Goal: Task Accomplishment & Management: Manage account settings

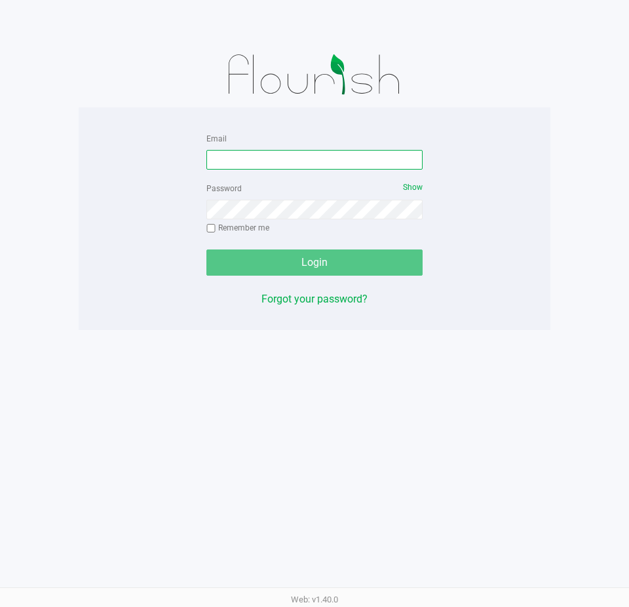
click at [286, 168] on input "Email" at bounding box center [314, 160] width 216 height 20
type input "[EMAIL_ADDRESS][DOMAIN_NAME]"
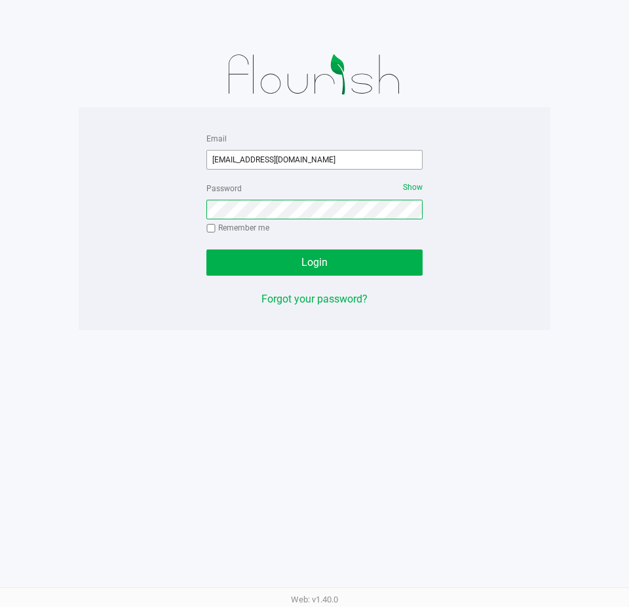
click at [206, 250] on button "Login" at bounding box center [314, 263] width 216 height 26
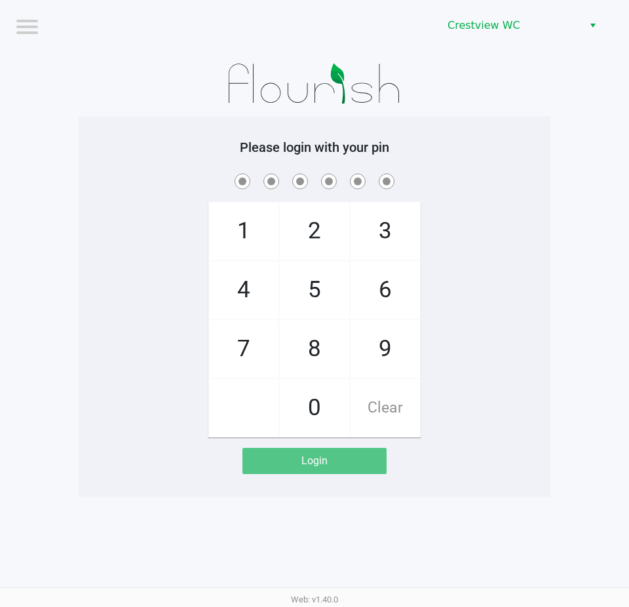
click at [592, 153] on app-pos-login-wrapper "Logout Crestview WC Please login with your pin 1 4 7 2 5 8 0 3 6 9 Clear Login" at bounding box center [314, 248] width 629 height 497
checkbox input "true"
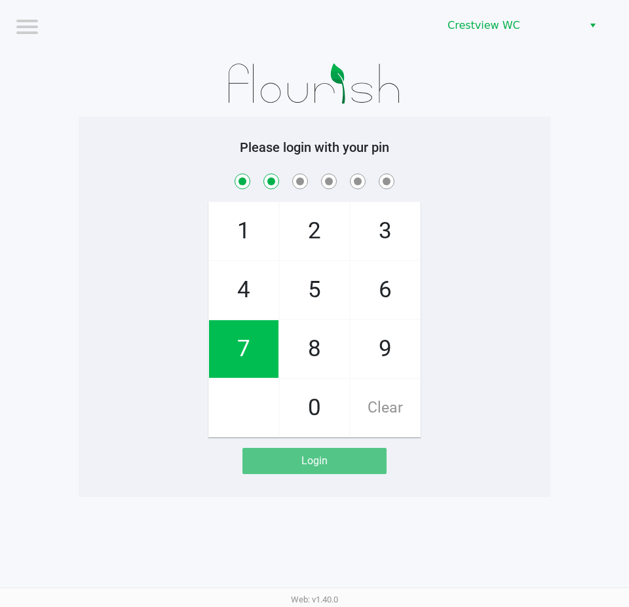
checkbox input "true"
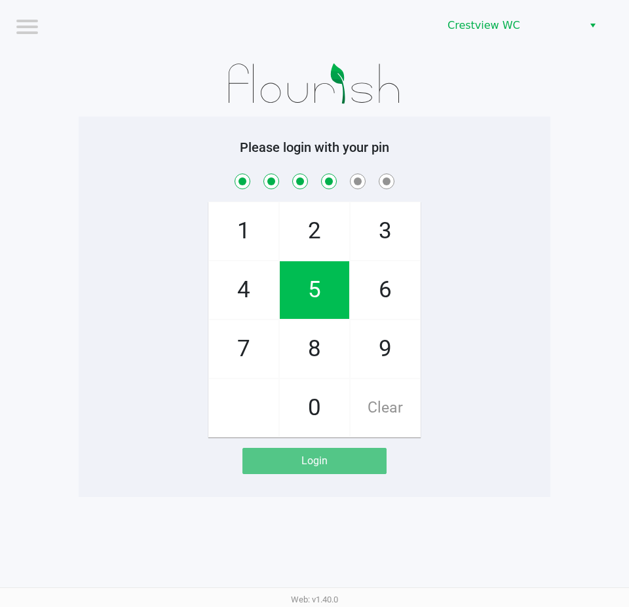
checkbox input "true"
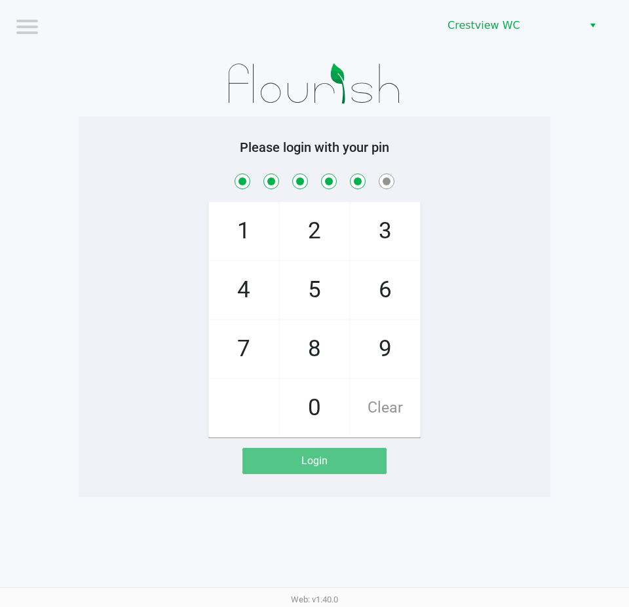
checkbox input "true"
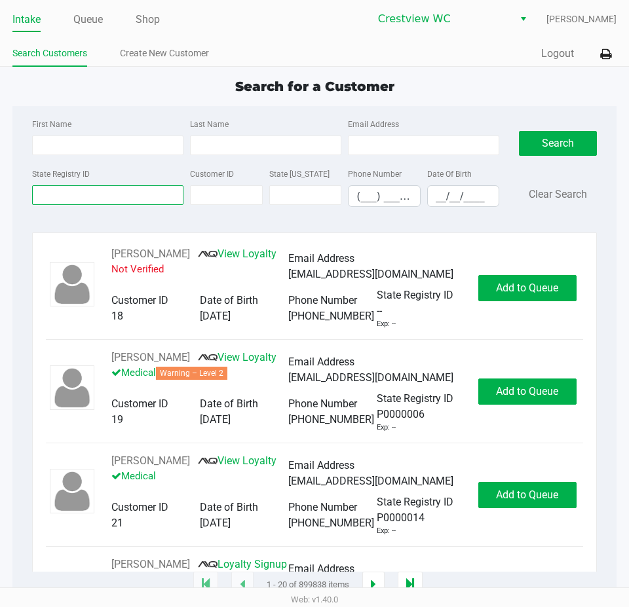
click at [100, 193] on input "State Registry ID" at bounding box center [107, 195] width 151 height 20
type input "3fr7154"
click at [553, 153] on button "Search" at bounding box center [558, 143] width 78 height 25
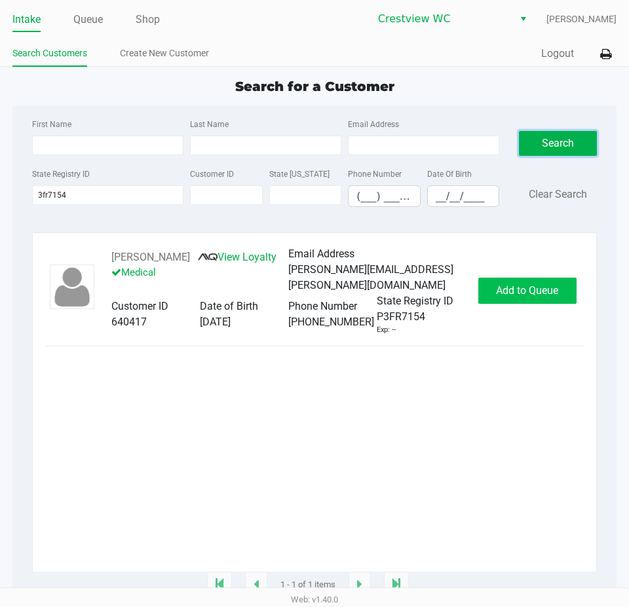
click at [520, 285] on span "Add to Queue" at bounding box center [527, 290] width 62 height 12
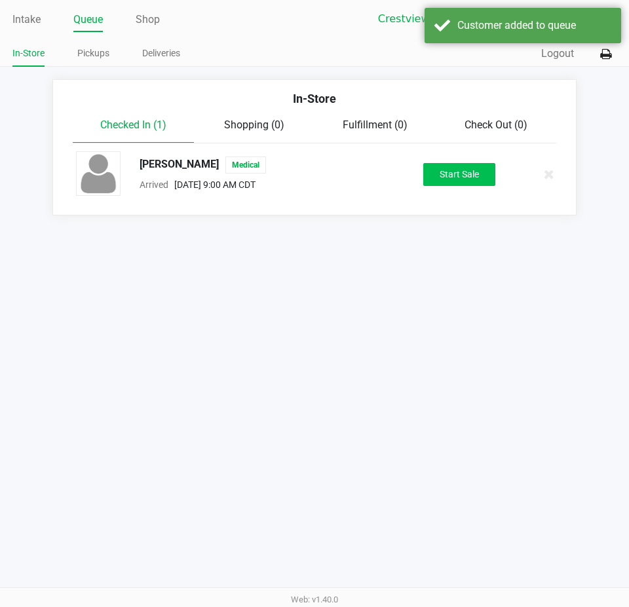
click at [447, 173] on button "Start Sale" at bounding box center [459, 174] width 72 height 23
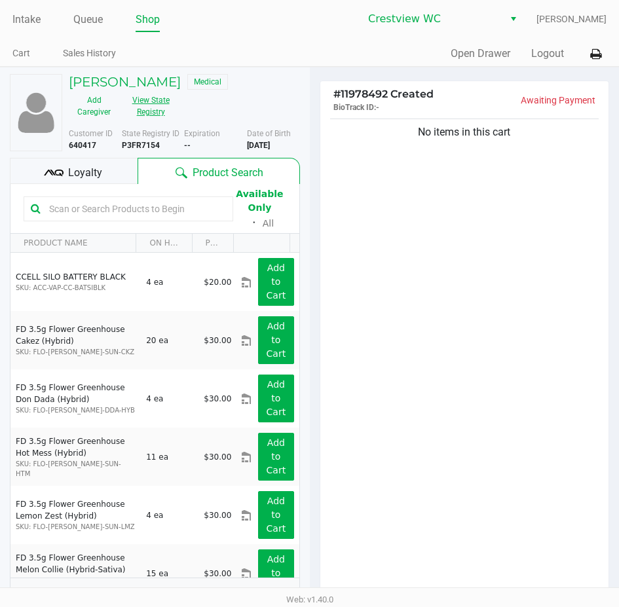
click at [141, 114] on button "View State Registry" at bounding box center [146, 106] width 55 height 33
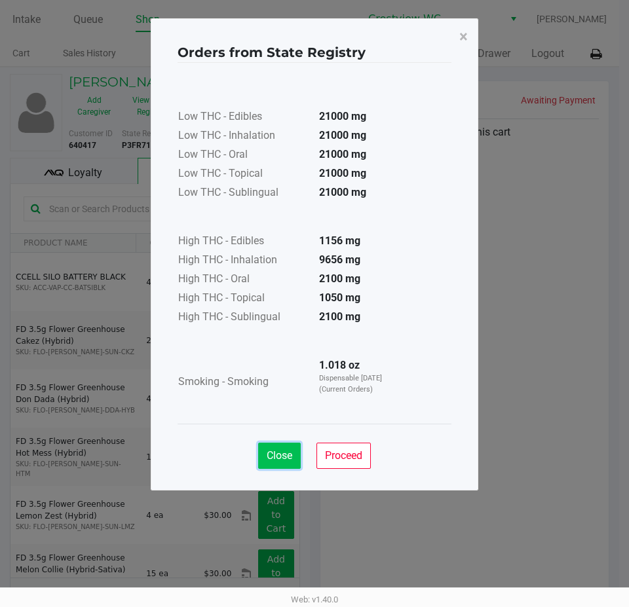
click at [277, 452] on span "Close" at bounding box center [280, 455] width 26 height 12
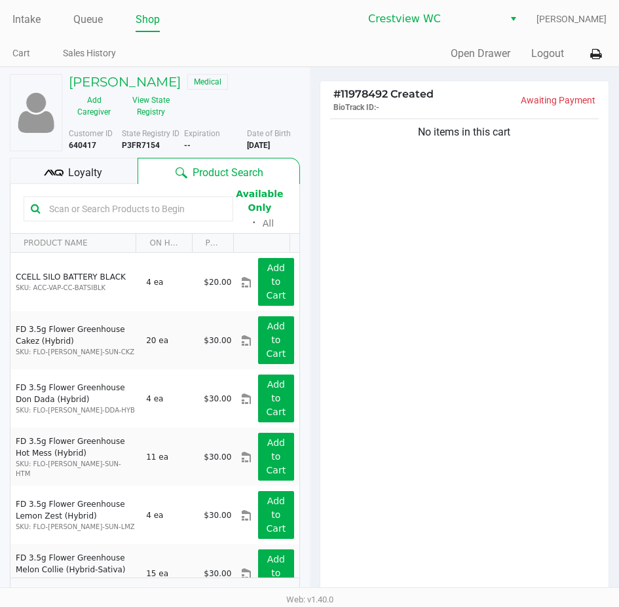
click at [88, 190] on div "Available Only ᛫ All" at bounding box center [155, 208] width 263 height 45
click at [90, 178] on span "Loyalty" at bounding box center [85, 173] width 34 height 16
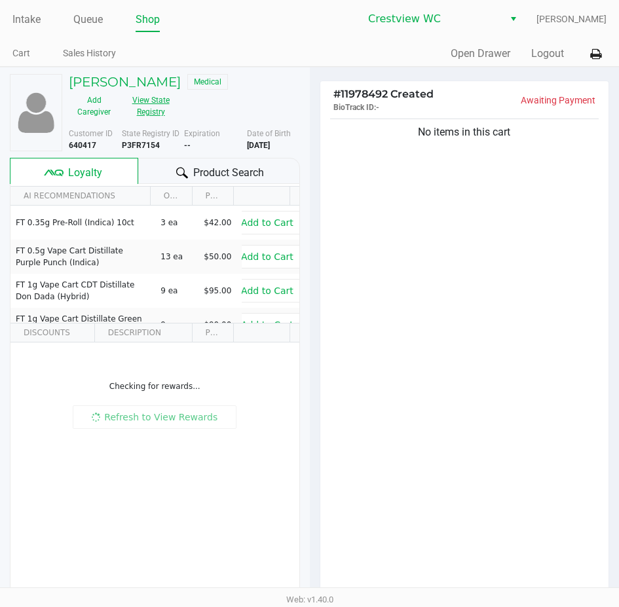
click at [162, 113] on button "View State Registry" at bounding box center [146, 106] width 55 height 33
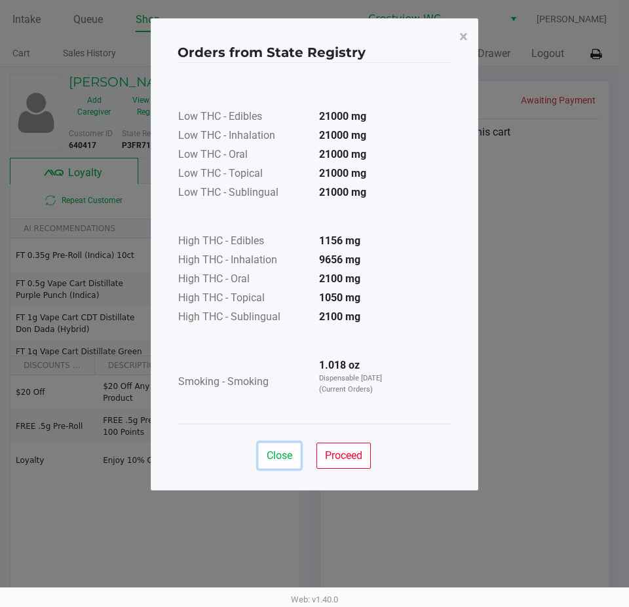
click at [288, 466] on button "Close" at bounding box center [279, 456] width 43 height 26
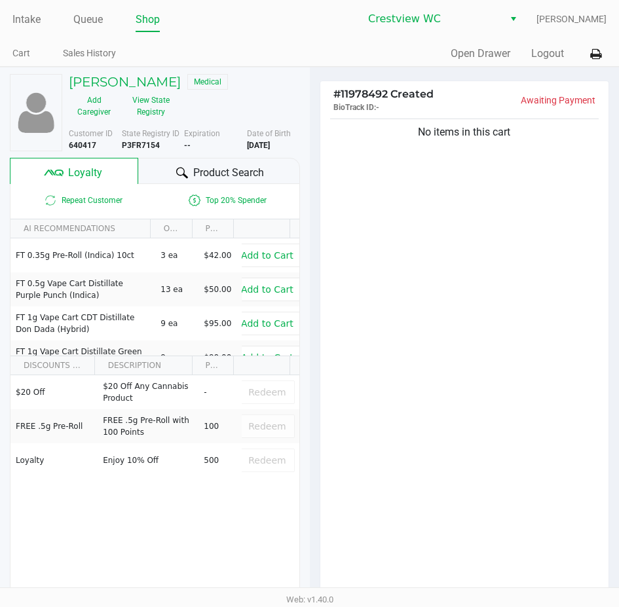
click at [396, 387] on div "No items in this cart" at bounding box center [464, 356] width 289 height 481
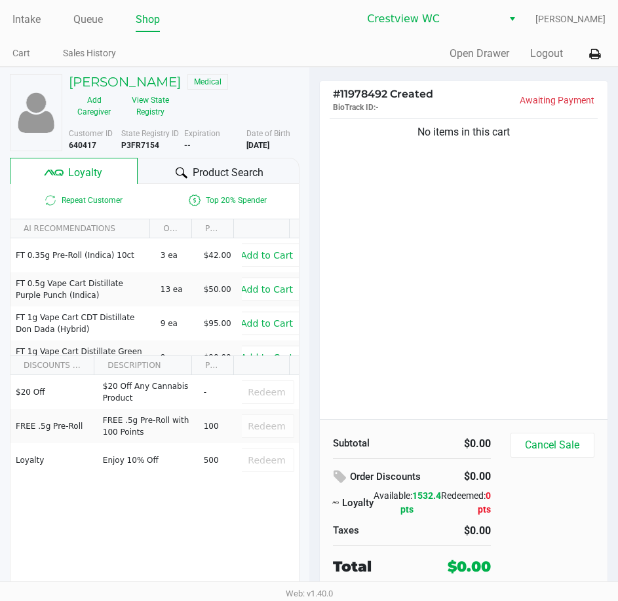
click at [448, 282] on div "No items in this cart" at bounding box center [464, 267] width 288 height 303
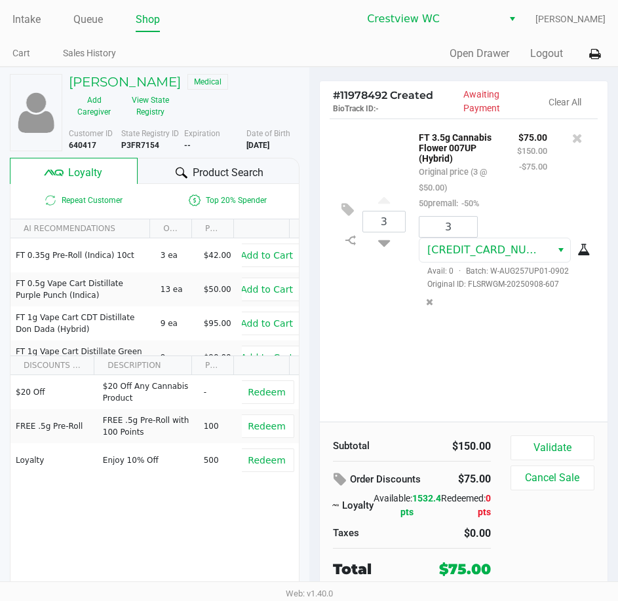
click at [400, 352] on div "3 FT 3.5g Cannabis Flower 007UP (Hybrid) Original price (3 @ $50.00) 50premall:…" at bounding box center [464, 270] width 288 height 303
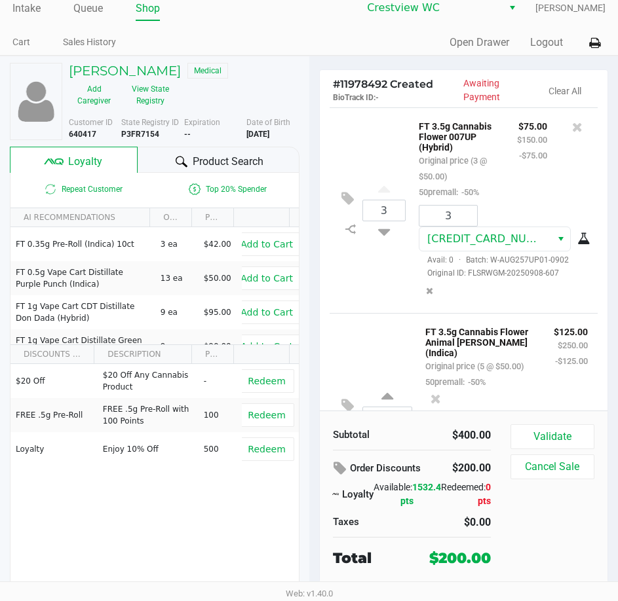
scroll to position [14, 0]
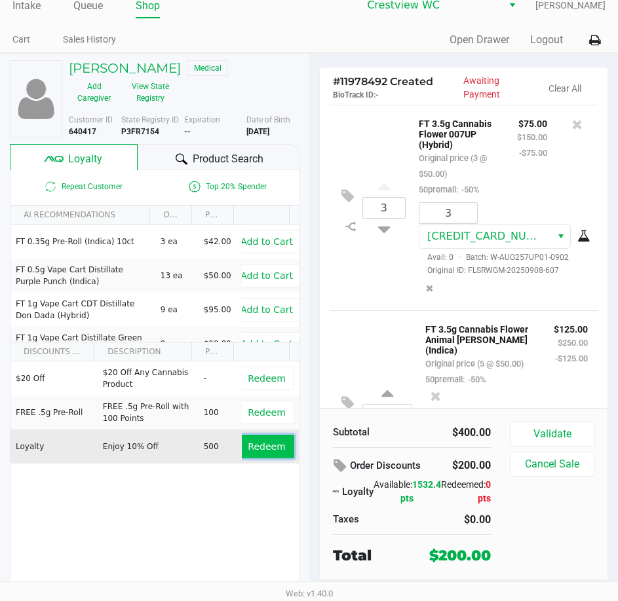
click at [259, 438] on button "Redeem" at bounding box center [266, 447] width 54 height 24
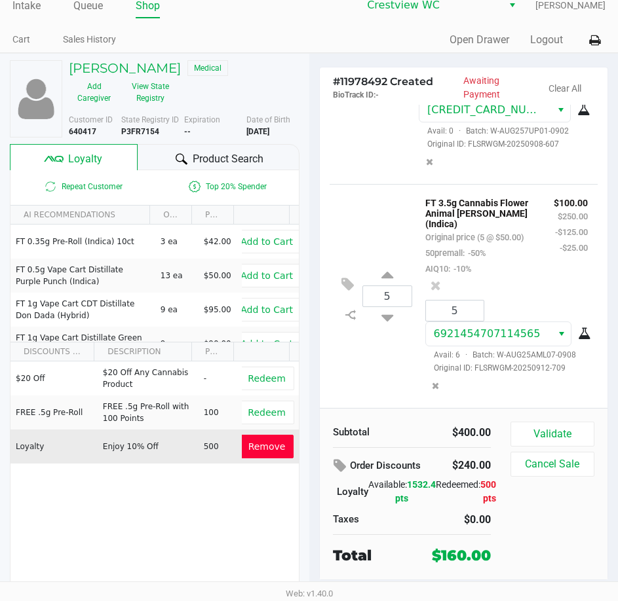
scroll to position [200, 0]
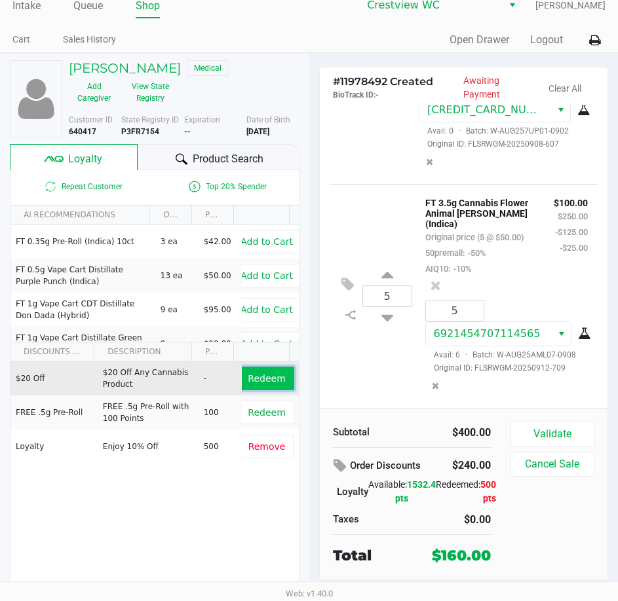
click at [267, 375] on span "Redeem" at bounding box center [266, 378] width 37 height 10
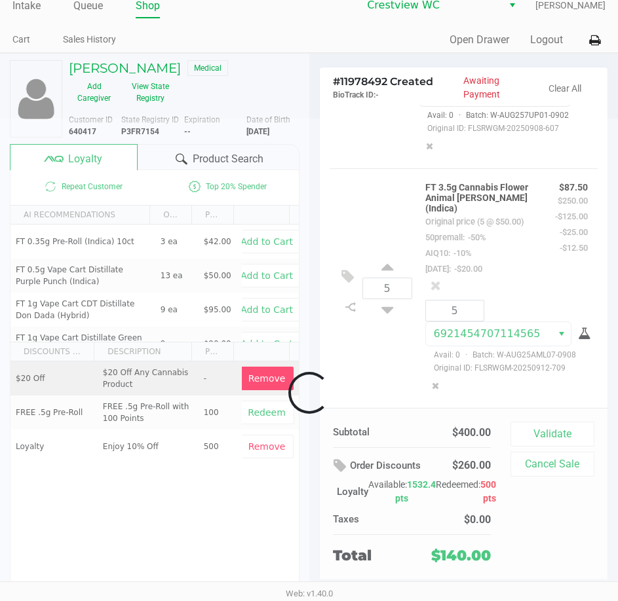
scroll to position [263, 0]
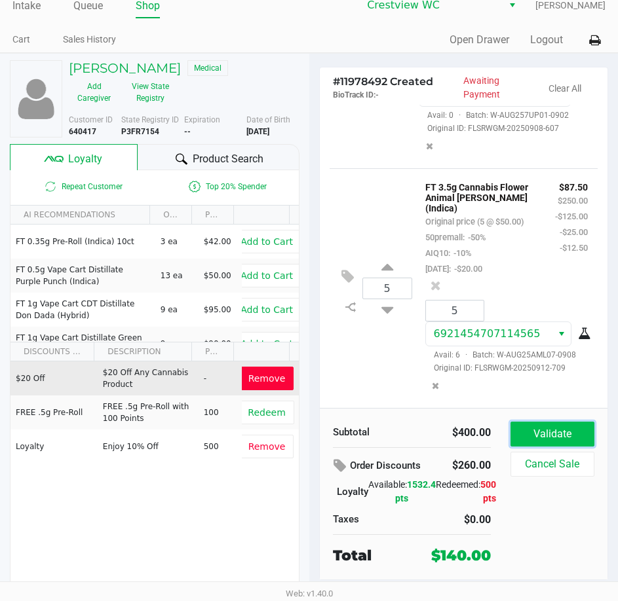
click at [552, 446] on button "Validate" at bounding box center [552, 434] width 84 height 25
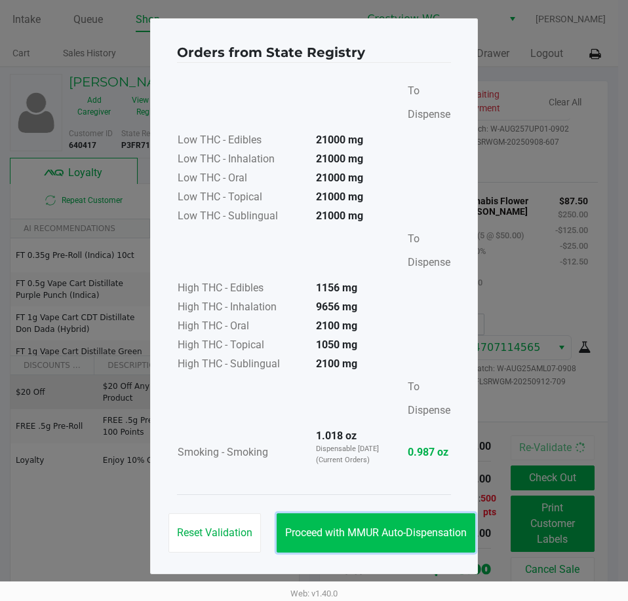
click at [423, 533] on span "Proceed with MMUR Auto-Dispensation" at bounding box center [375, 533] width 181 height 12
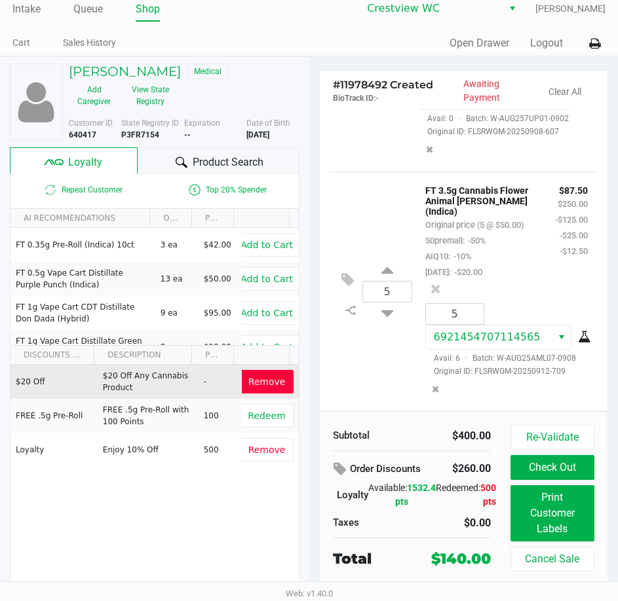
scroll to position [14, 0]
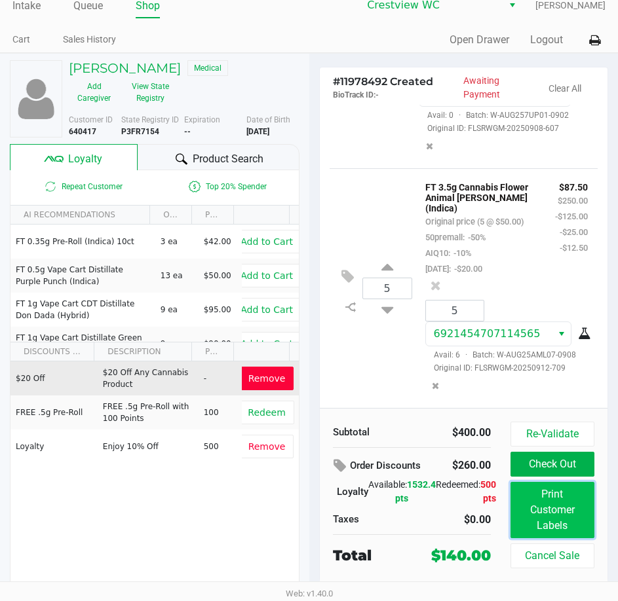
click at [567, 517] on button "Print Customer Labels" at bounding box center [552, 510] width 84 height 56
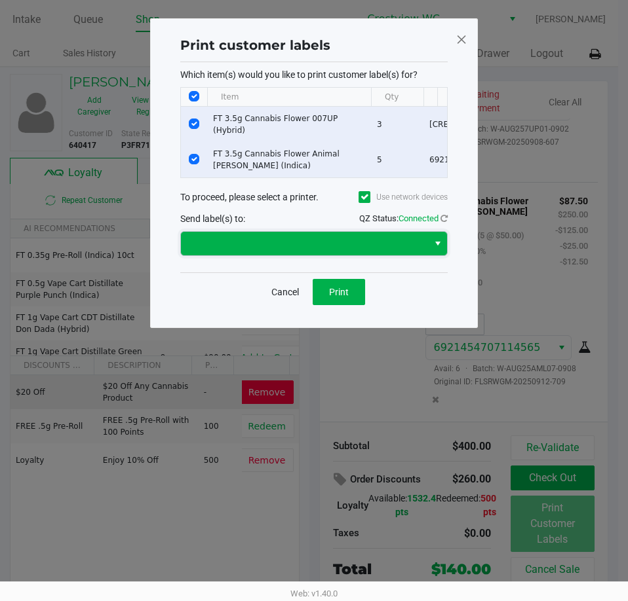
click at [328, 252] on span at bounding box center [304, 244] width 231 height 16
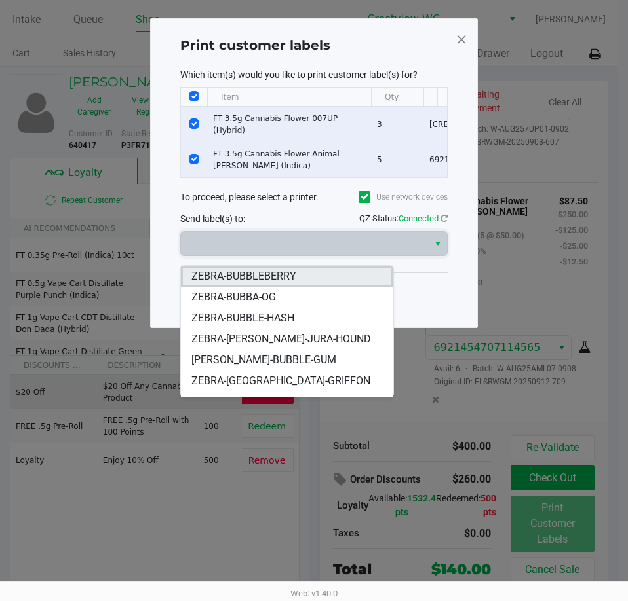
click at [290, 282] on span "ZEBRA-BUBBLEBERRY" at bounding box center [243, 277] width 105 height 16
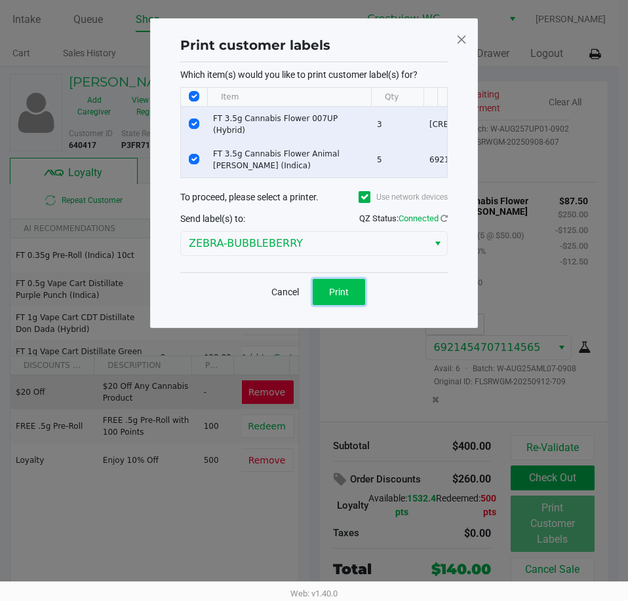
click at [356, 298] on button "Print" at bounding box center [339, 292] width 52 height 26
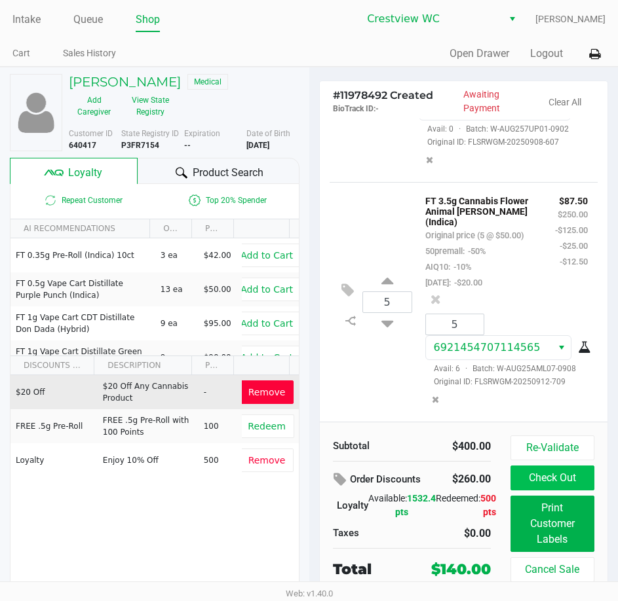
click at [554, 480] on button "Check Out" at bounding box center [552, 478] width 84 height 25
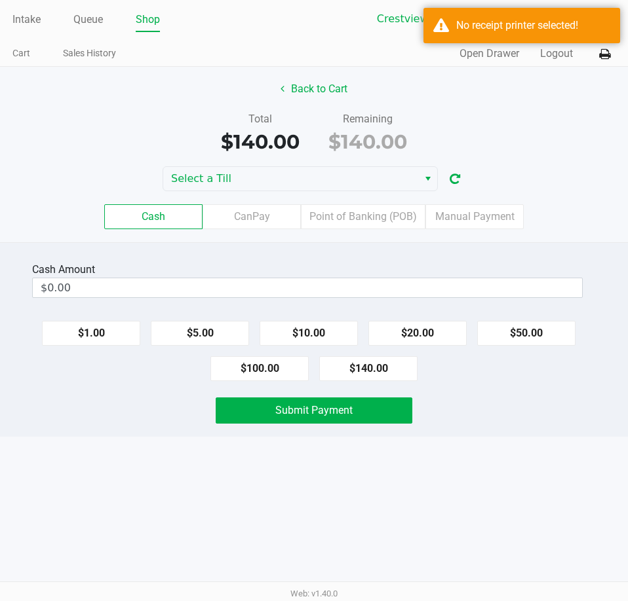
click at [363, 373] on button "$140.00" at bounding box center [368, 368] width 98 height 25
type input "$140.00"
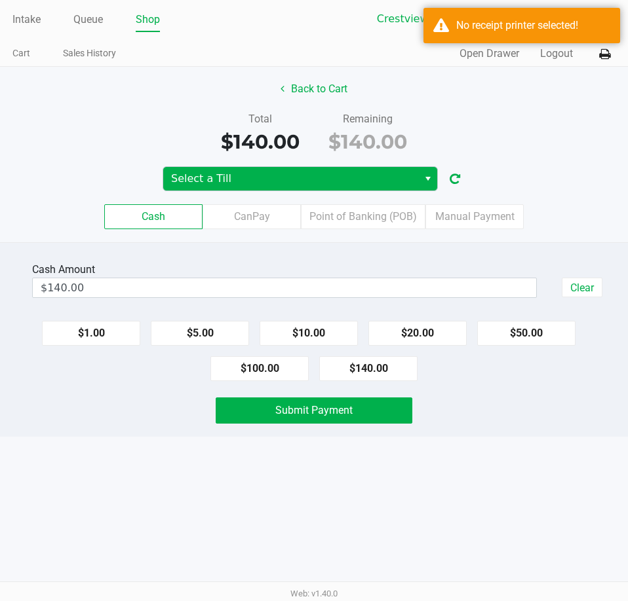
click at [377, 187] on span "Select a Till" at bounding box center [290, 179] width 255 height 24
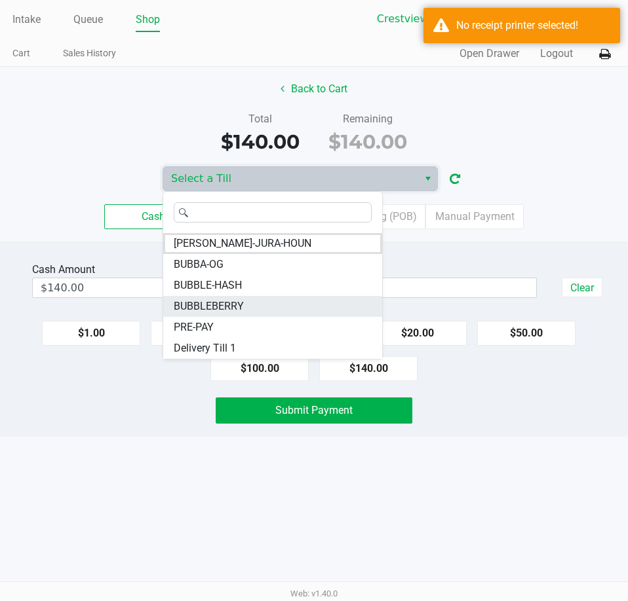
click at [254, 304] on li "BUBBLEBERRY" at bounding box center [272, 306] width 219 height 21
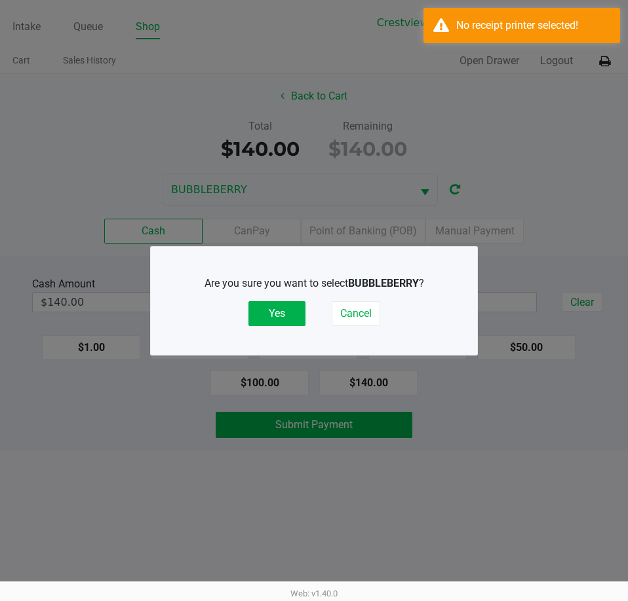
click at [294, 322] on button "Yes" at bounding box center [276, 313] width 57 height 25
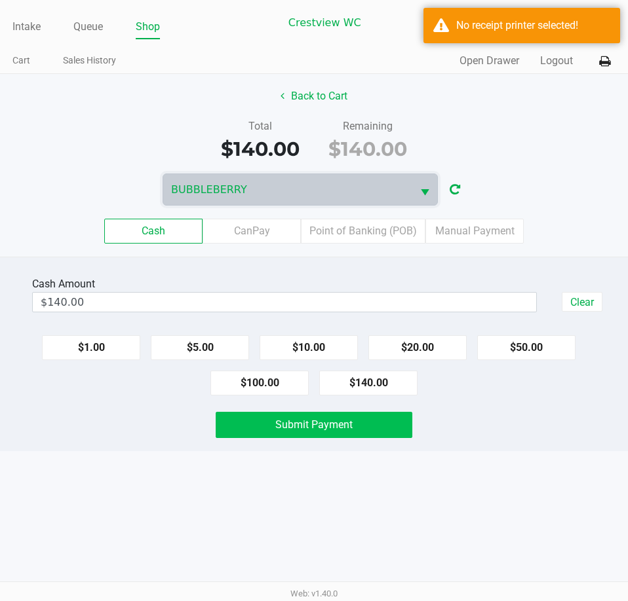
click at [304, 423] on span "Submit Payment" at bounding box center [313, 425] width 77 height 12
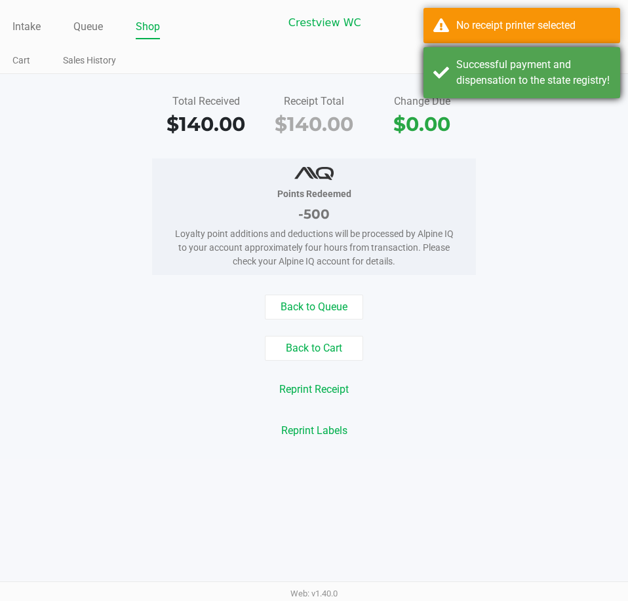
drag, startPoint x: 556, startPoint y: 66, endPoint x: 554, endPoint y: 30, distance: 35.5
click at [556, 62] on div "Successful payment and dispensation to the state registry!" at bounding box center [533, 72] width 154 height 31
click at [553, 28] on div "No receipt printer selected" at bounding box center [533, 26] width 154 height 16
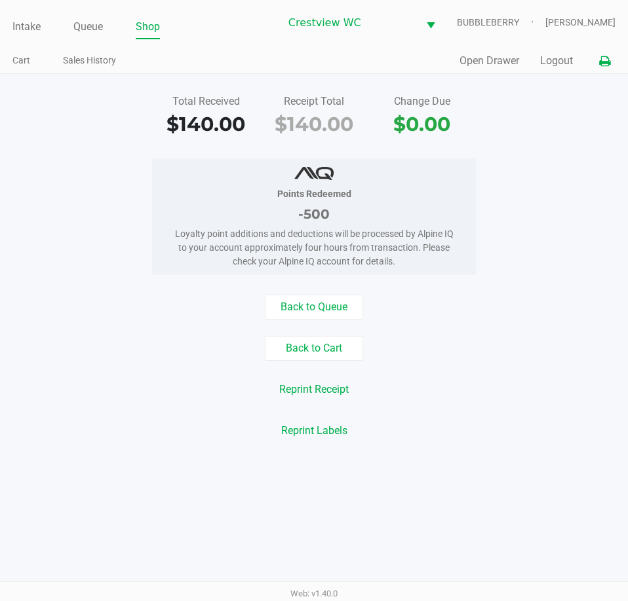
click at [595, 56] on button at bounding box center [605, 61] width 22 height 24
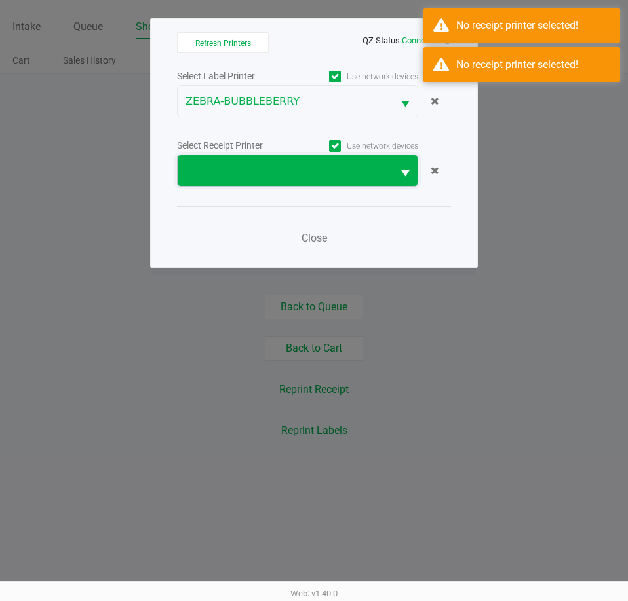
click at [276, 184] on span at bounding box center [285, 170] width 215 height 31
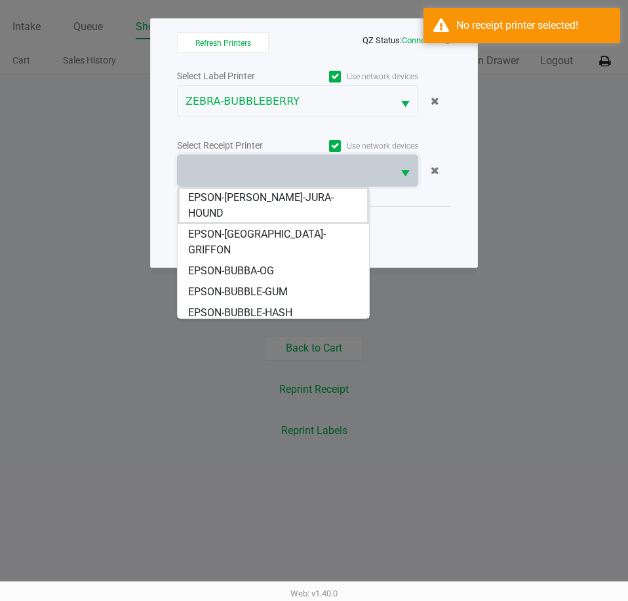
click at [242, 326] on span "EPSON-BUBBLEBERRY" at bounding box center [241, 334] width 106 height 16
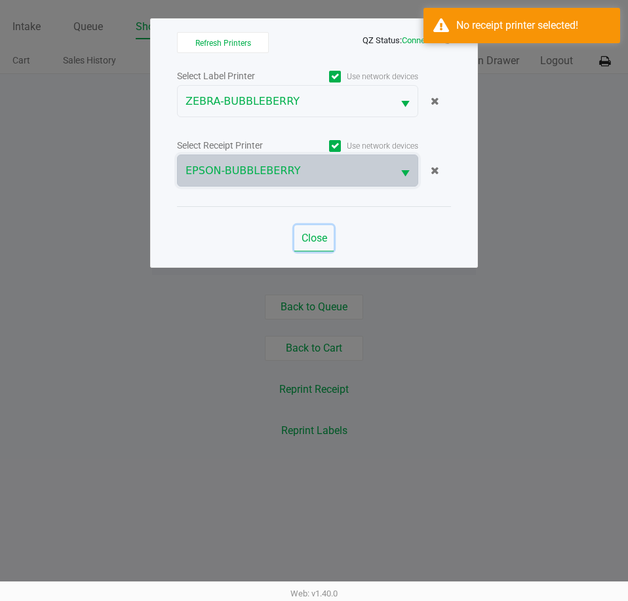
click at [322, 229] on button "Close" at bounding box center [313, 238] width 39 height 26
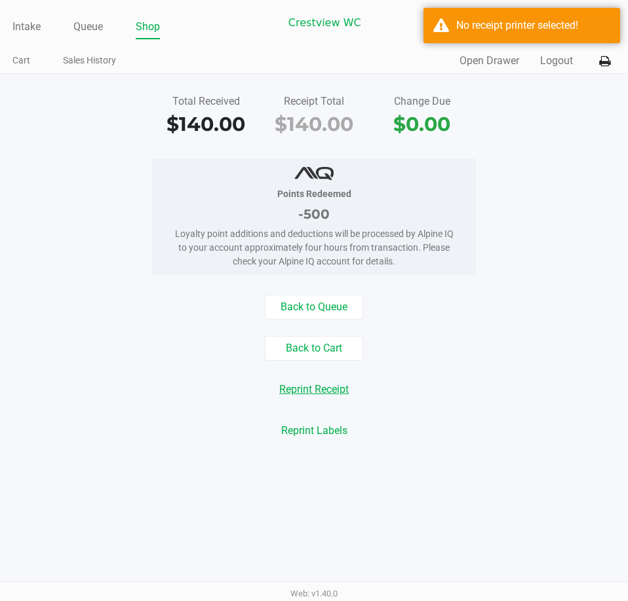
click at [309, 387] on button "Reprint Receipt" at bounding box center [314, 389] width 86 height 25
click at [487, 60] on button "Open Drawer" at bounding box center [489, 61] width 60 height 16
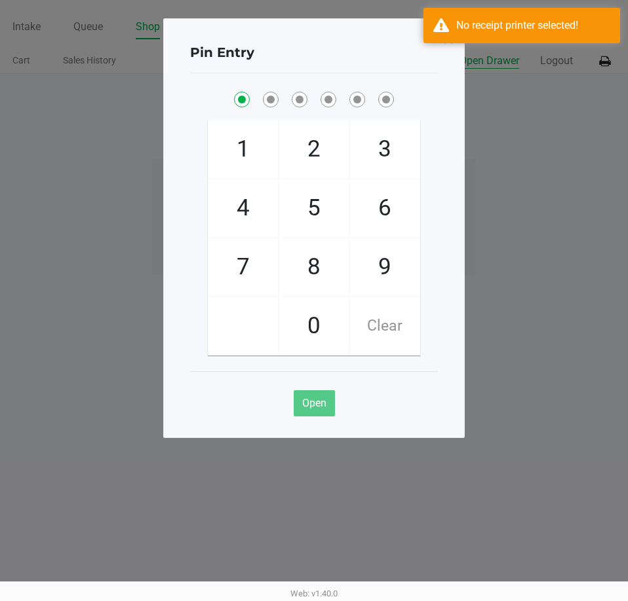
checkbox input "true"
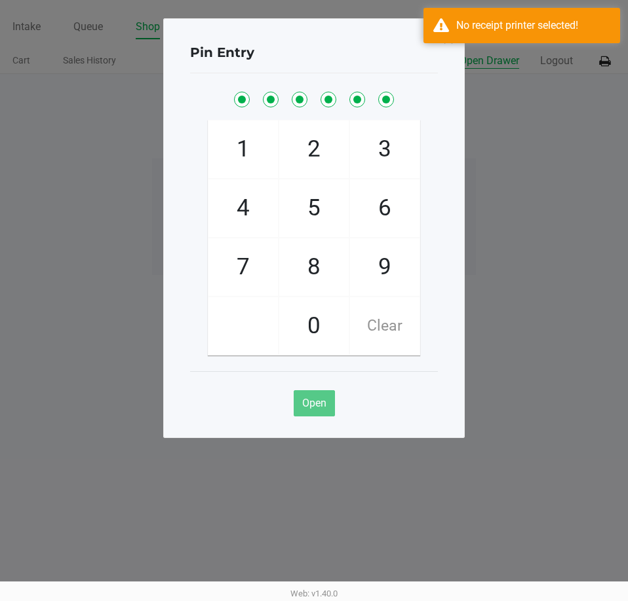
checkbox input "true"
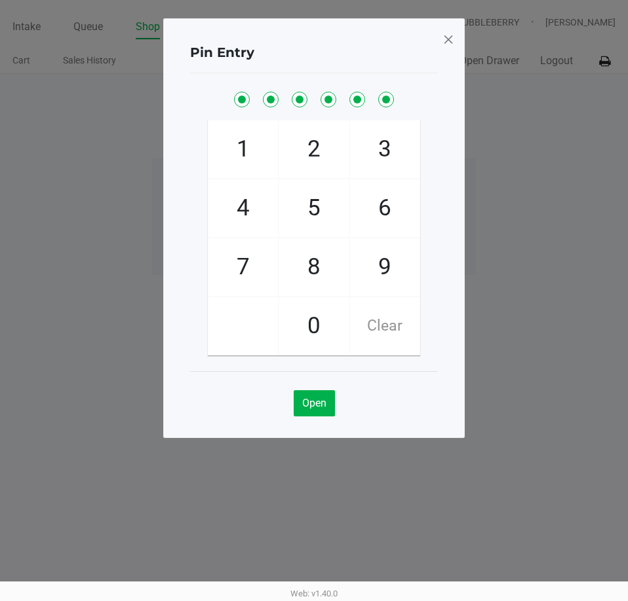
click at [446, 41] on span at bounding box center [448, 39] width 12 height 21
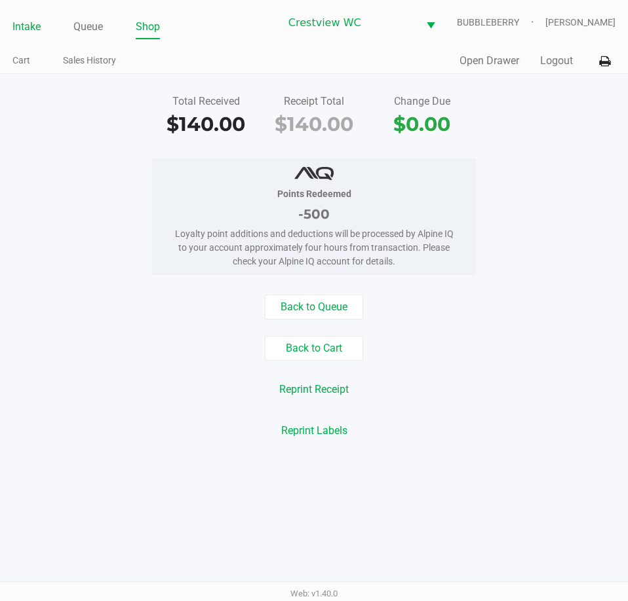
click at [29, 20] on link "Intake" at bounding box center [26, 27] width 28 height 18
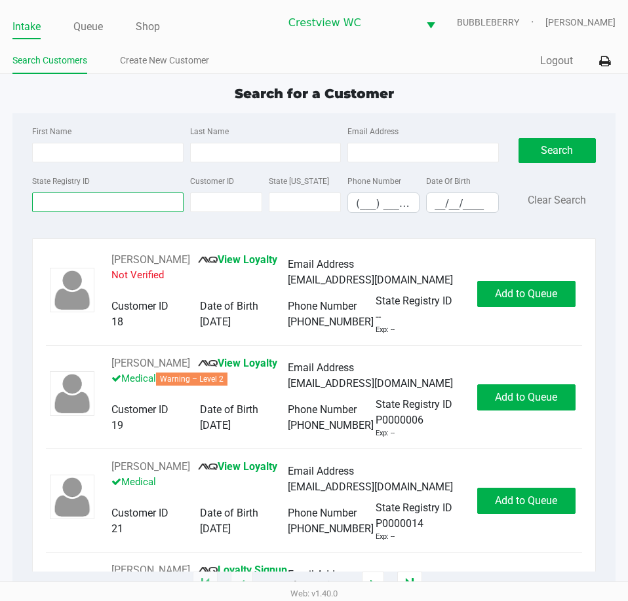
click at [66, 199] on input "State Registry ID" at bounding box center [107, 203] width 151 height 20
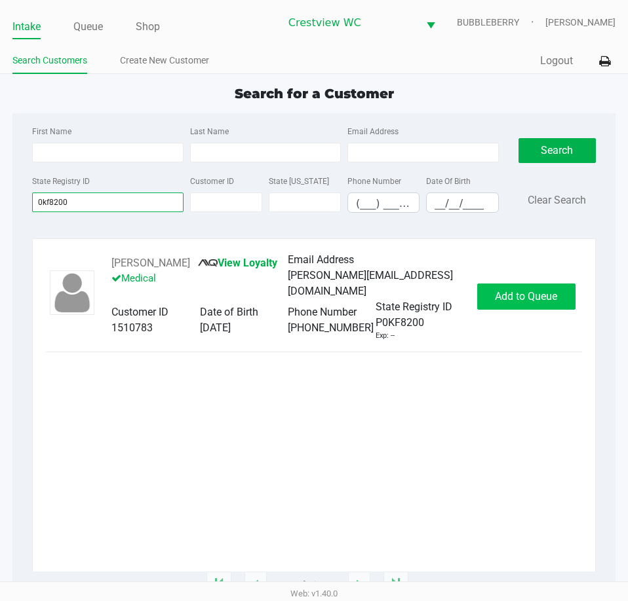
type input "0kf8200"
click at [525, 290] on span "Add to Queue" at bounding box center [526, 296] width 62 height 12
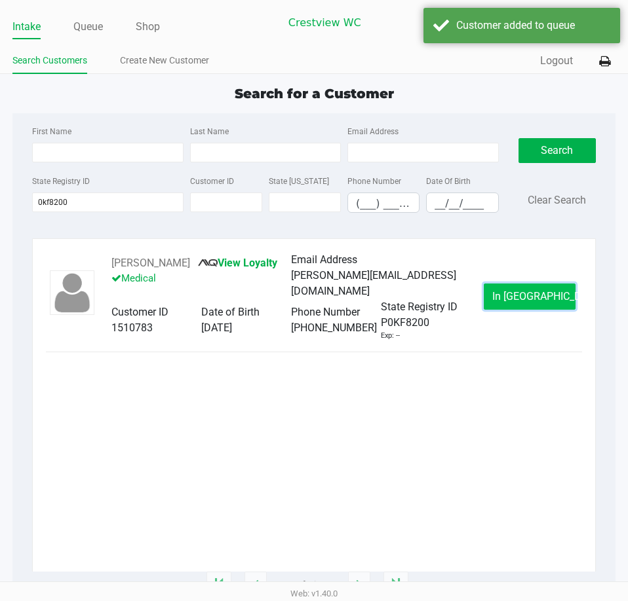
click at [515, 292] on span "In Queue" at bounding box center [547, 296] width 110 height 12
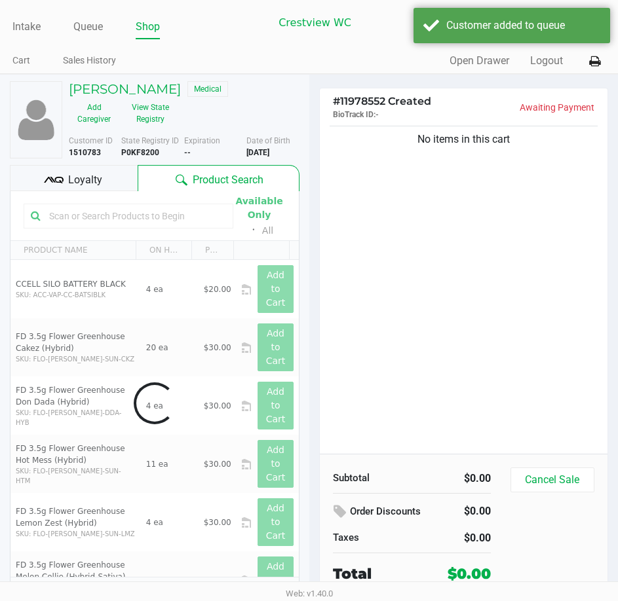
click at [176, 117] on div "Add Caregiver View State Registry" at bounding box center [121, 113] width 125 height 33
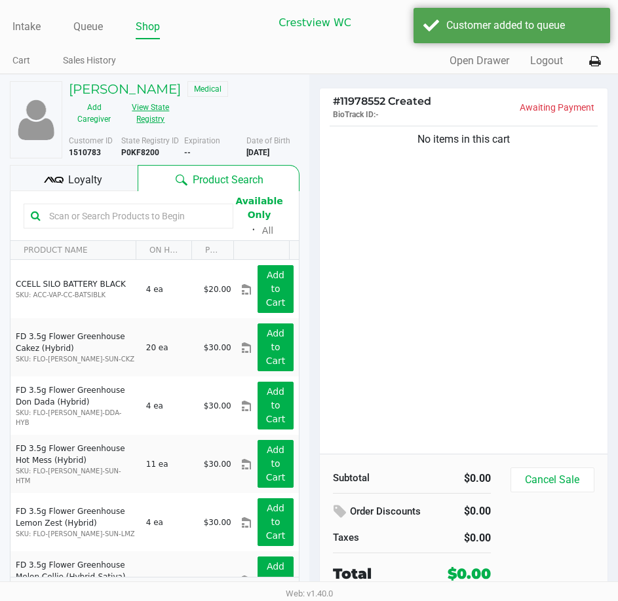
click at [172, 116] on button "View State Registry" at bounding box center [146, 113] width 55 height 33
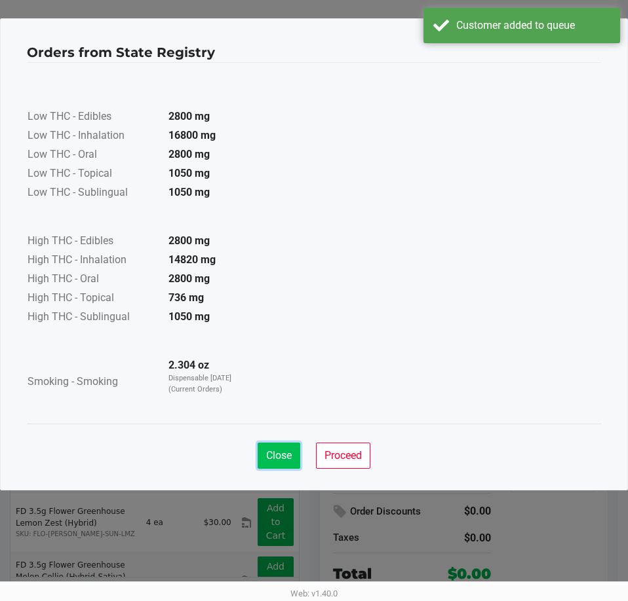
click at [284, 450] on span "Close" at bounding box center [279, 455] width 26 height 12
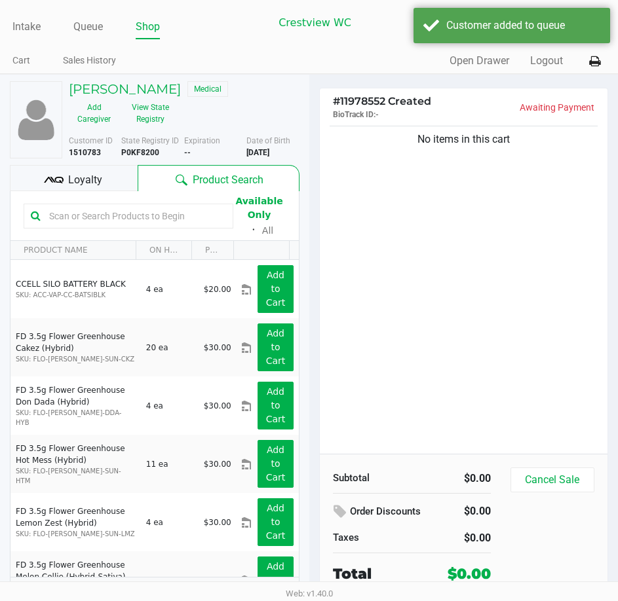
click at [106, 183] on div "Loyalty" at bounding box center [74, 178] width 128 height 26
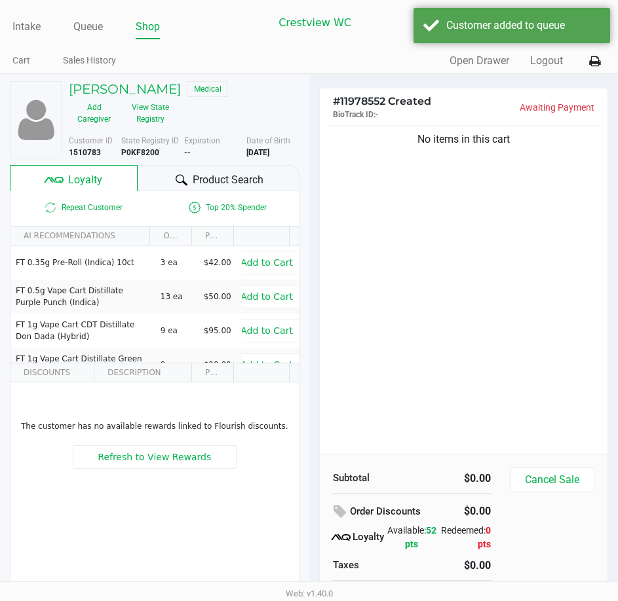
click at [481, 267] on div "No items in this cart" at bounding box center [464, 288] width 288 height 331
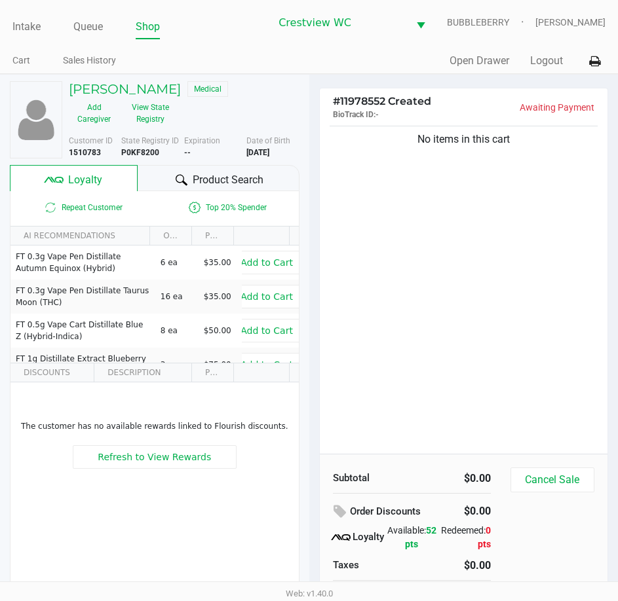
click at [493, 214] on div "No items in this cart" at bounding box center [464, 288] width 288 height 331
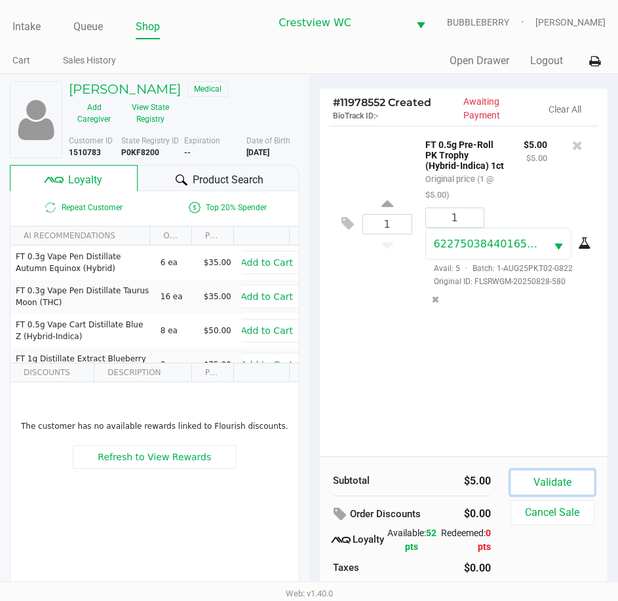
click at [577, 487] on button "Validate" at bounding box center [552, 482] width 84 height 25
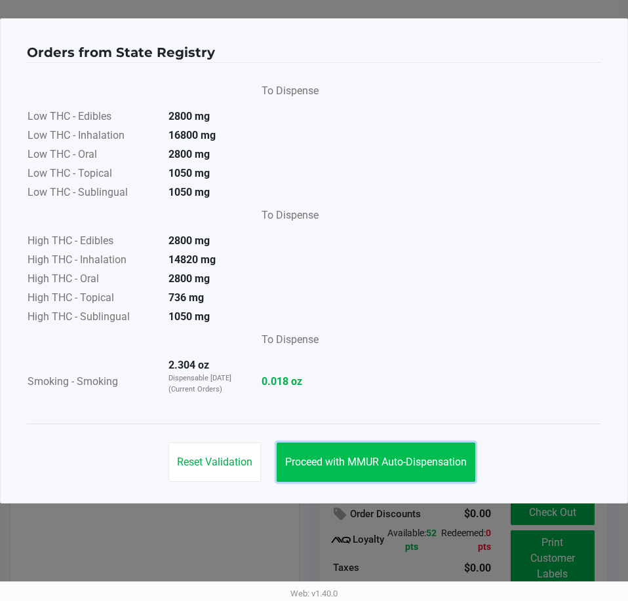
click at [335, 459] on span "Proceed with MMUR Auto-Dispensation" at bounding box center [375, 462] width 181 height 12
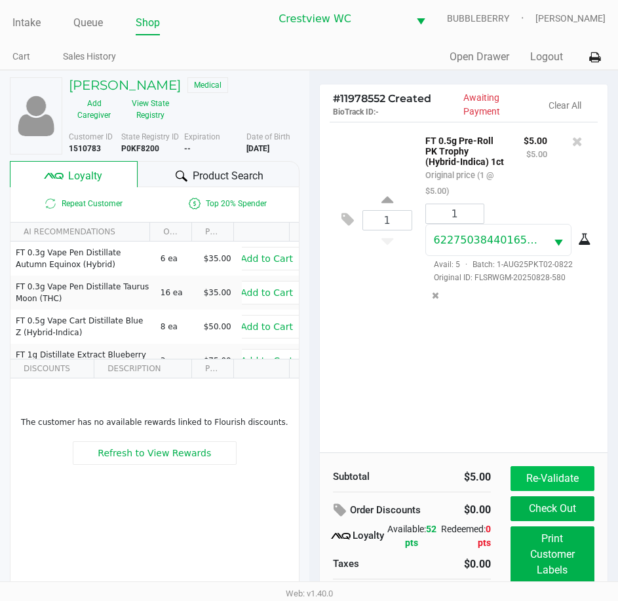
scroll to position [29, 0]
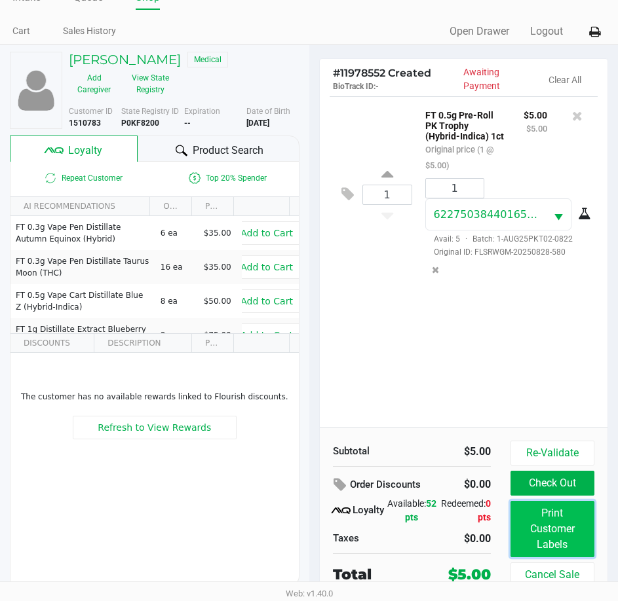
click at [540, 510] on button "Print Customer Labels" at bounding box center [552, 529] width 84 height 56
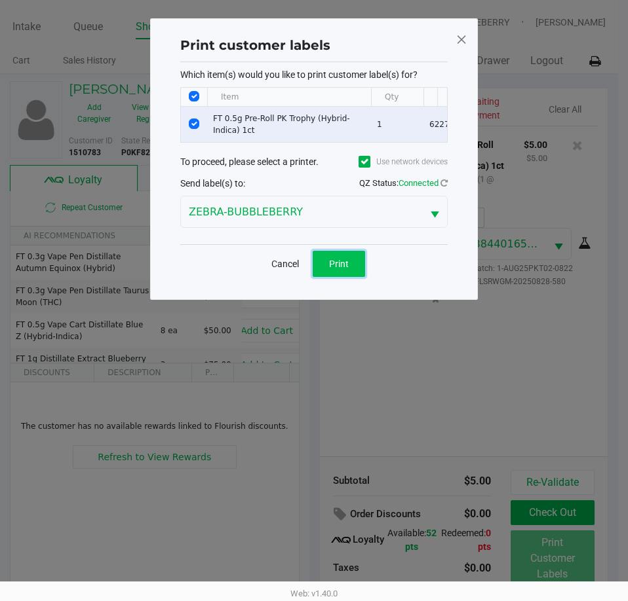
click at [324, 267] on button "Print" at bounding box center [339, 264] width 52 height 26
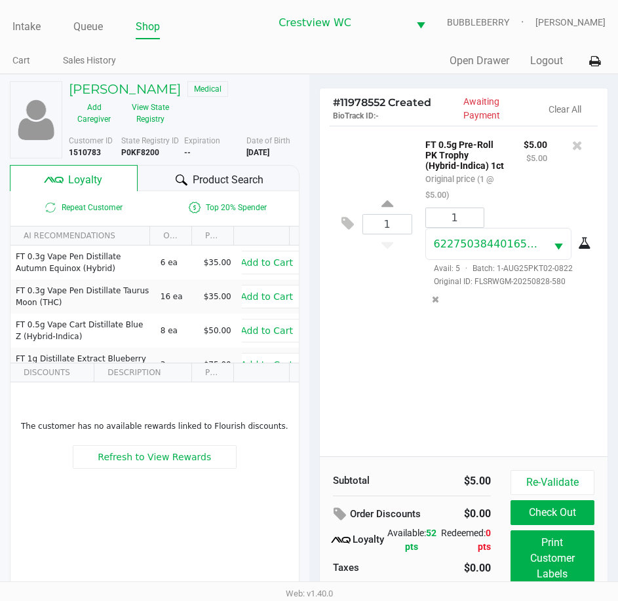
scroll to position [29, 0]
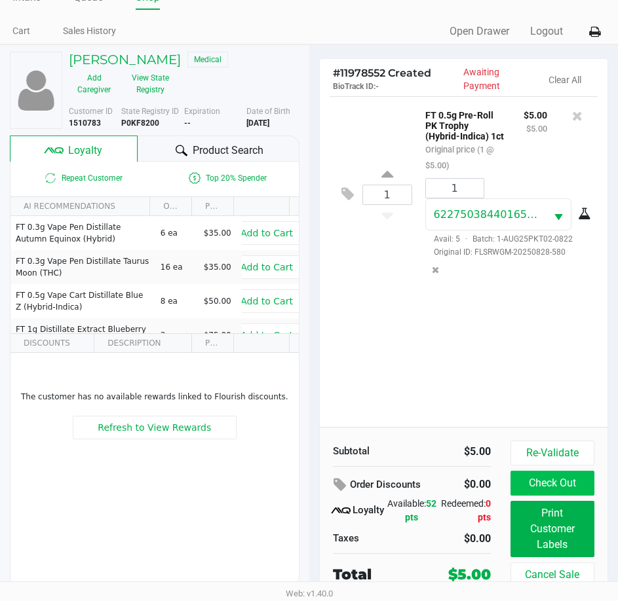
click at [541, 482] on button "Check Out" at bounding box center [552, 483] width 84 height 25
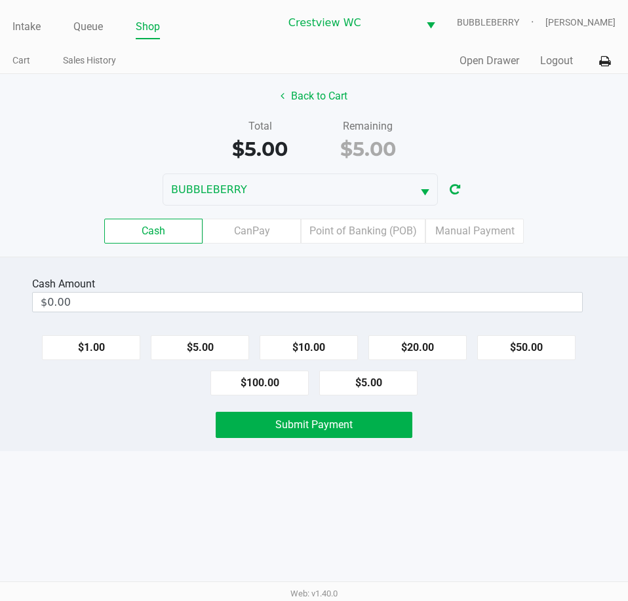
click at [318, 101] on button "Back to Cart" at bounding box center [314, 96] width 84 height 25
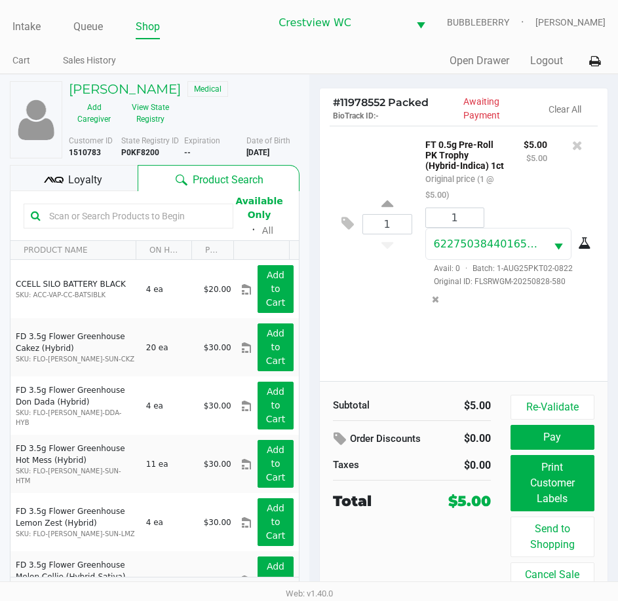
click at [96, 191] on kendo-grid-toolbar "Available Only ᛫ All" at bounding box center [154, 216] width 288 height 50
click at [105, 187] on div "Loyalty" at bounding box center [74, 178] width 128 height 26
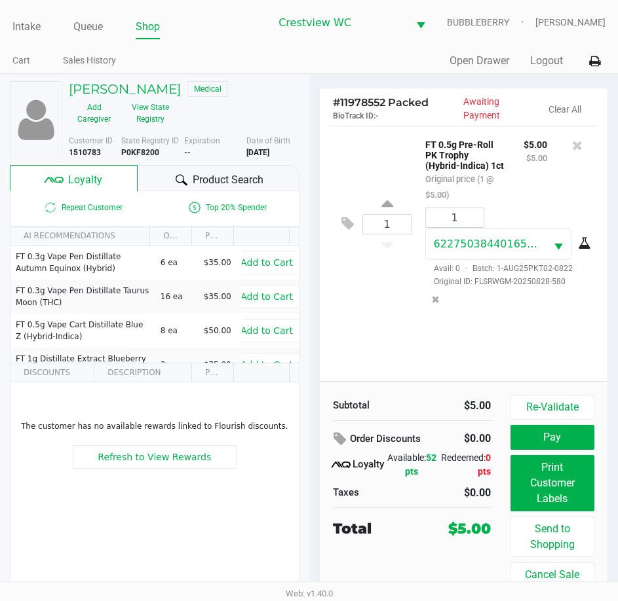
click at [126, 86] on h5 "JOHN HERRING" at bounding box center [125, 89] width 112 height 16
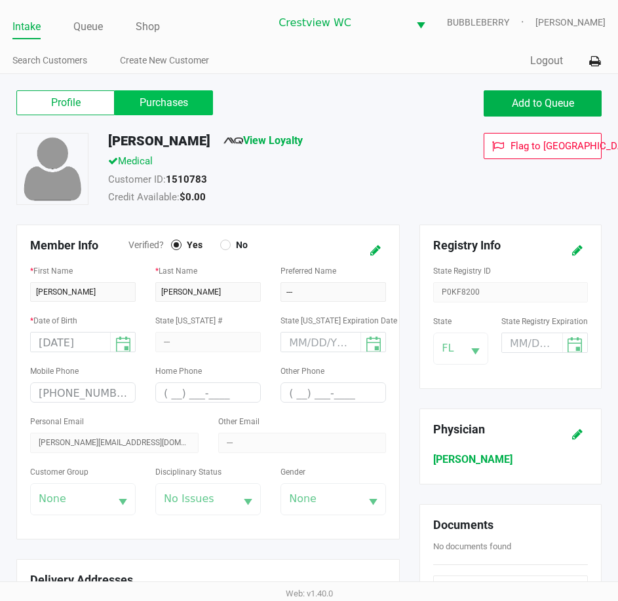
click at [186, 105] on label "Purchases" at bounding box center [164, 102] width 98 height 25
click at [0, 0] on 1 "Purchases" at bounding box center [0, 0] width 0 height 0
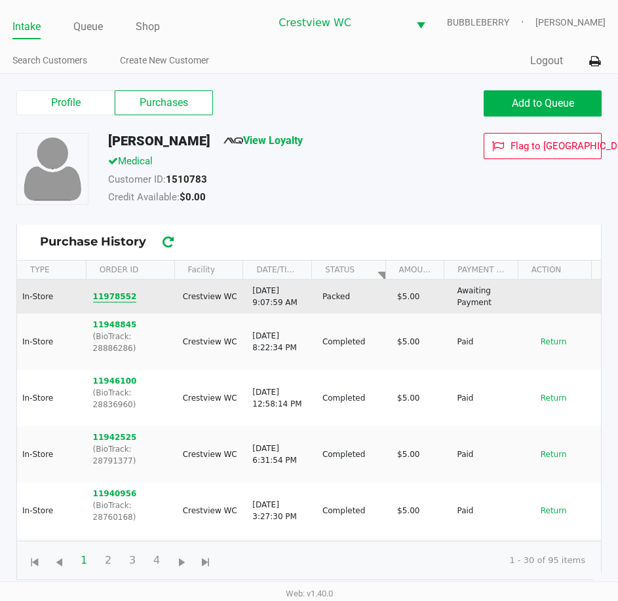
click at [111, 297] on button "11978552" at bounding box center [115, 297] width 44 height 12
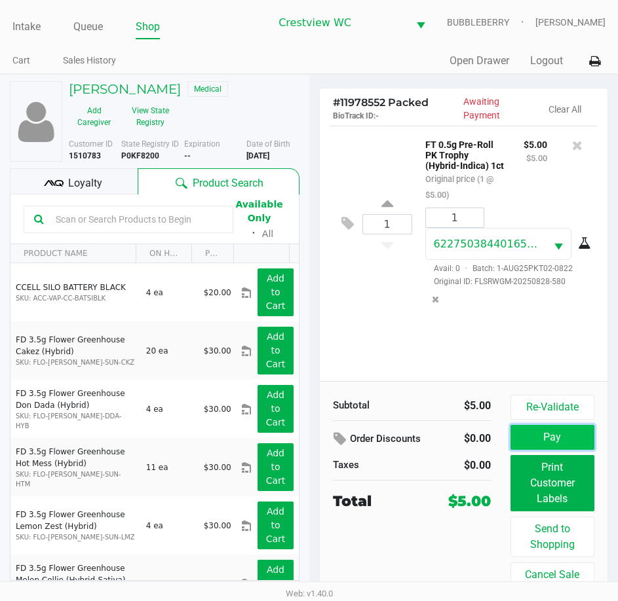
click at [550, 439] on button "Pay" at bounding box center [552, 437] width 84 height 25
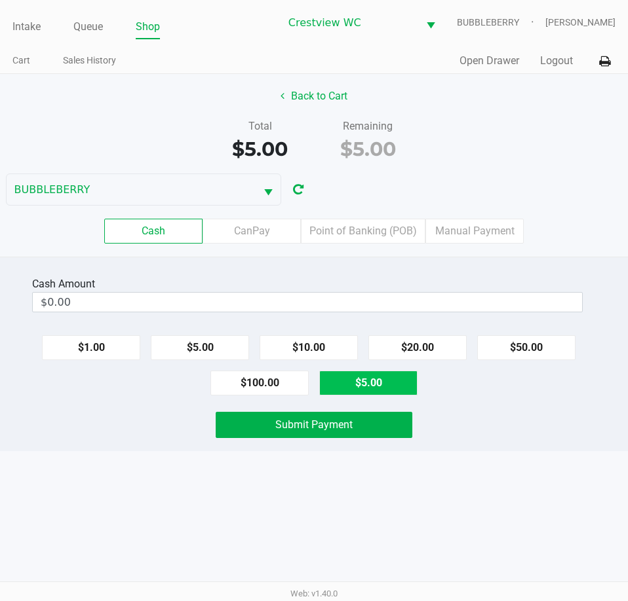
click at [370, 386] on button "$5.00" at bounding box center [368, 383] width 98 height 25
type input "$5.00"
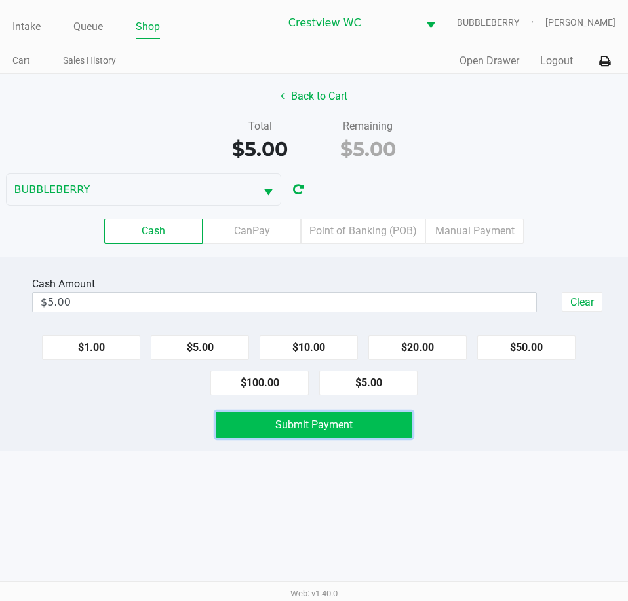
click at [360, 434] on button "Submit Payment" at bounding box center [314, 425] width 196 height 26
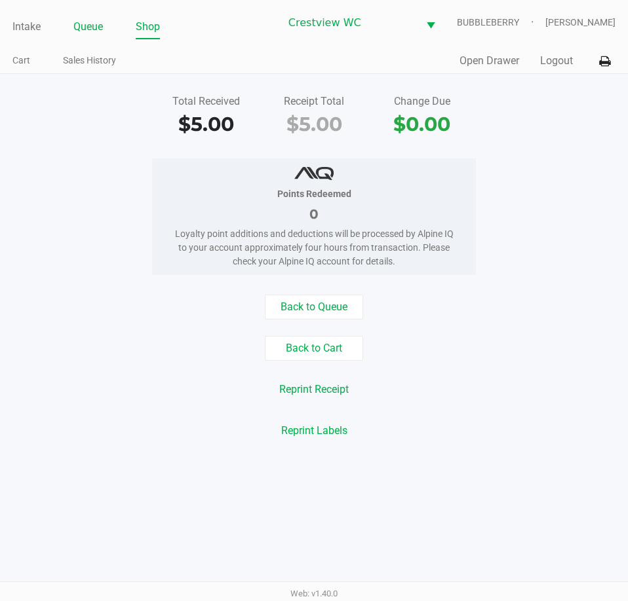
click at [77, 26] on link "Queue" at bounding box center [87, 27] width 29 height 18
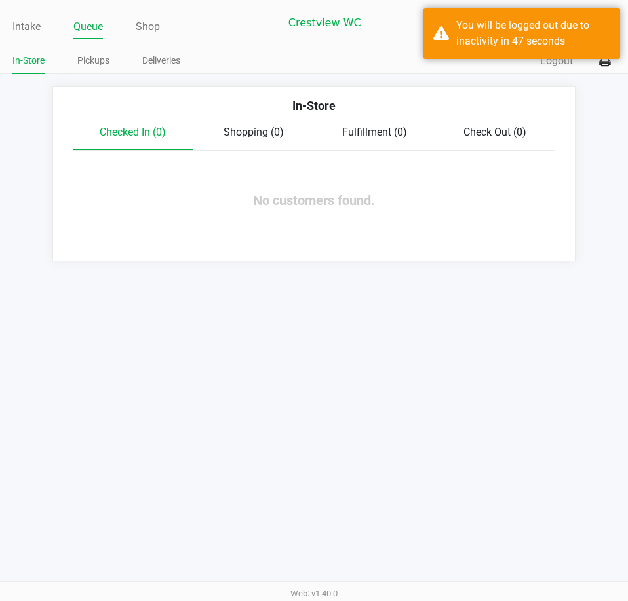
click at [489, 246] on div "In-Store Checked In (0) Shopping (0) Fulfillment (0) Check Out (0) No customers…" at bounding box center [313, 173] width 523 height 175
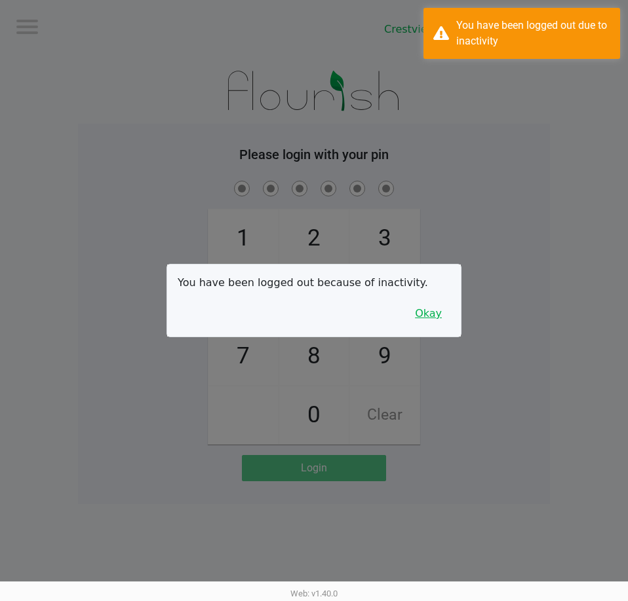
click at [425, 307] on button "Okay" at bounding box center [428, 313] width 44 height 25
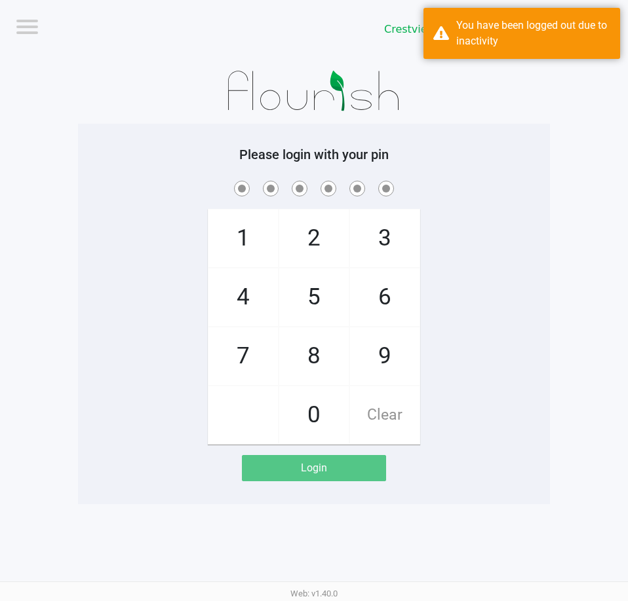
click at [495, 347] on div "1 4 7 2 5 8 0 3 6 9 Clear" at bounding box center [314, 311] width 472 height 267
checkbox input "true"
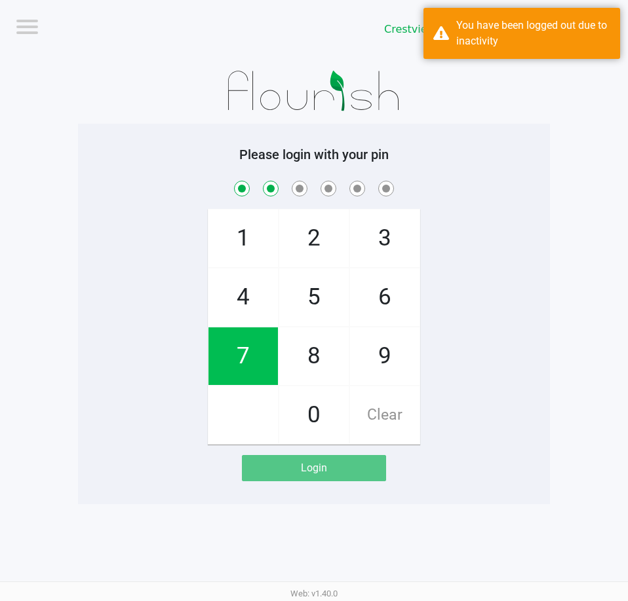
checkbox input "true"
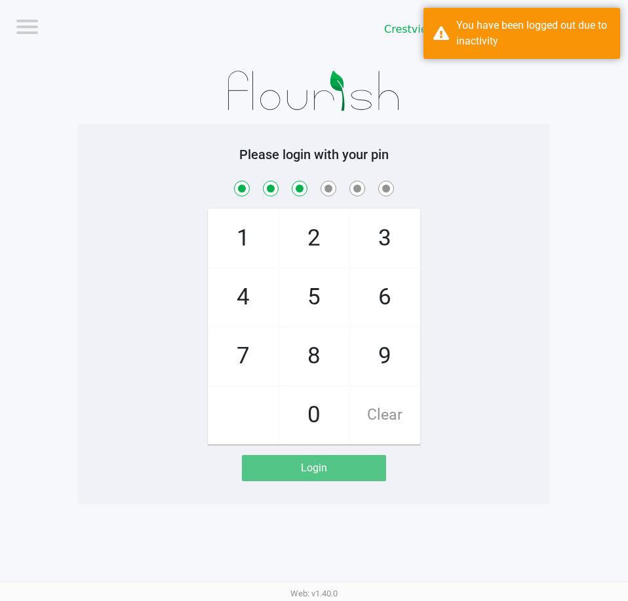
checkbox input "true"
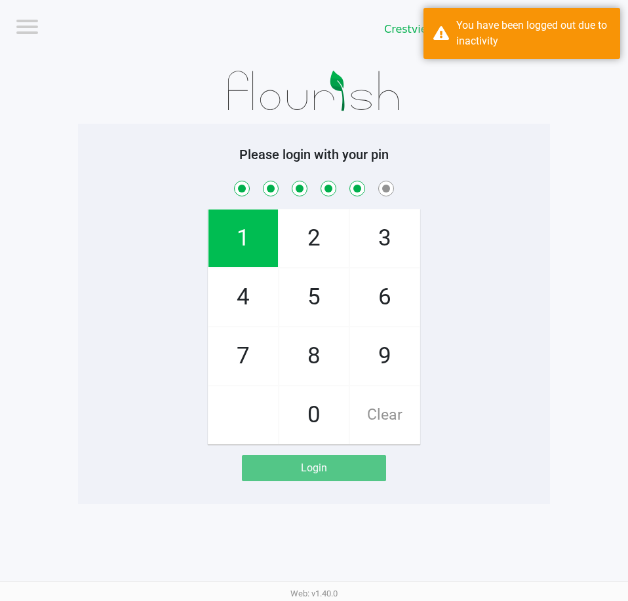
checkbox input "true"
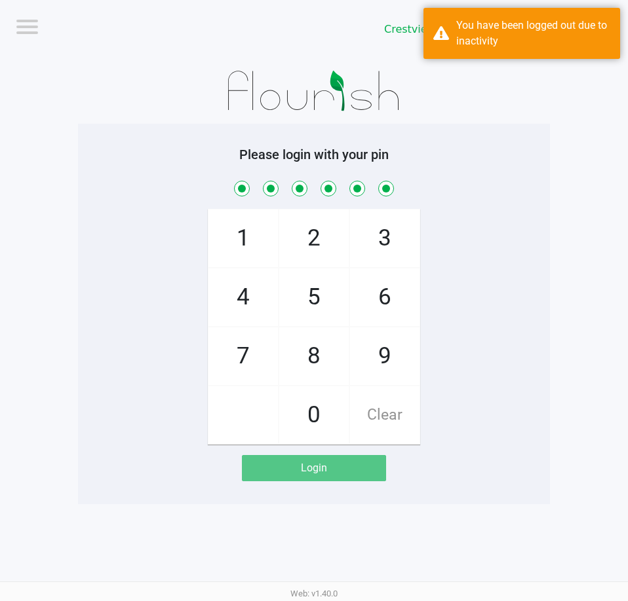
checkbox input "true"
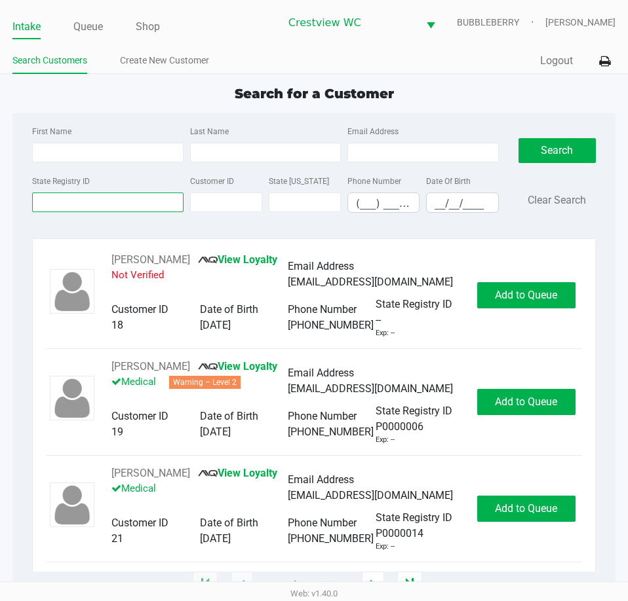
click at [116, 206] on input "State Registry ID" at bounding box center [107, 203] width 151 height 20
type input "5mh2923"
click at [566, 148] on button "Search" at bounding box center [556, 150] width 77 height 25
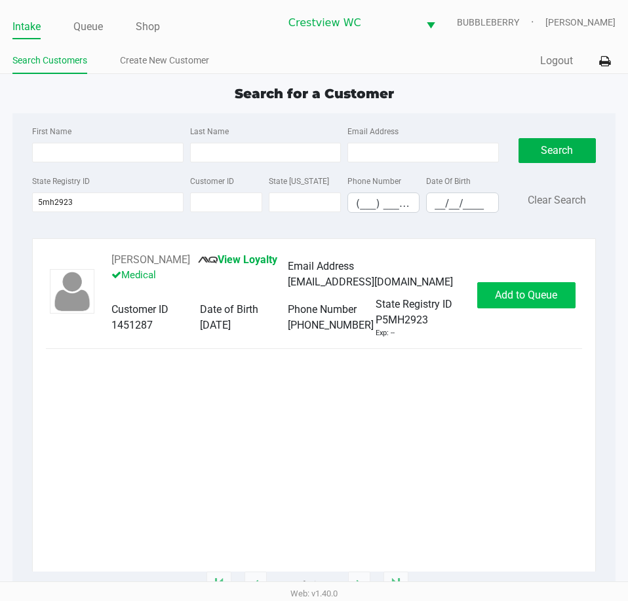
drag, startPoint x: 554, startPoint y: 312, endPoint x: 538, endPoint y: 301, distance: 19.8
click at [552, 309] on div "Paula LUNSFORD View Loyalty Medical Email Address paulalunsford1955@gmail.com C…" at bounding box center [314, 295] width 536 height 86
click at [520, 295] on span "Add to Queue" at bounding box center [526, 295] width 62 height 12
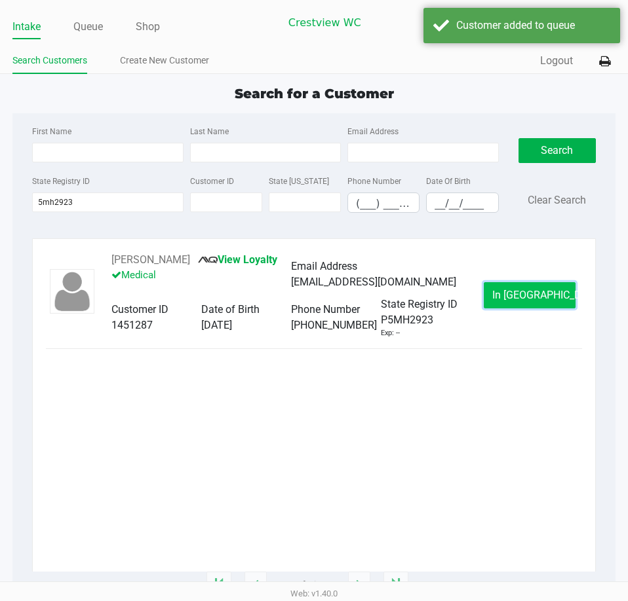
click at [522, 292] on span "In Queue" at bounding box center [547, 295] width 110 height 12
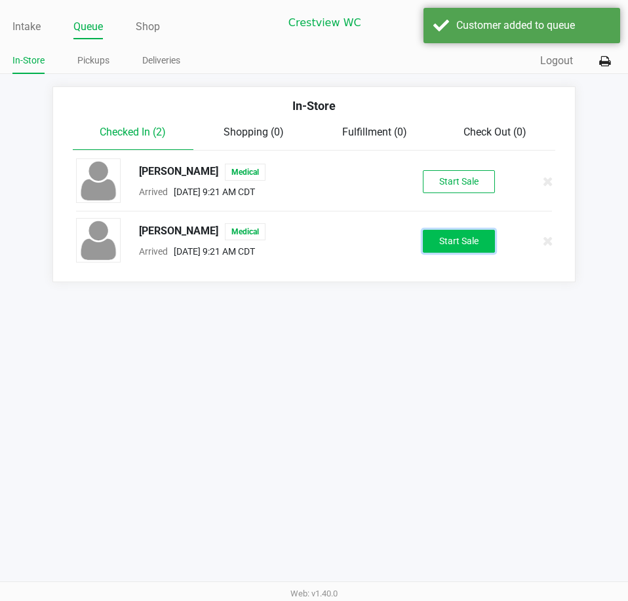
click at [445, 235] on button "Start Sale" at bounding box center [459, 241] width 72 height 23
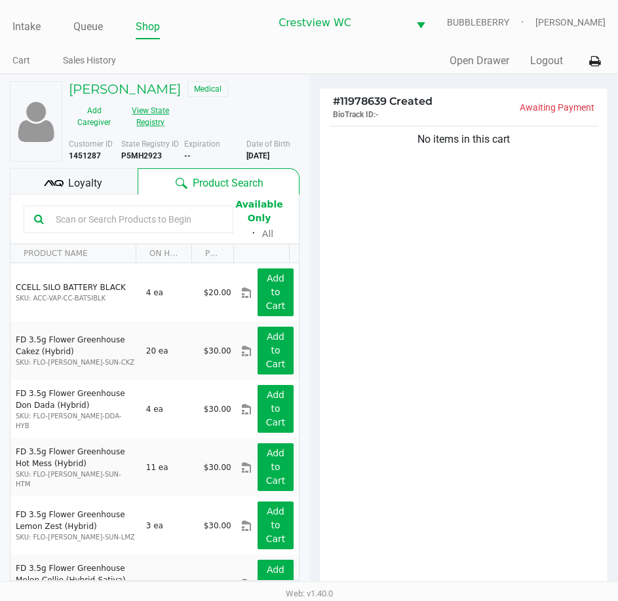
click at [157, 108] on button "View State Registry" at bounding box center [146, 116] width 55 height 33
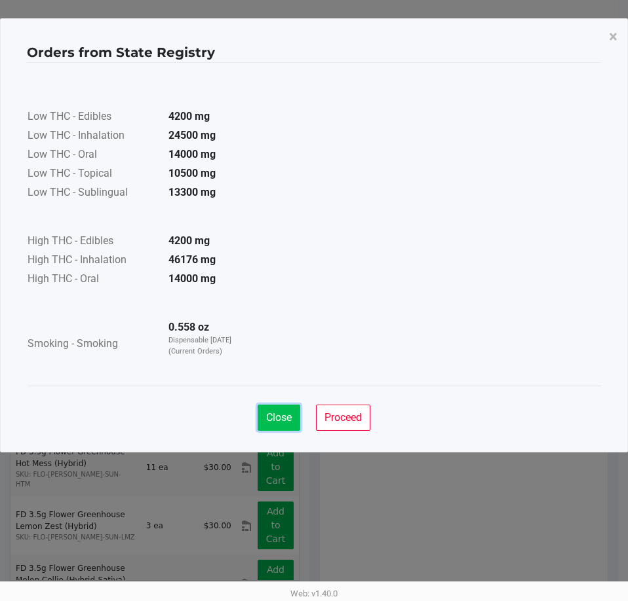
click at [266, 419] on span "Close" at bounding box center [279, 417] width 26 height 12
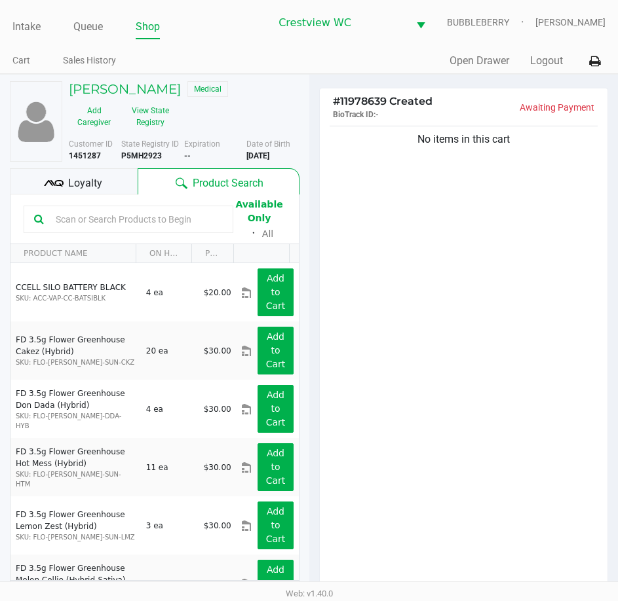
click at [86, 180] on span "Loyalty" at bounding box center [85, 184] width 34 height 16
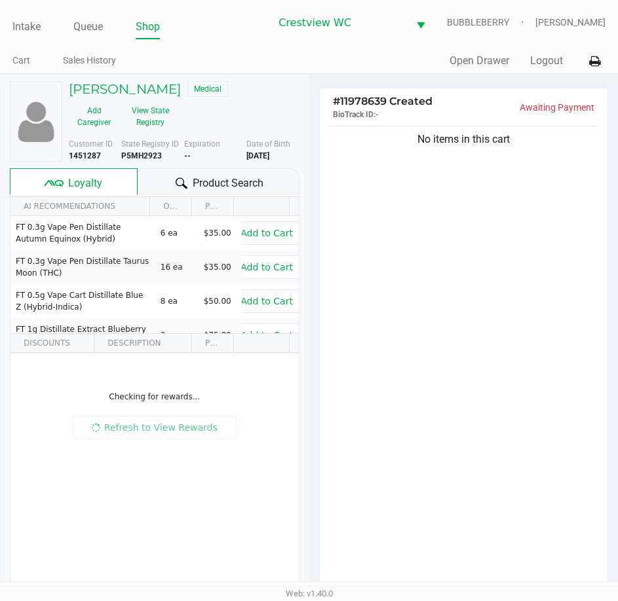
click at [453, 277] on div "No items in this cart" at bounding box center [464, 360] width 288 height 475
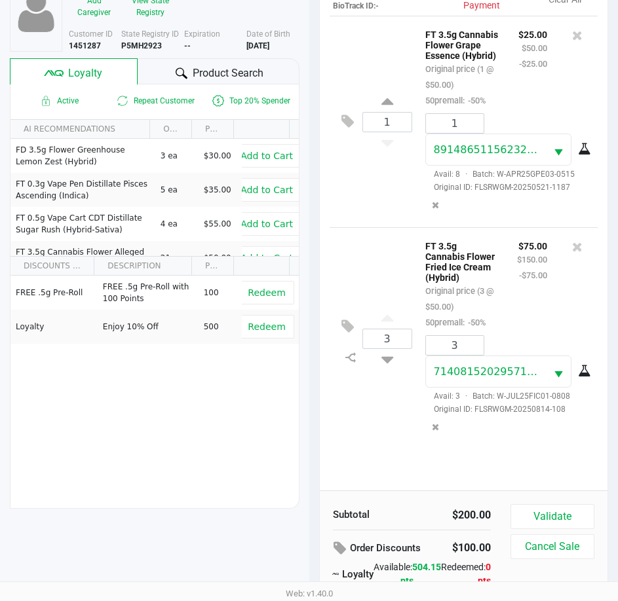
scroll to position [172, 0]
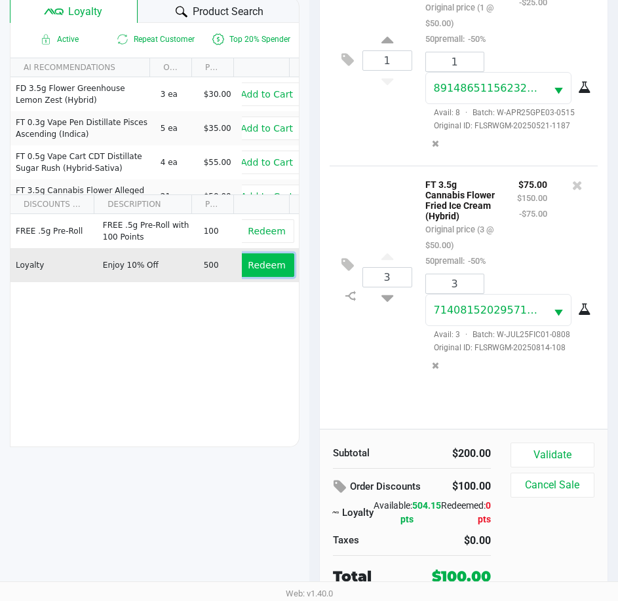
click at [258, 262] on span "Redeem" at bounding box center [266, 265] width 37 height 10
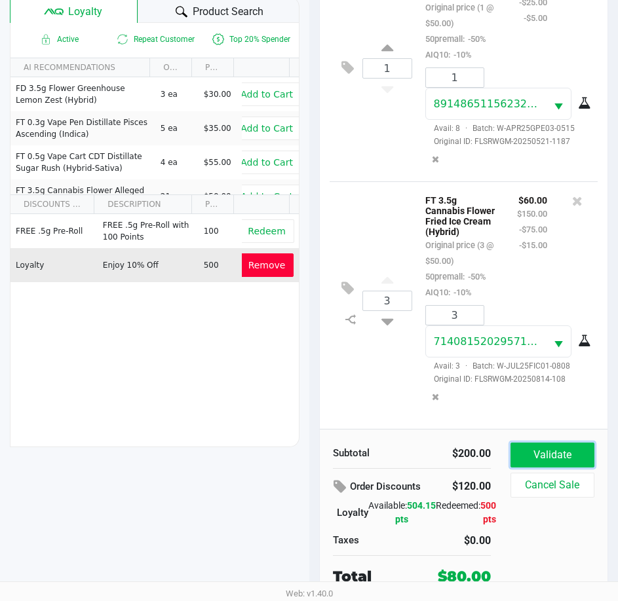
click at [561, 456] on button "Validate" at bounding box center [552, 455] width 84 height 25
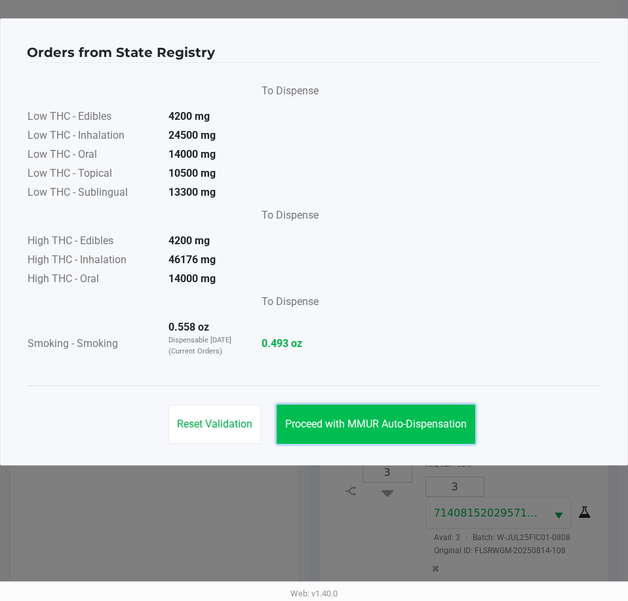
click at [345, 423] on span "Proceed with MMUR Auto-Dispensation" at bounding box center [375, 424] width 181 height 12
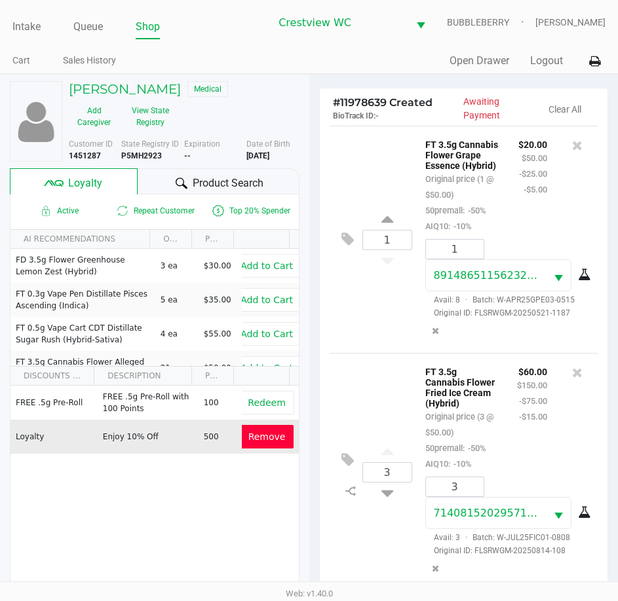
scroll to position [174, 0]
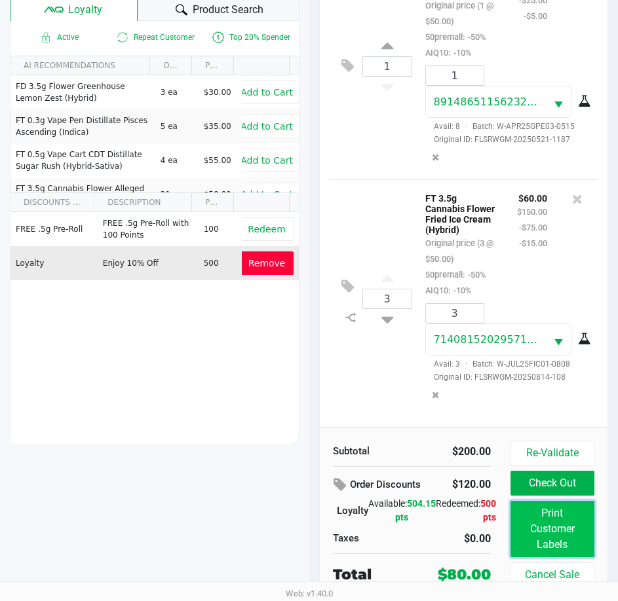
click at [552, 533] on button "Print Customer Labels" at bounding box center [552, 529] width 84 height 56
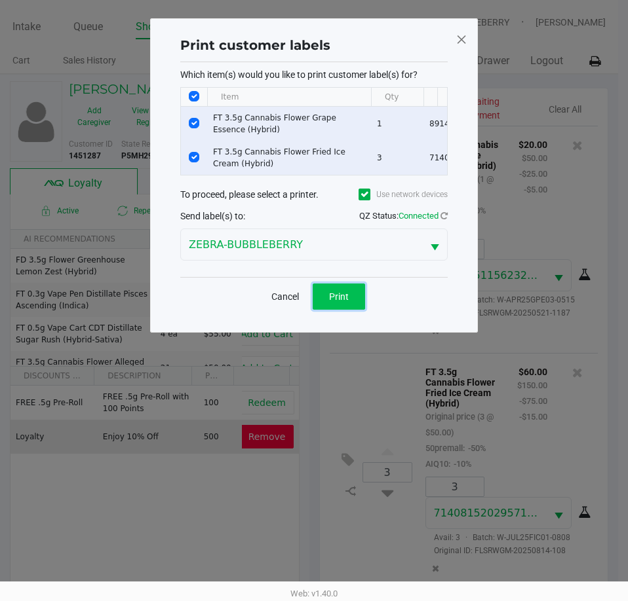
click at [324, 303] on button "Print" at bounding box center [339, 297] width 52 height 26
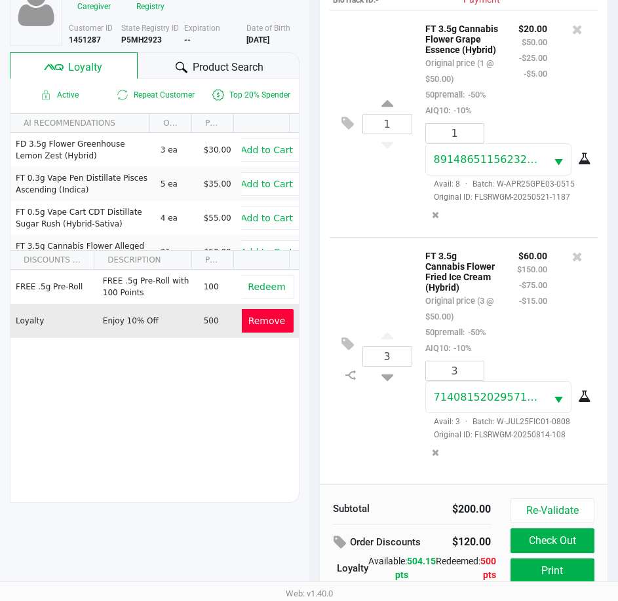
scroll to position [174, 0]
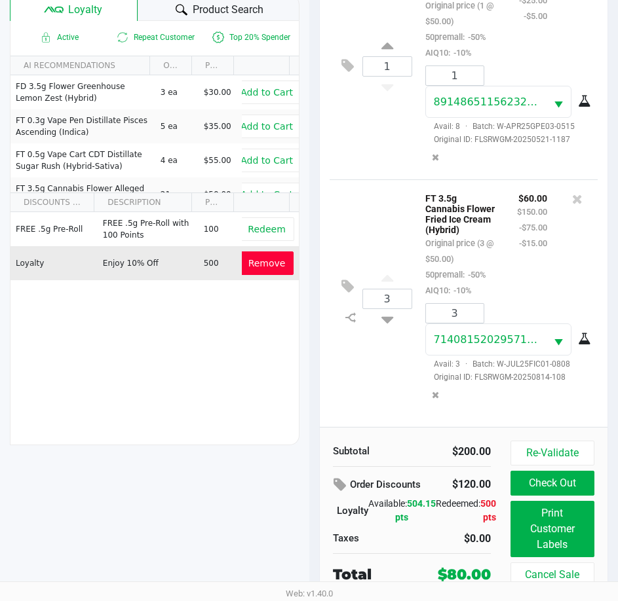
click at [565, 483] on button "Check Out" at bounding box center [552, 483] width 84 height 25
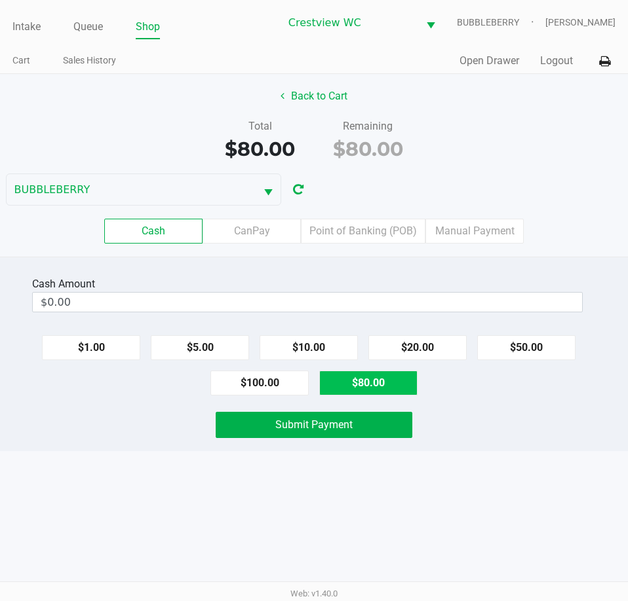
click at [354, 381] on button "$80.00" at bounding box center [368, 383] width 98 height 25
type input "$80.00"
click at [355, 421] on button "Submit Payment" at bounding box center [314, 425] width 196 height 26
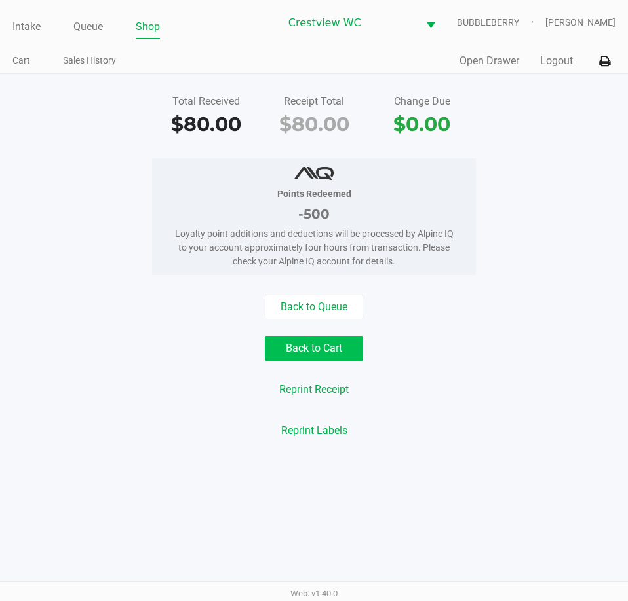
click at [321, 357] on button "Back to Cart" at bounding box center [314, 348] width 98 height 25
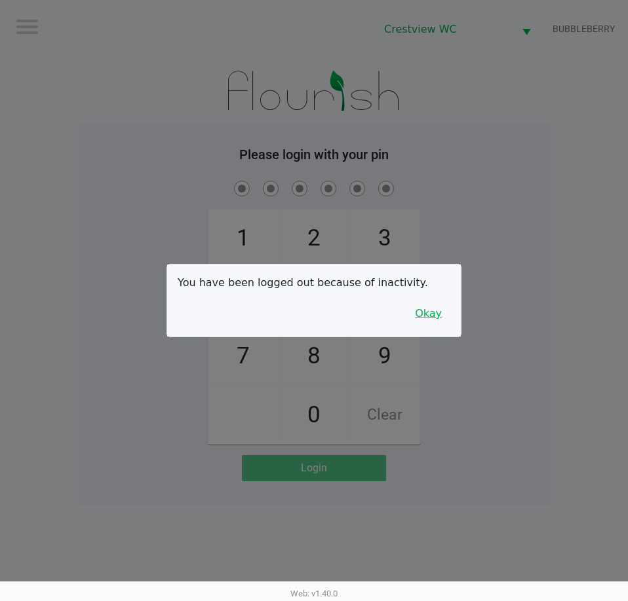
click at [436, 310] on button "Okay" at bounding box center [428, 313] width 44 height 25
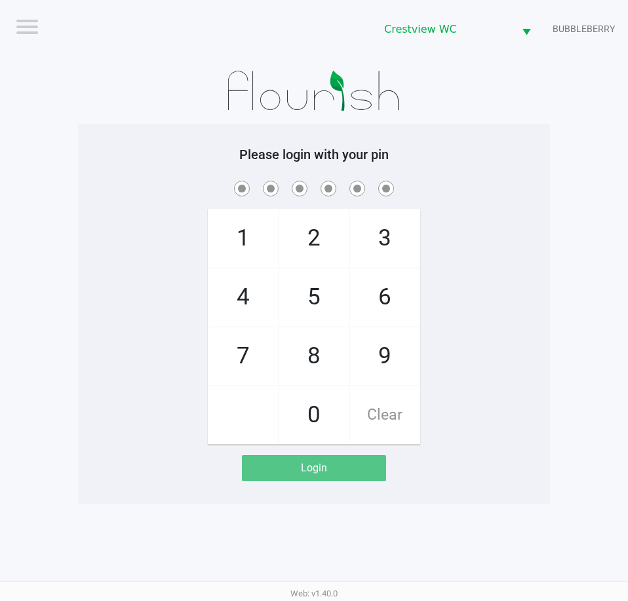
click at [464, 299] on div "1 4 7 2 5 8 0 3 6 9 Clear" at bounding box center [314, 311] width 472 height 267
click at [528, 347] on div "1 4 7 2 5 8 0 3 6 9 Clear" at bounding box center [314, 311] width 472 height 267
checkbox input "true"
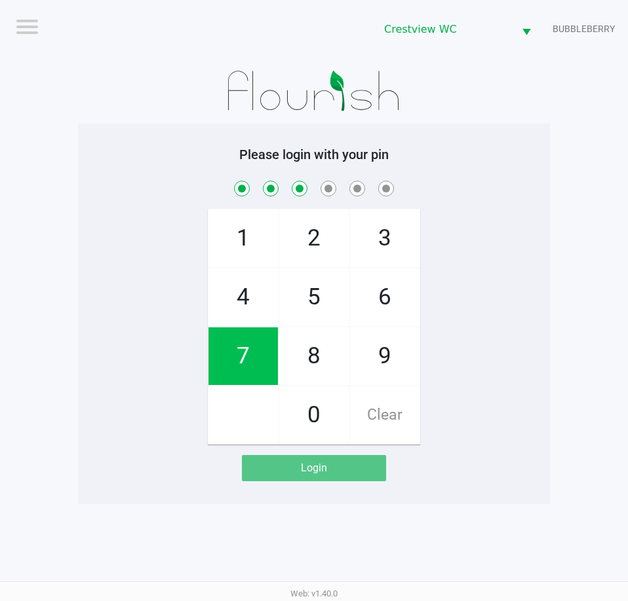
checkbox input "true"
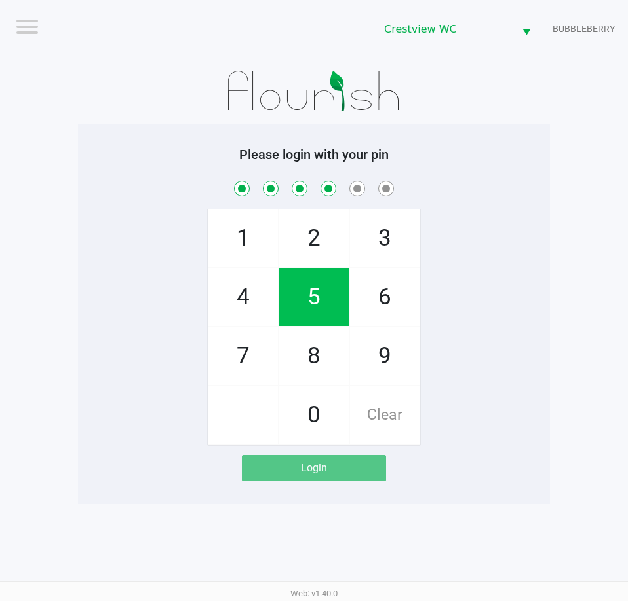
checkbox input "true"
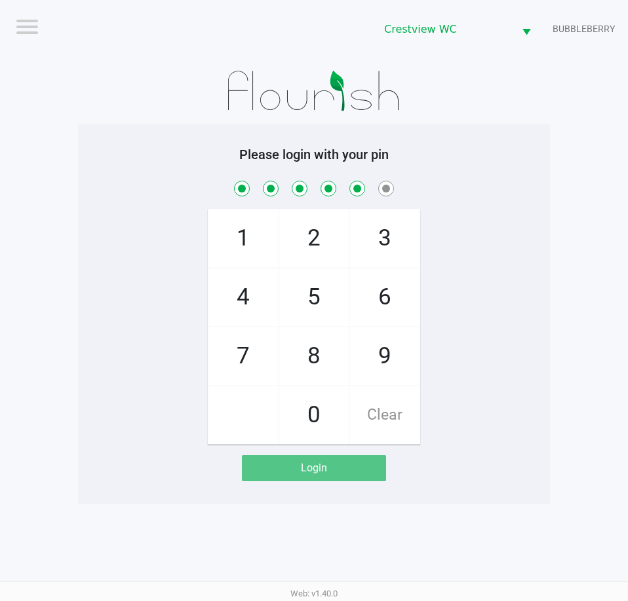
checkbox input "true"
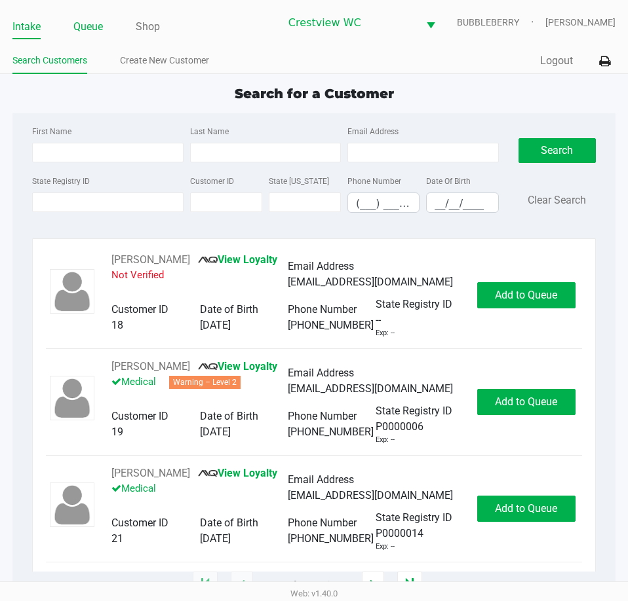
click at [79, 28] on link "Queue" at bounding box center [87, 27] width 29 height 18
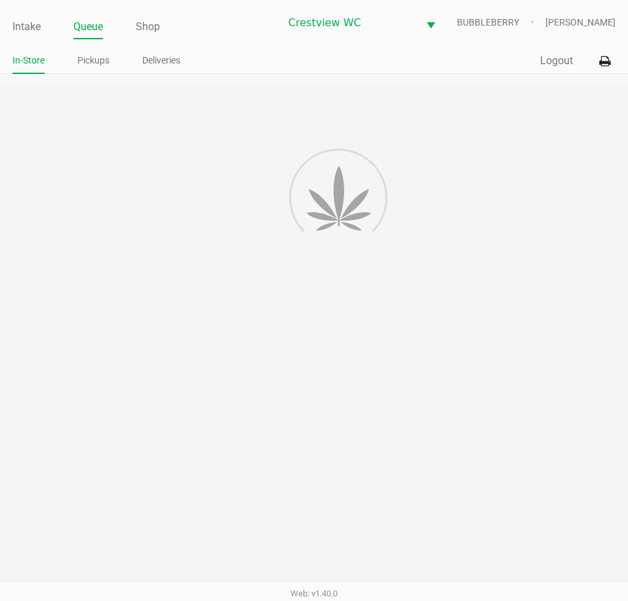
click at [100, 62] on link "Pickups" at bounding box center [93, 60] width 32 height 16
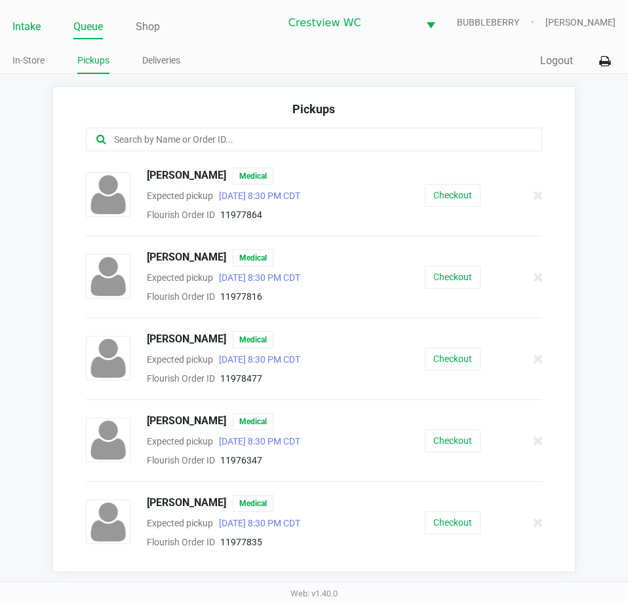
click at [31, 31] on link "Intake" at bounding box center [26, 27] width 28 height 18
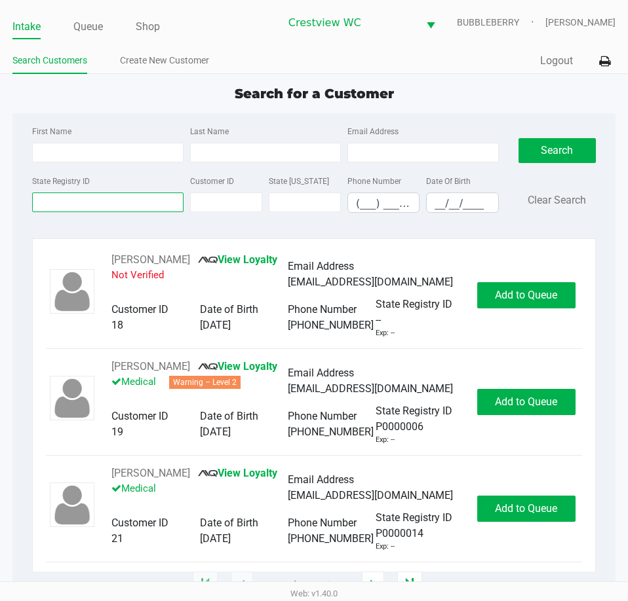
click at [83, 201] on input "State Registry ID" at bounding box center [107, 203] width 151 height 20
type input "4rk0831"
click at [537, 149] on button "Search" at bounding box center [556, 150] width 77 height 25
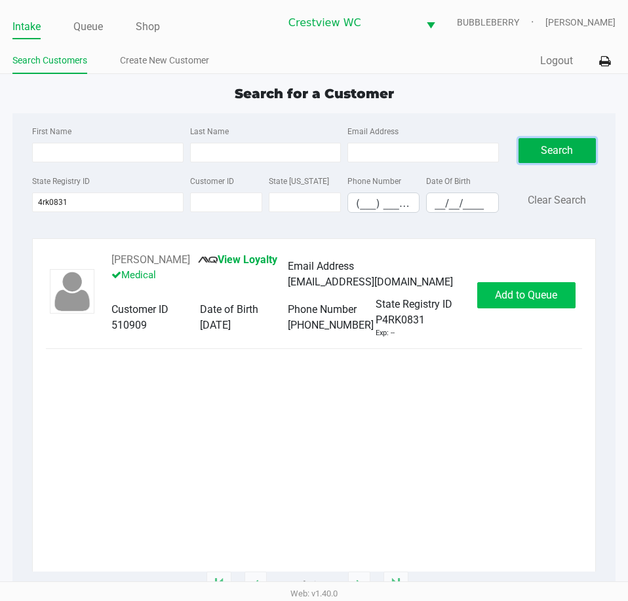
click at [517, 284] on button "Add to Queue" at bounding box center [526, 295] width 98 height 26
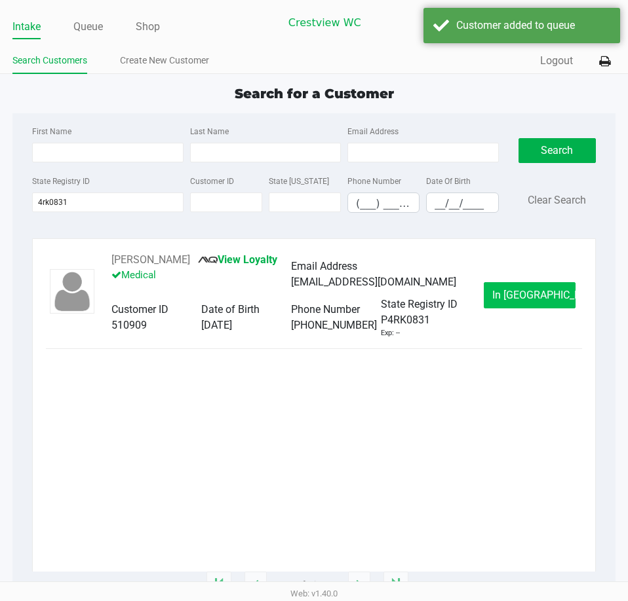
click at [512, 302] on button "In Queue" at bounding box center [529, 295] width 92 height 26
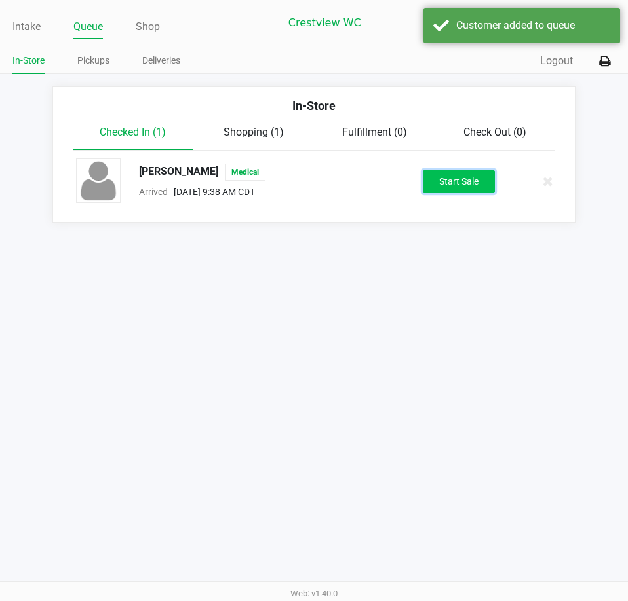
click at [457, 187] on button "Start Sale" at bounding box center [459, 181] width 72 height 23
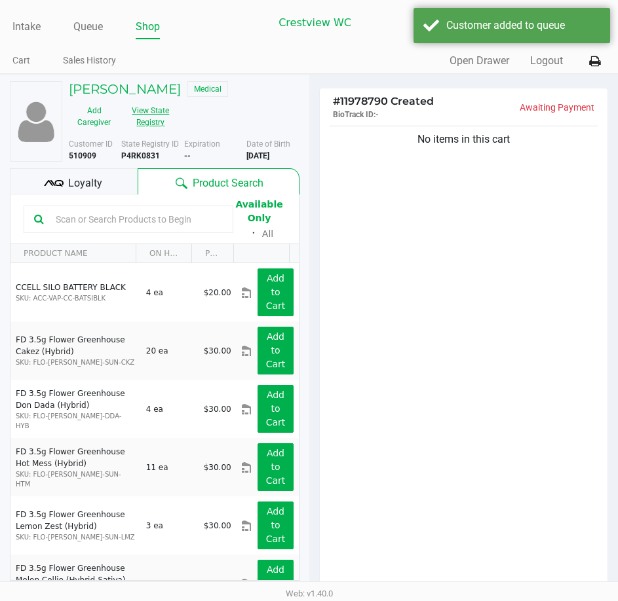
click at [155, 125] on button "View State Registry" at bounding box center [146, 116] width 55 height 33
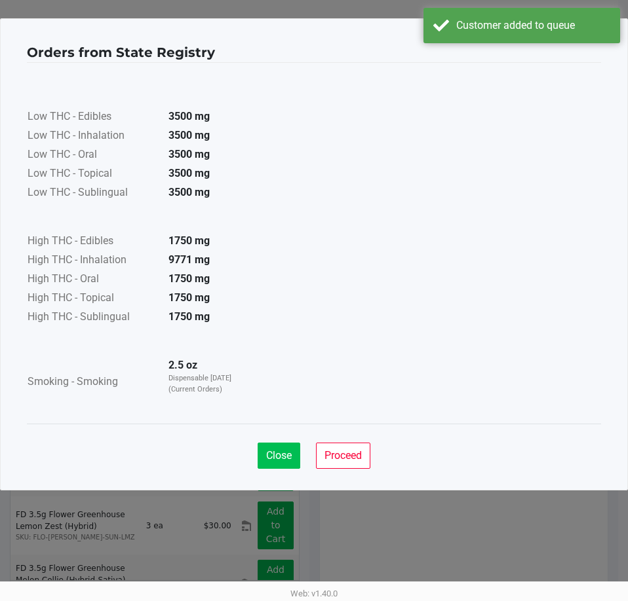
click at [275, 459] on span "Close" at bounding box center [279, 455] width 26 height 12
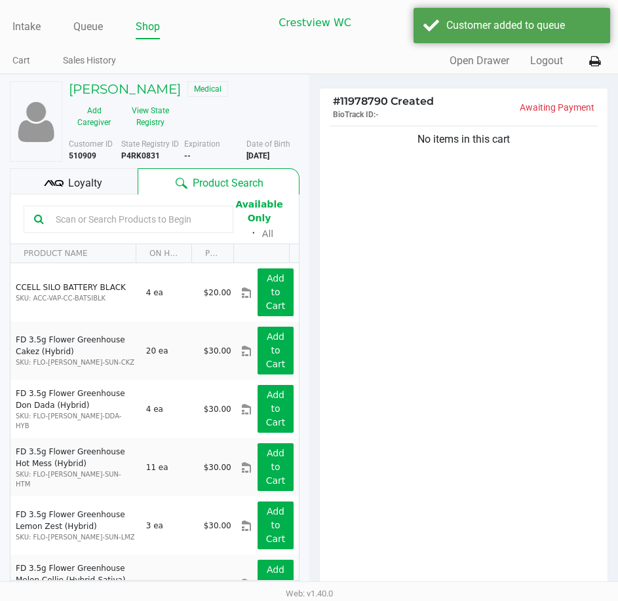
click at [92, 183] on span "Loyalty" at bounding box center [85, 184] width 34 height 16
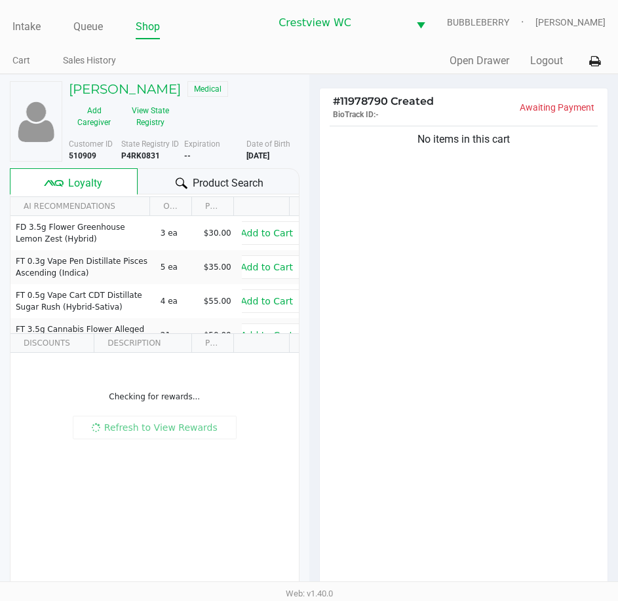
click at [409, 361] on div "No items in this cart" at bounding box center [464, 360] width 288 height 475
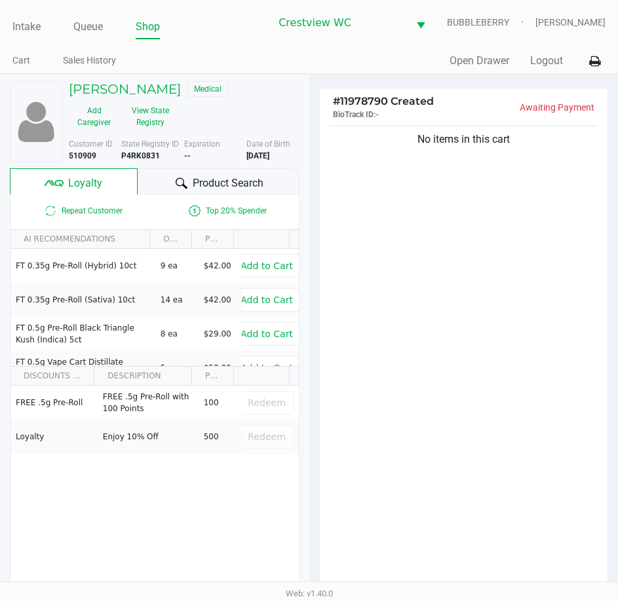
click at [229, 172] on div "Product Search" at bounding box center [218, 181] width 161 height 26
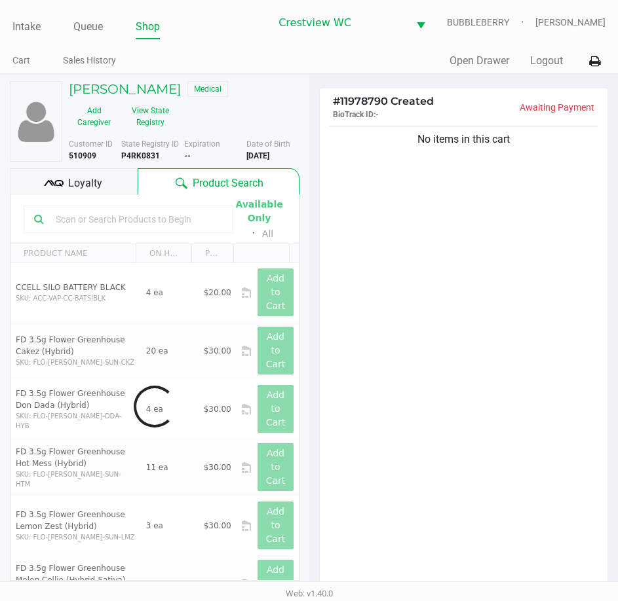
click at [410, 278] on div "No items in this cart" at bounding box center [464, 360] width 288 height 475
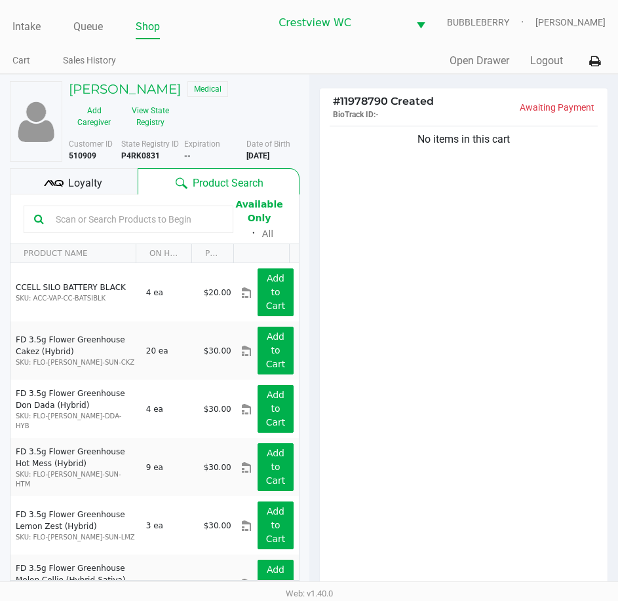
click at [492, 415] on div "No items in this cart" at bounding box center [464, 360] width 288 height 475
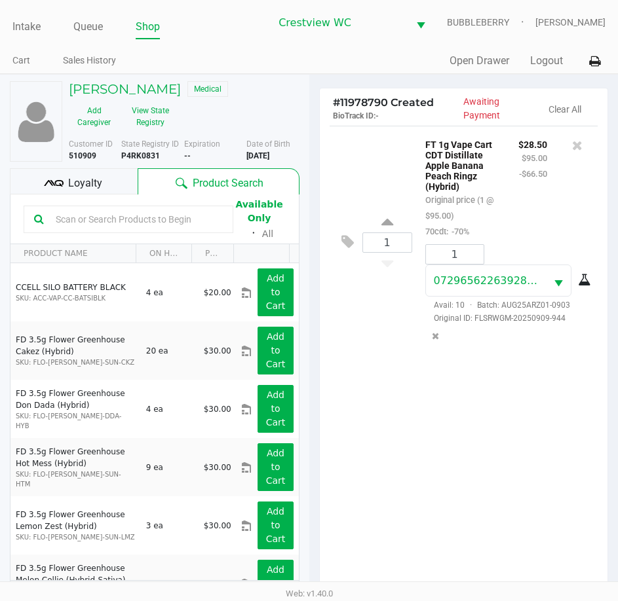
click at [417, 493] on div "1 FT 1g Vape Cart CDT Distillate Apple Banana Peach Ringz (Hybrid) Original pri…" at bounding box center [464, 363] width 288 height 475
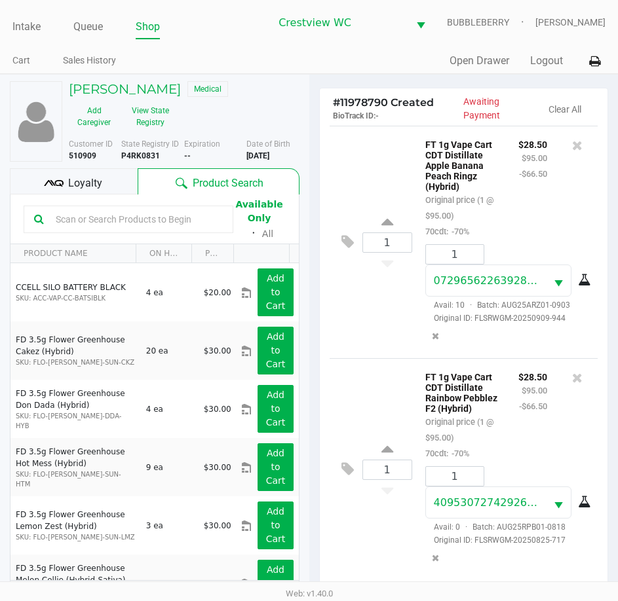
scroll to position [172, 0]
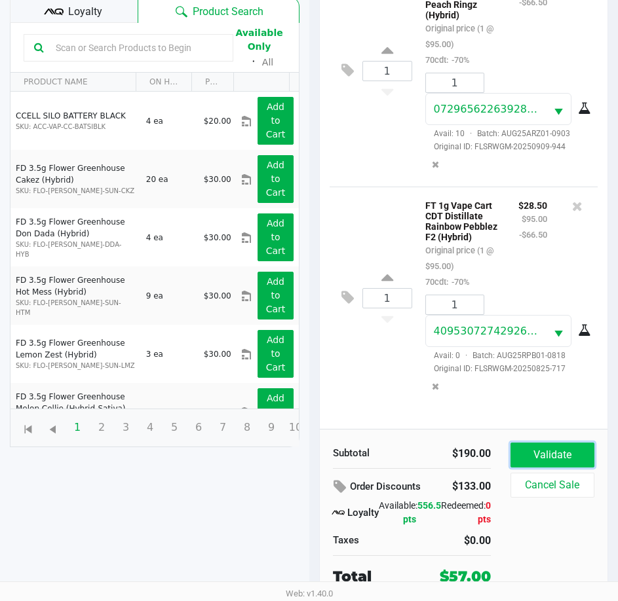
click at [554, 452] on button "Validate" at bounding box center [552, 455] width 84 height 25
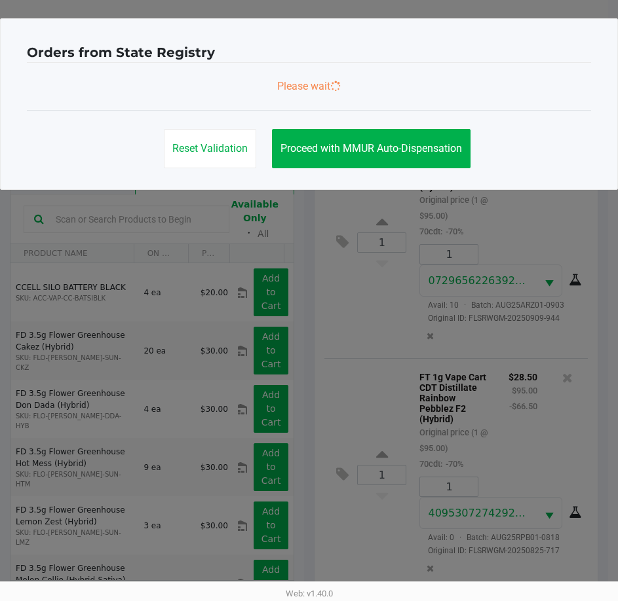
scroll to position [0, 0]
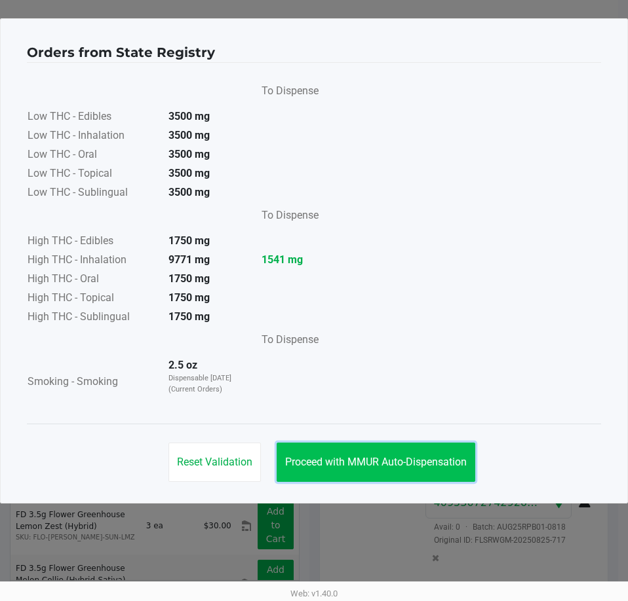
click at [394, 473] on button "Proceed with MMUR Auto-Dispensation" at bounding box center [375, 462] width 199 height 39
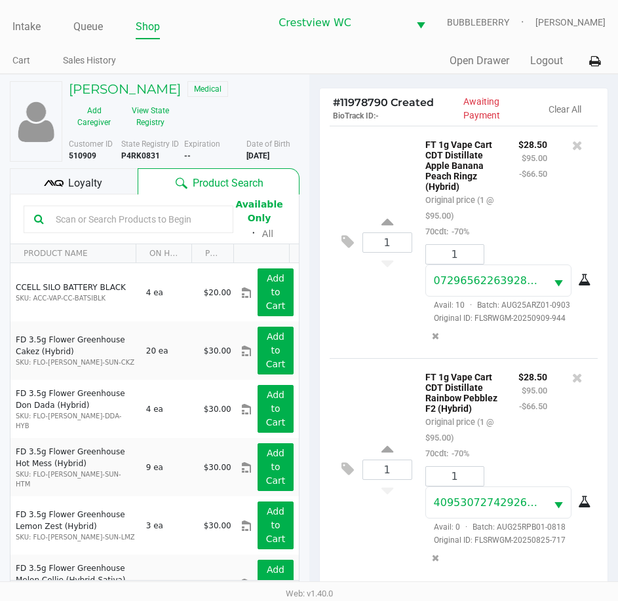
click at [117, 180] on div "Loyalty" at bounding box center [74, 181] width 128 height 26
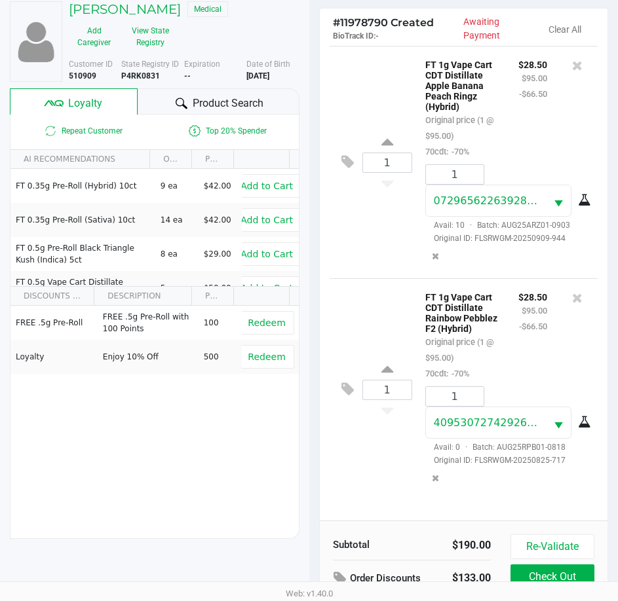
scroll to position [174, 0]
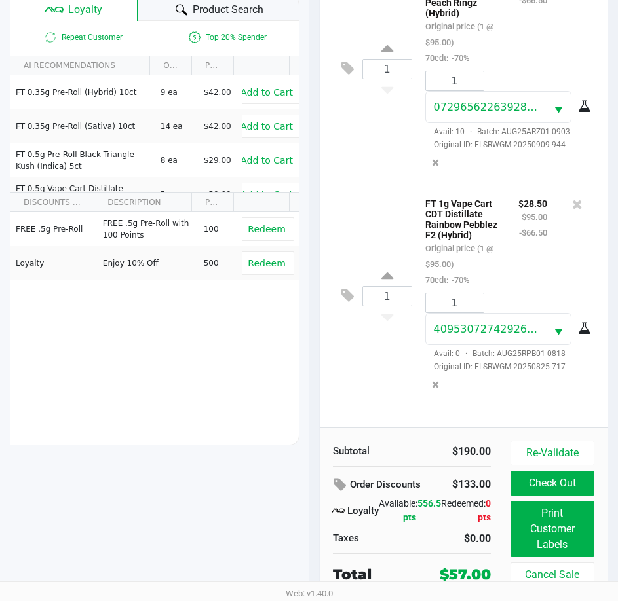
click at [354, 366] on div "1 FT 1g Vape Cart CDT Distillate Rainbow Pebblez F2 (Hybrid) Original price (1 …" at bounding box center [464, 296] width 269 height 222
click at [368, 400] on div "1 FT 1g Vape Cart CDT Distillate Rainbow Pebblez F2 (Hybrid) Original price (1 …" at bounding box center [464, 296] width 269 height 222
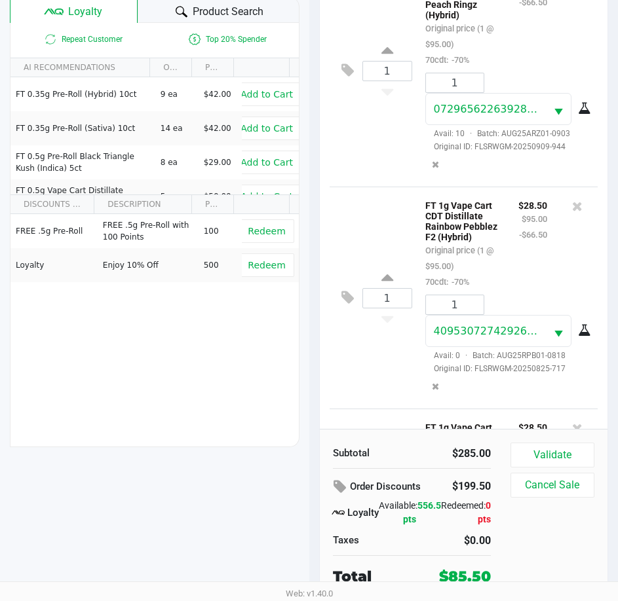
scroll to position [240, 0]
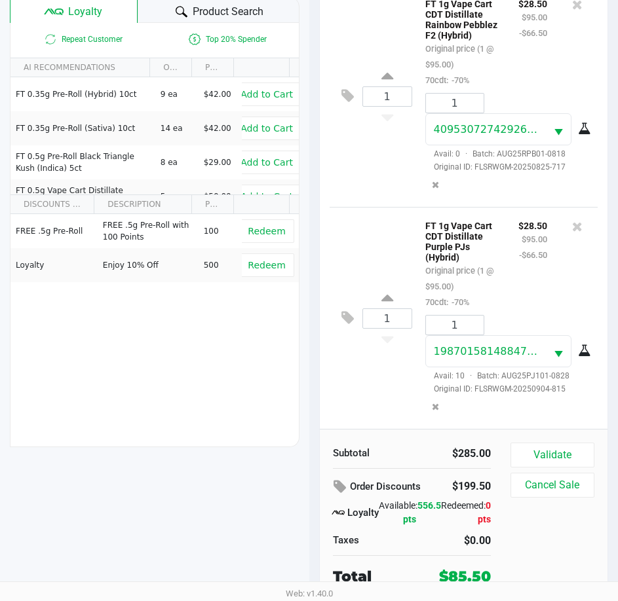
click at [369, 390] on div "1 FT 1g Vape Cart CDT Distillate Purple PJs (Hybrid) Original price (1 @ $95.00…" at bounding box center [464, 318] width 269 height 222
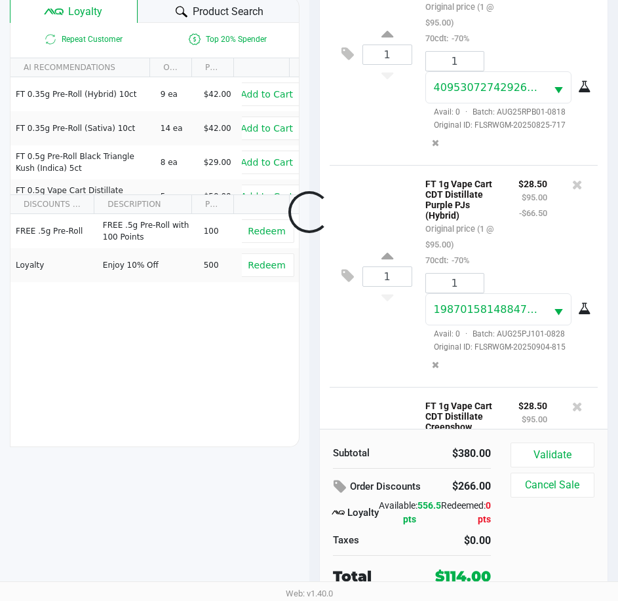
scroll to position [476, 0]
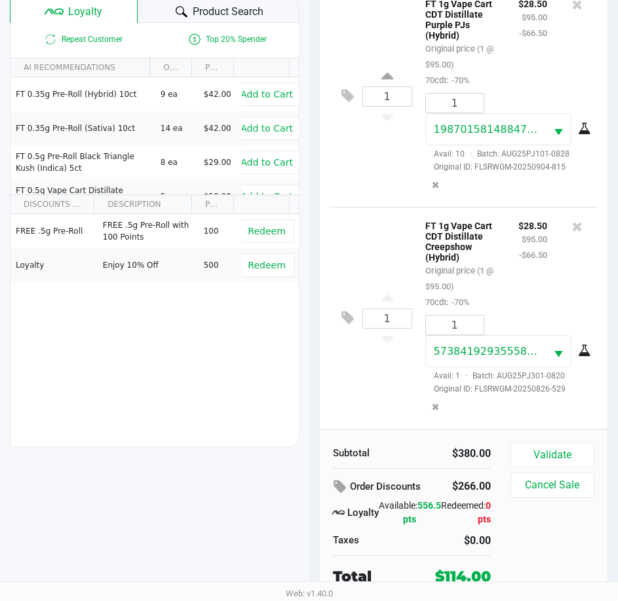
click at [377, 380] on div "1 FT 1g Vape Cart CDT Distillate Creepshow (Hybrid) Original price (1 @ $95.00)…" at bounding box center [464, 318] width 269 height 222
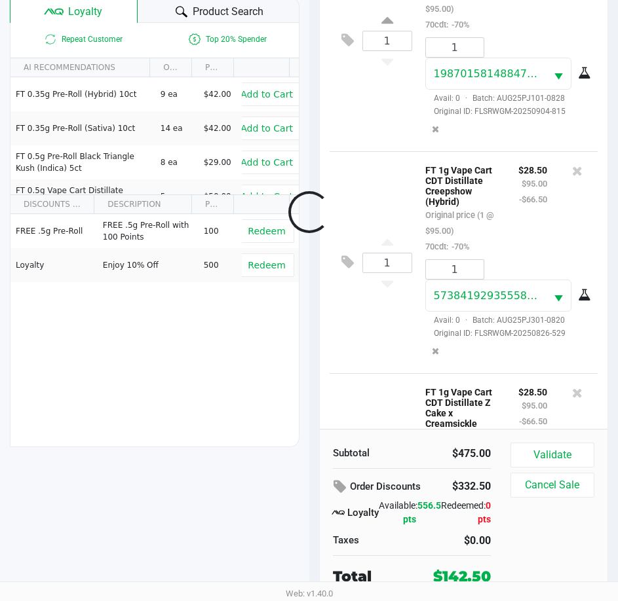
scroll to position [723, 0]
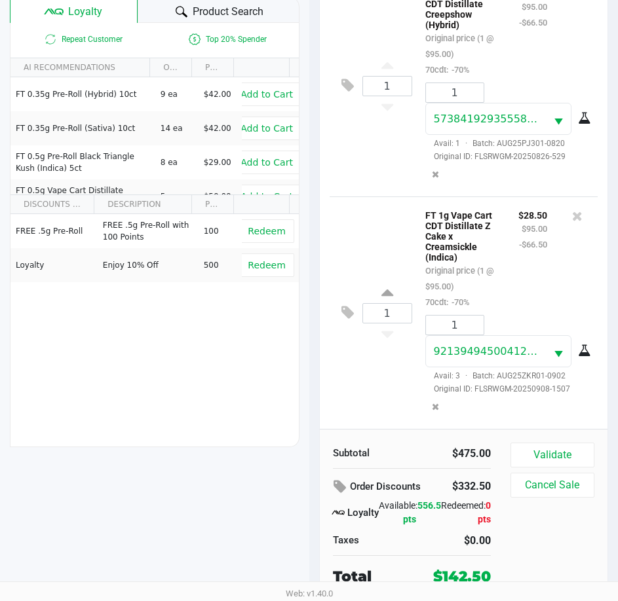
click at [353, 400] on div "1 FT 1g Vape Cart CDT Distillate Z Cake x Creamsickle (Indica) Original price (…" at bounding box center [464, 313] width 269 height 233
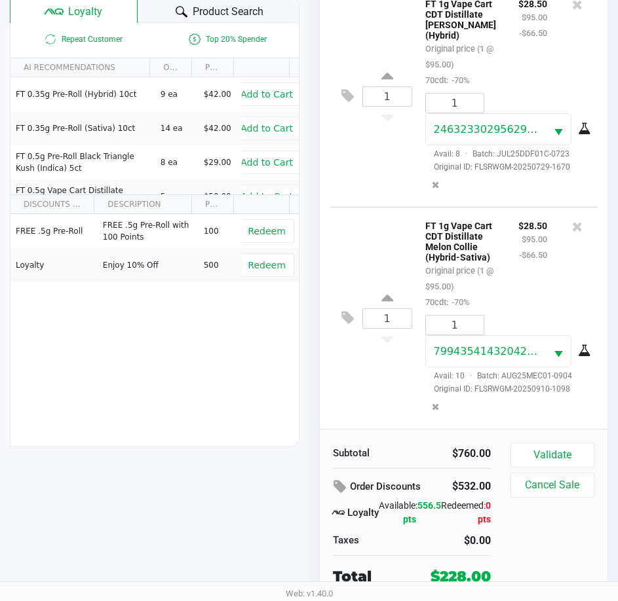
scroll to position [1434, 0]
click at [551, 453] on button "Validate" at bounding box center [552, 455] width 84 height 25
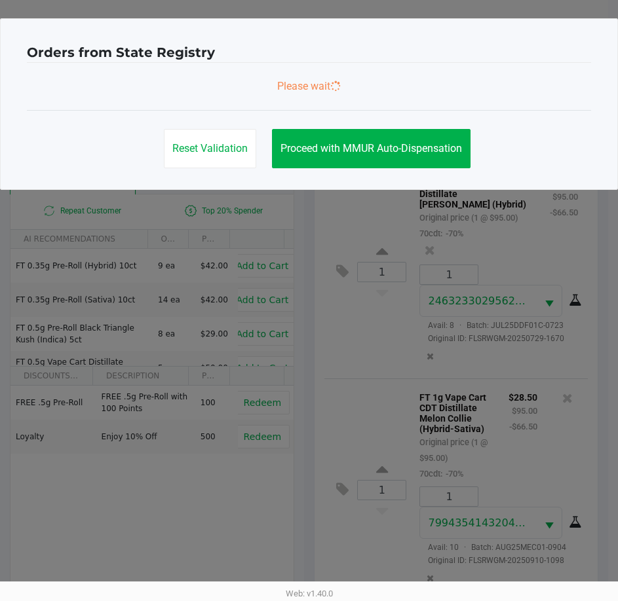
scroll to position [0, 0]
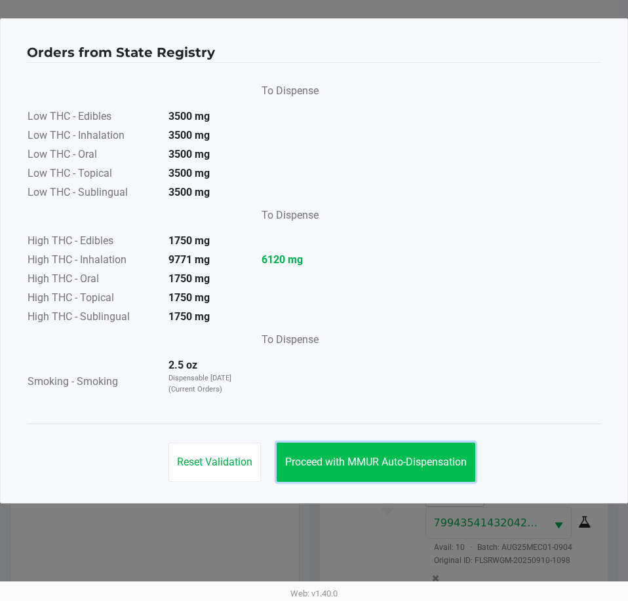
click at [350, 447] on button "Proceed with MMUR Auto-Dispensation" at bounding box center [375, 462] width 199 height 39
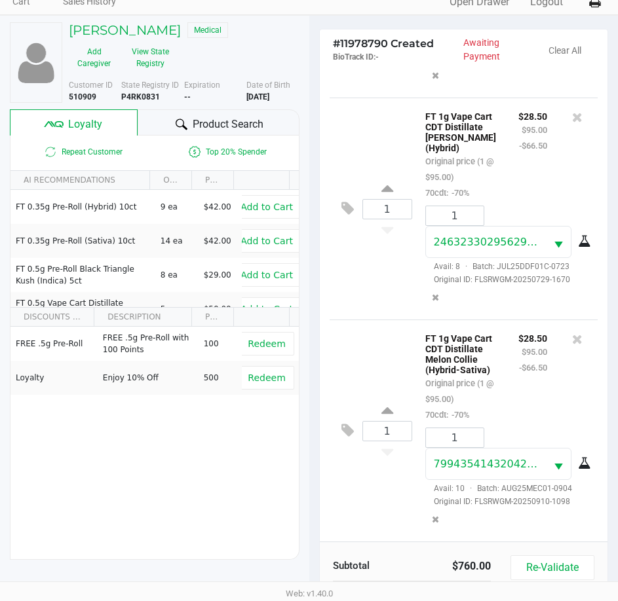
scroll to position [174, 0]
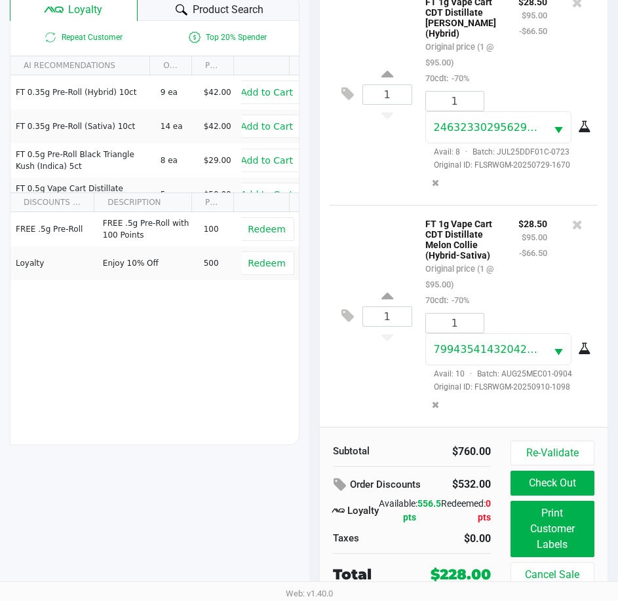
click at [379, 376] on div "1 FT 1g Vape Cart CDT Distillate Melon Collie (Hybrid-Sativa) Original price (1…" at bounding box center [464, 316] width 269 height 222
click at [379, 387] on div "1 FT 1g Vape Cart CDT Distillate Melon Collie (Hybrid-Sativa) Original price (1…" at bounding box center [464, 316] width 269 height 222
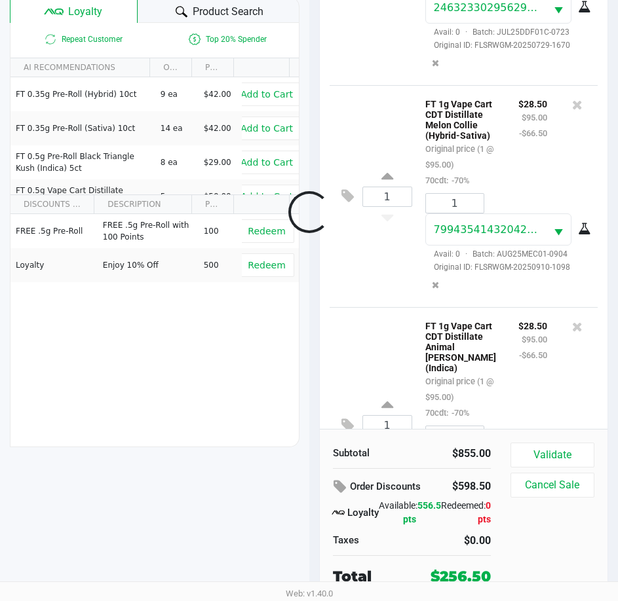
scroll to position [1666, 0]
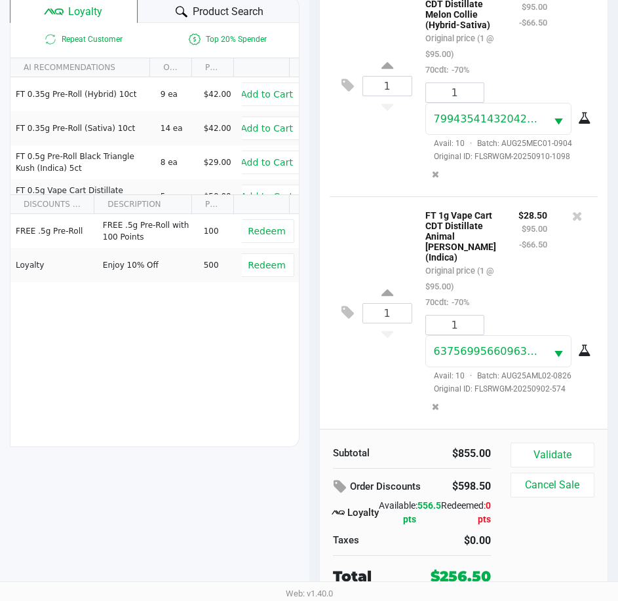
click at [392, 393] on div "1 FT 1g Vape Cart CDT Distillate Animal Larry (Indica) Original price (1 @ $95.…" at bounding box center [464, 313] width 269 height 233
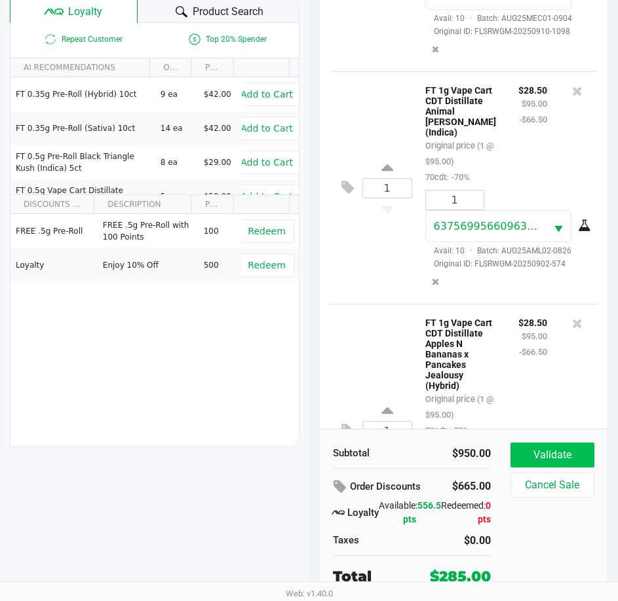
scroll to position [1935, 0]
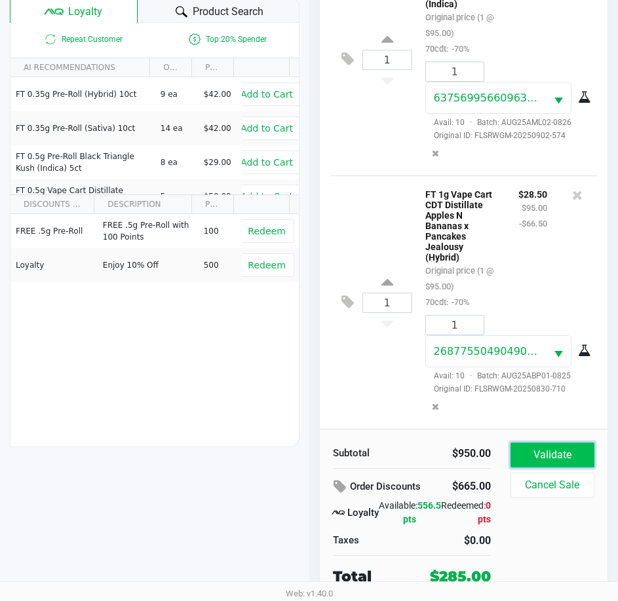
click at [580, 461] on button "Validate" at bounding box center [552, 455] width 84 height 25
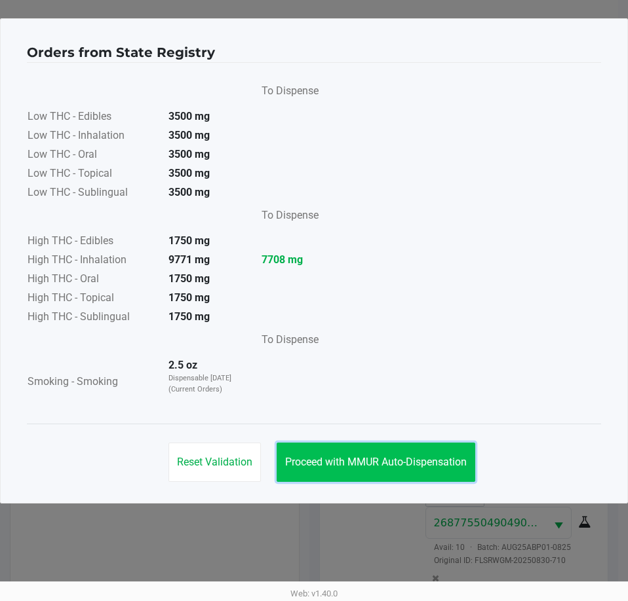
click at [377, 453] on button "Proceed with MMUR Auto-Dispensation" at bounding box center [375, 462] width 199 height 39
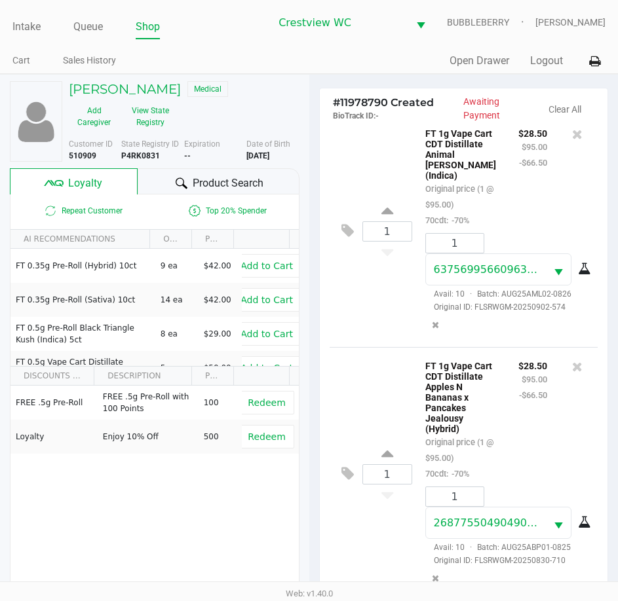
click at [364, 360] on div "1 FT 1g Vape Cart CDT Distillate Apples N Bananas x Pancakes Jealousy (Hybrid) …" at bounding box center [464, 474] width 269 height 254
click at [375, 367] on div "1 FT 1g Vape Cart CDT Distillate Apples N Bananas x Pancakes Jealousy (Hybrid) …" at bounding box center [464, 474] width 269 height 254
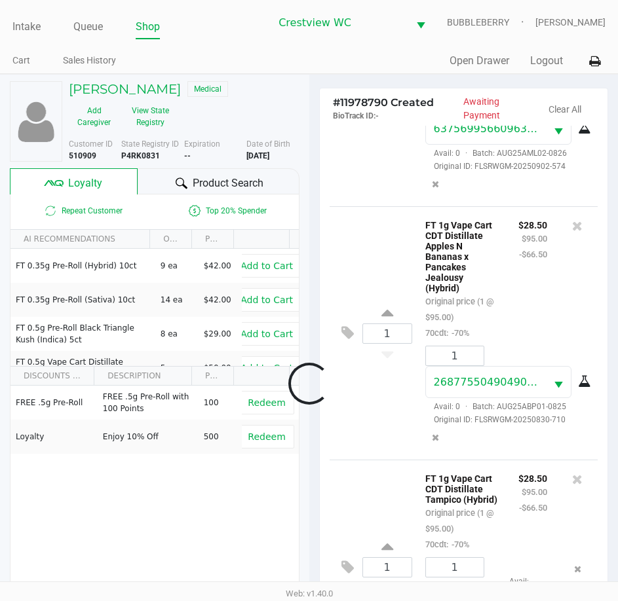
scroll to position [2171, 0]
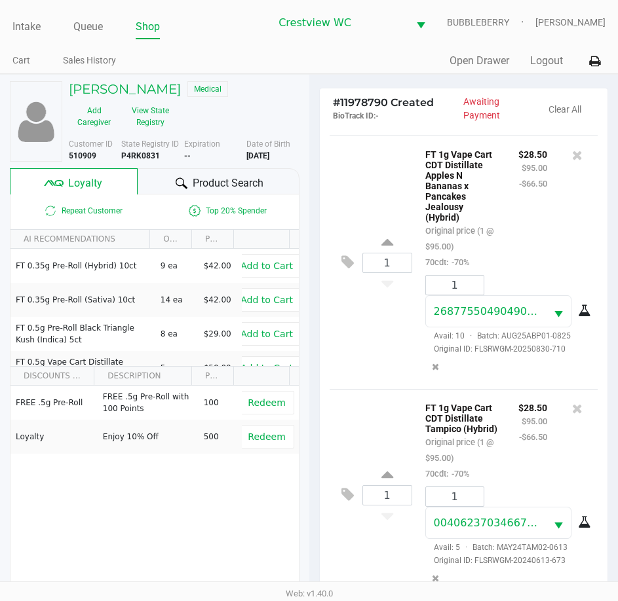
click at [361, 425] on div "1 FT 1g Vape Cart CDT Distillate Tampico (Hybrid) Original price (1 @ $95.00) 7…" at bounding box center [464, 495] width 269 height 212
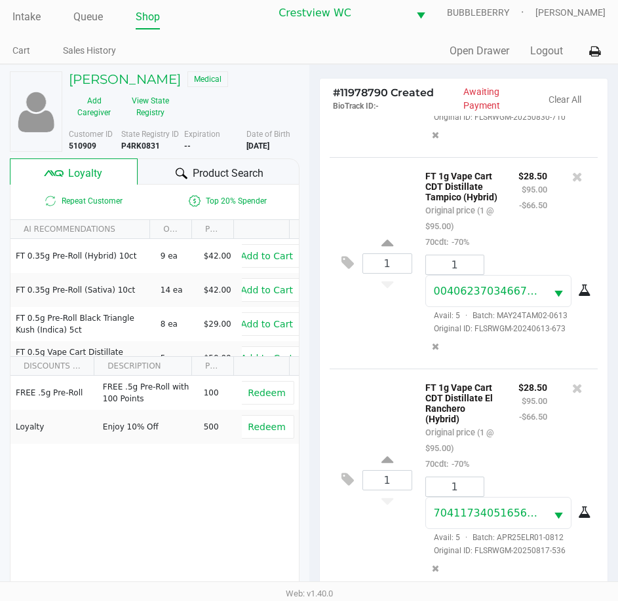
scroll to position [172, 0]
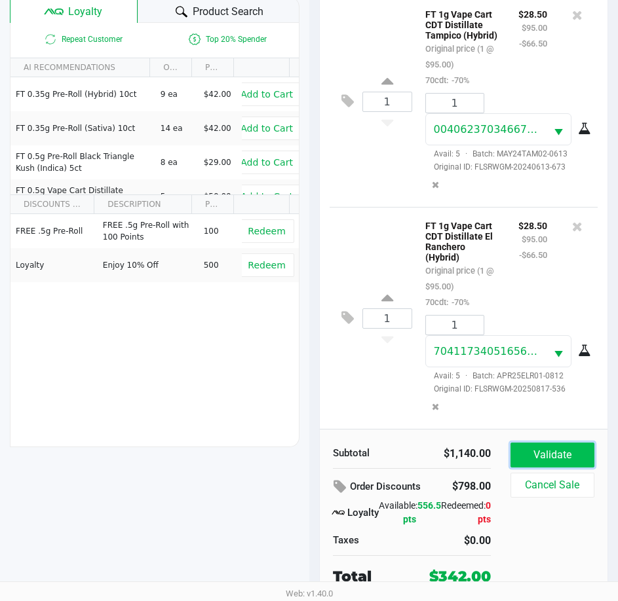
click at [539, 452] on button "Validate" at bounding box center [552, 455] width 84 height 25
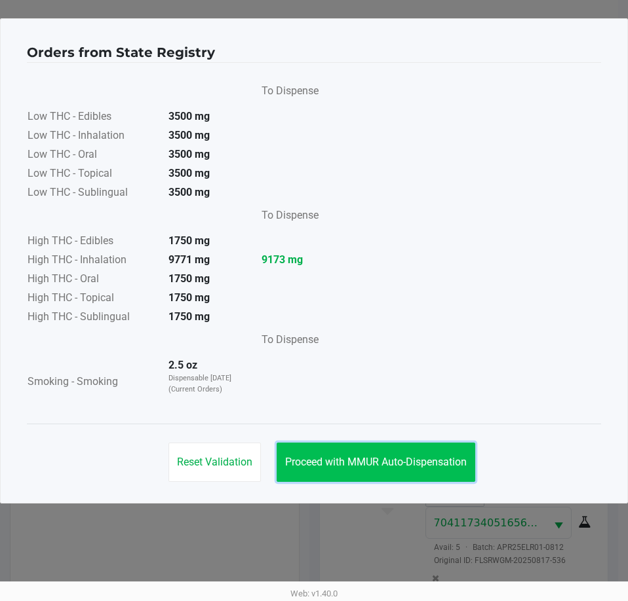
click at [374, 458] on span "Proceed with MMUR Auto-Dispensation" at bounding box center [375, 462] width 181 height 12
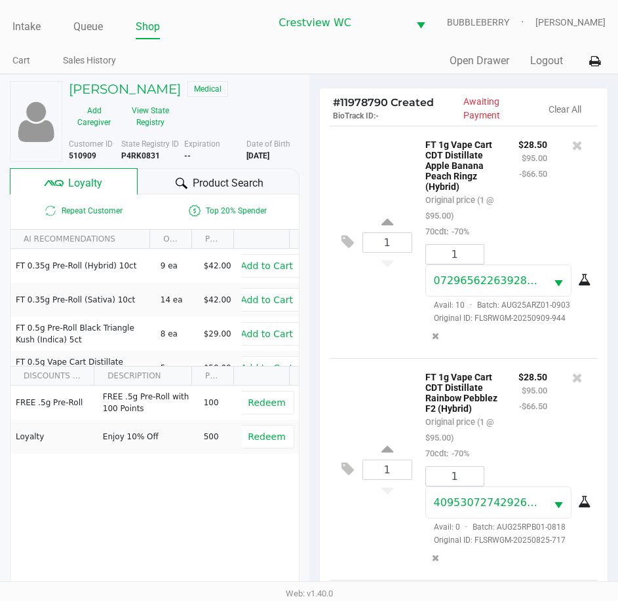
scroll to position [174, 0]
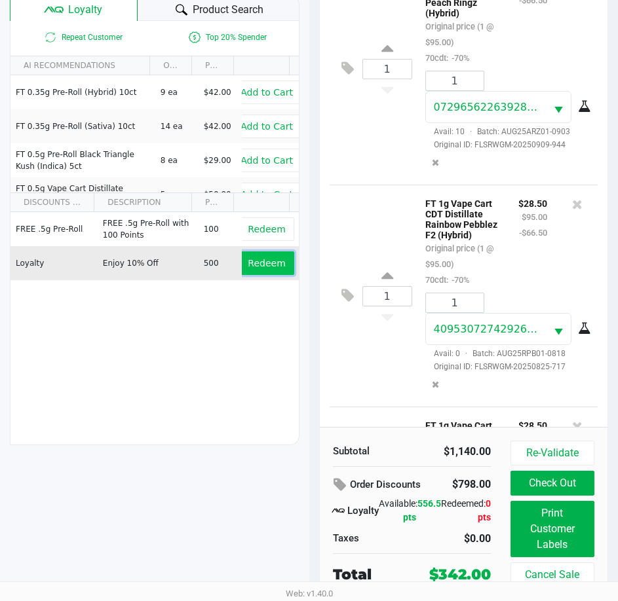
click at [261, 261] on span "Redeem" at bounding box center [266, 263] width 37 height 10
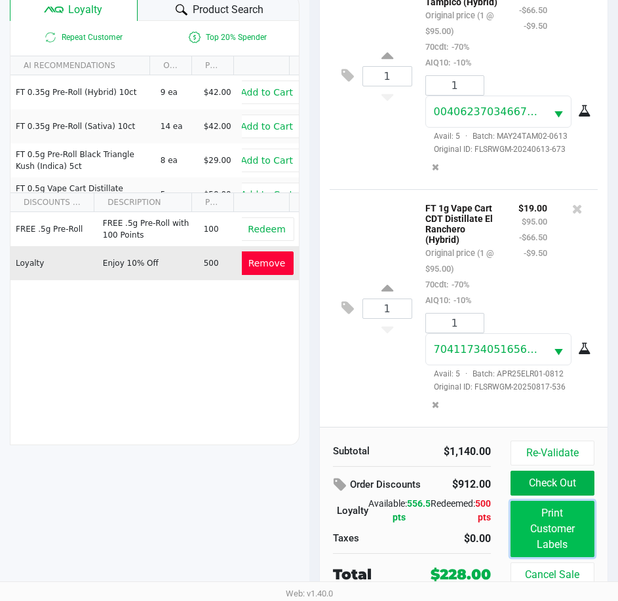
click at [546, 535] on button "Print Customer Labels" at bounding box center [552, 529] width 84 height 56
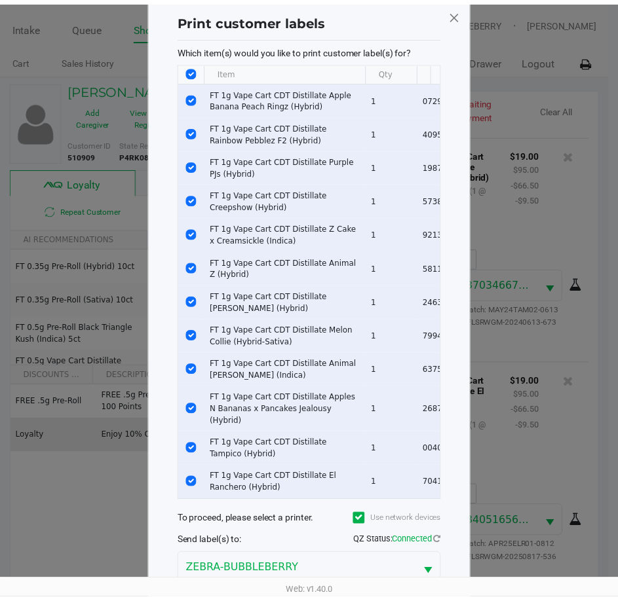
scroll to position [100, 0]
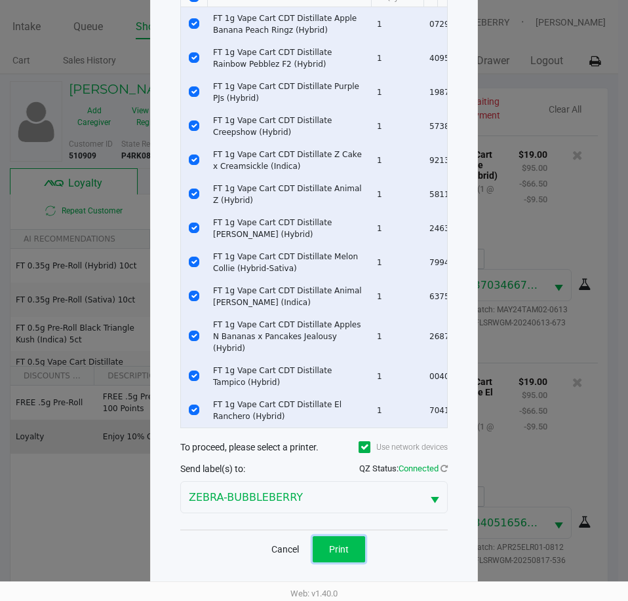
click at [337, 546] on span "Print" at bounding box center [339, 549] width 20 height 10
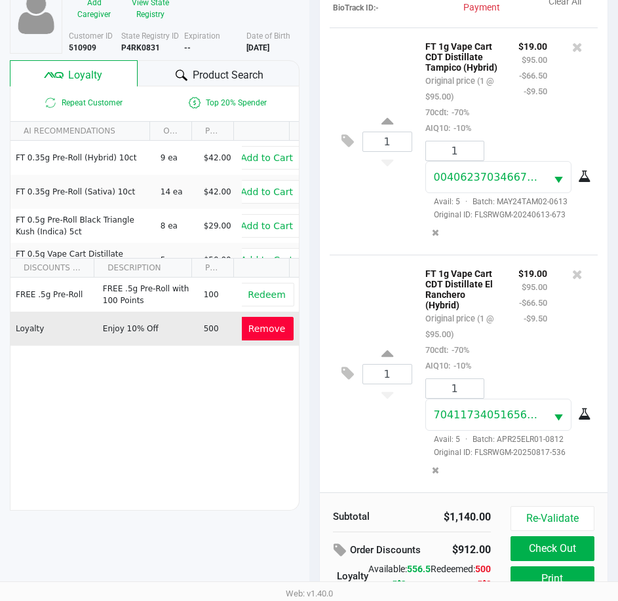
scroll to position [174, 0]
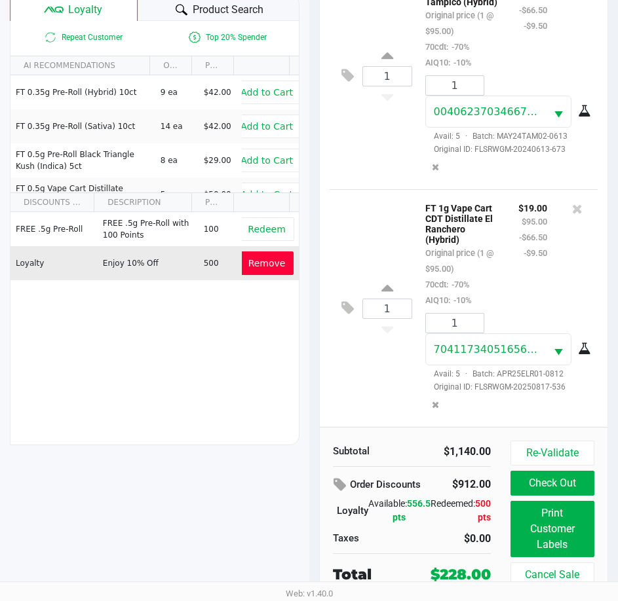
click at [565, 491] on button "Check Out" at bounding box center [552, 483] width 84 height 25
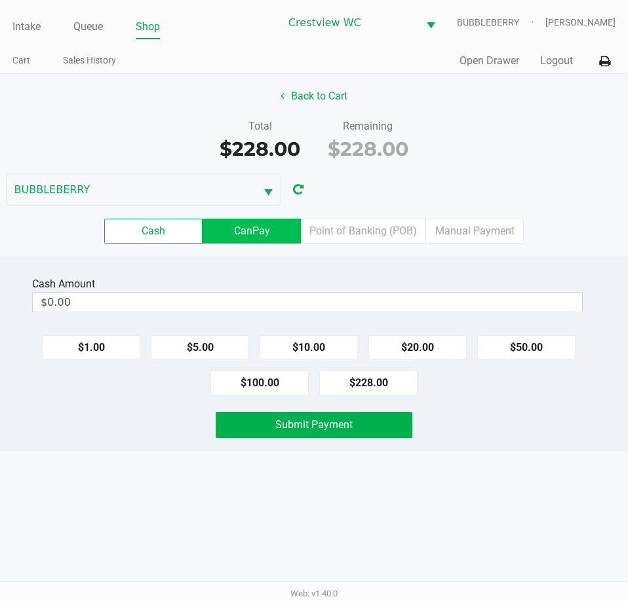
click at [262, 232] on label "CanPay" at bounding box center [251, 231] width 98 height 25
click at [0, 0] on 2 "CanPay" at bounding box center [0, 0] width 0 height 0
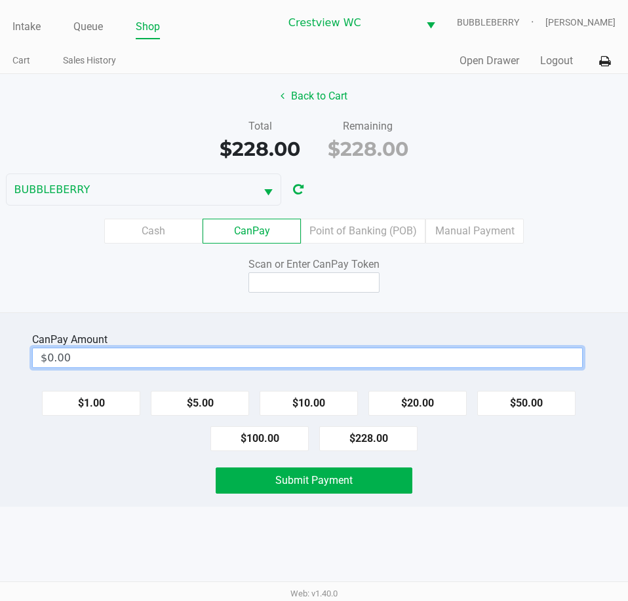
click at [267, 363] on input "$0.00" at bounding box center [307, 358] width 549 height 19
click at [408, 297] on div "Back to Cart Total $228.00 Remaining $228.00 BUBBLEBERRY Cash CanPay Point of B…" at bounding box center [314, 193] width 628 height 238
type input "$28.00"
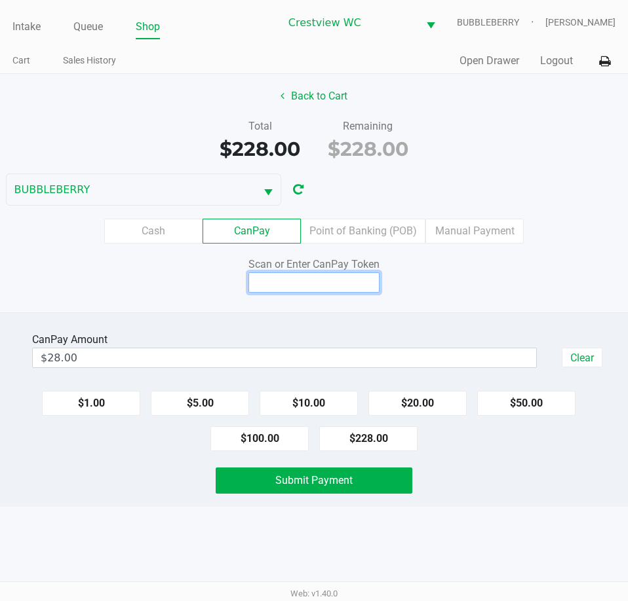
click at [336, 284] on input at bounding box center [313, 283] width 131 height 20
type input "Q2025308Q"
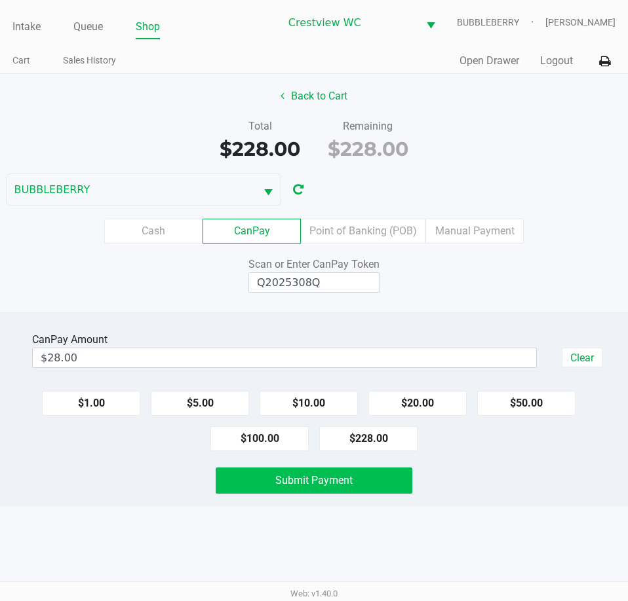
click at [323, 490] on button "Submit Payment" at bounding box center [314, 481] width 196 height 26
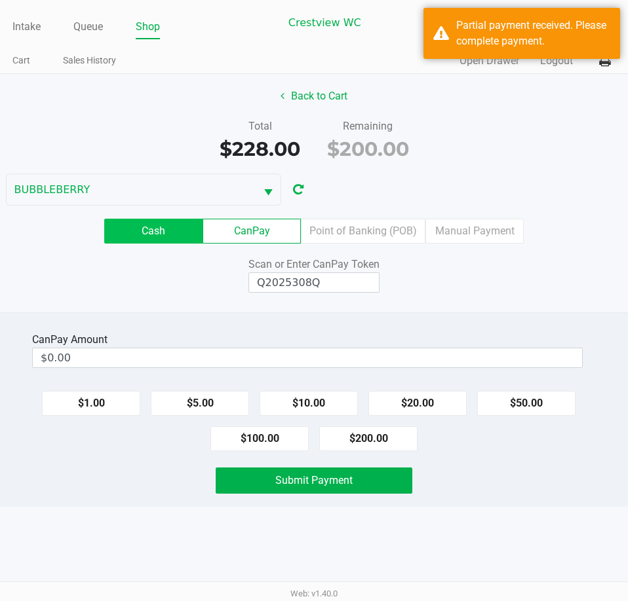
click at [177, 234] on label "Cash" at bounding box center [153, 231] width 98 height 25
click at [0, 0] on 0 "Cash" at bounding box center [0, 0] width 0 height 0
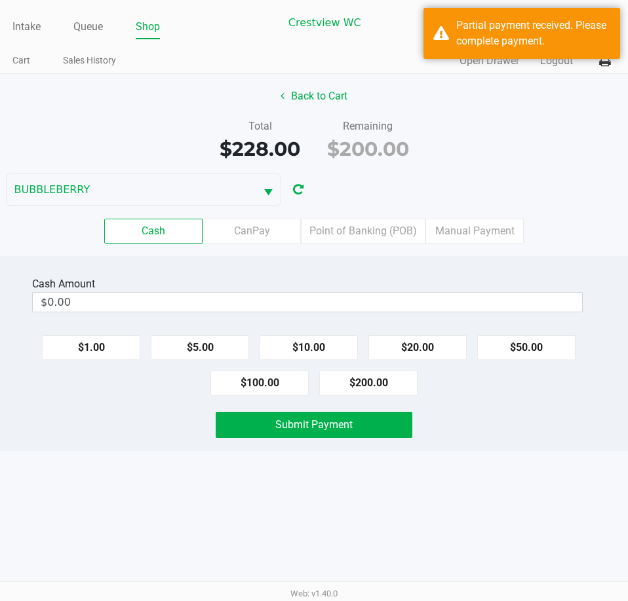
click at [369, 388] on button "$200.00" at bounding box center [368, 383] width 98 height 25
type input "$200.00"
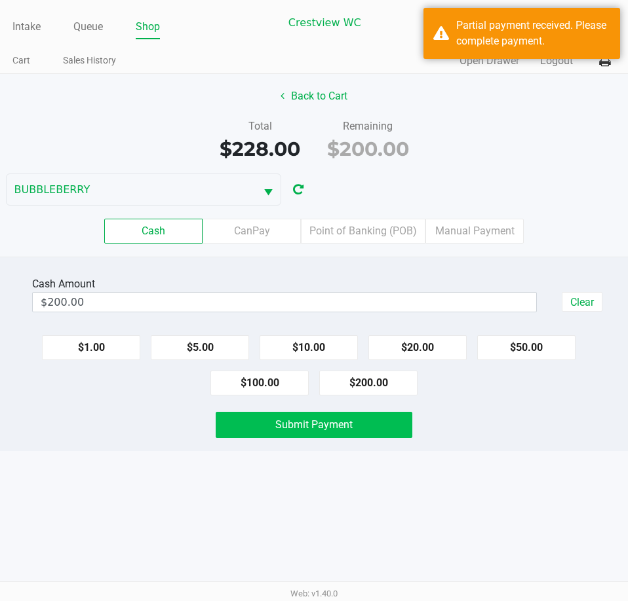
click at [335, 433] on button "Submit Payment" at bounding box center [314, 425] width 196 height 26
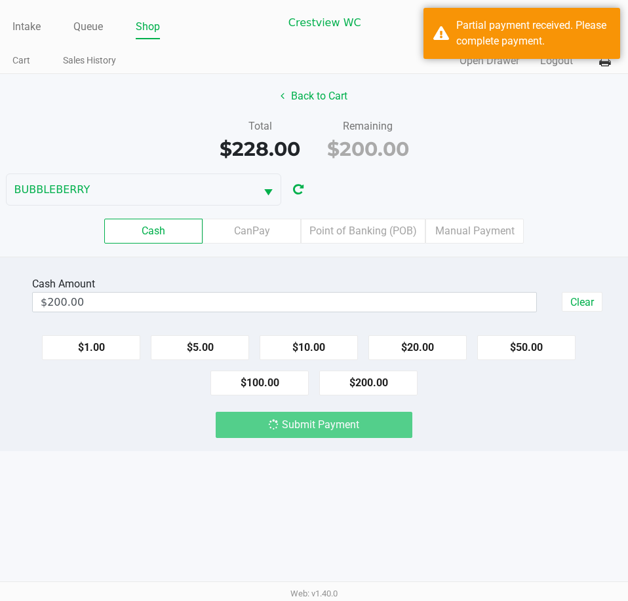
click at [310, 489] on div "Intake Queue Shop Crestview WC BUBBLEBERRY John Litwins Cart Sales History Quic…" at bounding box center [314, 300] width 628 height 601
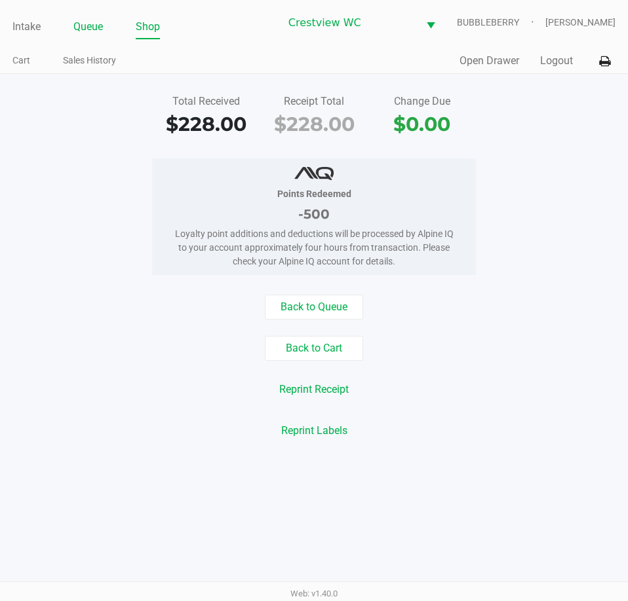
click at [102, 28] on link "Queue" at bounding box center [87, 27] width 29 height 18
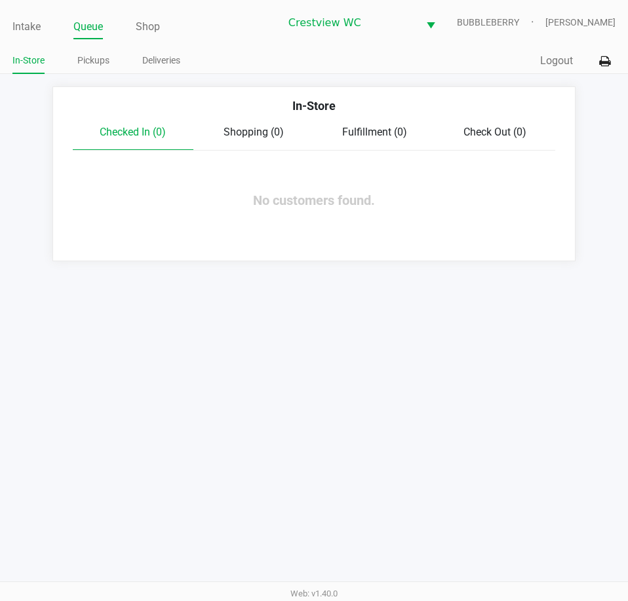
click at [53, 27] on ul "Intake Queue Shop" at bounding box center [145, 27] width 267 height 22
click at [41, 26] on link "Intake" at bounding box center [26, 27] width 28 height 18
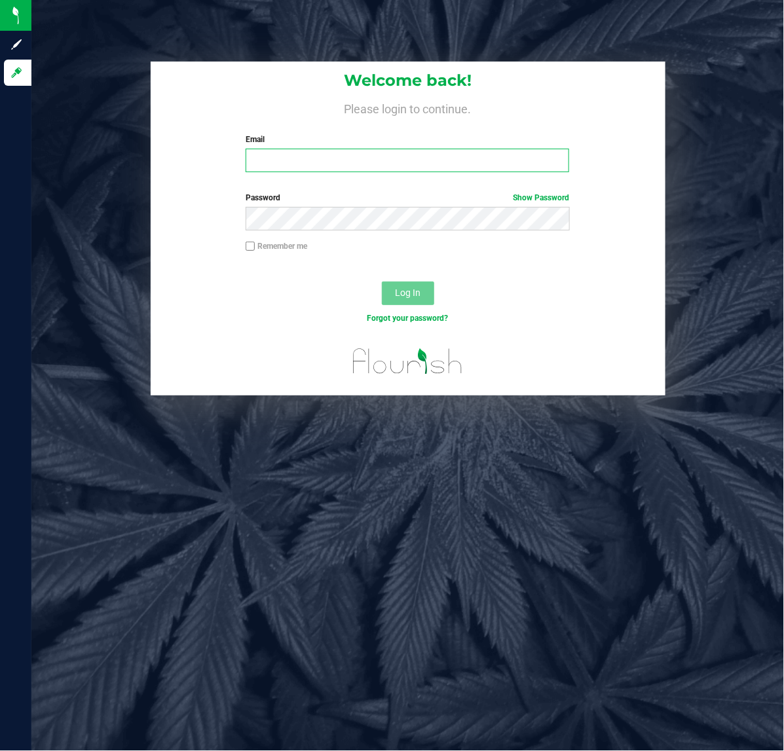
click at [292, 159] on input "Email" at bounding box center [408, 161] width 324 height 24
type input "[EMAIL_ADDRESS][DOMAIN_NAME]"
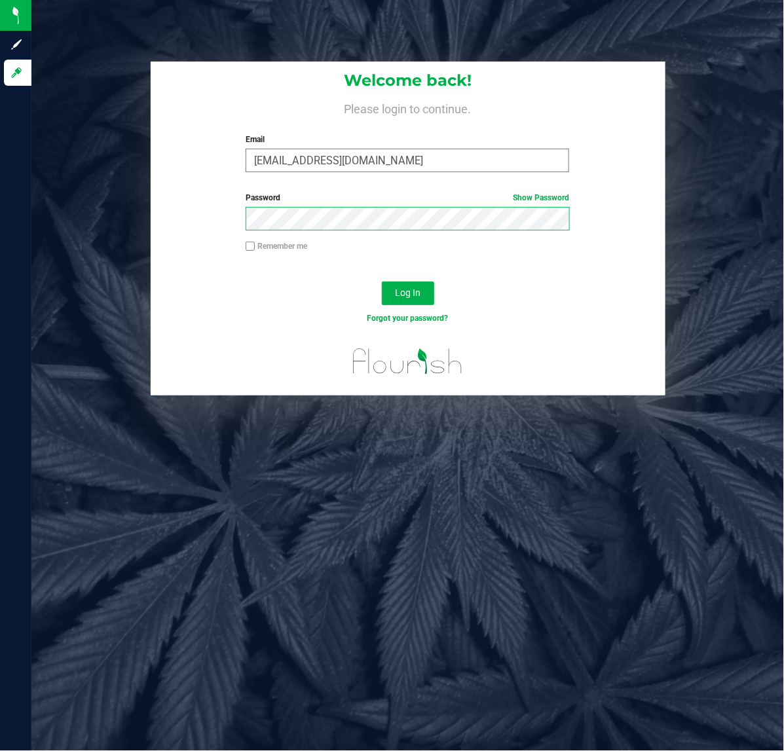
click at [382, 282] on button "Log In" at bounding box center [408, 294] width 52 height 24
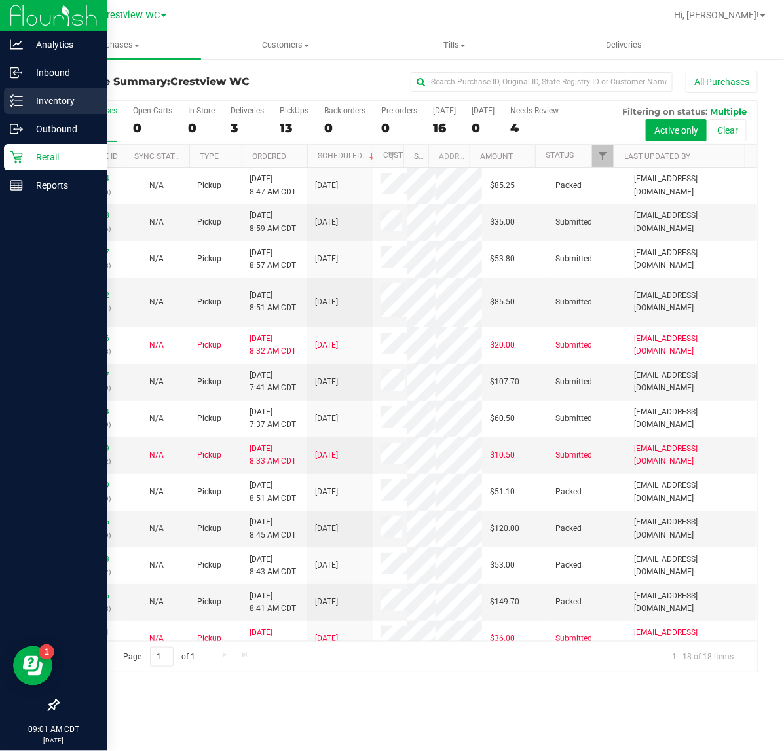
click at [24, 99] on p "Inventory" at bounding box center [62, 101] width 79 height 16
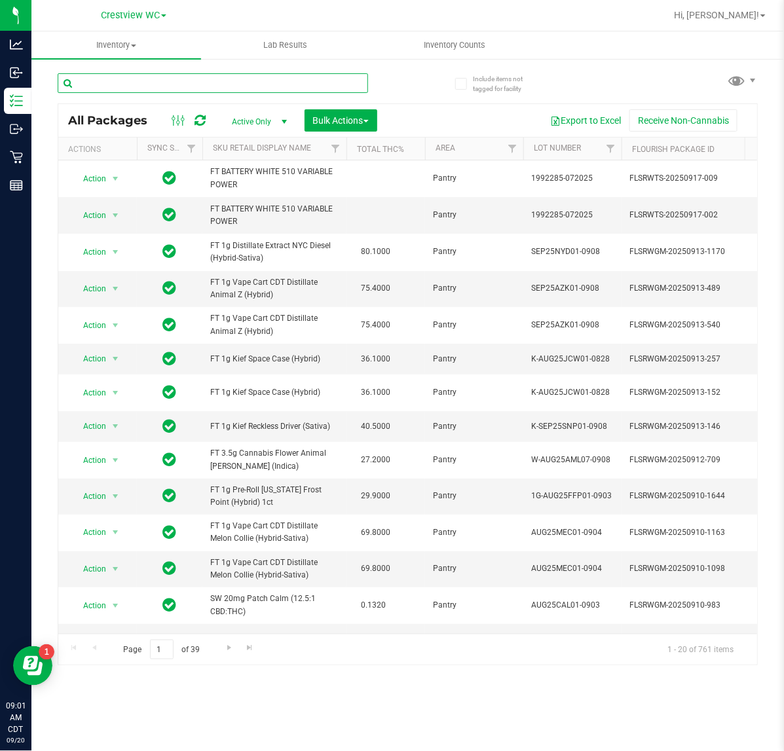
click at [156, 81] on input "text" at bounding box center [213, 83] width 311 height 20
type input "007"
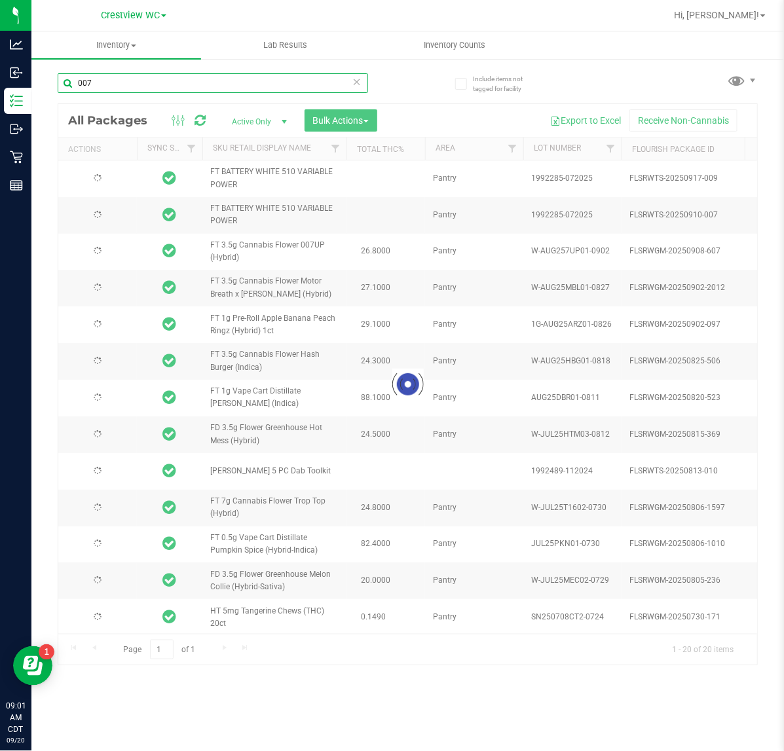
type input "[DATE]"
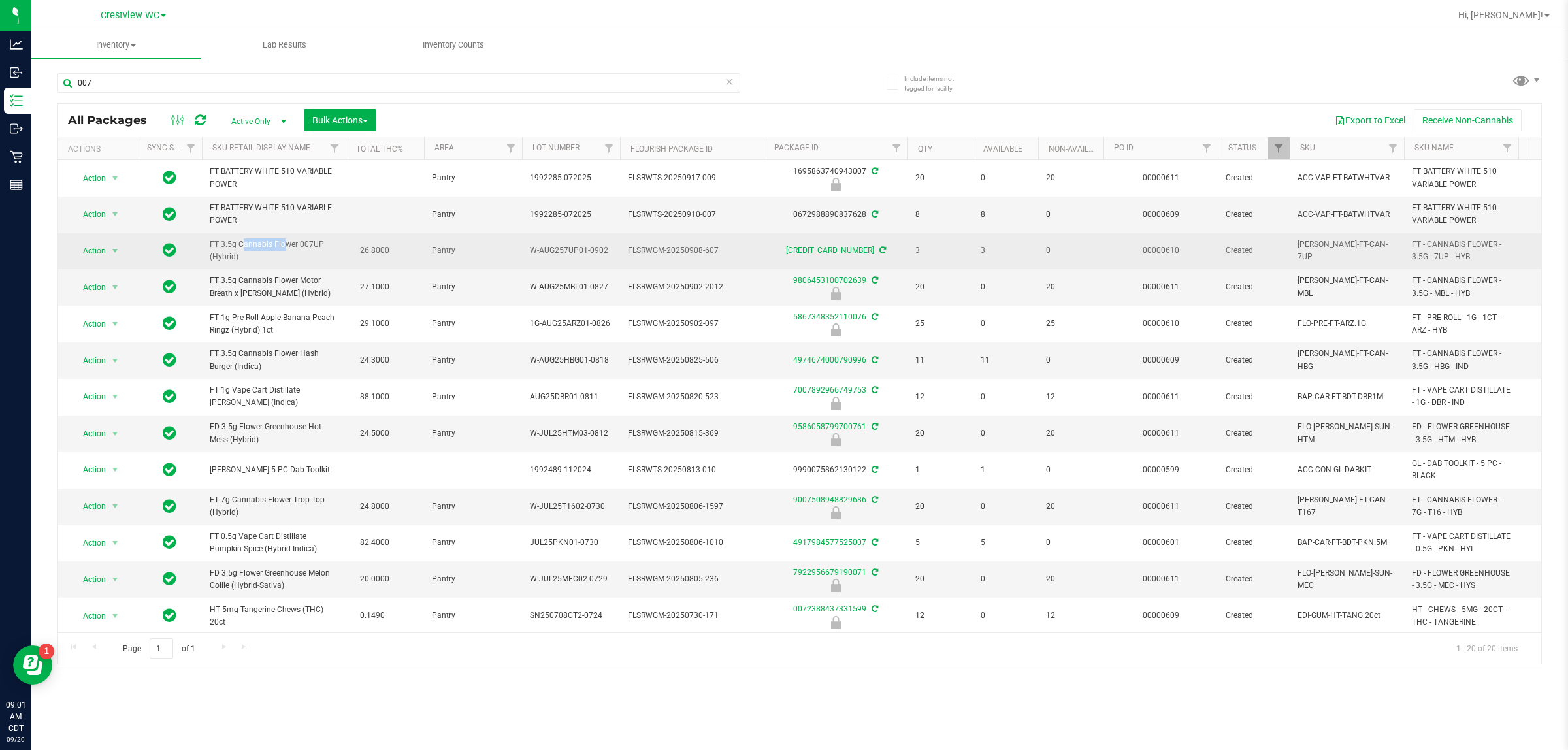
drag, startPoint x: 253, startPoint y: 251, endPoint x: 206, endPoint y: 243, distance: 47.7
click at [206, 243] on td "FT 3.5g Cannabis Flower 007UP (Hybrid)" at bounding box center [273, 251] width 144 height 36
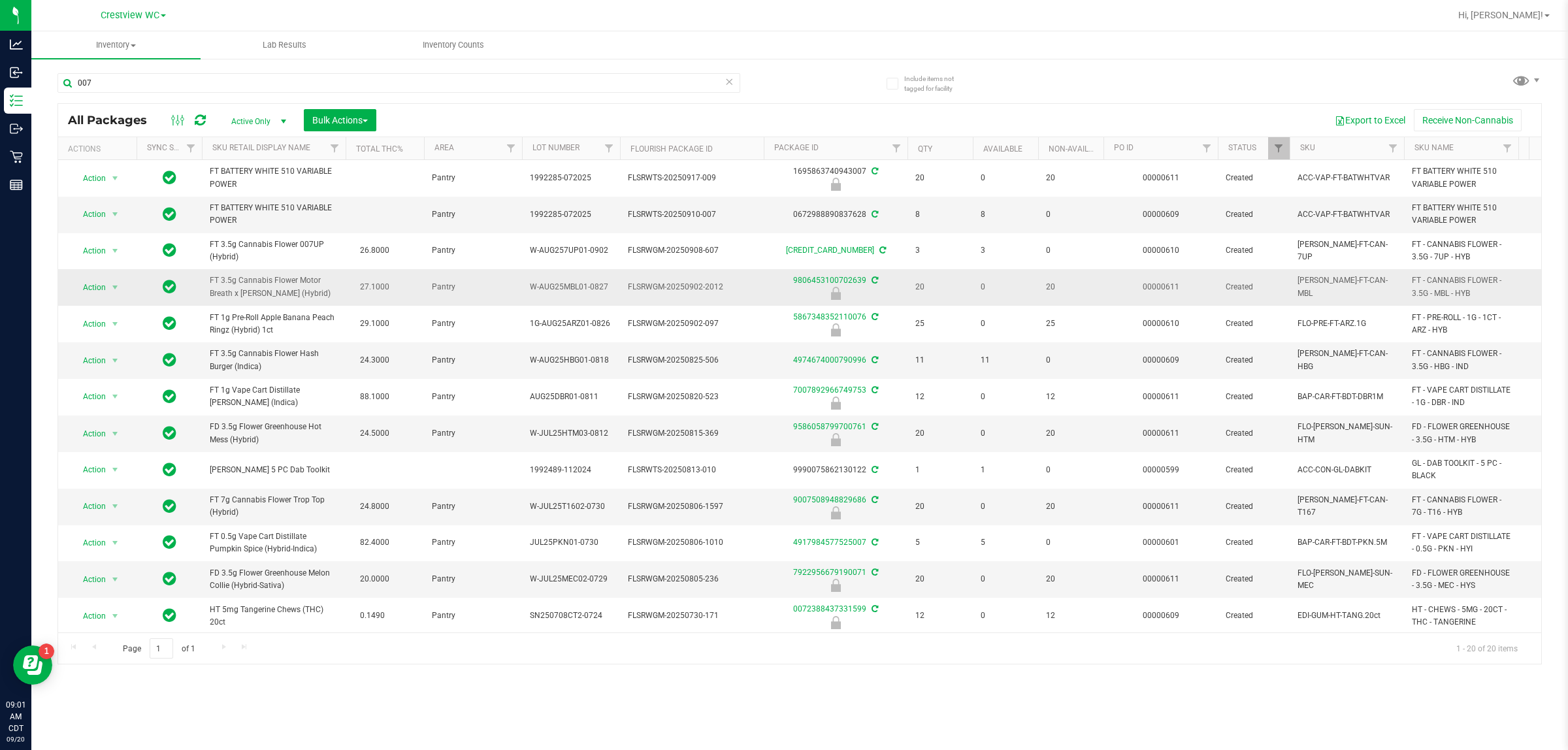
click at [259, 271] on td "FT 3.5g Cannabis Flower Motor Breath x [PERSON_NAME] (Hybrid)" at bounding box center [273, 287] width 144 height 37
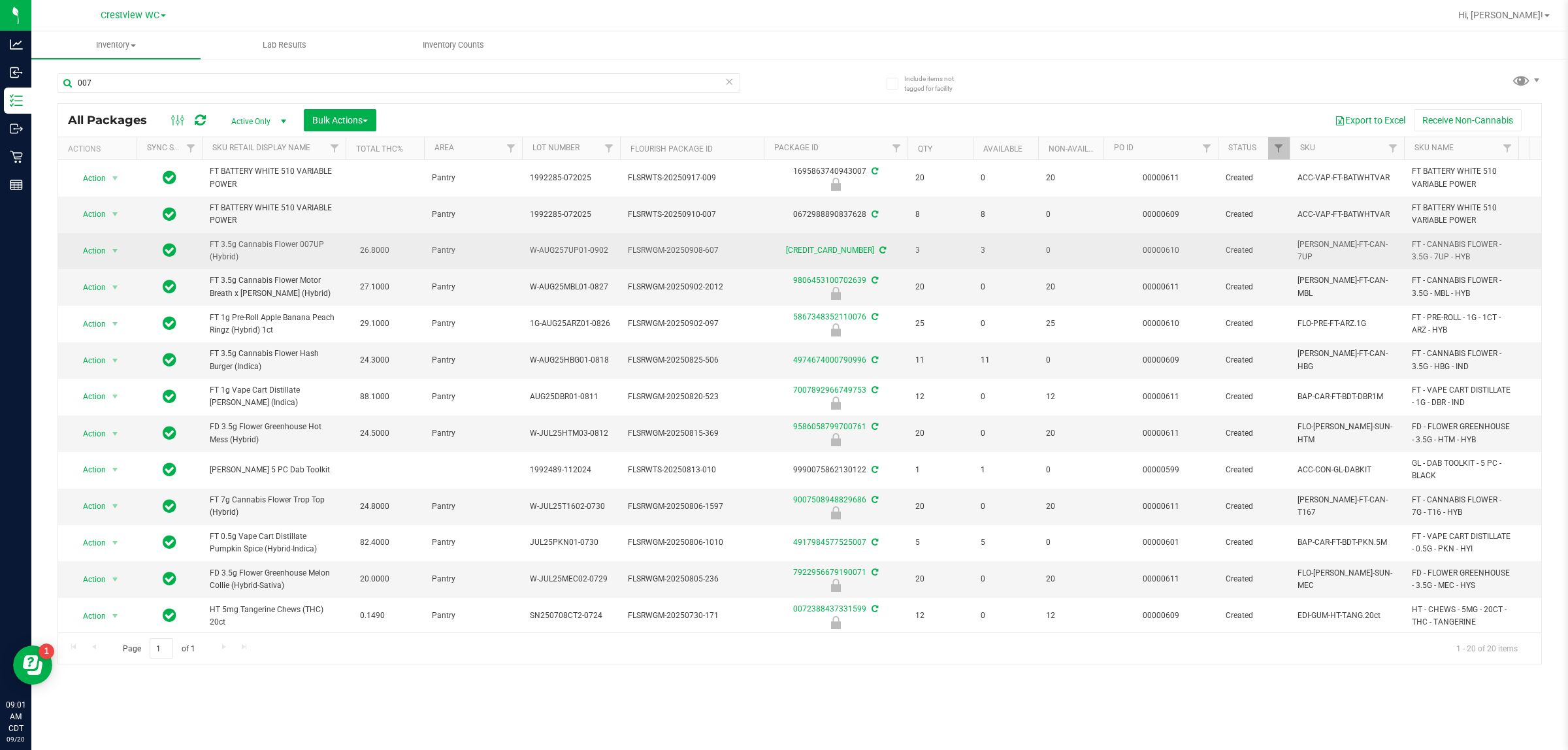
drag, startPoint x: 240, startPoint y: 256, endPoint x: 203, endPoint y: 249, distance: 37.7
click at [203, 249] on td "FT 3.5g Cannabis Flower 007UP (Hybrid)" at bounding box center [273, 251] width 144 height 36
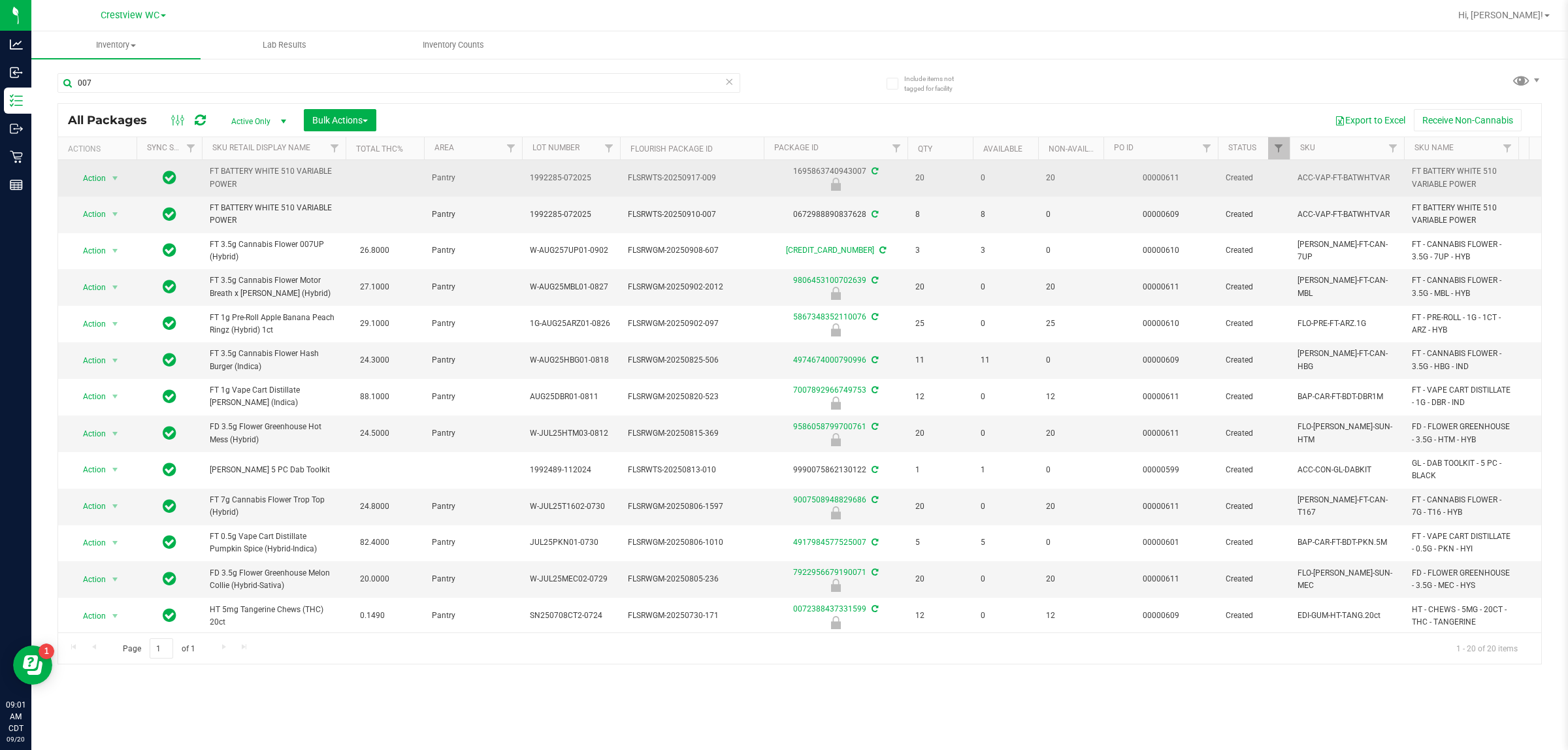
copy span "FT 3.5g Cannabis Flower 007UP (Hybrid)"
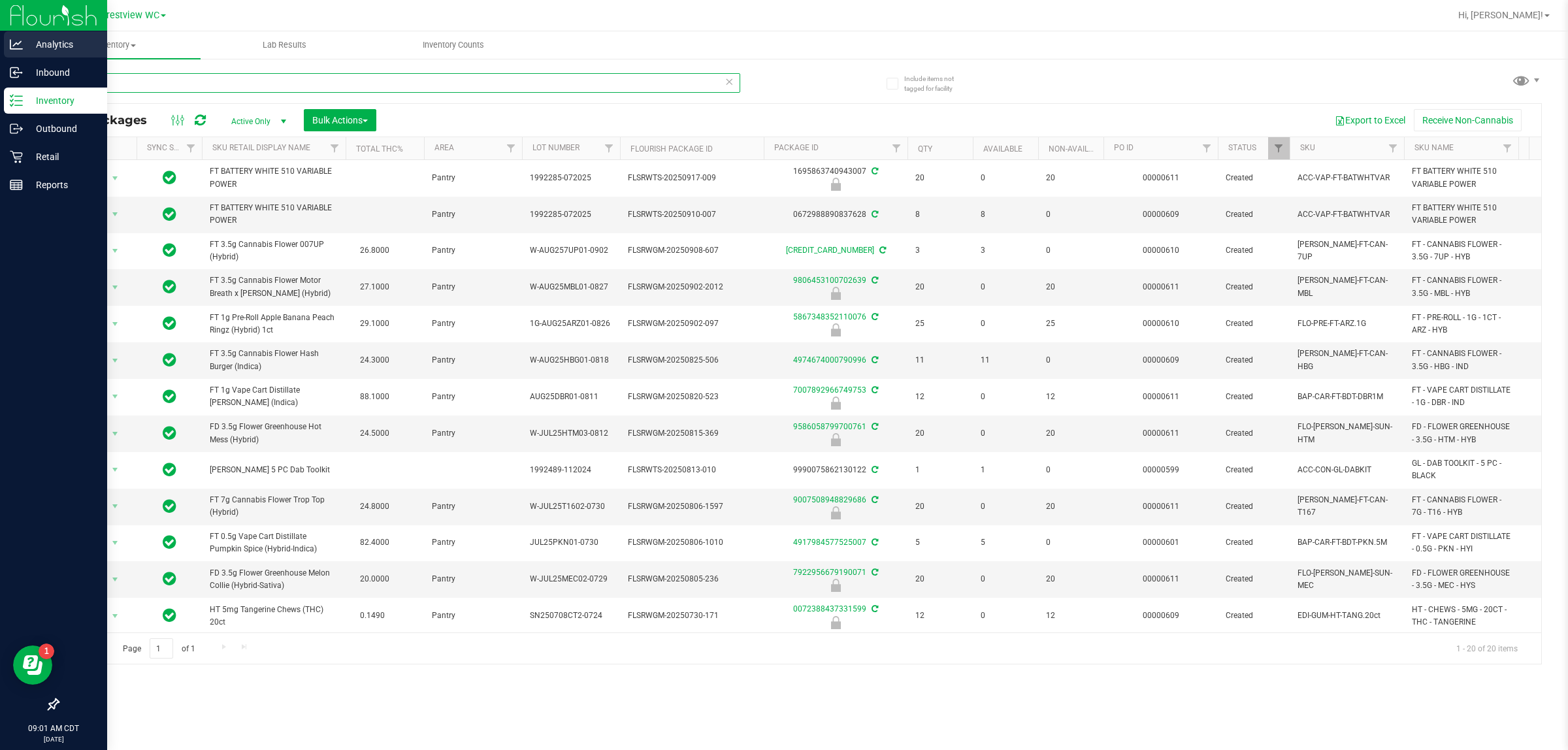
drag, startPoint x: 133, startPoint y: 75, endPoint x: 0, endPoint y: 50, distance: 135.3
click at [0, 50] on div "Analytics Inbound Inventory Outbound Retail Reports 09:01 AM CDT [DATE] 09/20 C…" at bounding box center [784, 375] width 1568 height 750
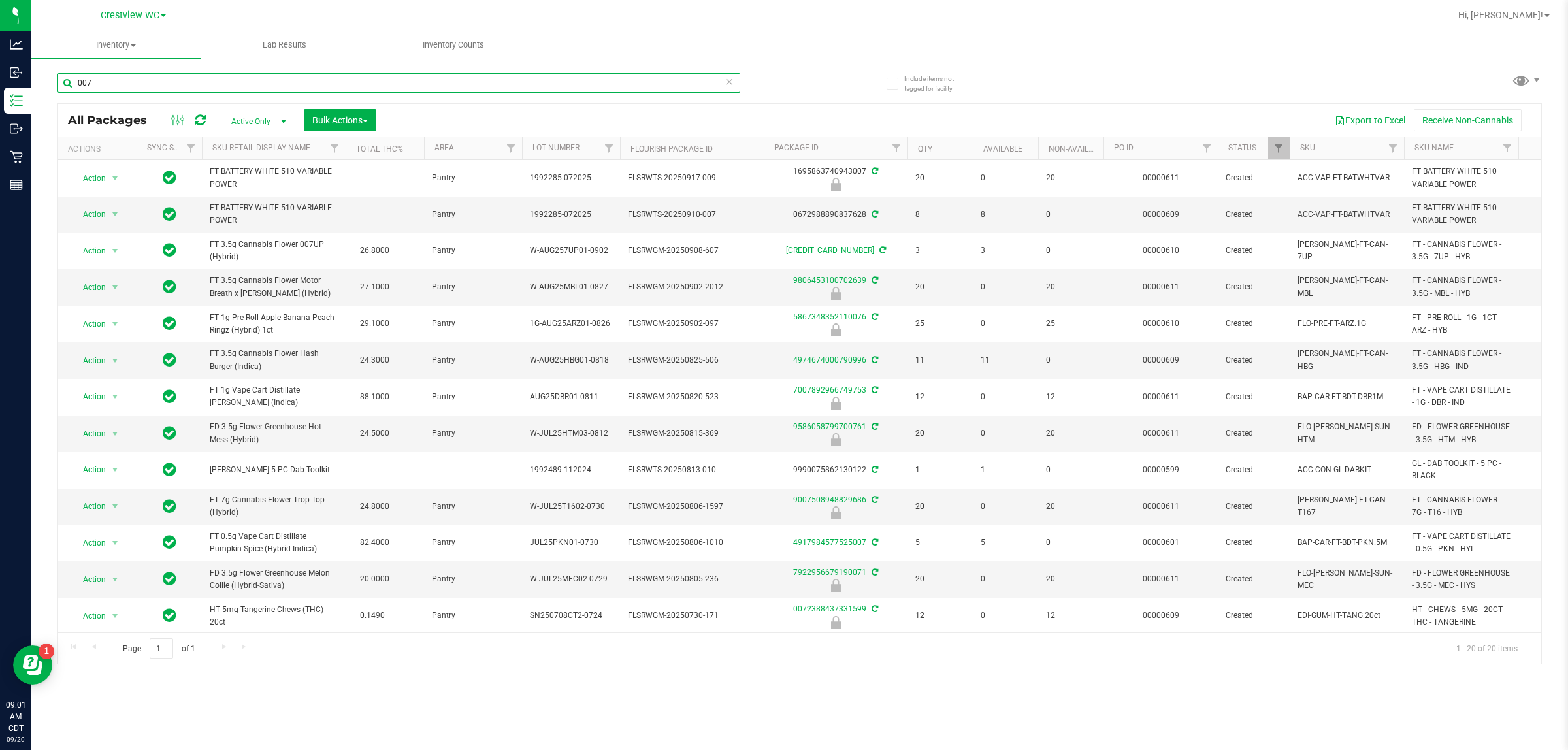
paste input "FT 3.5g Cannabis Flower 007UP (Hybrid)"
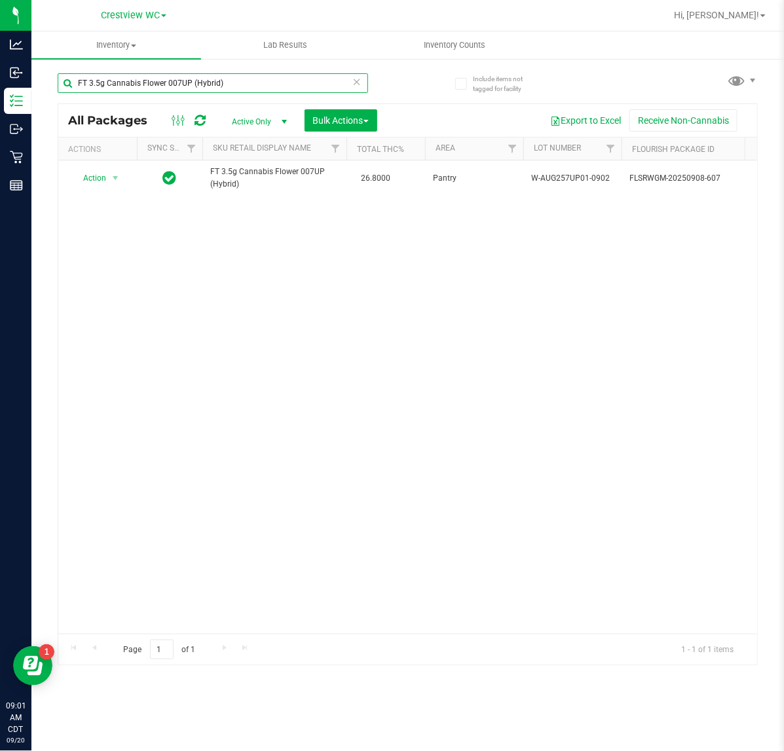
type input "FT 3.5g Cannabis Flower 007UP (Hybrid)"
click at [352, 77] on icon at bounding box center [356, 81] width 9 height 16
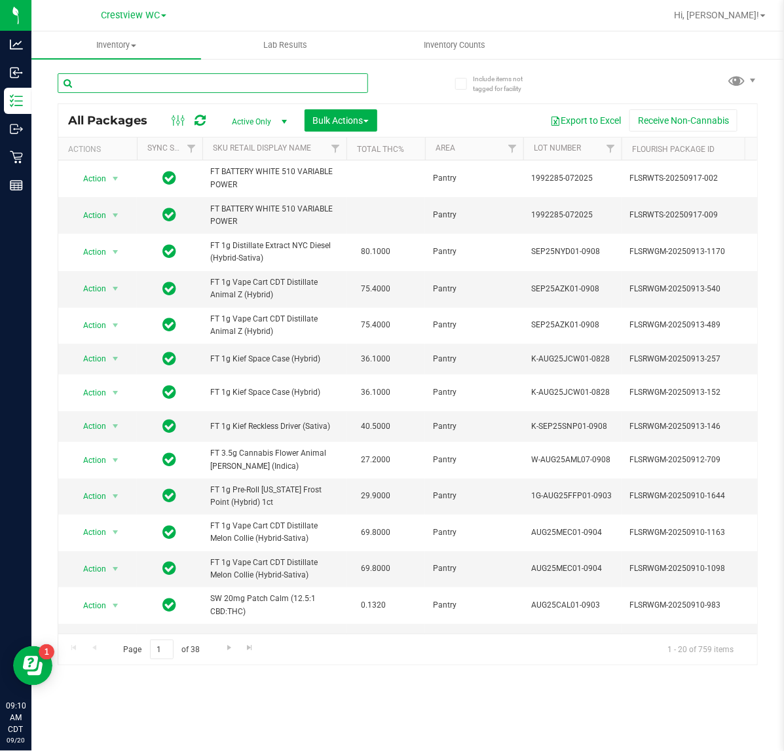
click at [210, 84] on input "text" at bounding box center [213, 83] width 311 height 20
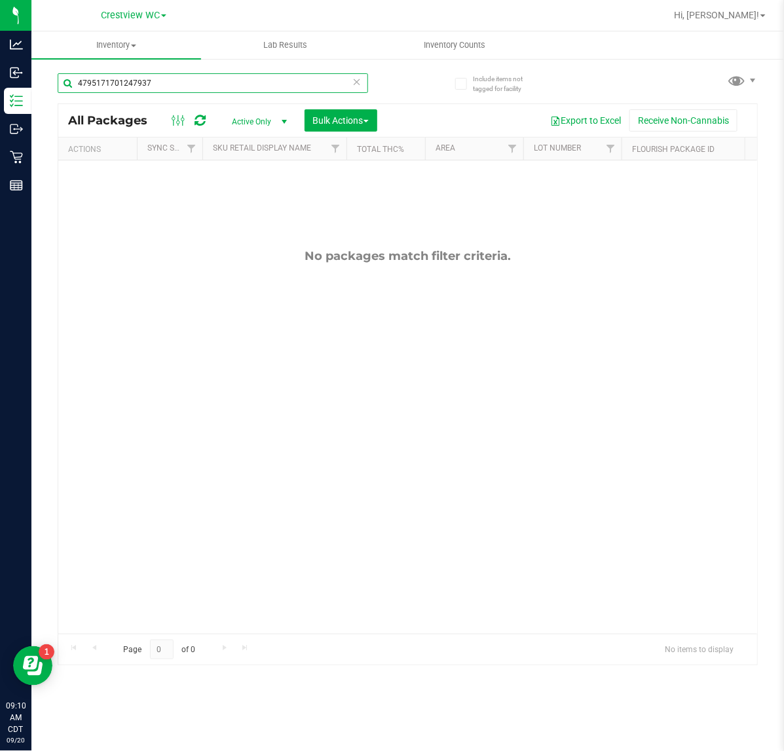
drag, startPoint x: 194, startPoint y: 82, endPoint x: -10, endPoint y: 82, distance: 203.7
click at [0, 82] on html "Analytics Inbound Inventory Outbound Retail Reports 09:10 AM CDT [DATE] 09/20 C…" at bounding box center [392, 375] width 784 height 751
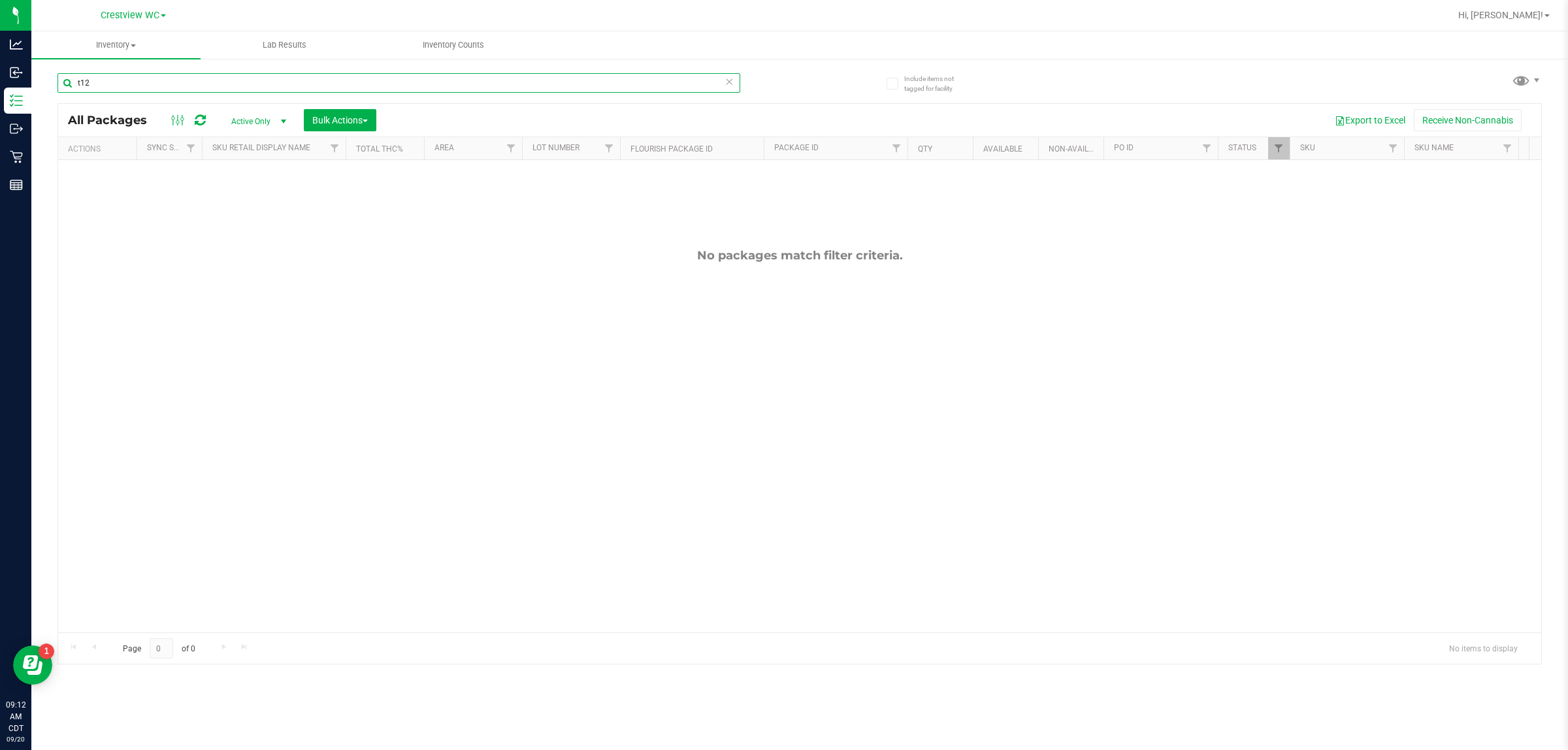
type input "t12"
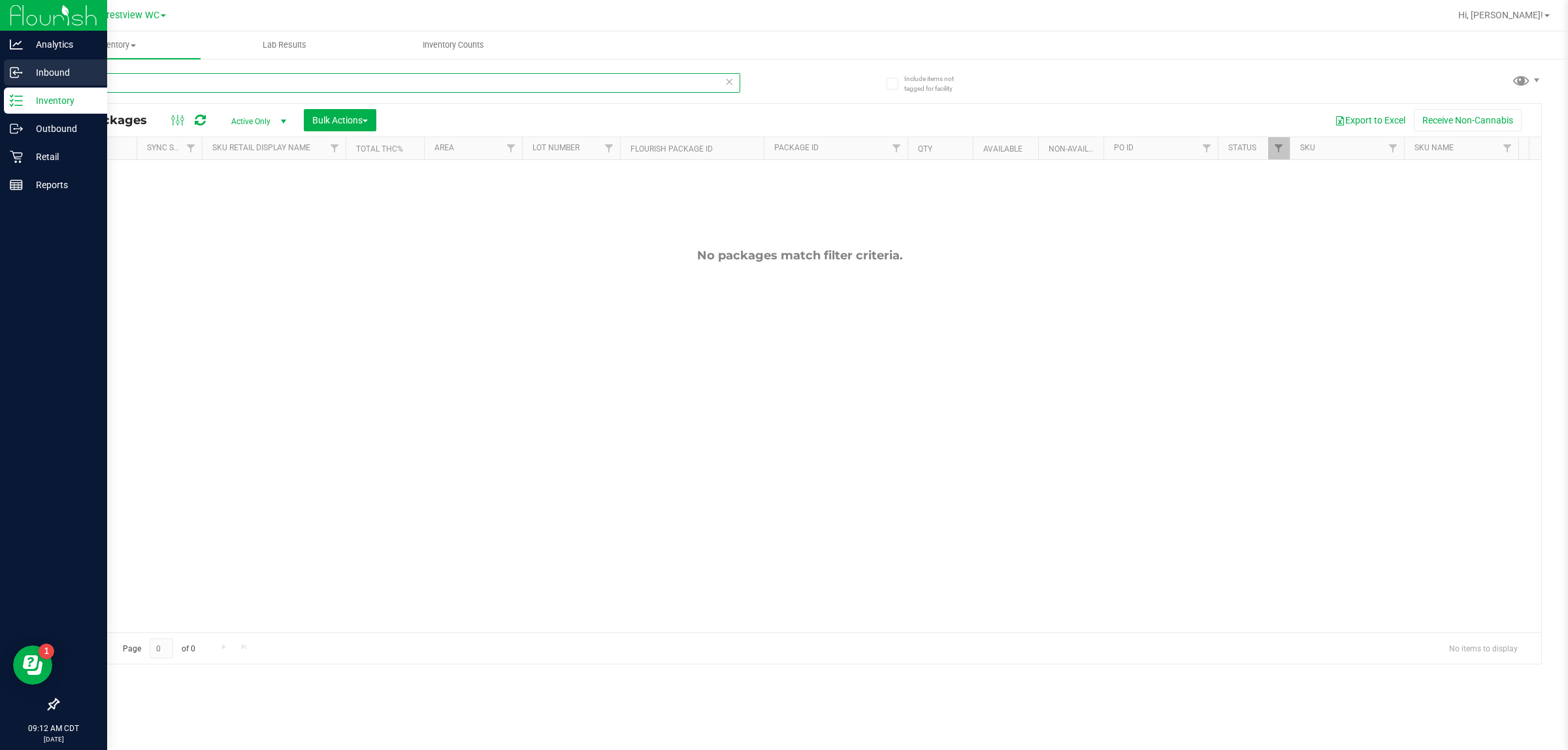
drag, startPoint x: 132, startPoint y: 79, endPoint x: 0, endPoint y: 80, distance: 132.0
click at [0, 80] on div "Analytics Inbound Inventory Outbound Retail Reports 09:12 AM CDT [DATE] 09/20 C…" at bounding box center [784, 375] width 1568 height 750
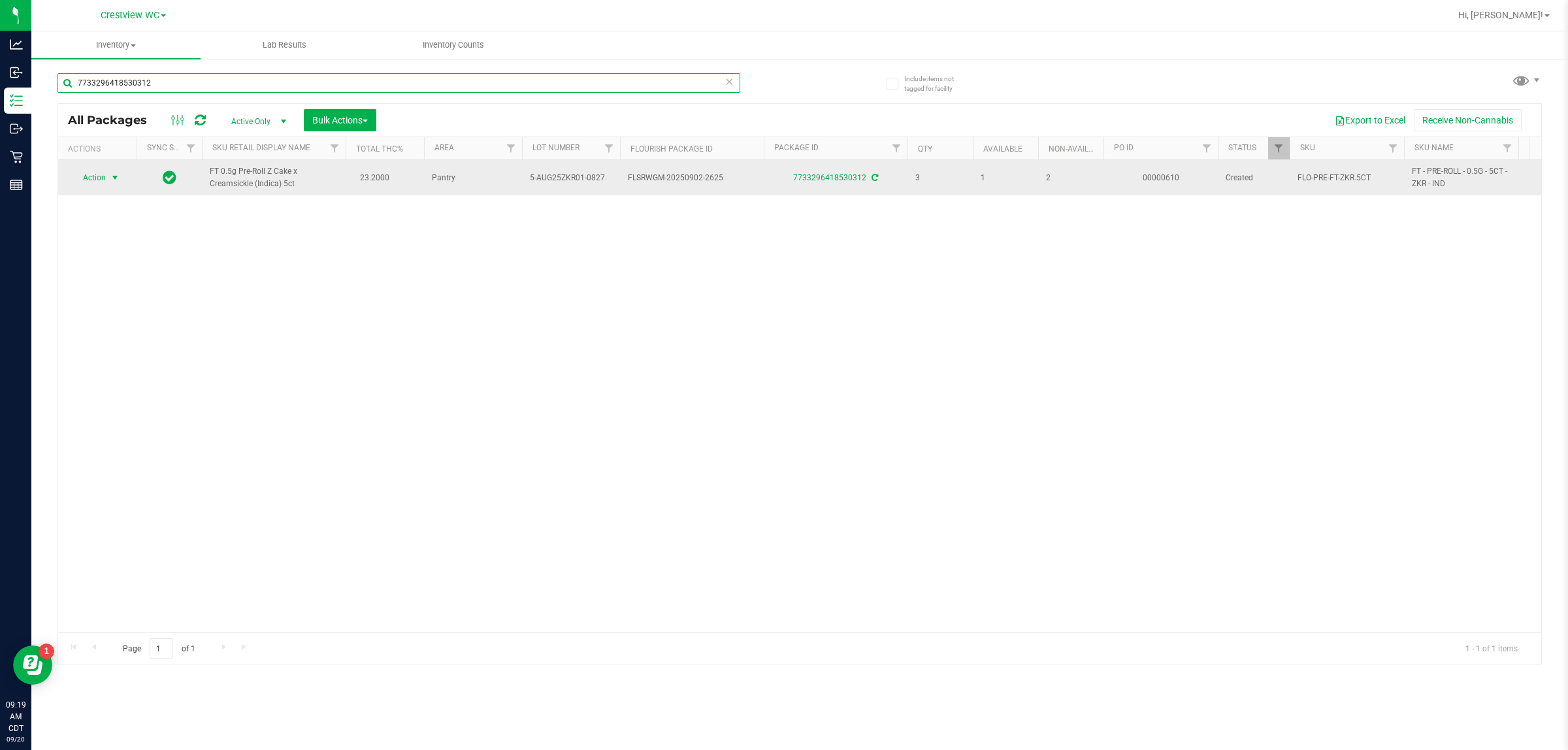
type input "7733296418530312"
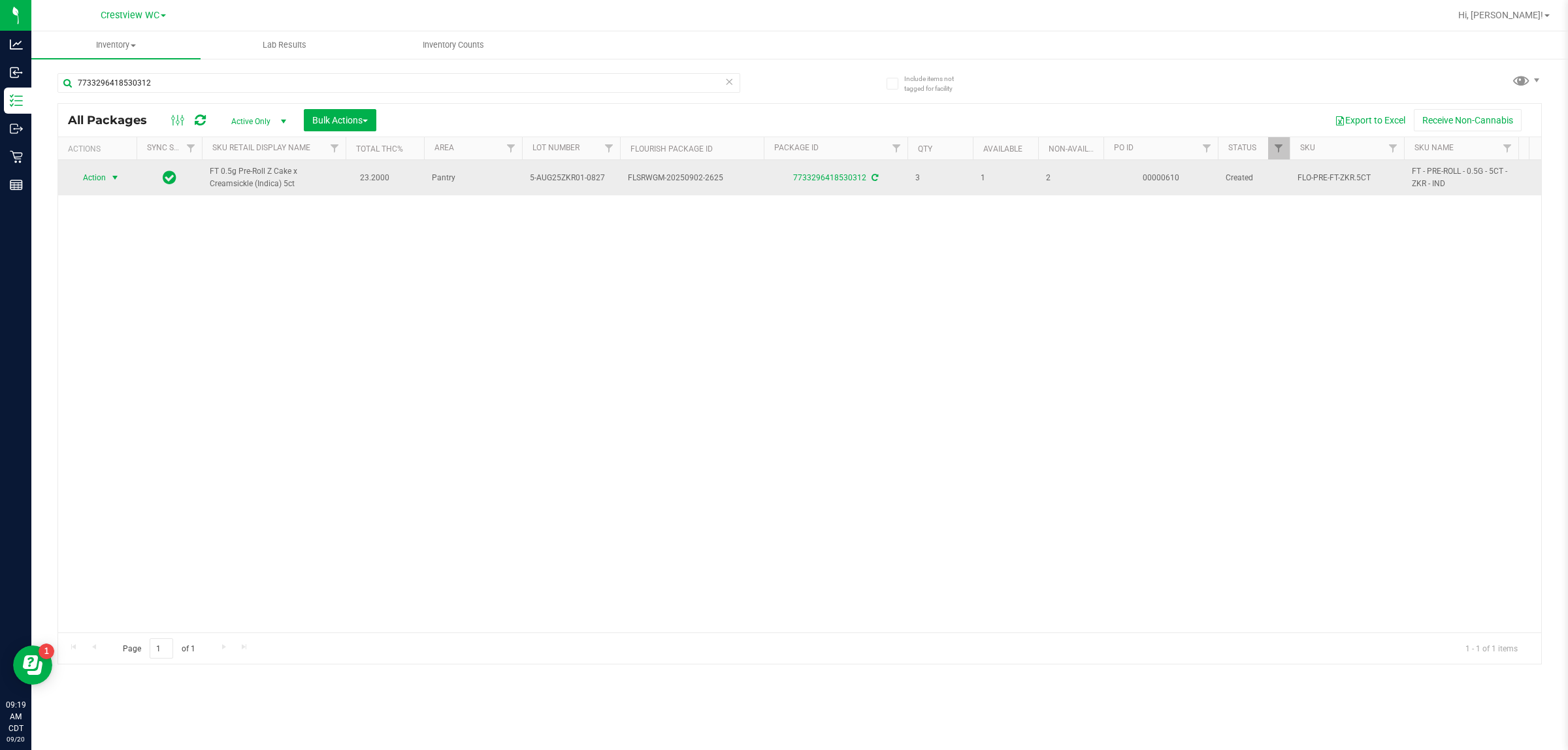
click at [99, 178] on span "Action" at bounding box center [88, 178] width 35 height 18
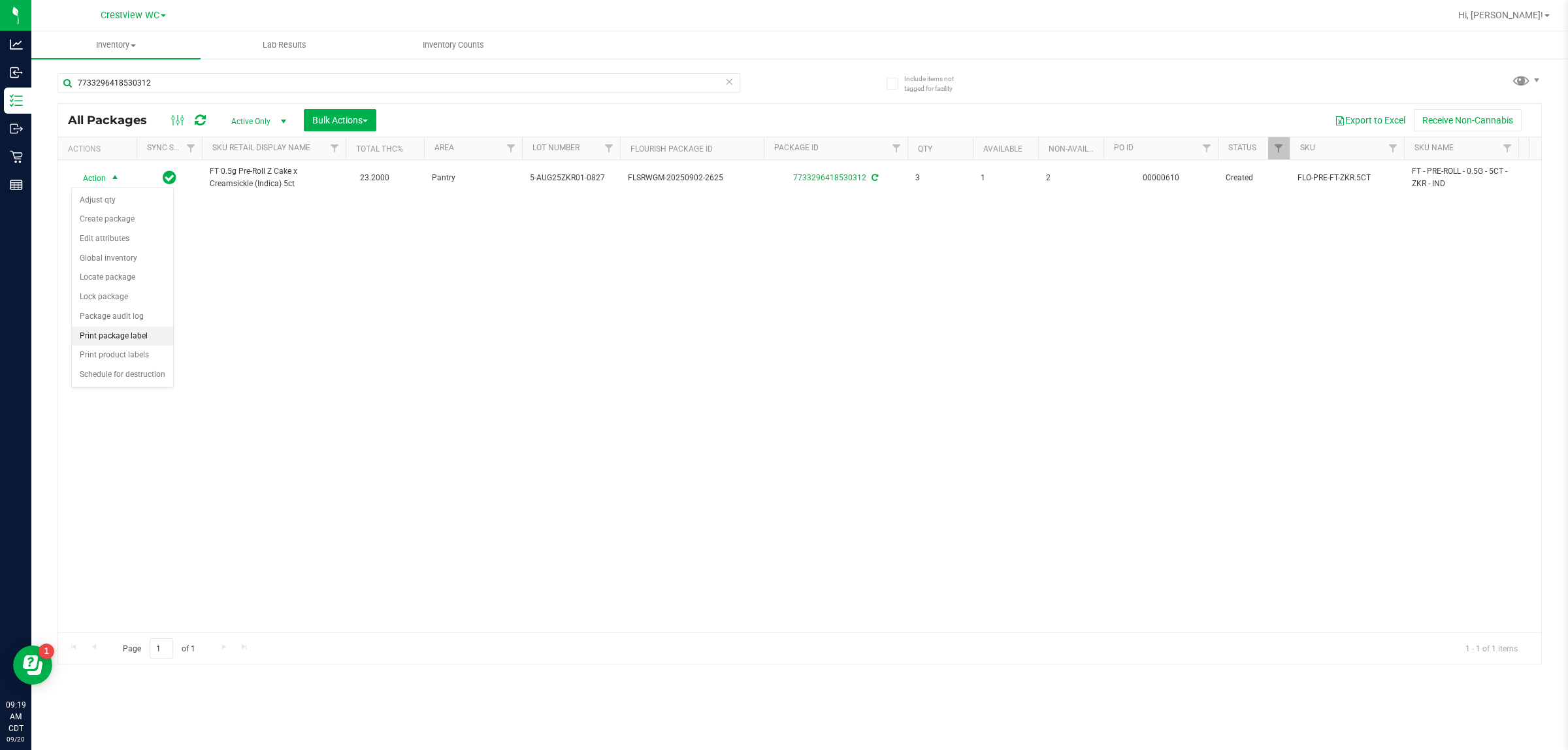
click at [132, 331] on li "Print package label" at bounding box center [123, 337] width 102 height 20
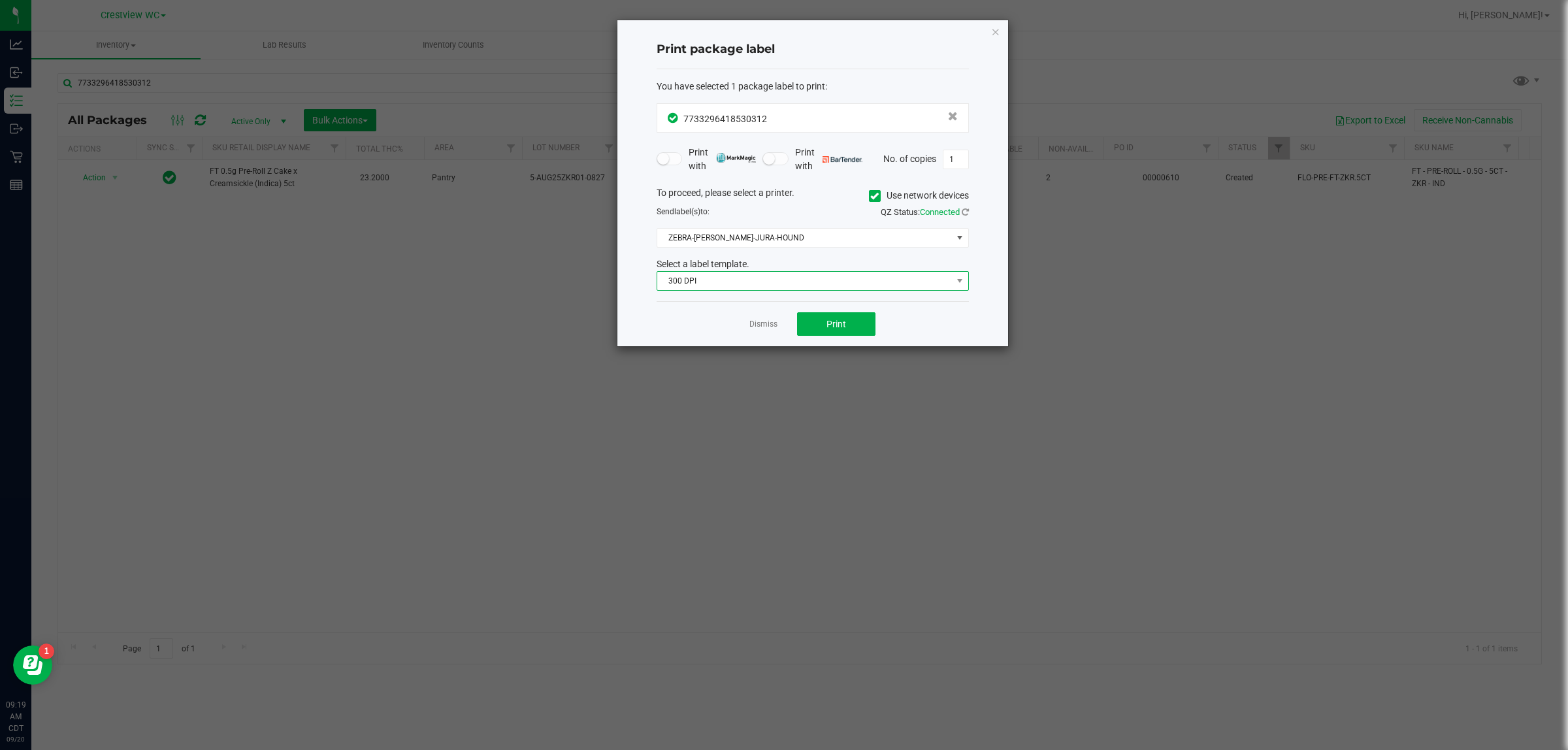
click at [782, 289] on span "300 DPI" at bounding box center [804, 281] width 294 height 18
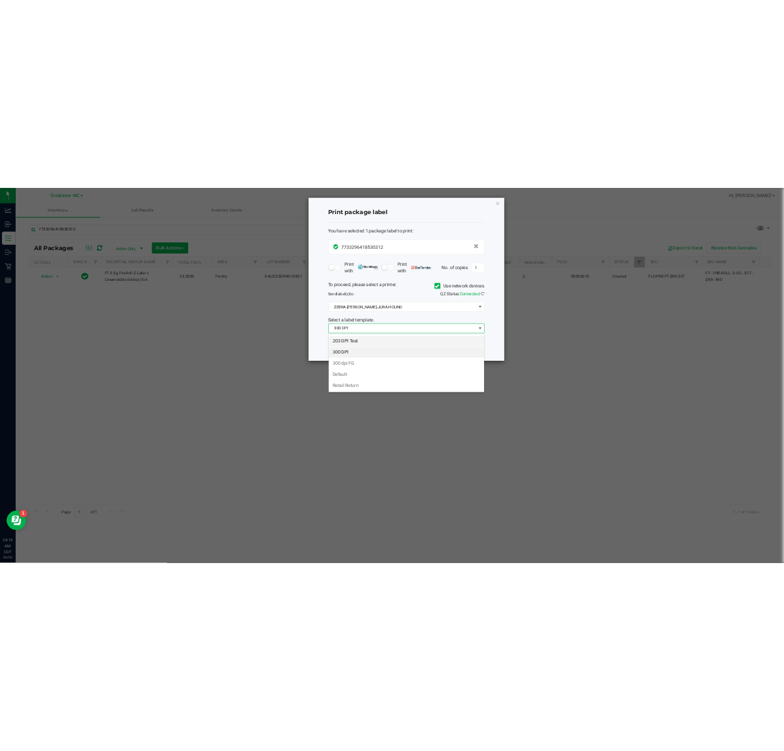
scroll to position [20, 313]
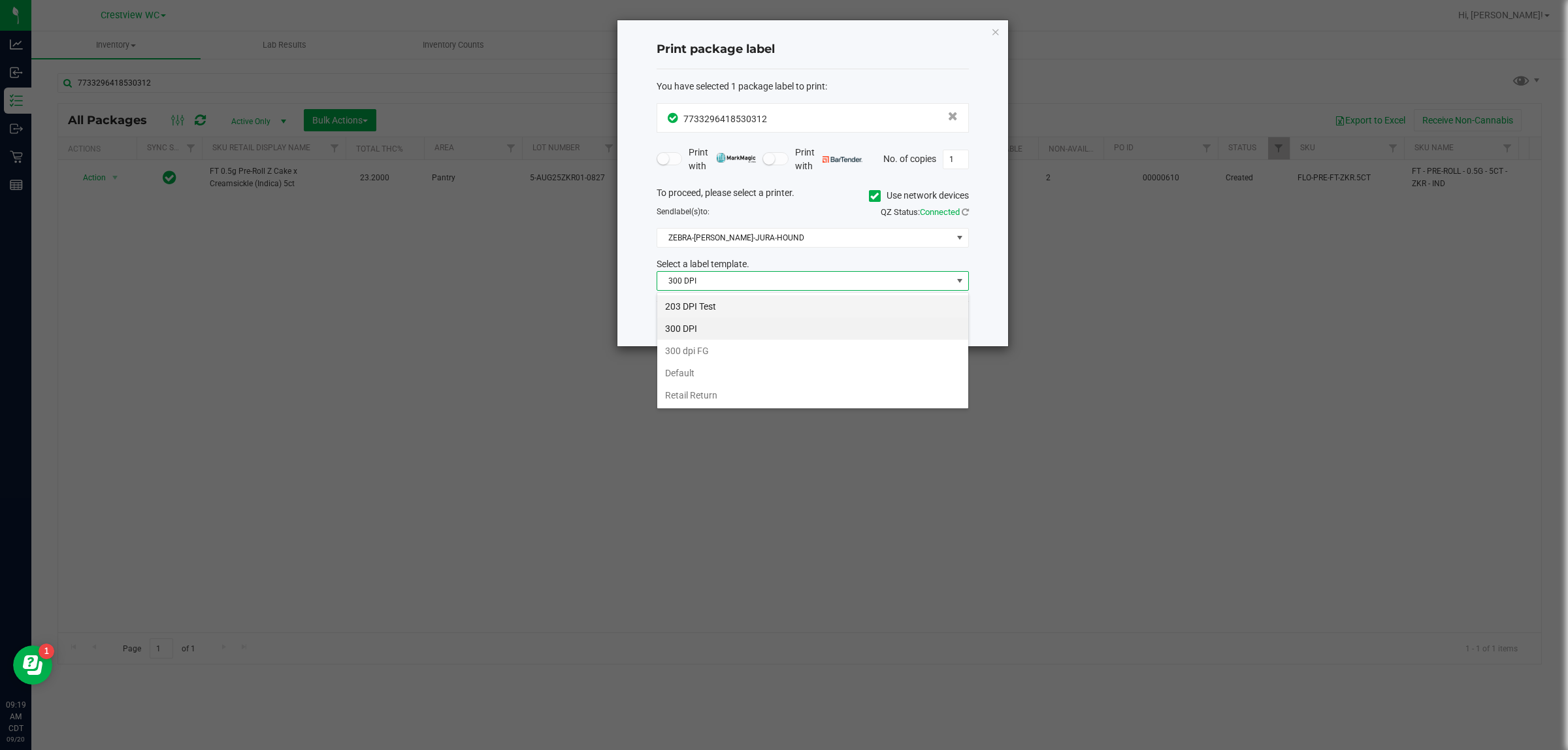
click at [717, 300] on li "203 DPI Test" at bounding box center [813, 306] width 311 height 22
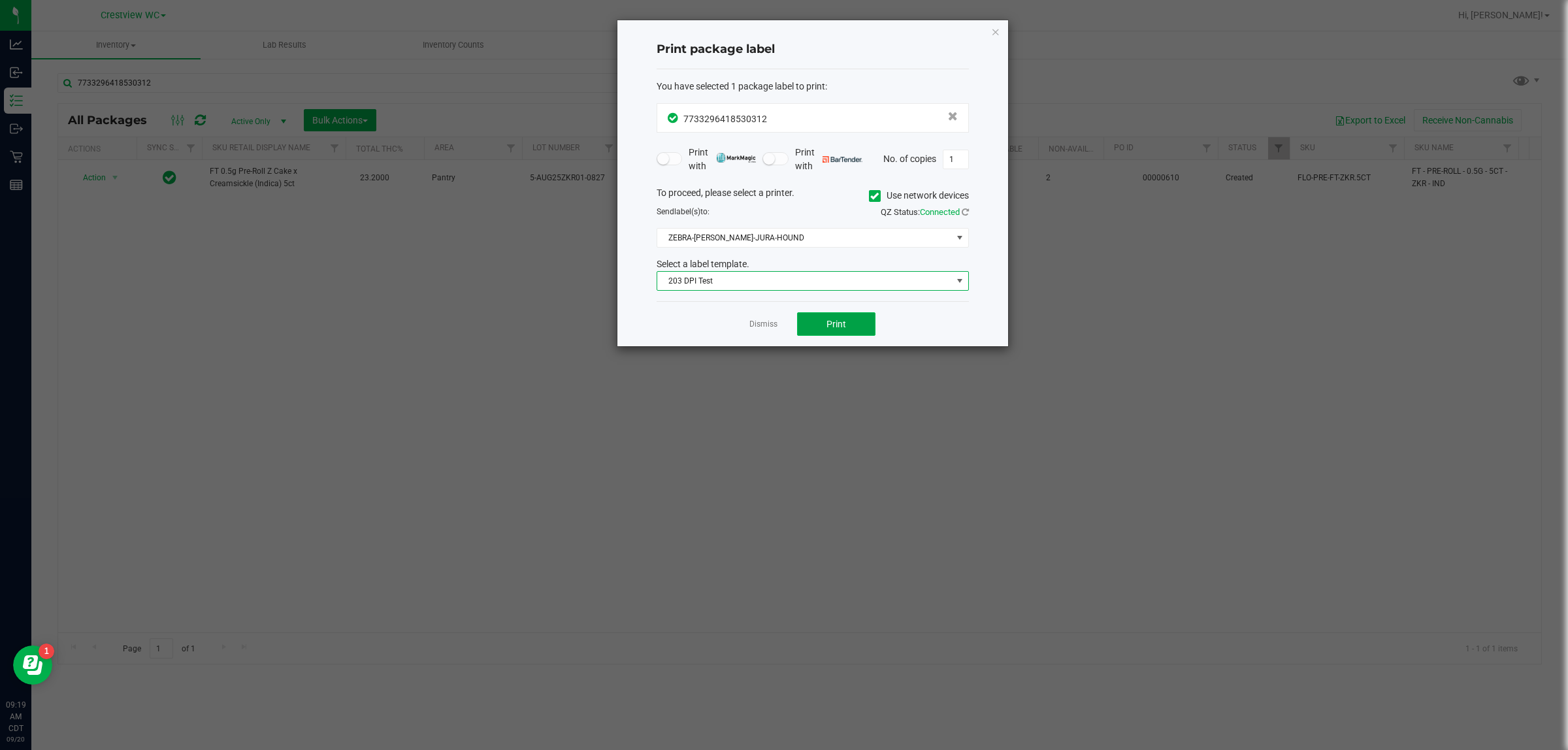
click at [782, 324] on span "Print" at bounding box center [837, 324] width 20 height 10
click at [763, 325] on link "Dismiss" at bounding box center [763, 324] width 28 height 11
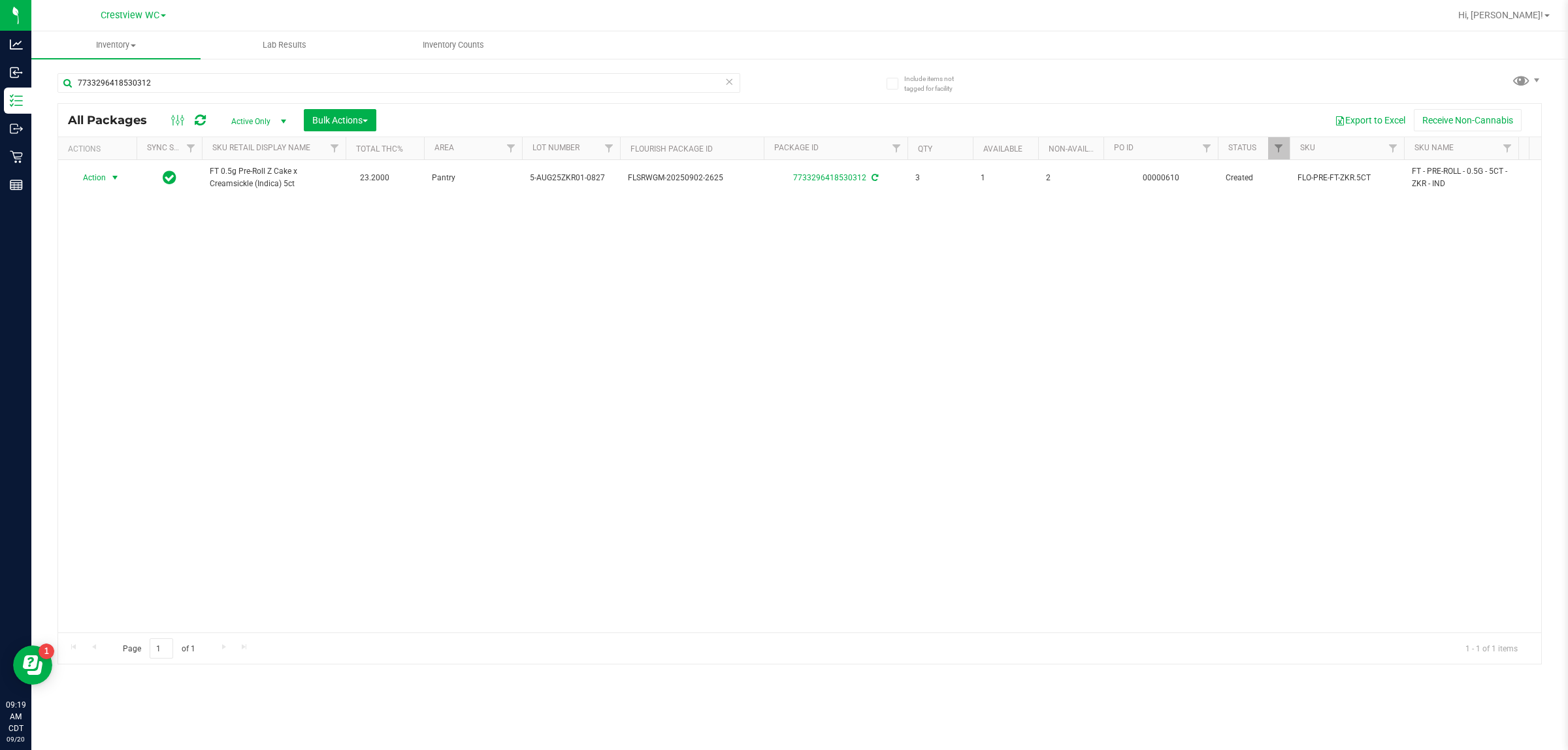
click at [729, 81] on icon at bounding box center [729, 81] width 9 height 16
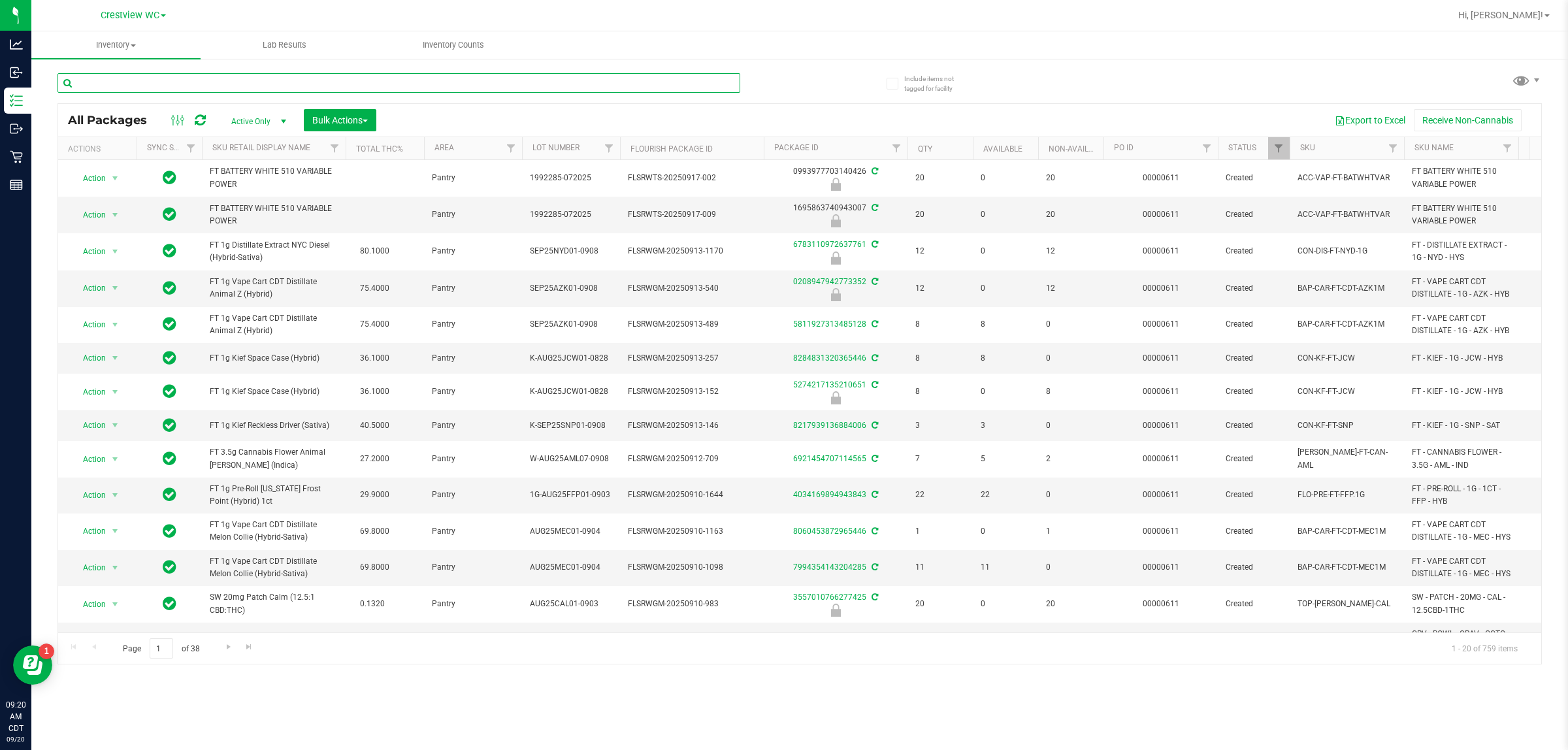
click at [185, 83] on input "text" at bounding box center [399, 83] width 683 height 20
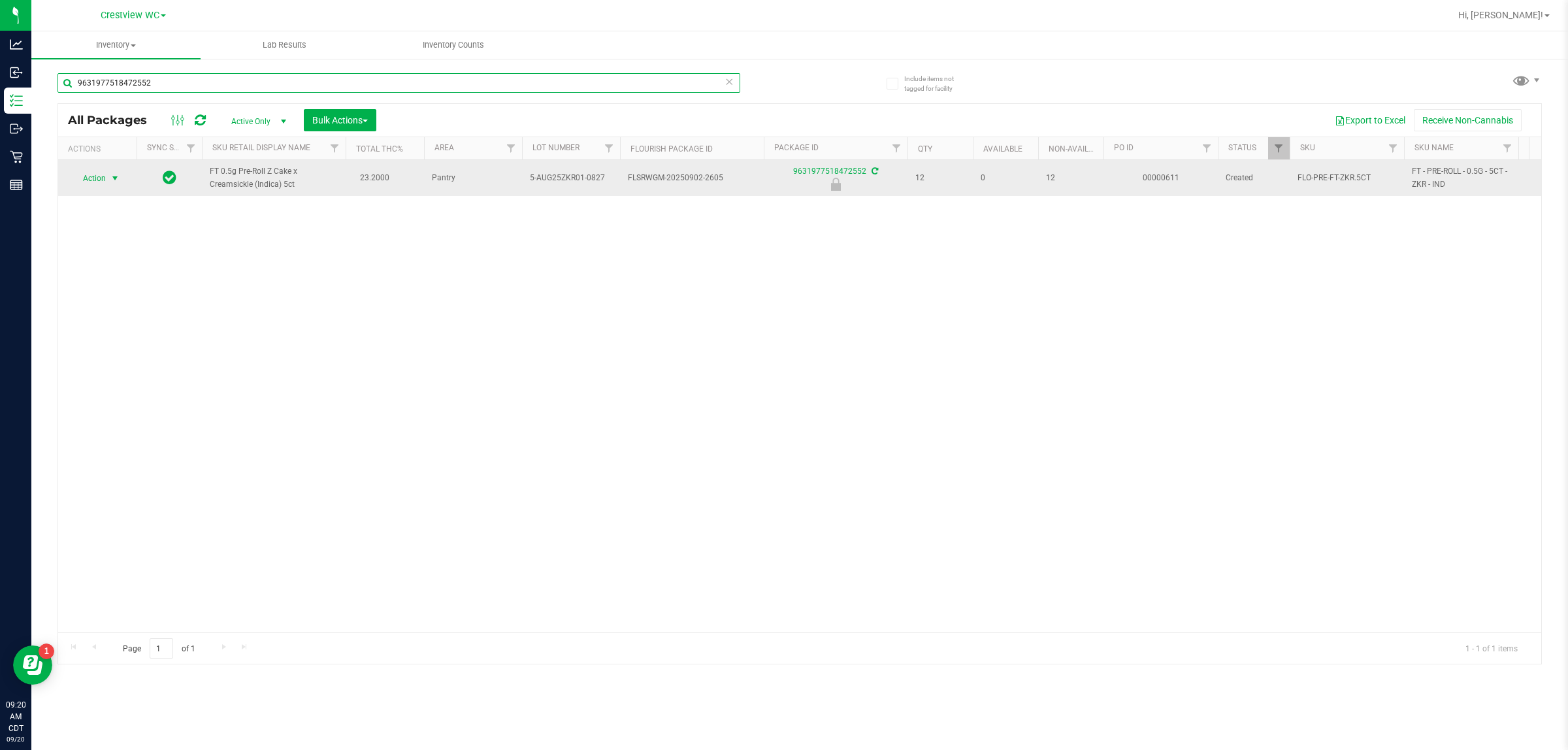
type input "9631977518472552"
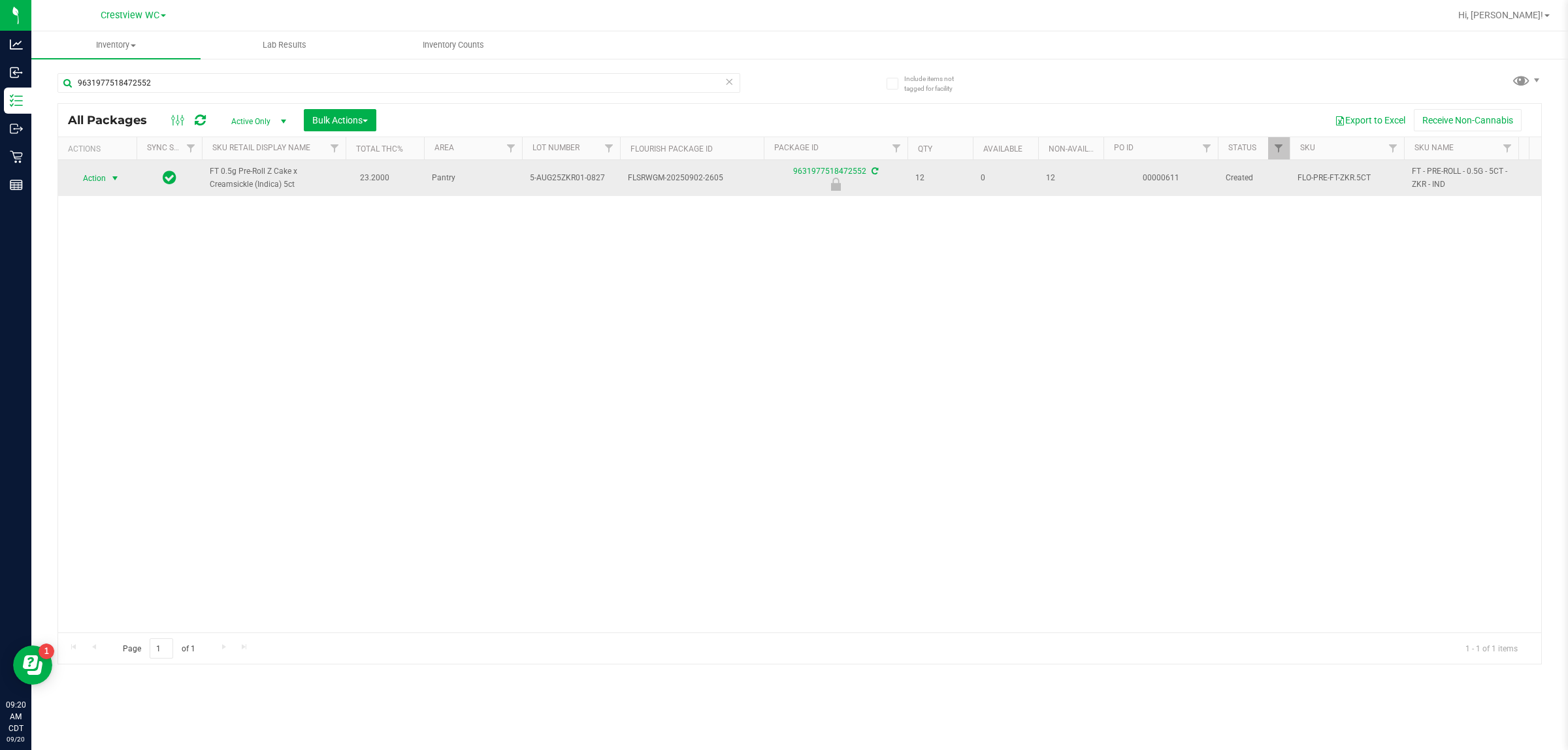
click at [94, 182] on span "Action" at bounding box center [88, 179] width 35 height 18
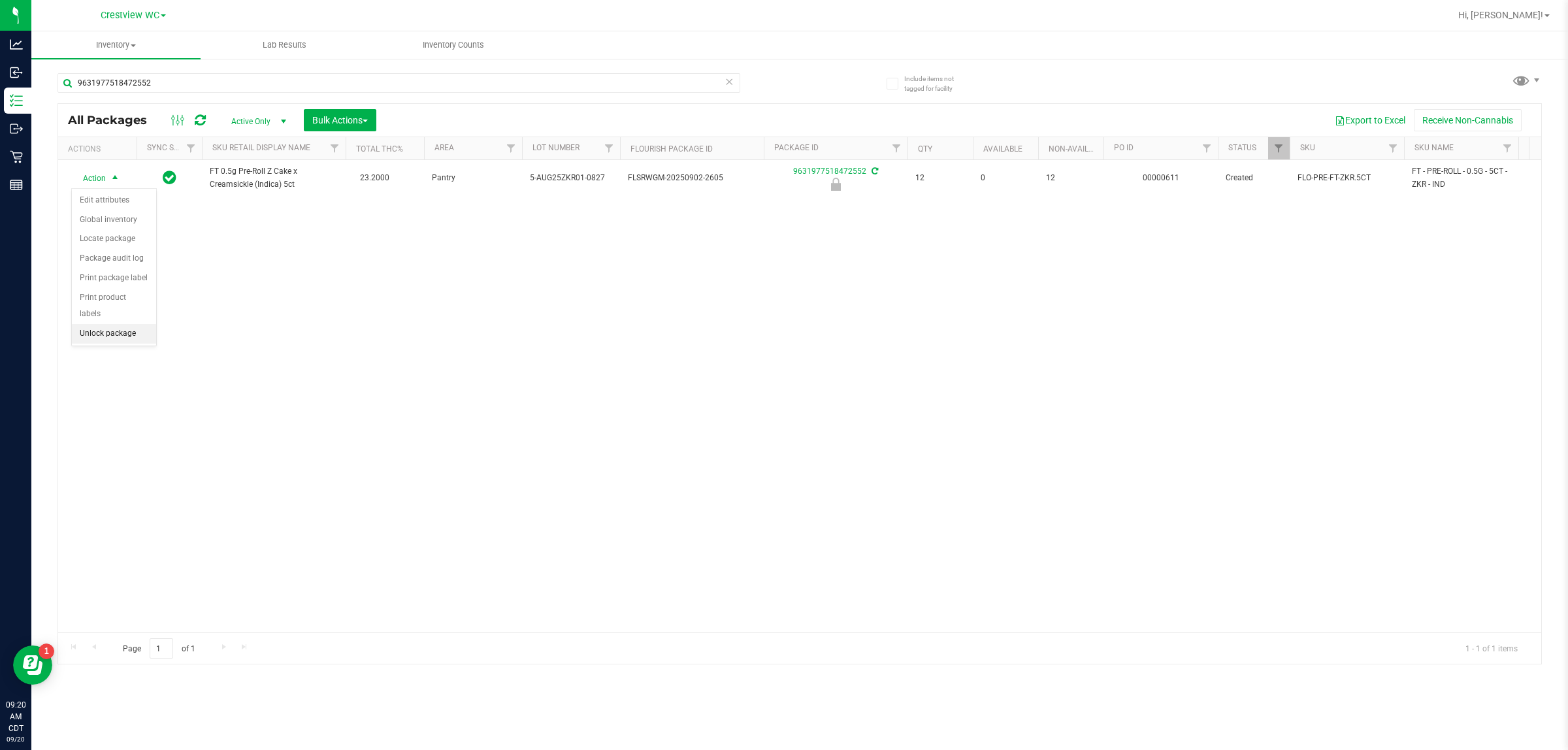
click at [132, 324] on li "Unlock package" at bounding box center [114, 334] width 85 height 20
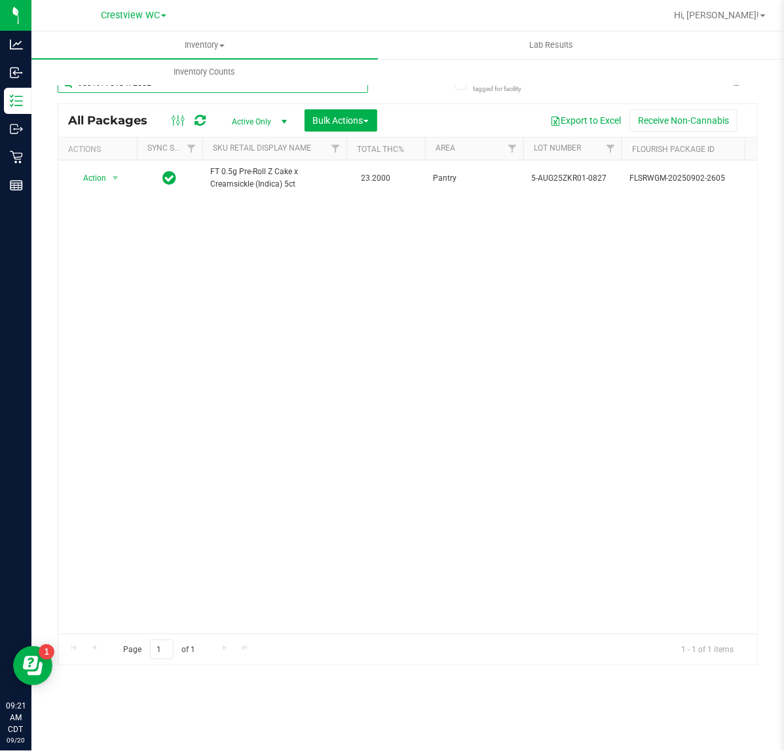
drag, startPoint x: 181, startPoint y: 92, endPoint x: -353, endPoint y: 72, distance: 535.0
click at [0, 72] on html "Analytics Inbound Inventory Outbound Retail Reports 09:21 AM CDT 09/20/2025 09/…" at bounding box center [392, 375] width 784 height 751
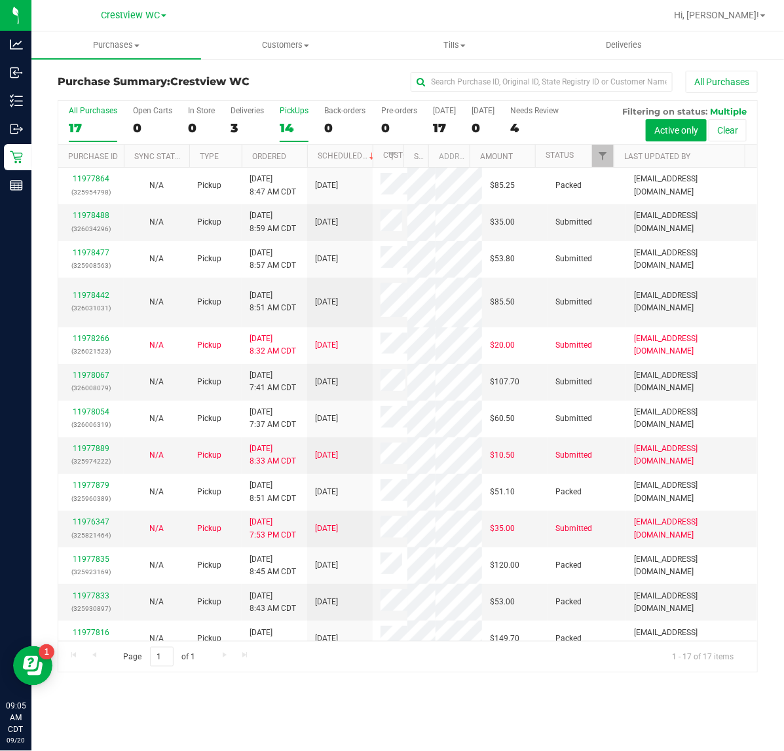
click at [297, 113] on div "PickUps" at bounding box center [294, 110] width 29 height 9
click at [0, 0] on input "PickUps 14" at bounding box center [0, 0] width 0 height 0
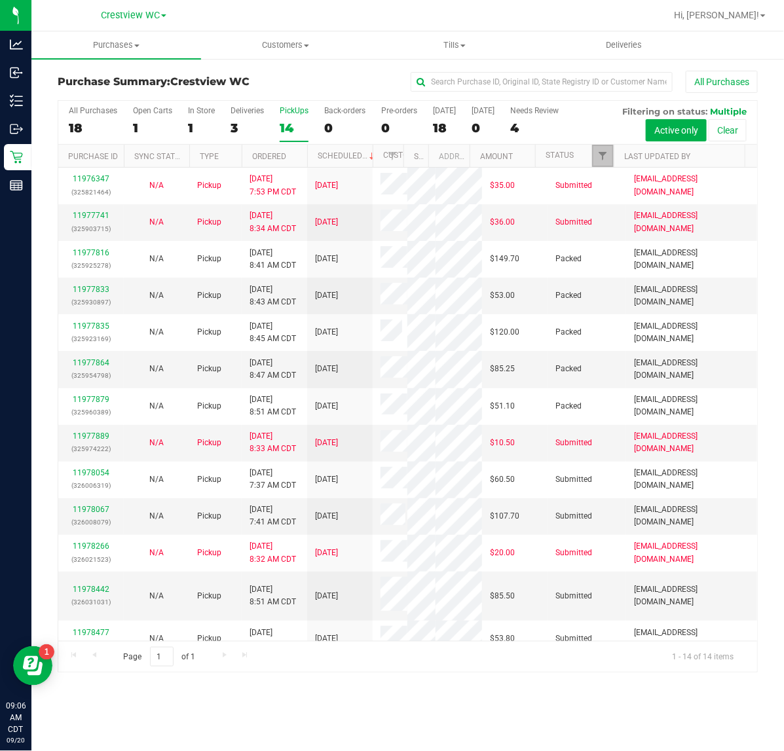
drag, startPoint x: 598, startPoint y: 152, endPoint x: 614, endPoint y: 162, distance: 18.9
click at [599, 154] on span "Filter" at bounding box center [602, 156] width 10 height 10
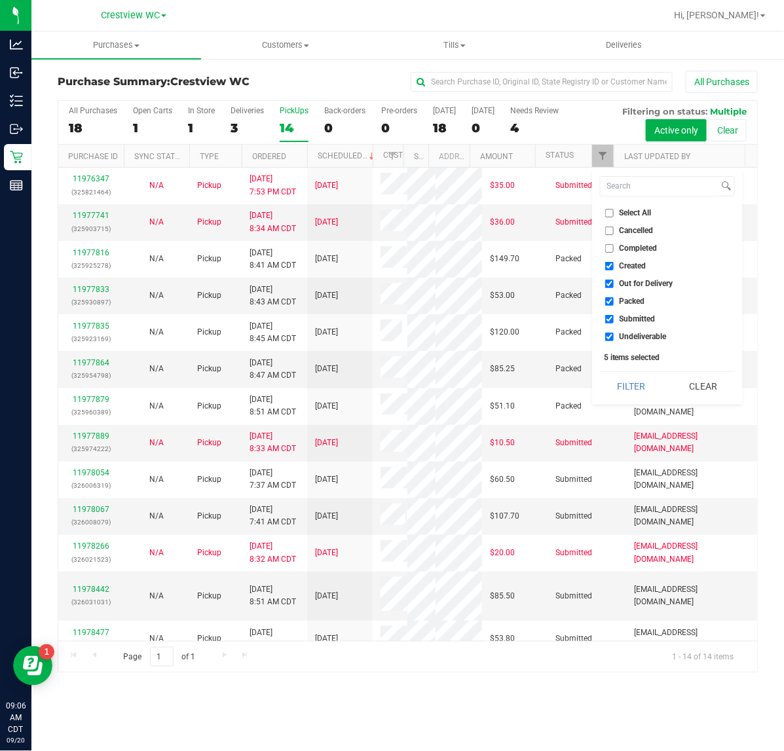
click at [639, 264] on span "Created" at bounding box center [633, 266] width 27 height 8
click at [614, 264] on input "Created" at bounding box center [609, 266] width 9 height 9
checkbox input "false"
click at [634, 286] on span "Out for Delivery" at bounding box center [647, 284] width 54 height 8
click at [614, 286] on input "Out for Delivery" at bounding box center [609, 284] width 9 height 9
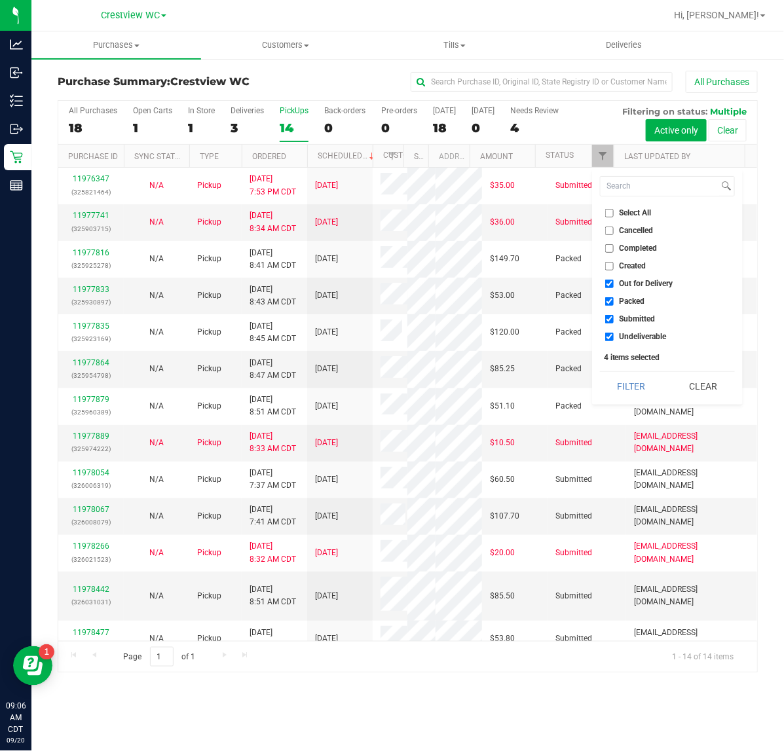
checkbox input "false"
click at [631, 303] on span "Packed" at bounding box center [633, 301] width 26 height 8
click at [614, 303] on input "Packed" at bounding box center [609, 301] width 9 height 9
checkbox input "false"
drag, startPoint x: 626, startPoint y: 332, endPoint x: 624, endPoint y: 358, distance: 25.6
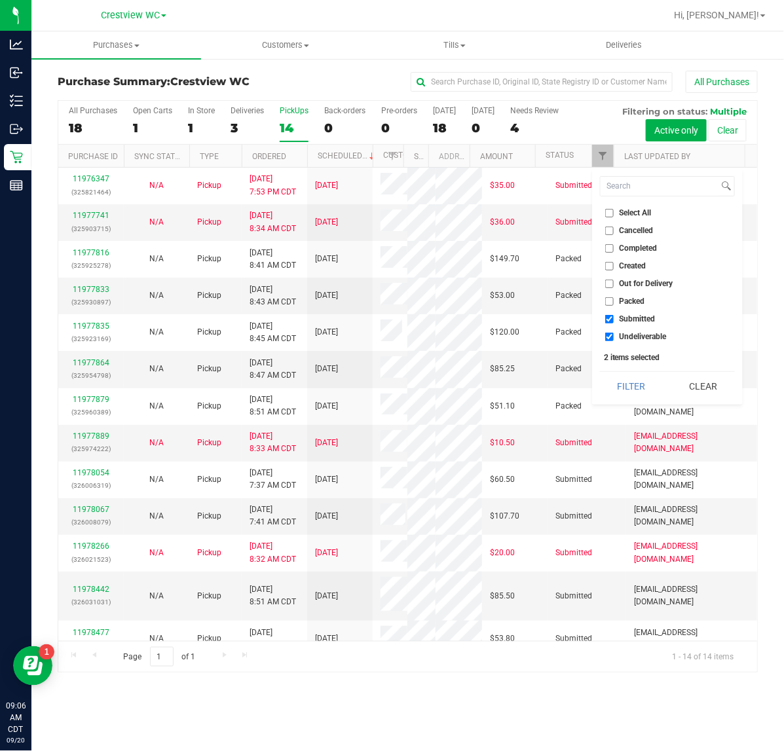
click at [626, 333] on span "Undeliverable" at bounding box center [643, 337] width 47 height 8
click at [614, 333] on input "Undeliverable" at bounding box center [609, 337] width 9 height 9
checkbox input "false"
click at [623, 375] on button "Filter" at bounding box center [631, 386] width 63 height 29
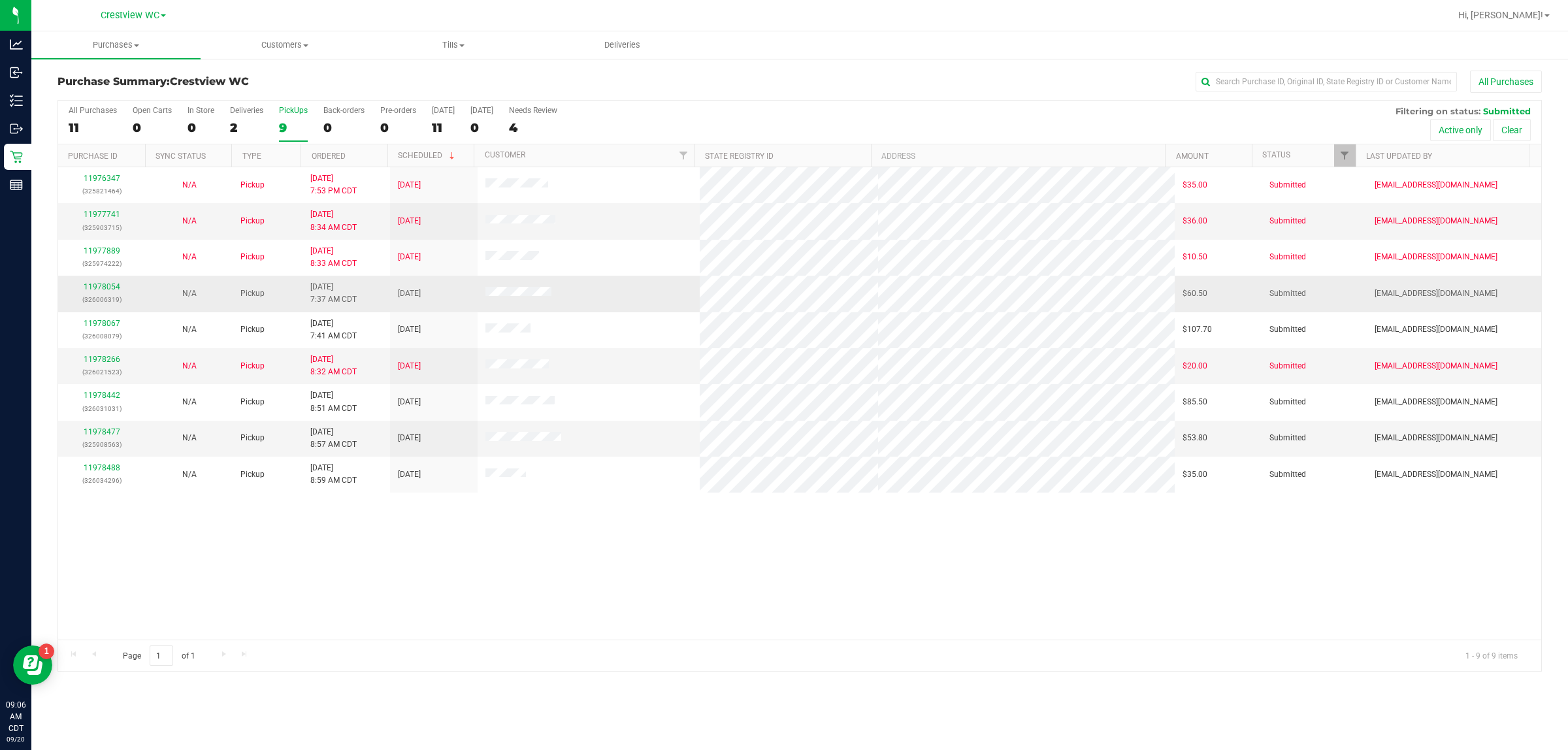
click at [108, 283] on div "11978054 (326006319)" at bounding box center [102, 293] width 72 height 25
click at [110, 286] on link "11978054" at bounding box center [102, 286] width 37 height 9
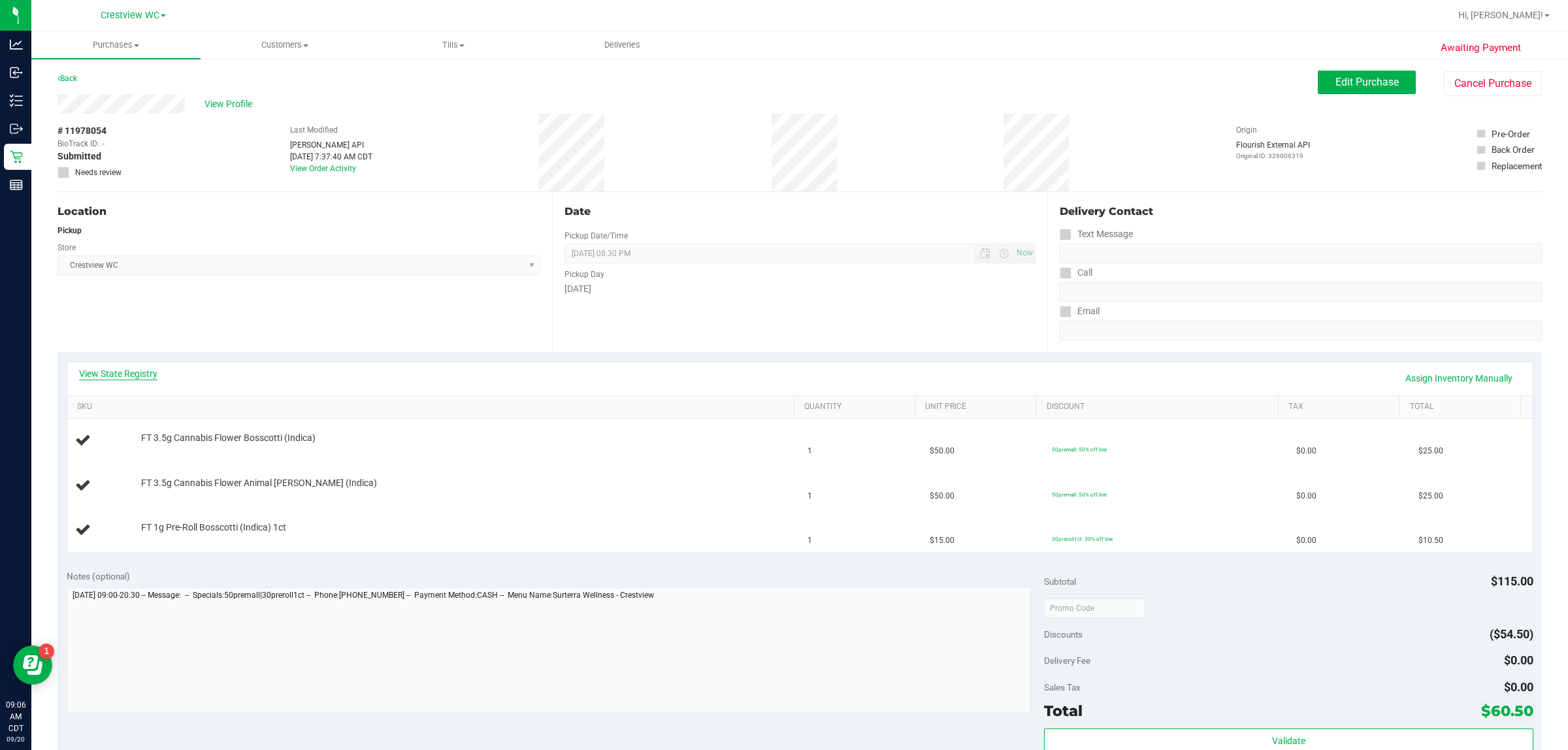
click at [106, 377] on link "View State Registry" at bounding box center [118, 373] width 79 height 13
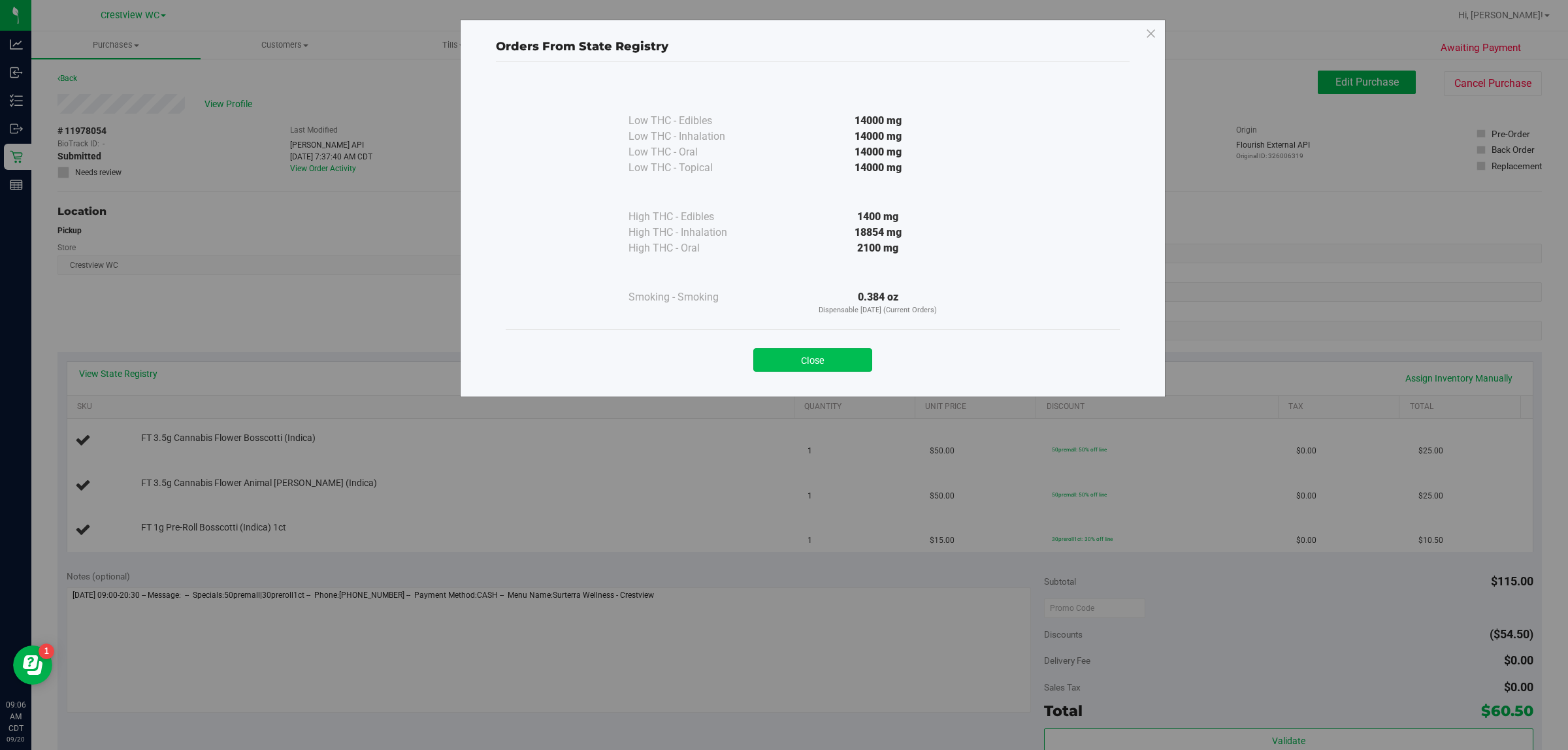
click at [782, 361] on button "Close" at bounding box center [812, 360] width 119 height 24
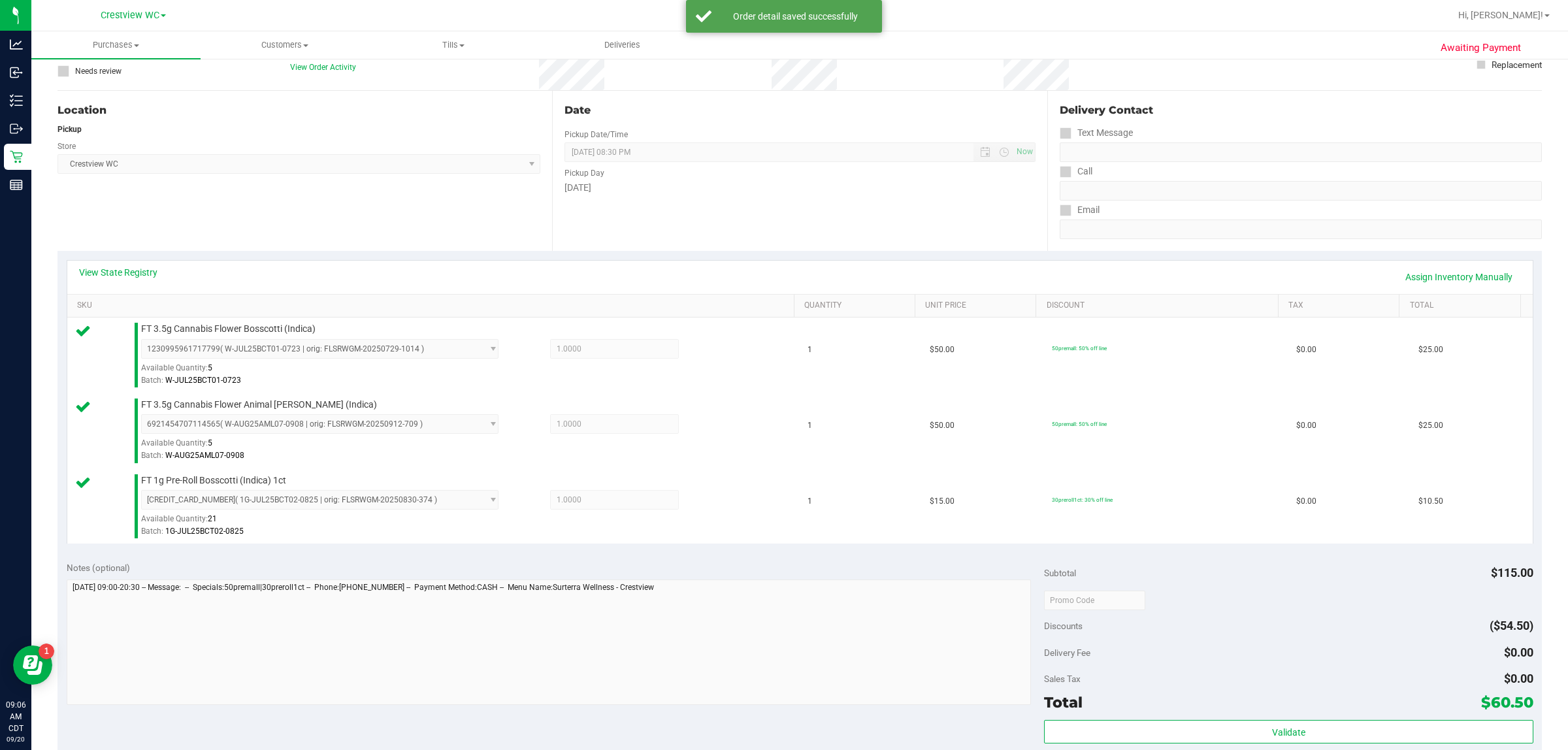
scroll to position [469, 0]
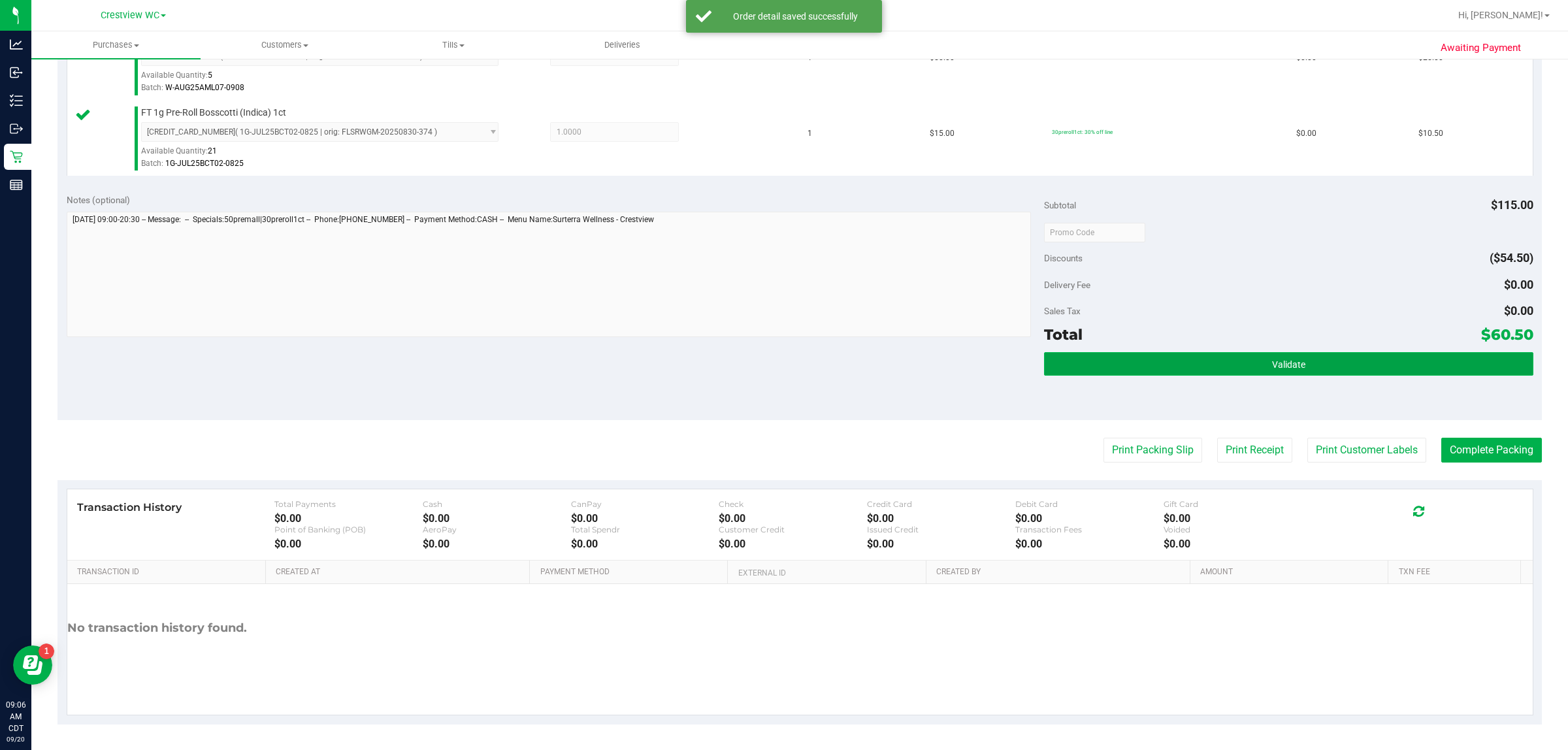
click at [782, 370] on button "Validate" at bounding box center [1289, 364] width 489 height 24
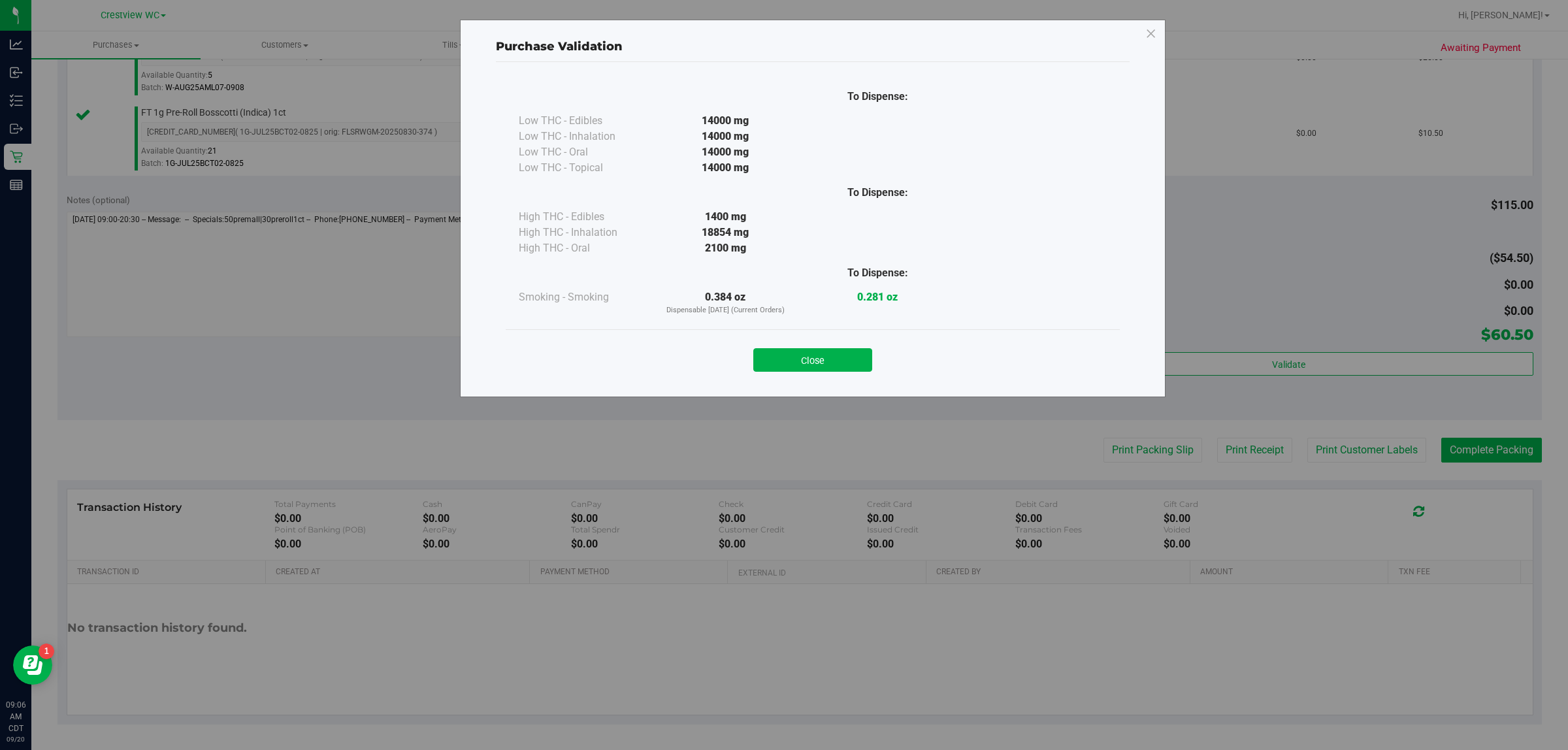
click at [782, 350] on button "Close" at bounding box center [812, 360] width 119 height 24
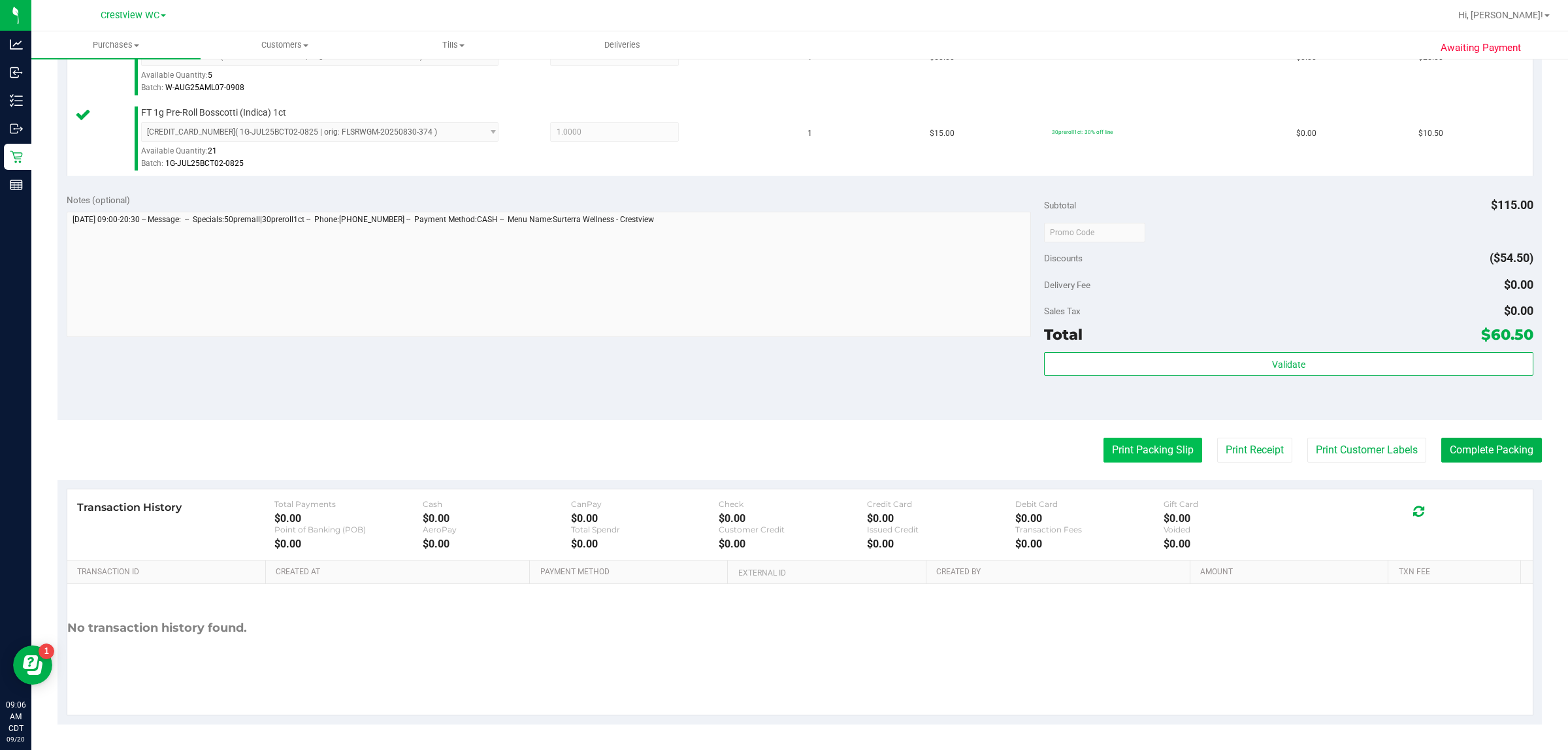
click at [782, 453] on button "Print Packing Slip" at bounding box center [1153, 450] width 99 height 25
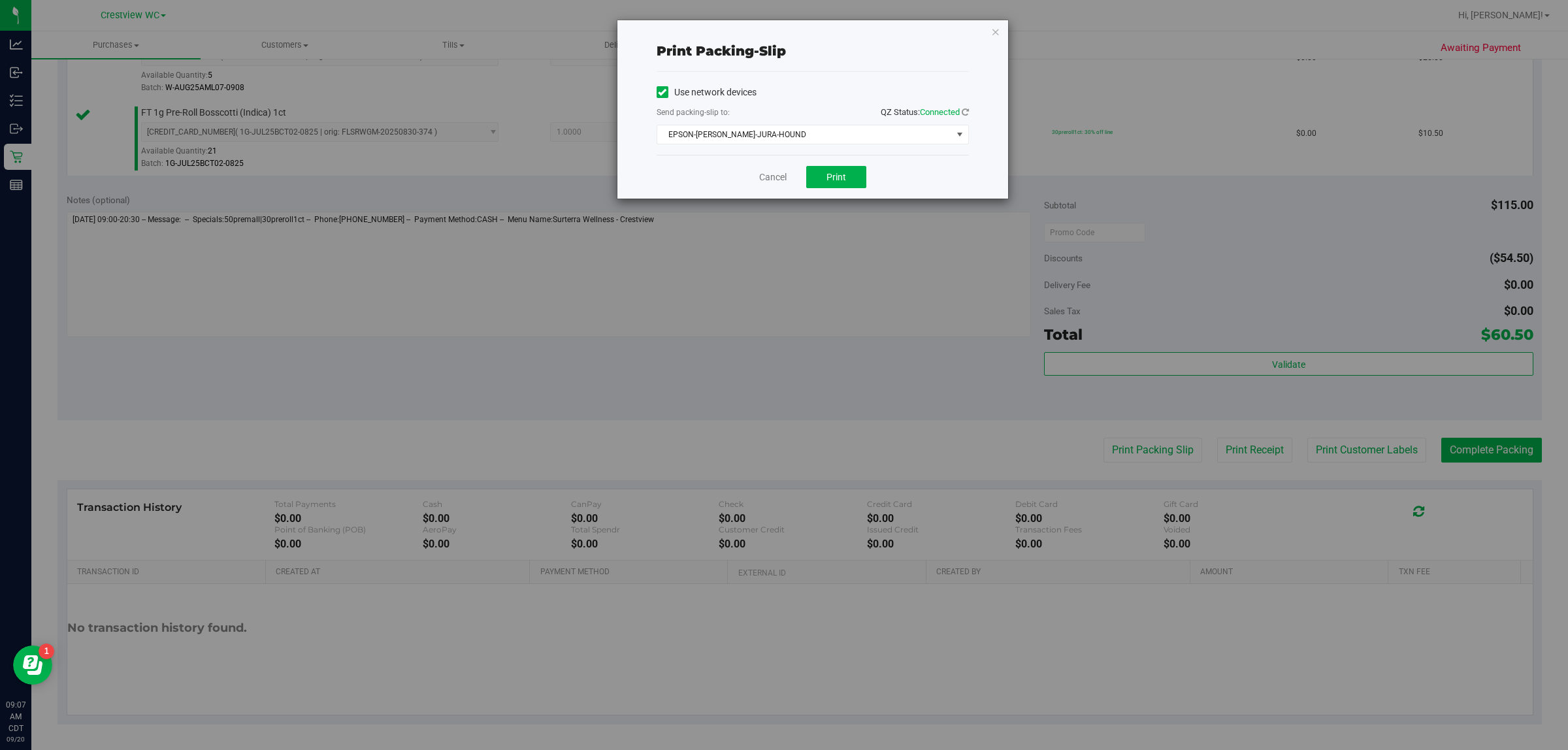
click at [782, 122] on div "Send packing-slip to: QZ Status: Connected" at bounding box center [812, 113] width 312 height 16
click at [781, 128] on span "EPSON-BRUNO-JURA-HOUND" at bounding box center [804, 135] width 294 height 18
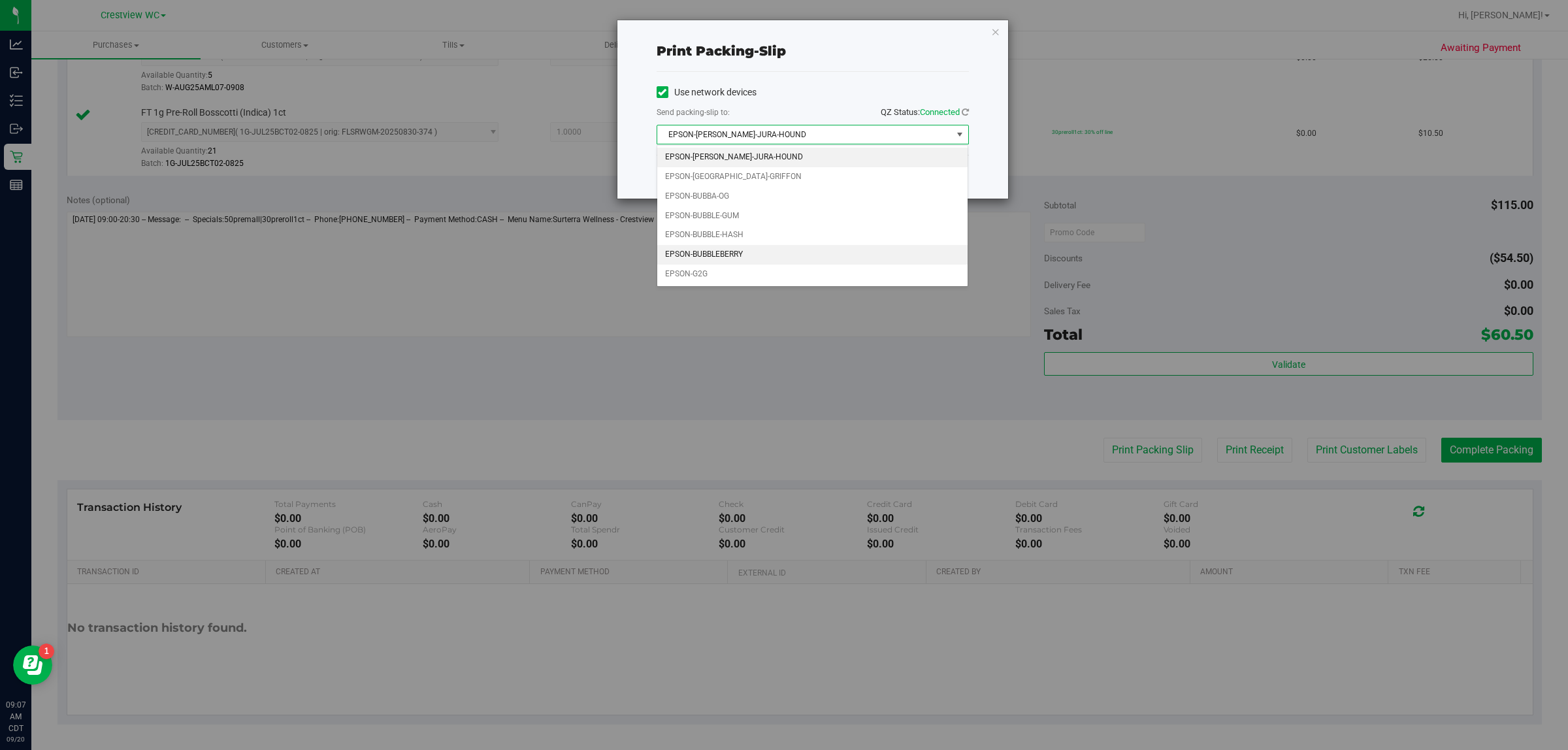
click at [742, 256] on li "EPSON-BUBBLEBERRY" at bounding box center [813, 255] width 311 height 20
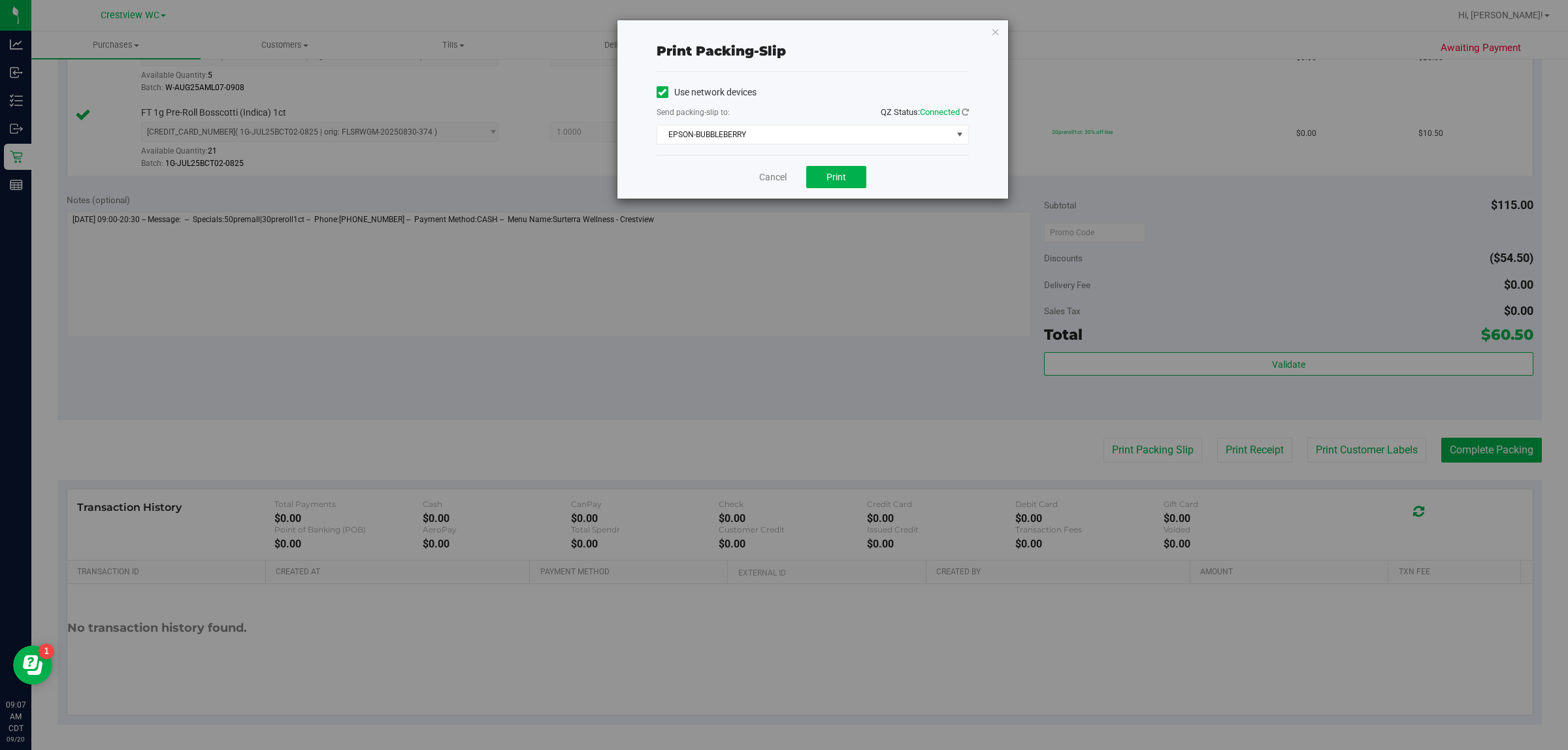
click at [782, 162] on div "Cancel Print" at bounding box center [812, 177] width 312 height 44
click at [782, 167] on button "Print" at bounding box center [836, 177] width 60 height 22
click at [765, 178] on link "Cancel" at bounding box center [773, 178] width 28 height 14
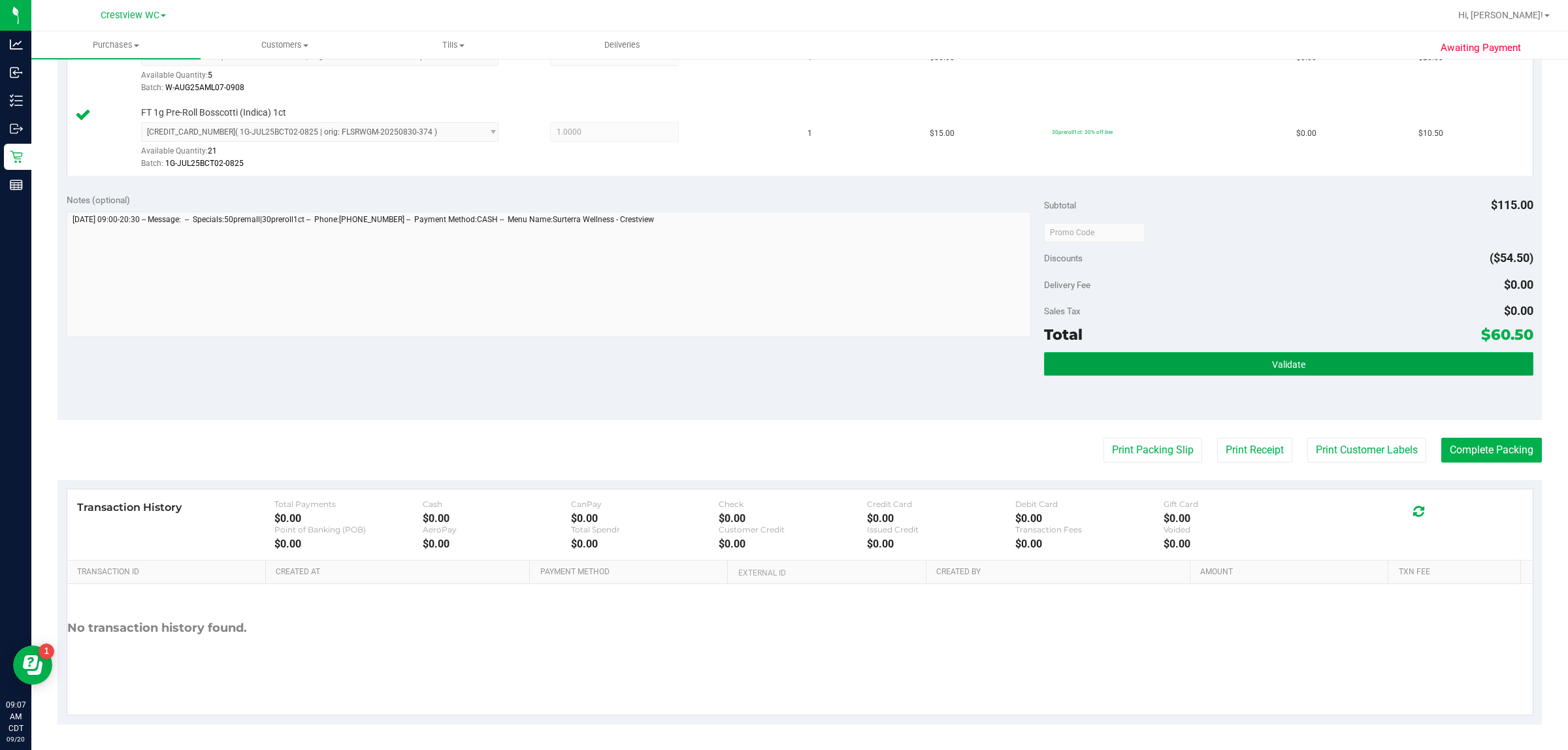
click at [782, 361] on button "Validate" at bounding box center [1289, 364] width 489 height 24
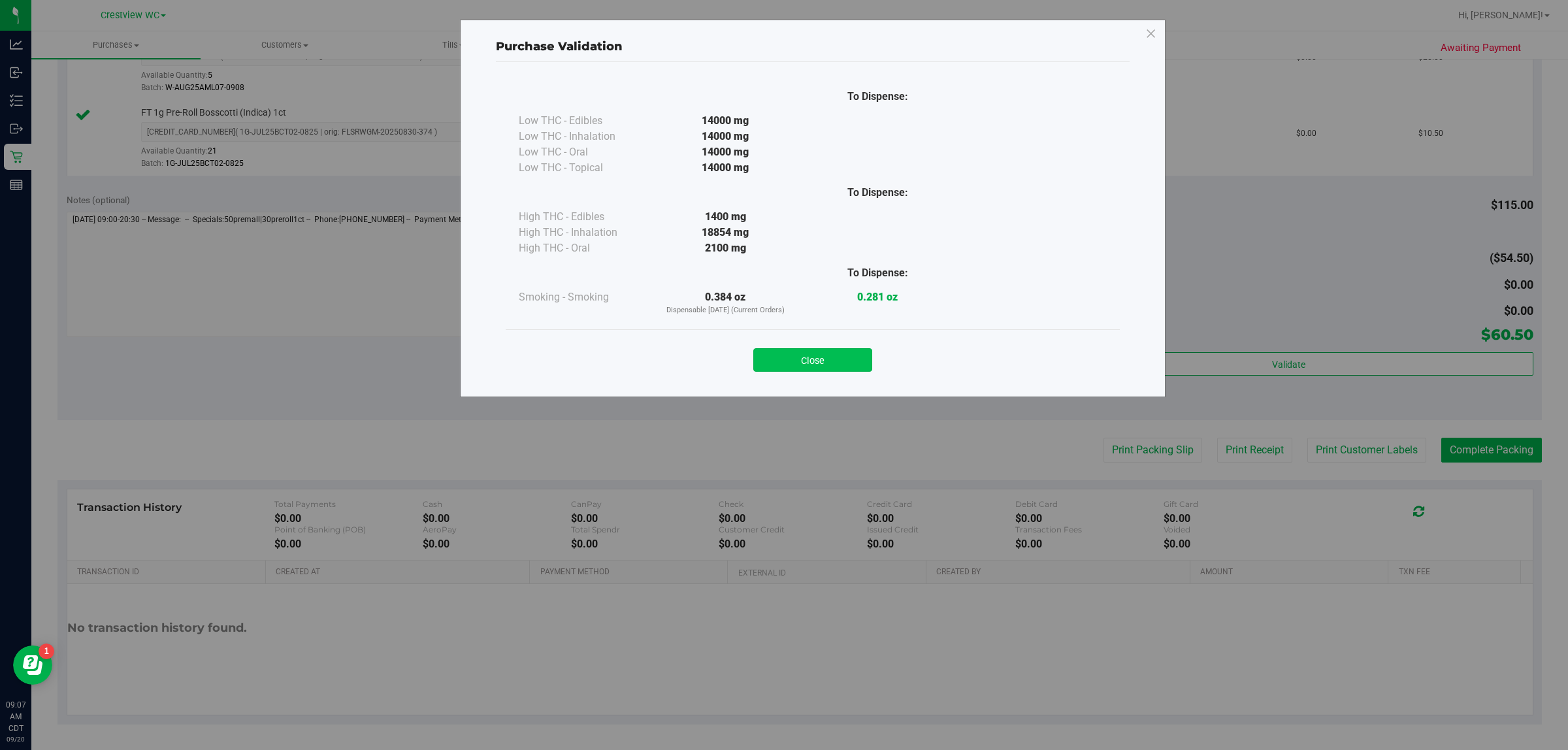
click at [782, 369] on button "Close" at bounding box center [812, 360] width 119 height 24
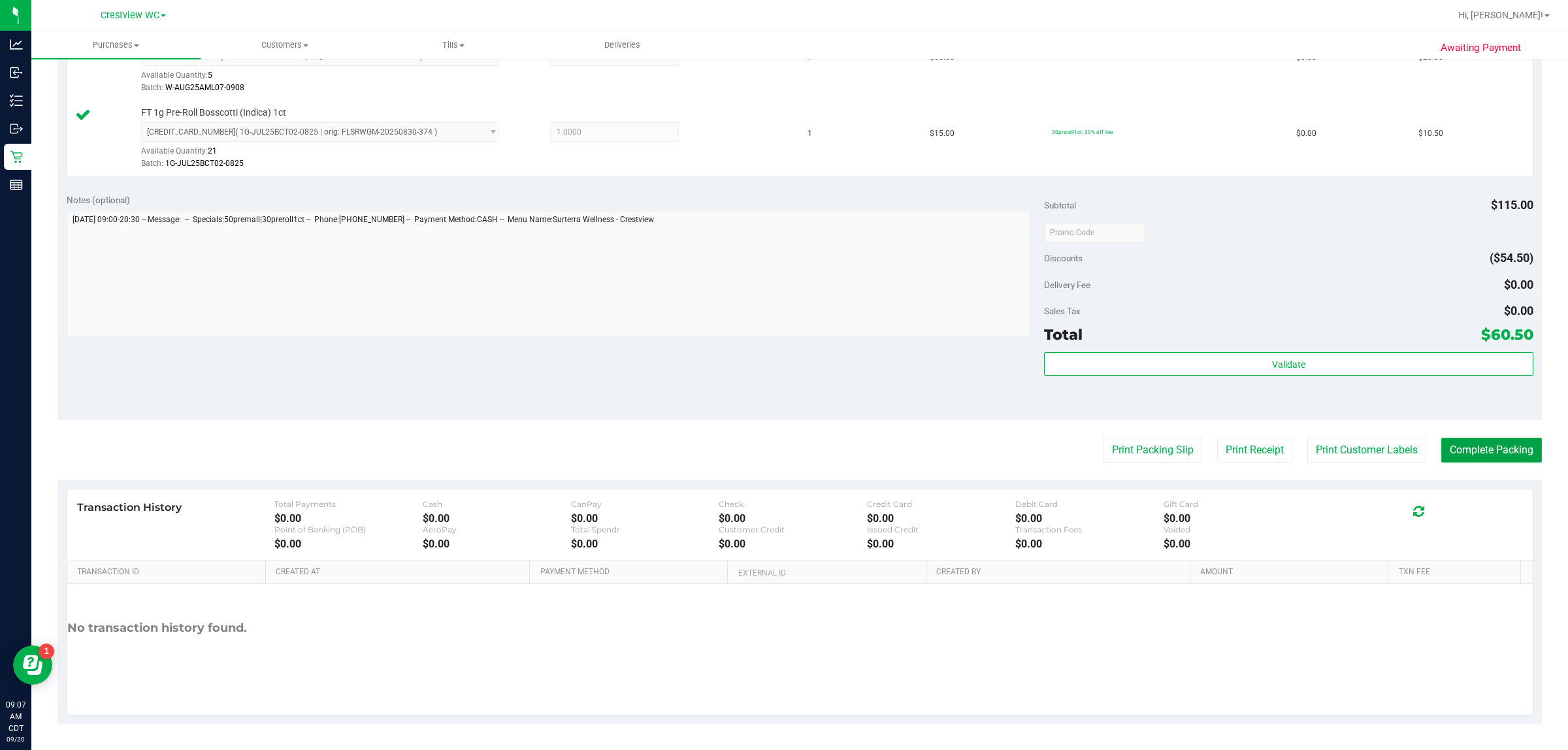
click at [782, 455] on button "Complete Packing" at bounding box center [1491, 450] width 101 height 25
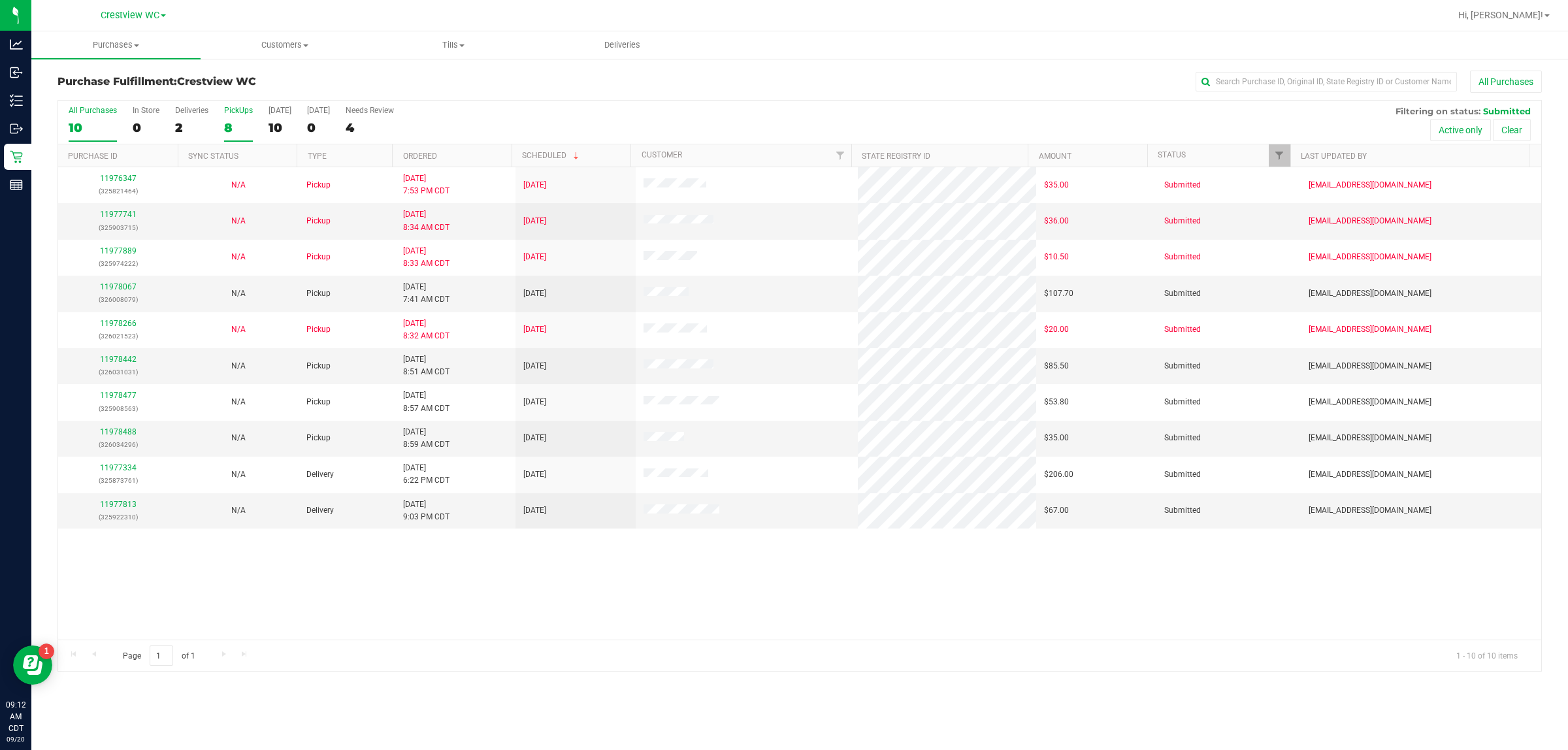
click at [224, 117] on label "PickUps 8" at bounding box center [238, 124] width 29 height 36
click at [0, 0] on input "PickUps 8" at bounding box center [0, 0] width 0 height 0
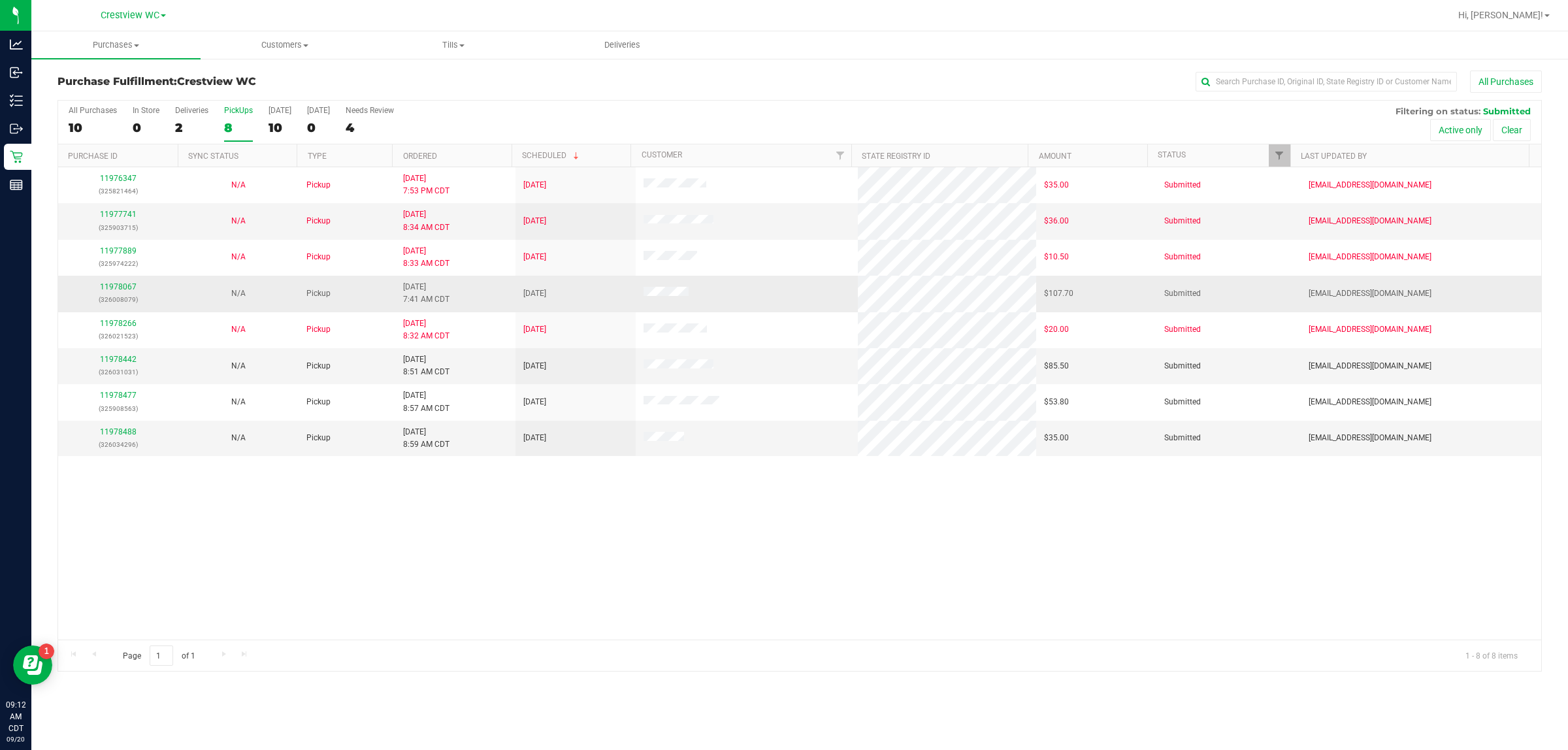
click at [119, 282] on div "11978067 (326008079)" at bounding box center [118, 293] width 105 height 25
click at [115, 285] on link "11978067" at bounding box center [118, 286] width 37 height 9
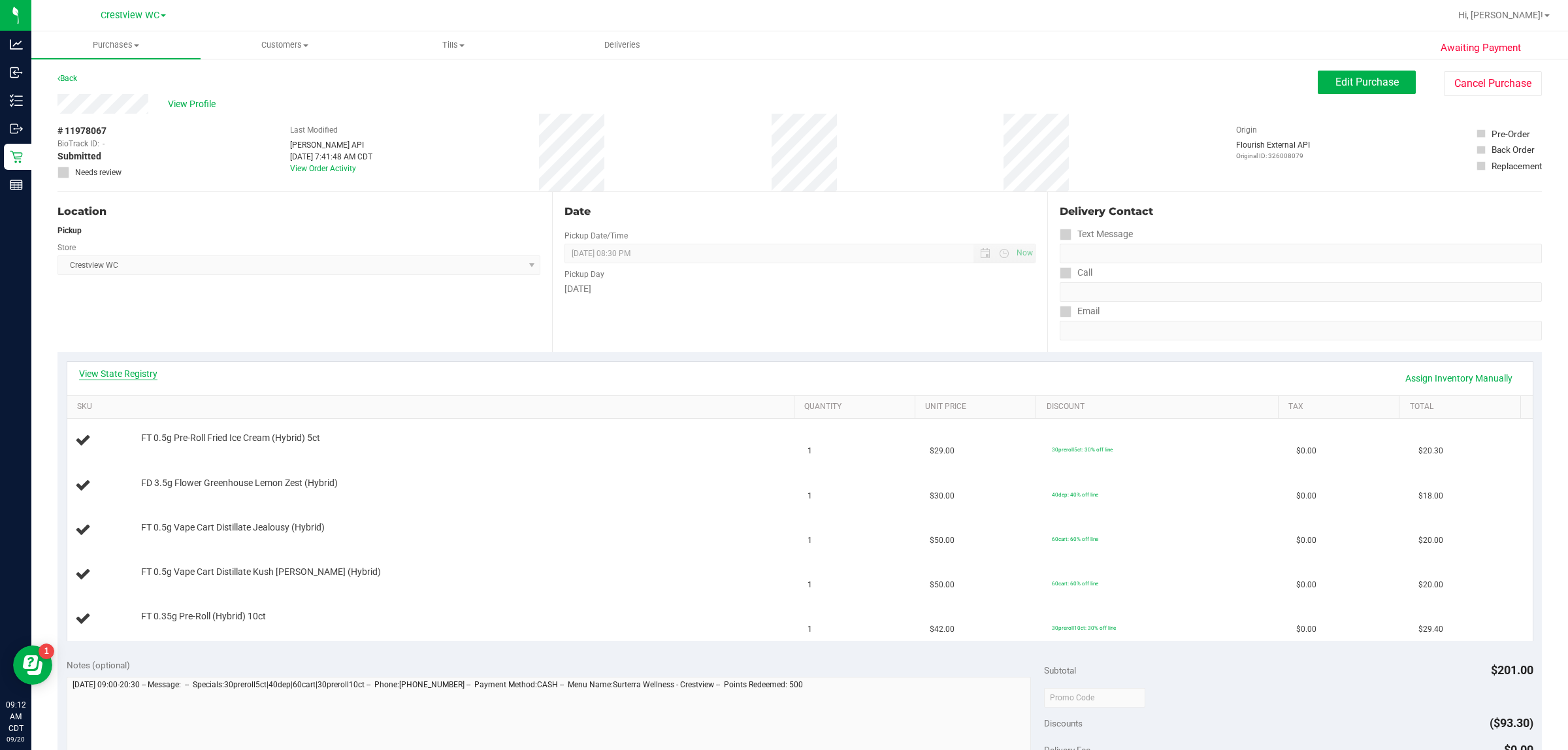
click at [130, 374] on link "View State Registry" at bounding box center [118, 373] width 79 height 13
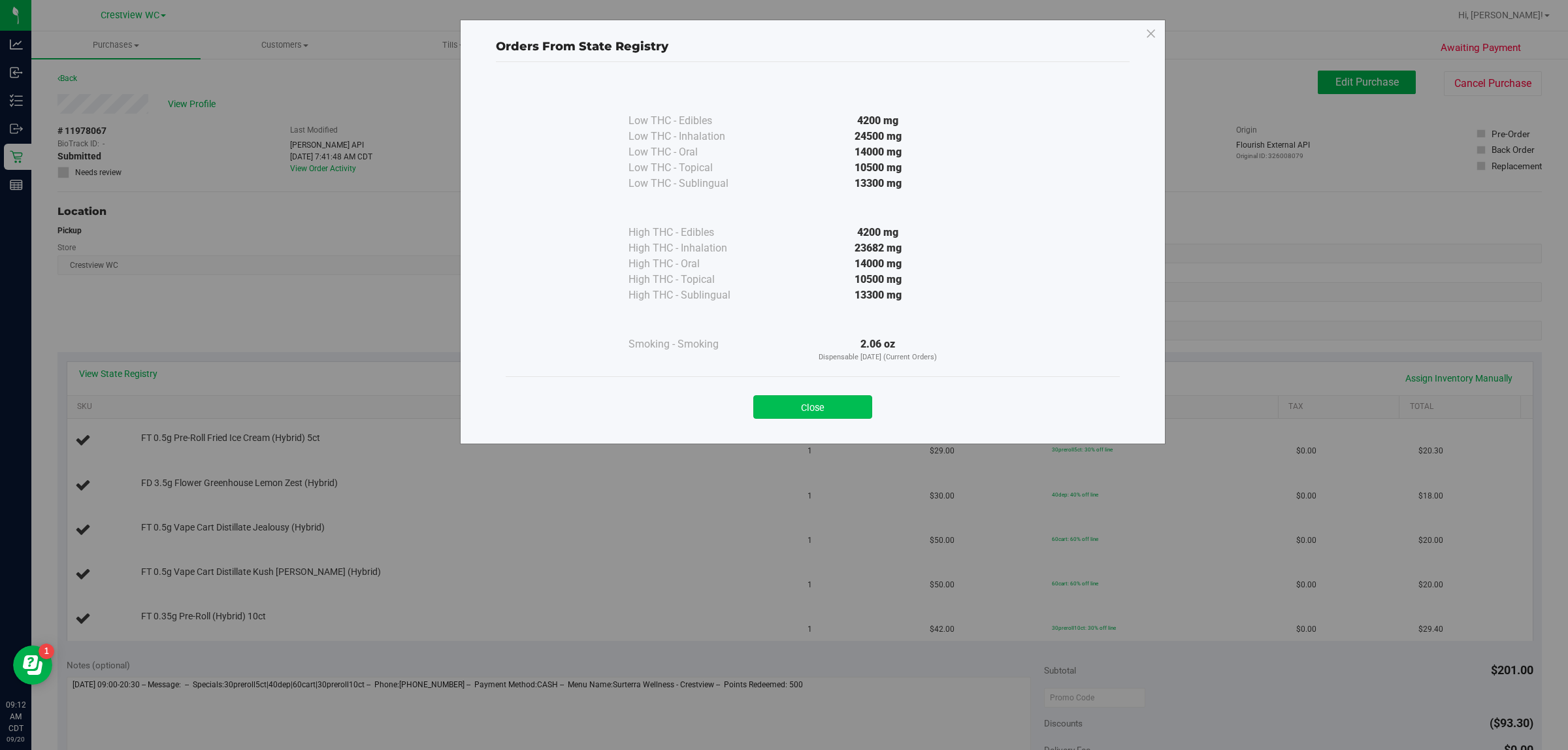
click at [782, 397] on button "Close" at bounding box center [812, 407] width 119 height 24
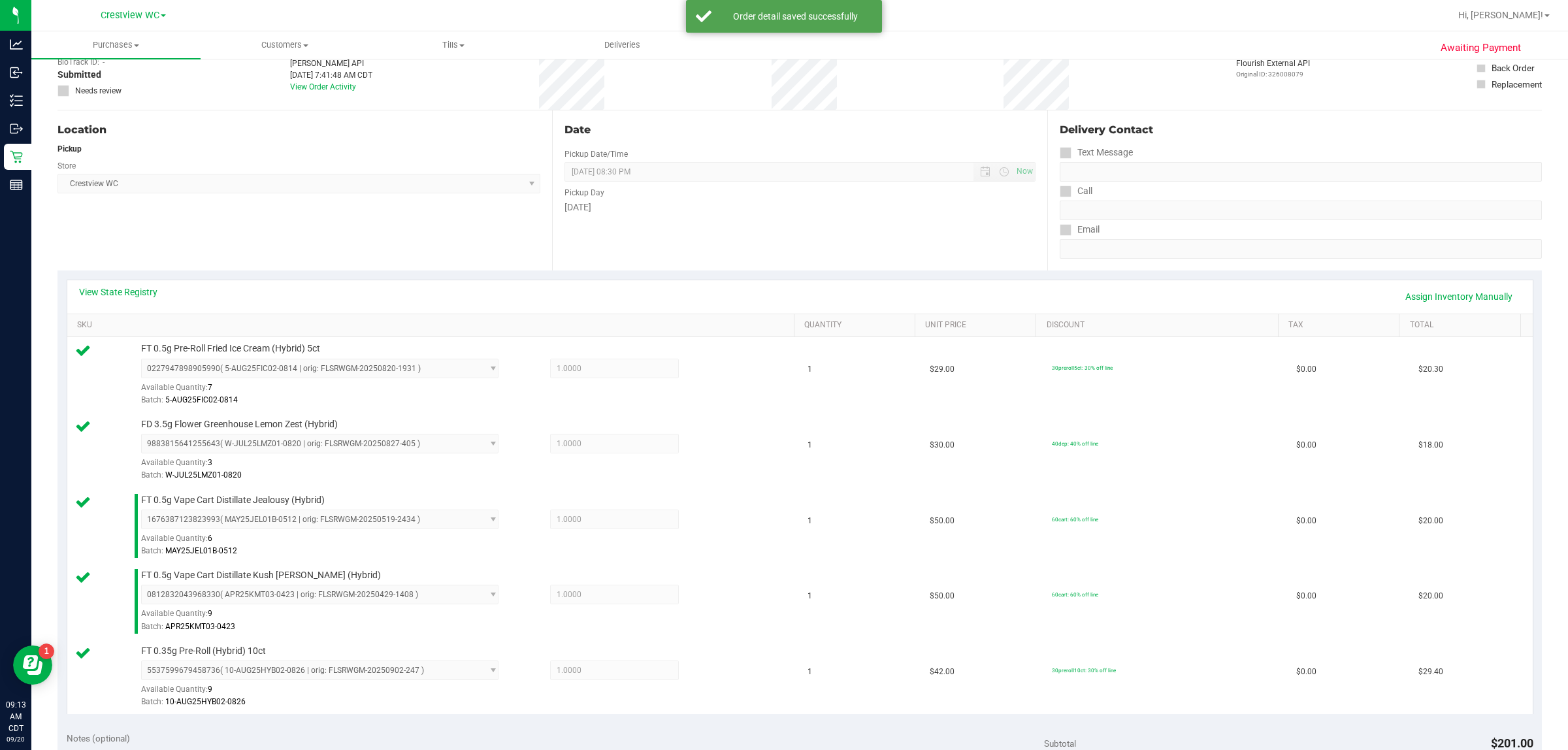
scroll to position [327, 0]
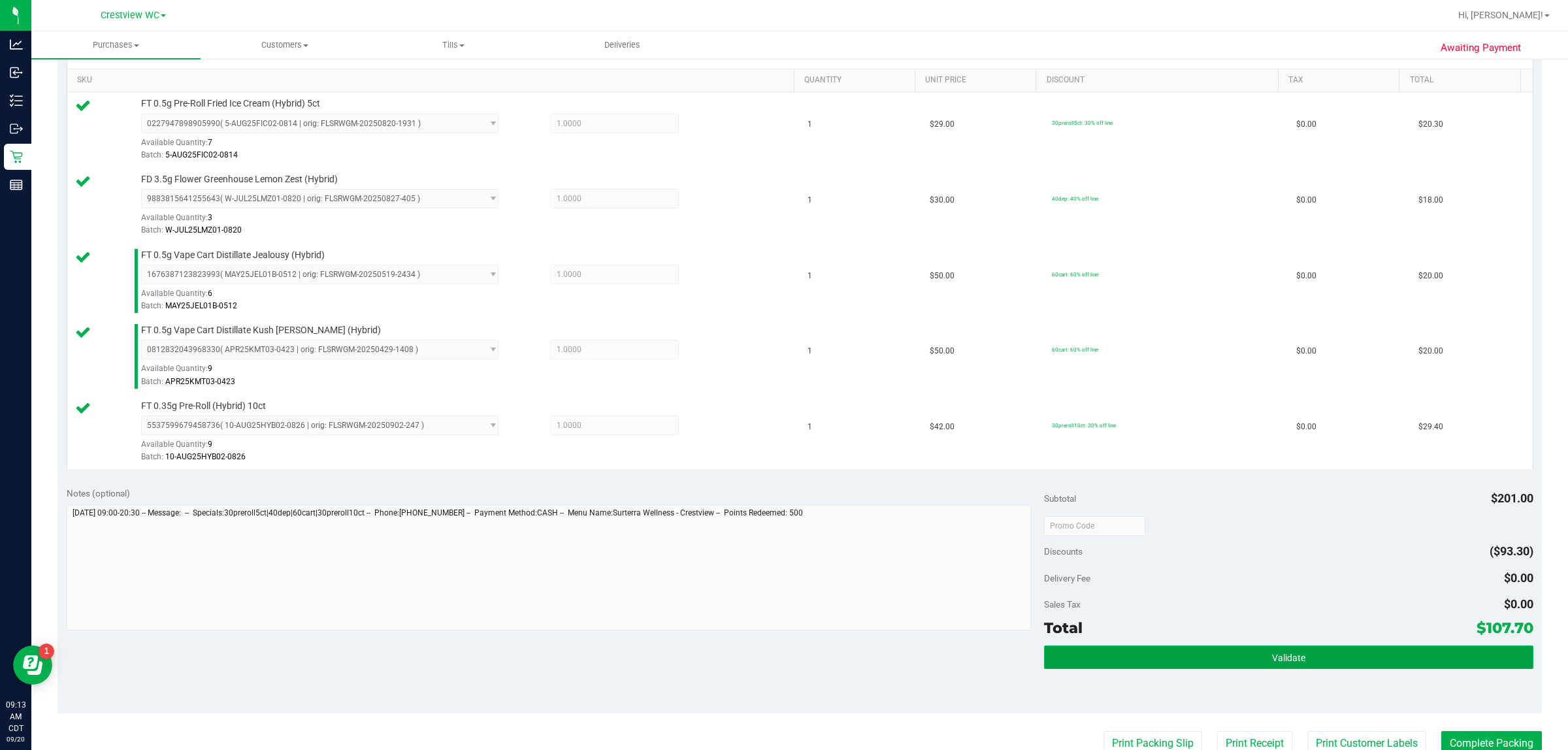
click at [782, 669] on button "Validate" at bounding box center [1289, 657] width 489 height 24
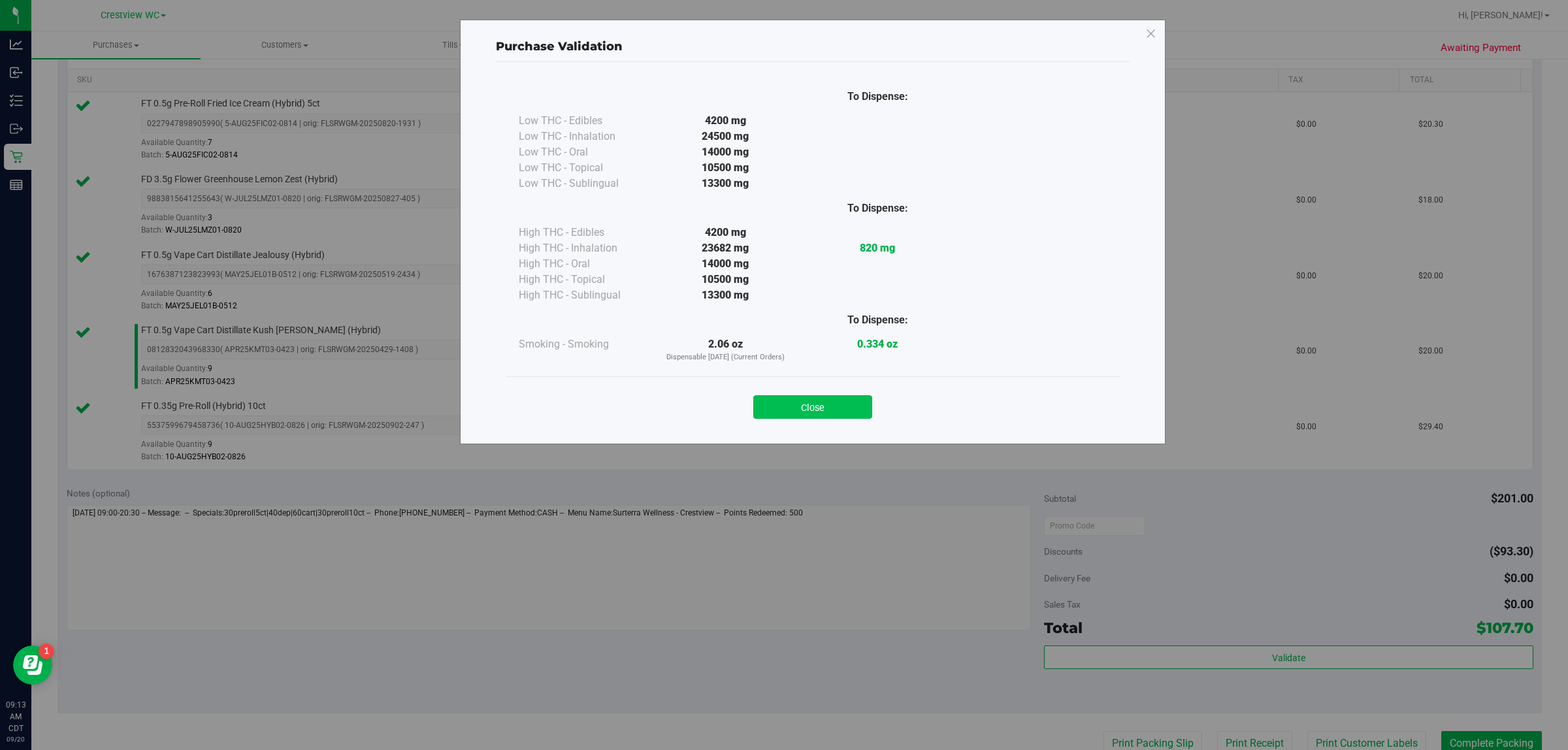
click at [782, 399] on button "Close" at bounding box center [812, 407] width 119 height 24
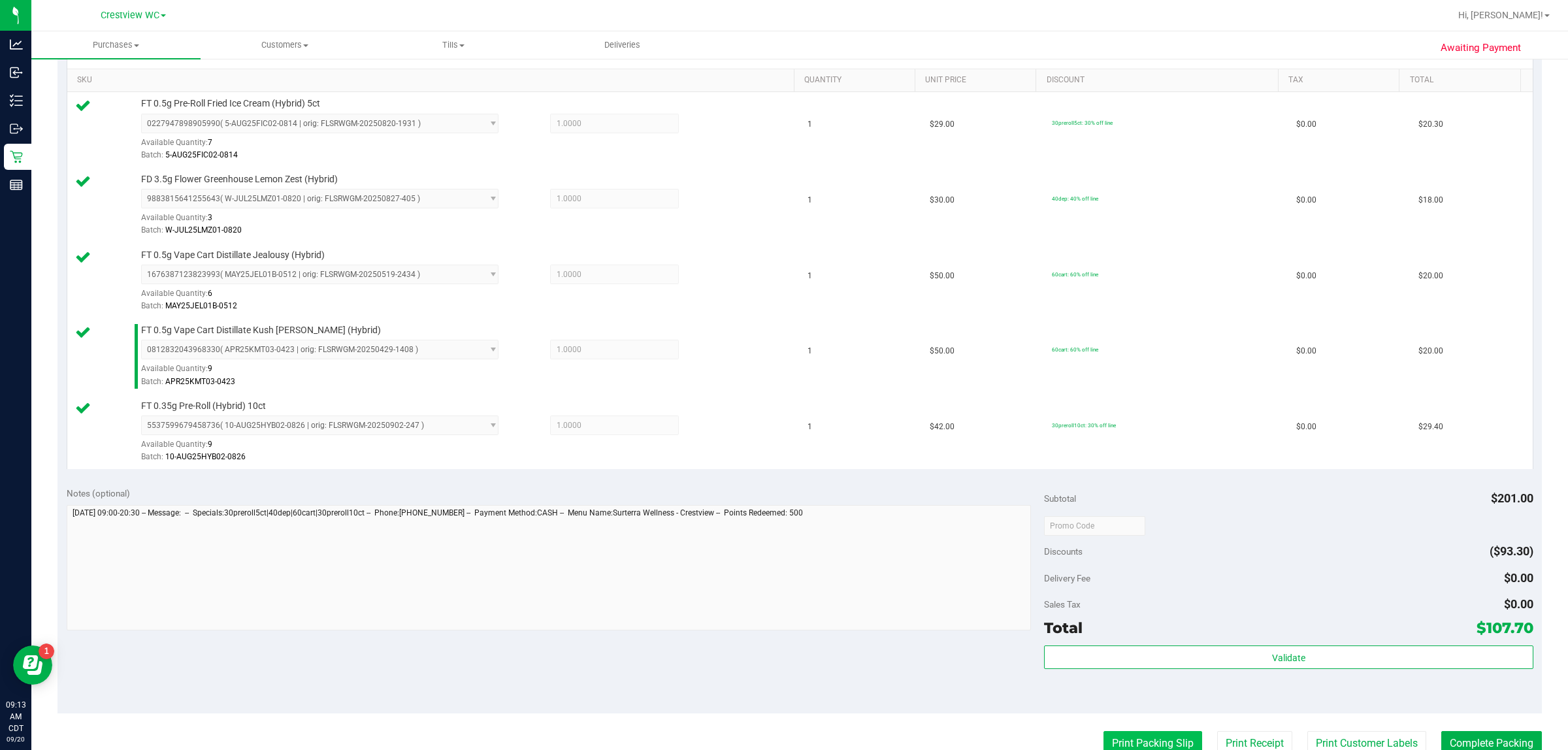
scroll to position [621, 0]
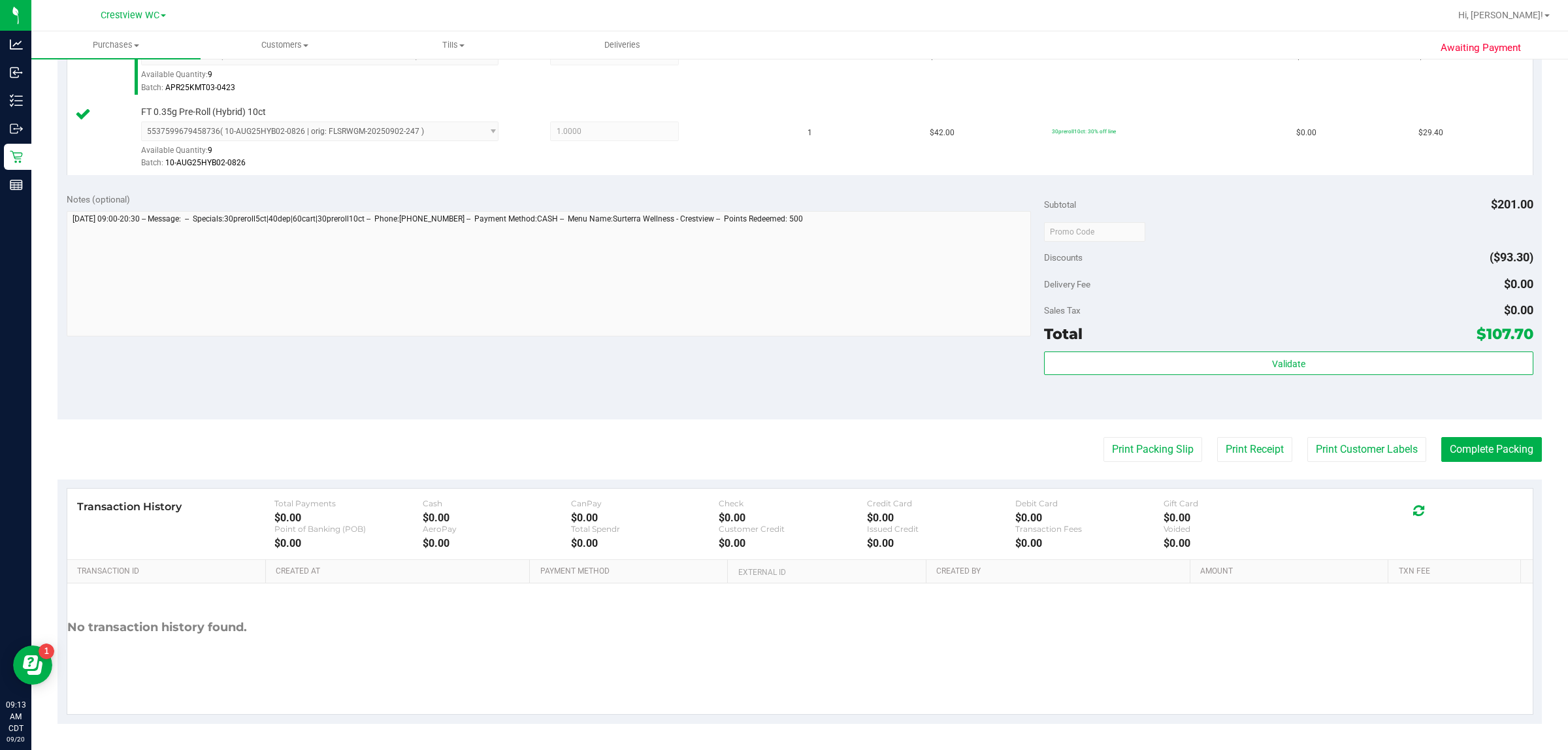
click at [782, 433] on purchase-details "Back Edit Purchase Cancel Purchase View Profile # 11978067 BioTrack ID: - Submi…" at bounding box center [800, 87] width 1484 height 1275
click at [782, 451] on button "Print Packing Slip" at bounding box center [1153, 449] width 99 height 25
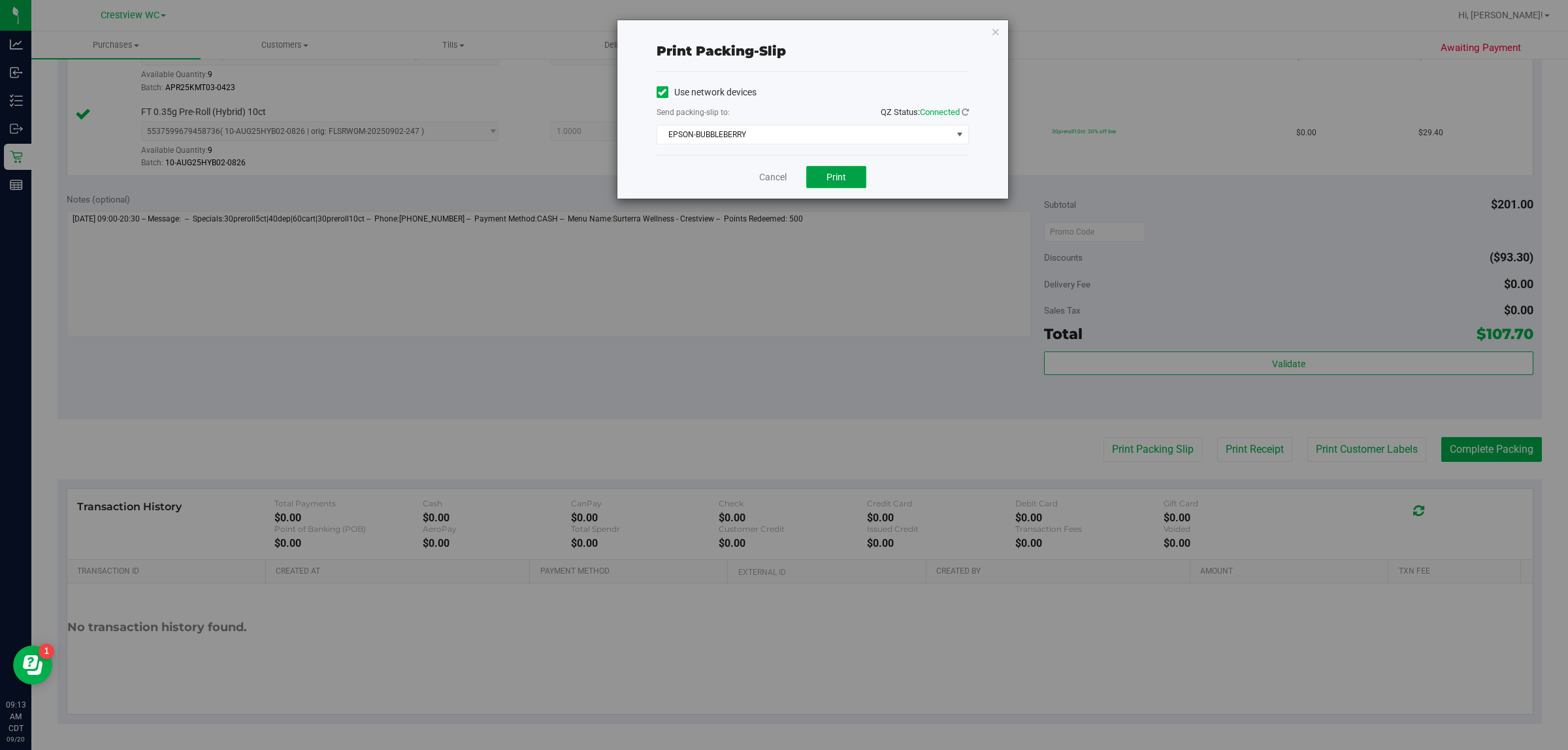
click at [782, 178] on span "Print" at bounding box center [837, 177] width 20 height 10
click at [768, 178] on link "Cancel" at bounding box center [773, 178] width 28 height 14
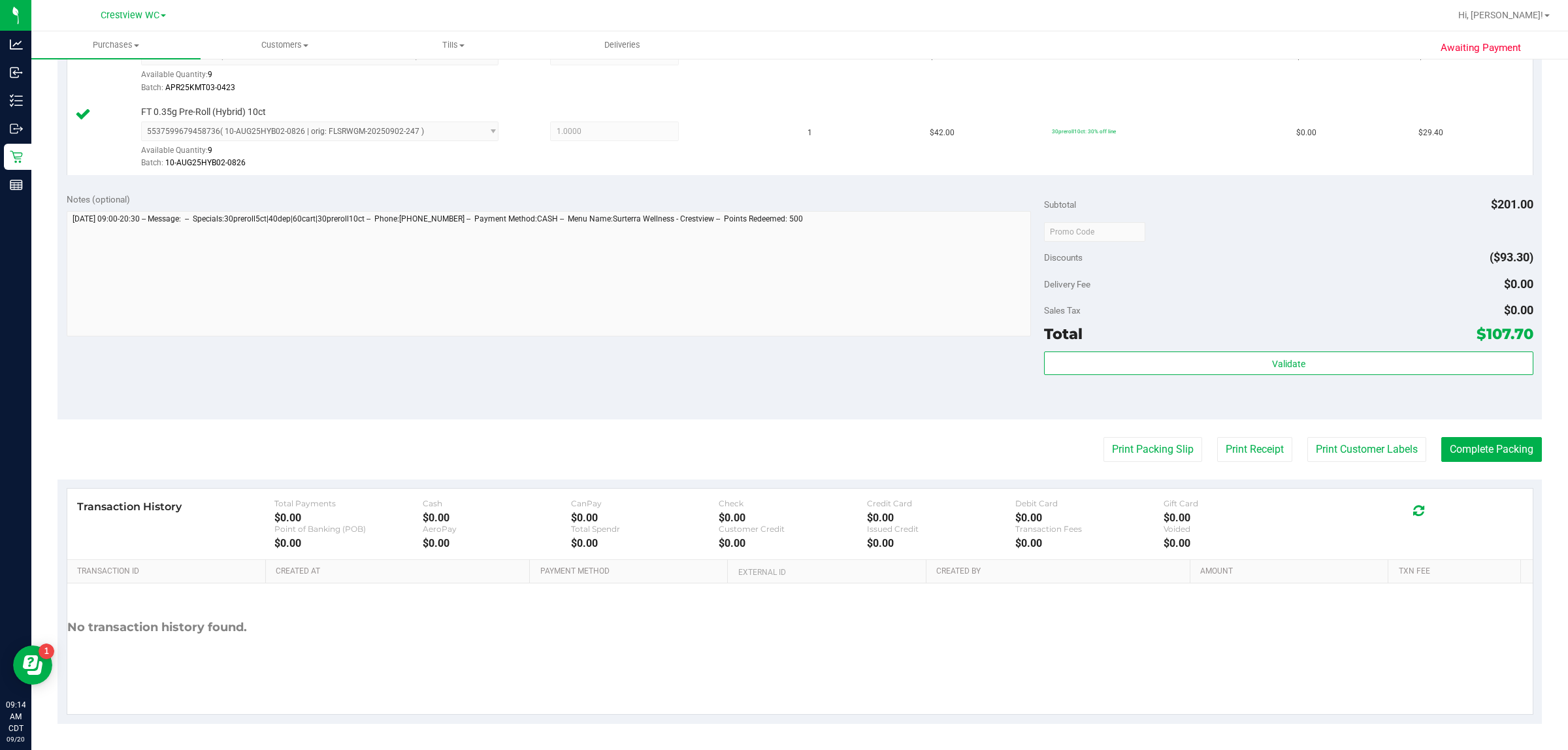
click at [782, 393] on div "Validate" at bounding box center [1289, 380] width 489 height 59
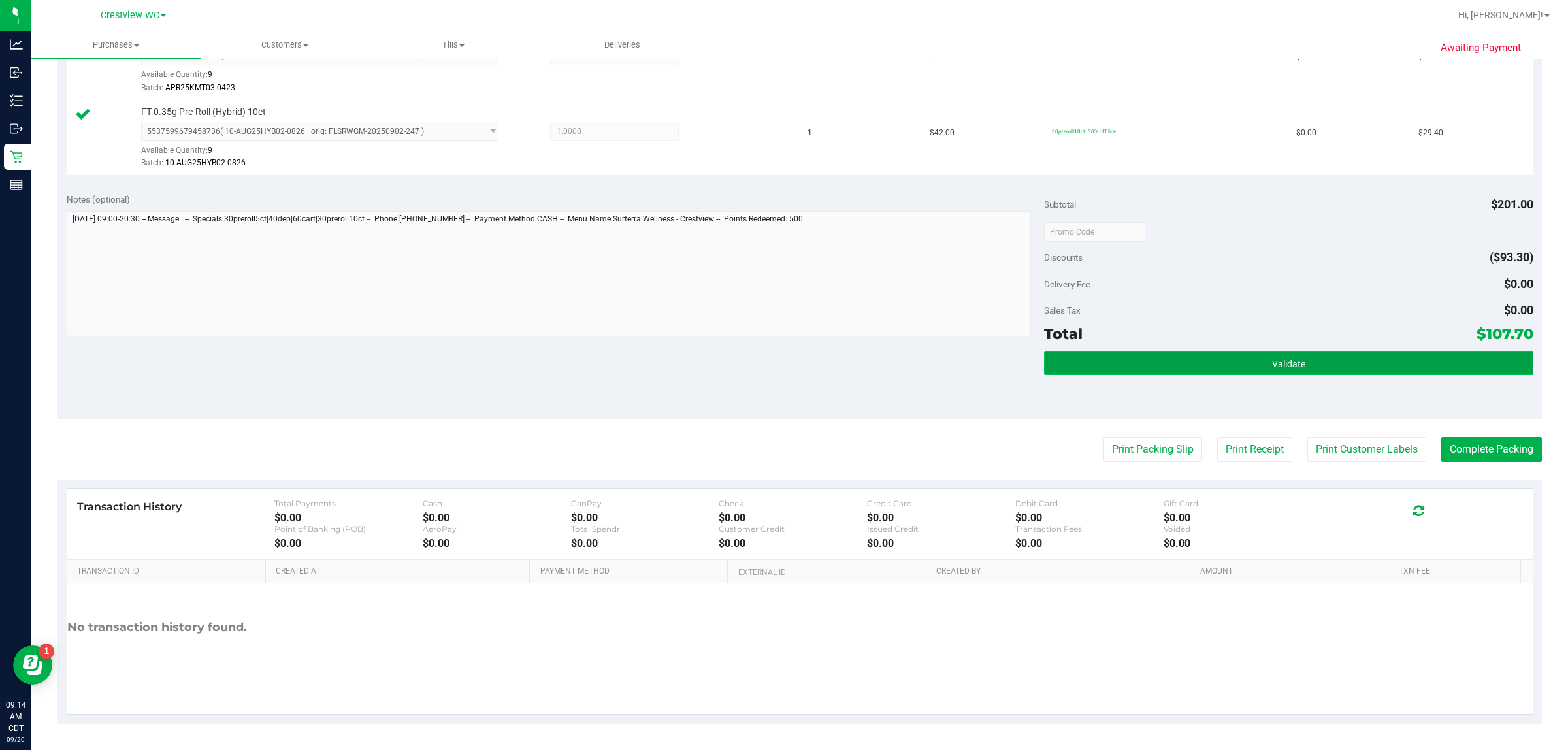
click at [782, 368] on span "Validate" at bounding box center [1289, 364] width 33 height 10
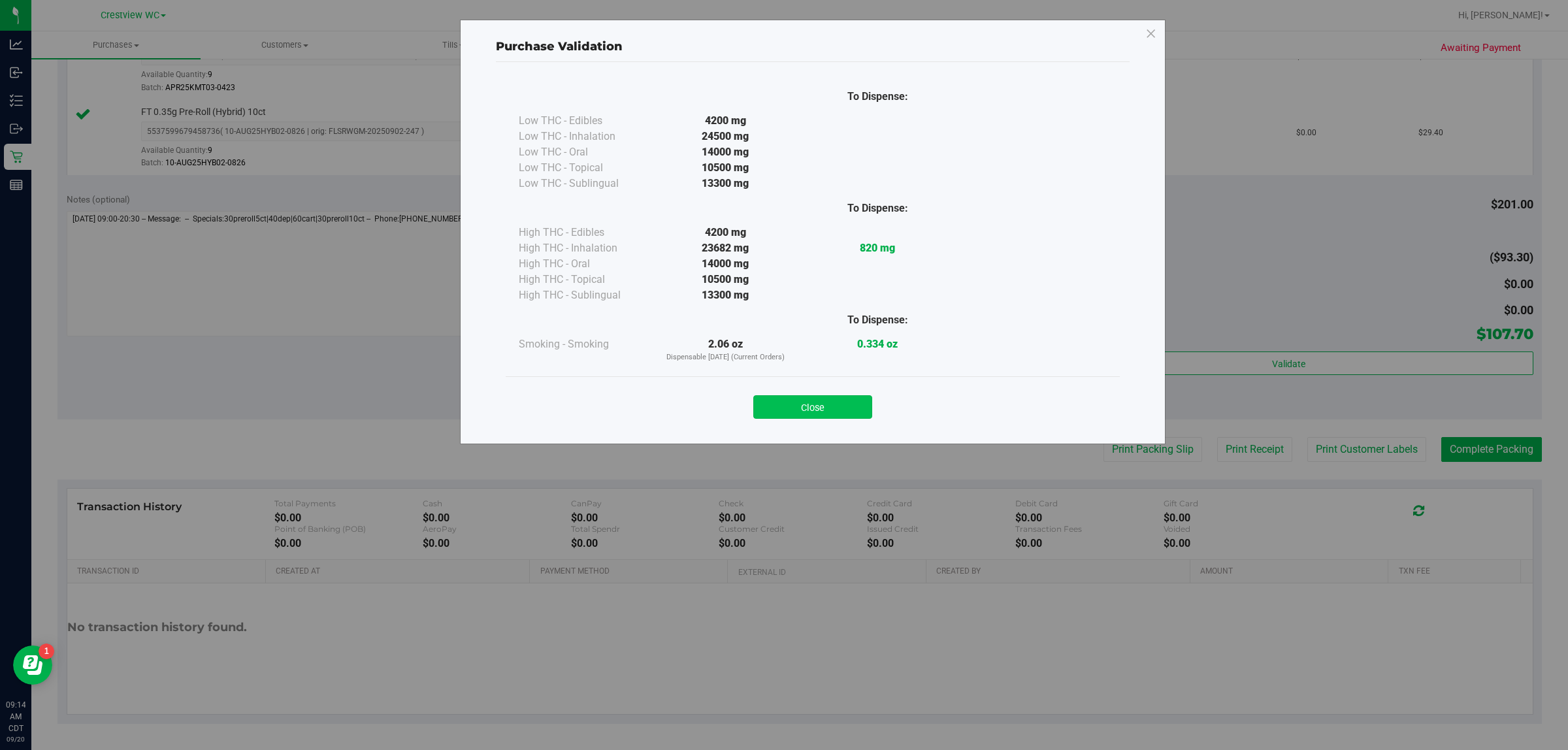
click at [782, 408] on button "Close" at bounding box center [812, 407] width 119 height 24
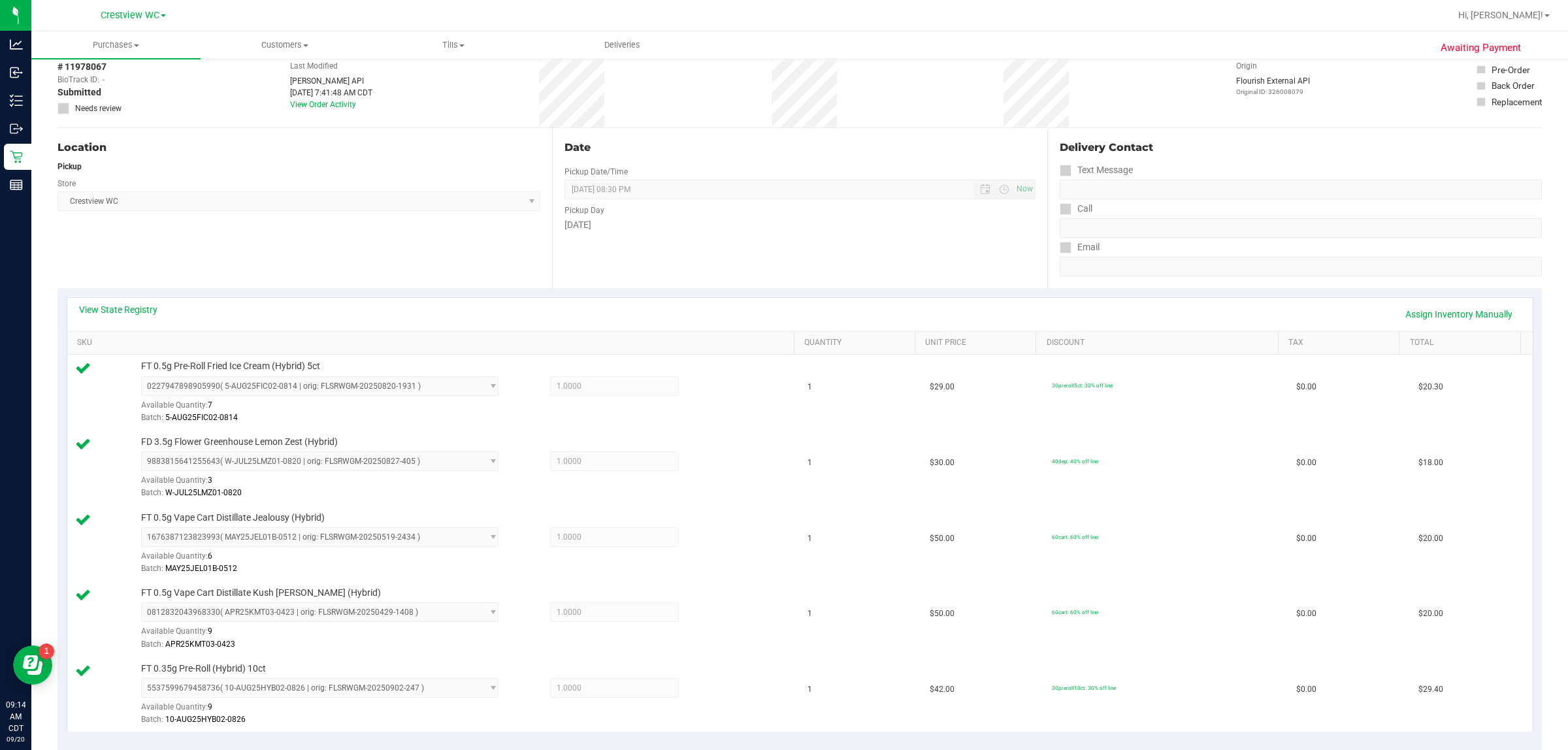
scroll to position [0, 0]
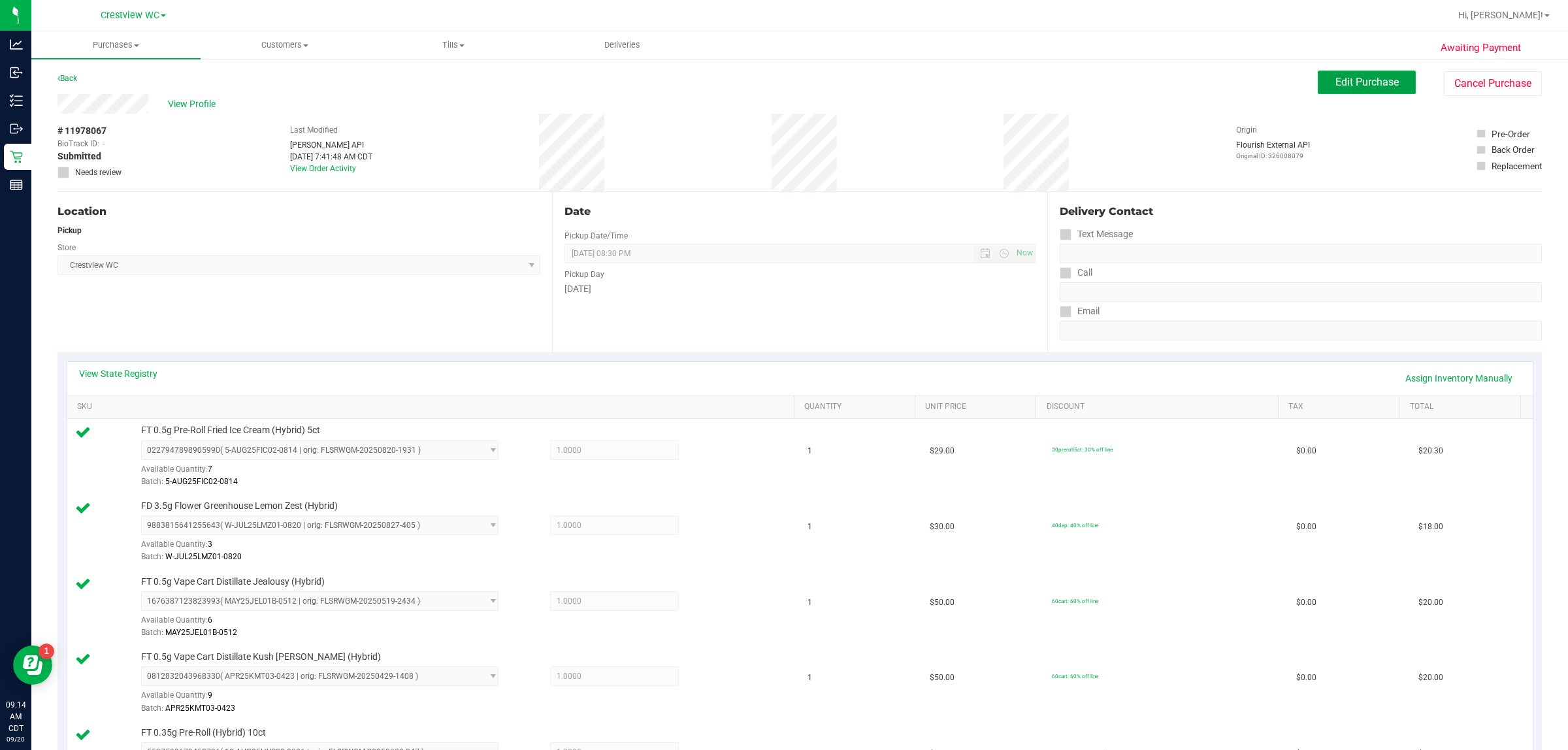
click at [782, 77] on span "Edit Purchase" at bounding box center [1368, 82] width 64 height 12
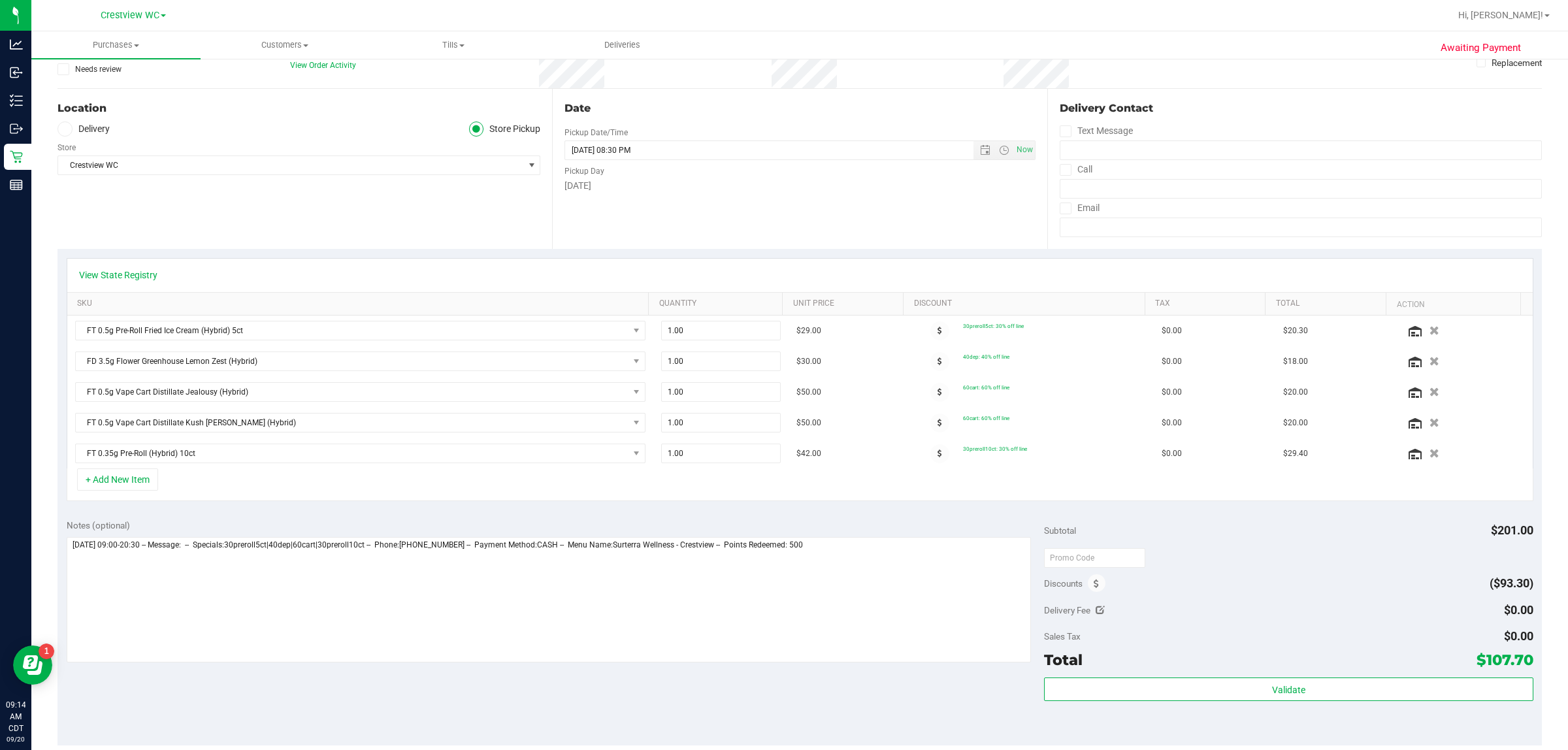
scroll to position [164, 0]
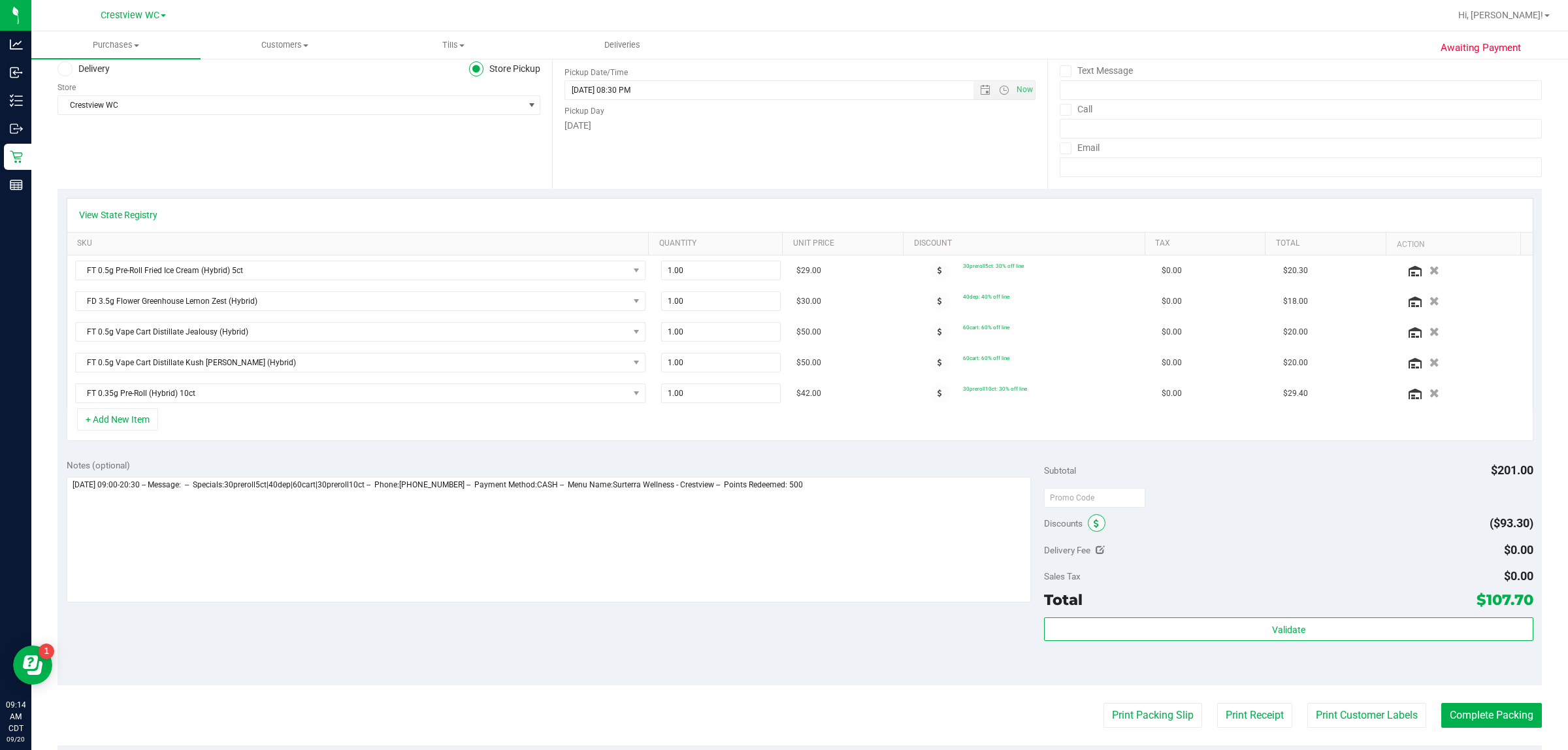
click at [782, 523] on icon at bounding box center [1096, 524] width 5 height 9
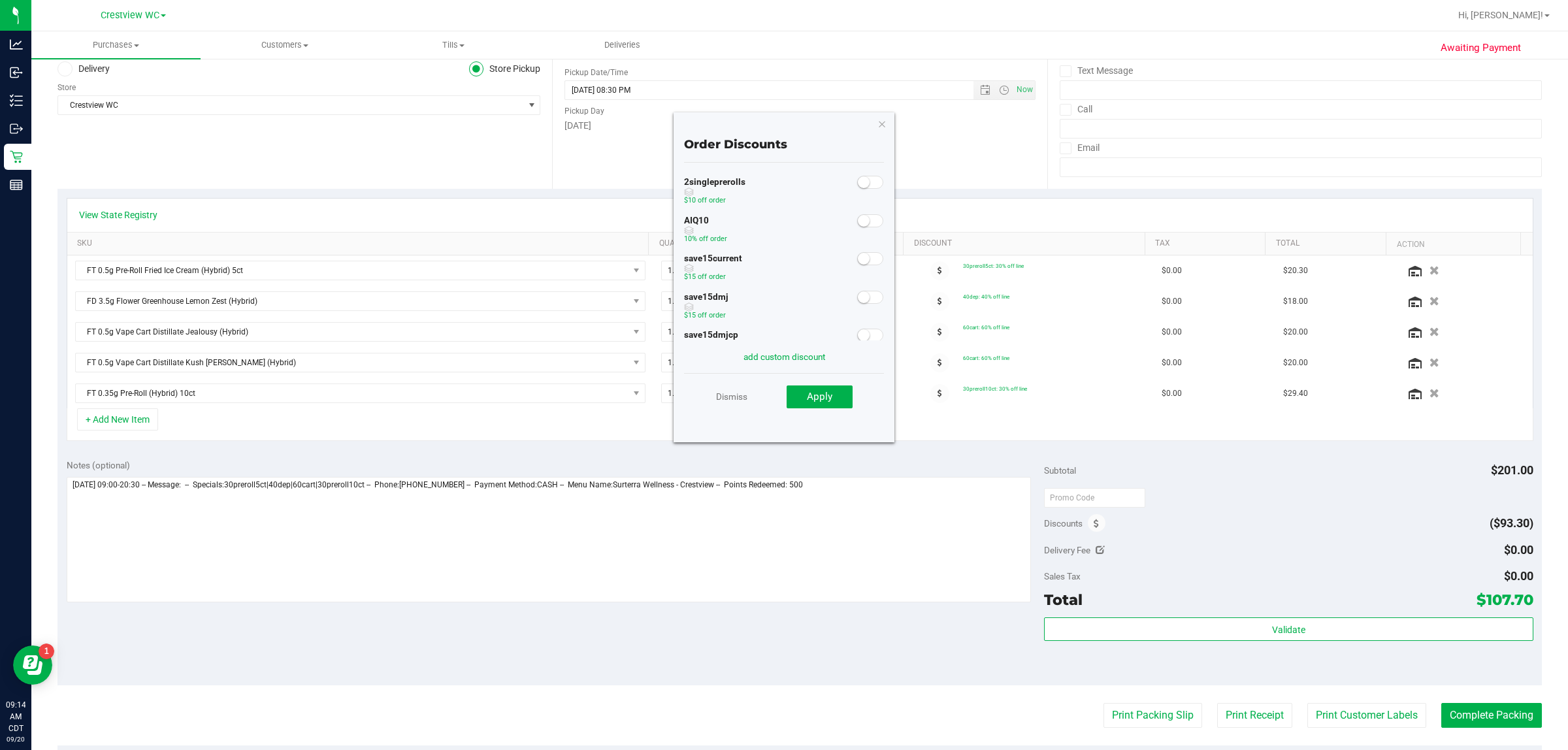
click at [782, 230] on div "AIQ10 10% off order" at bounding box center [784, 230] width 199 height 39
click at [782, 223] on span at bounding box center [871, 220] width 26 height 13
click at [782, 387] on button "Apply" at bounding box center [820, 398] width 66 height 24
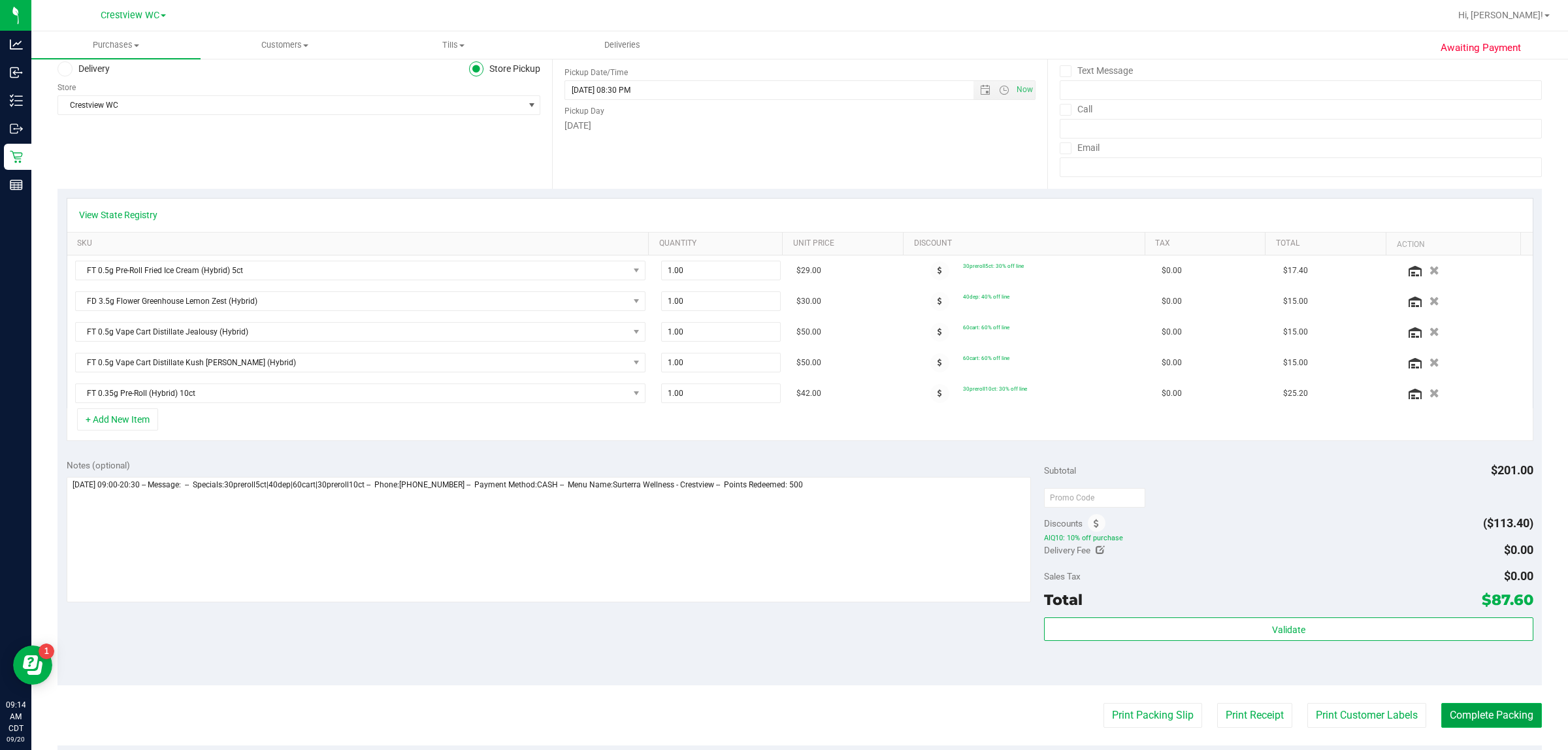
click at [782, 711] on button "Complete Packing" at bounding box center [1491, 715] width 101 height 25
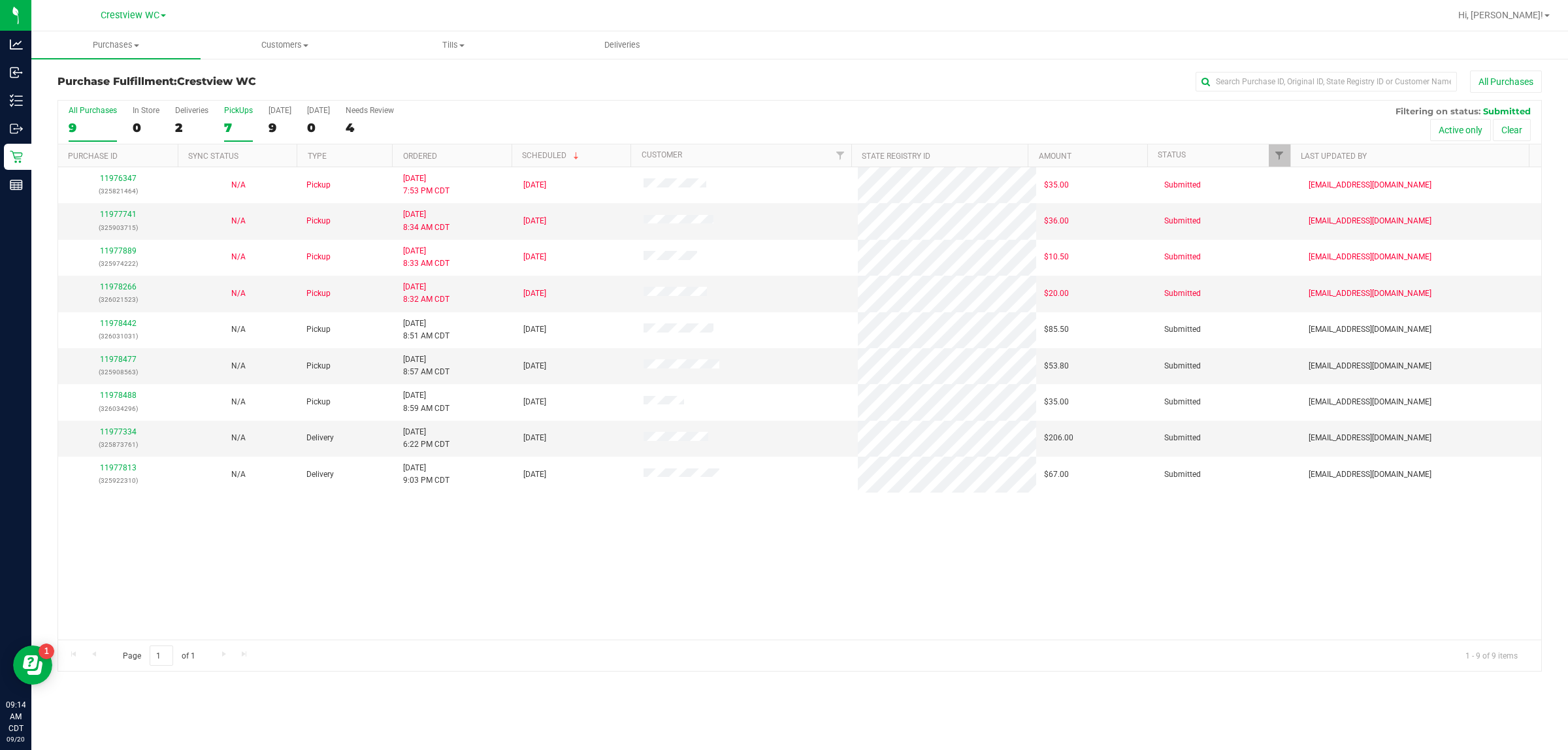
click at [230, 119] on label "PickUps 7" at bounding box center [238, 124] width 29 height 36
click at [0, 0] on input "PickUps 7" at bounding box center [0, 0] width 0 height 0
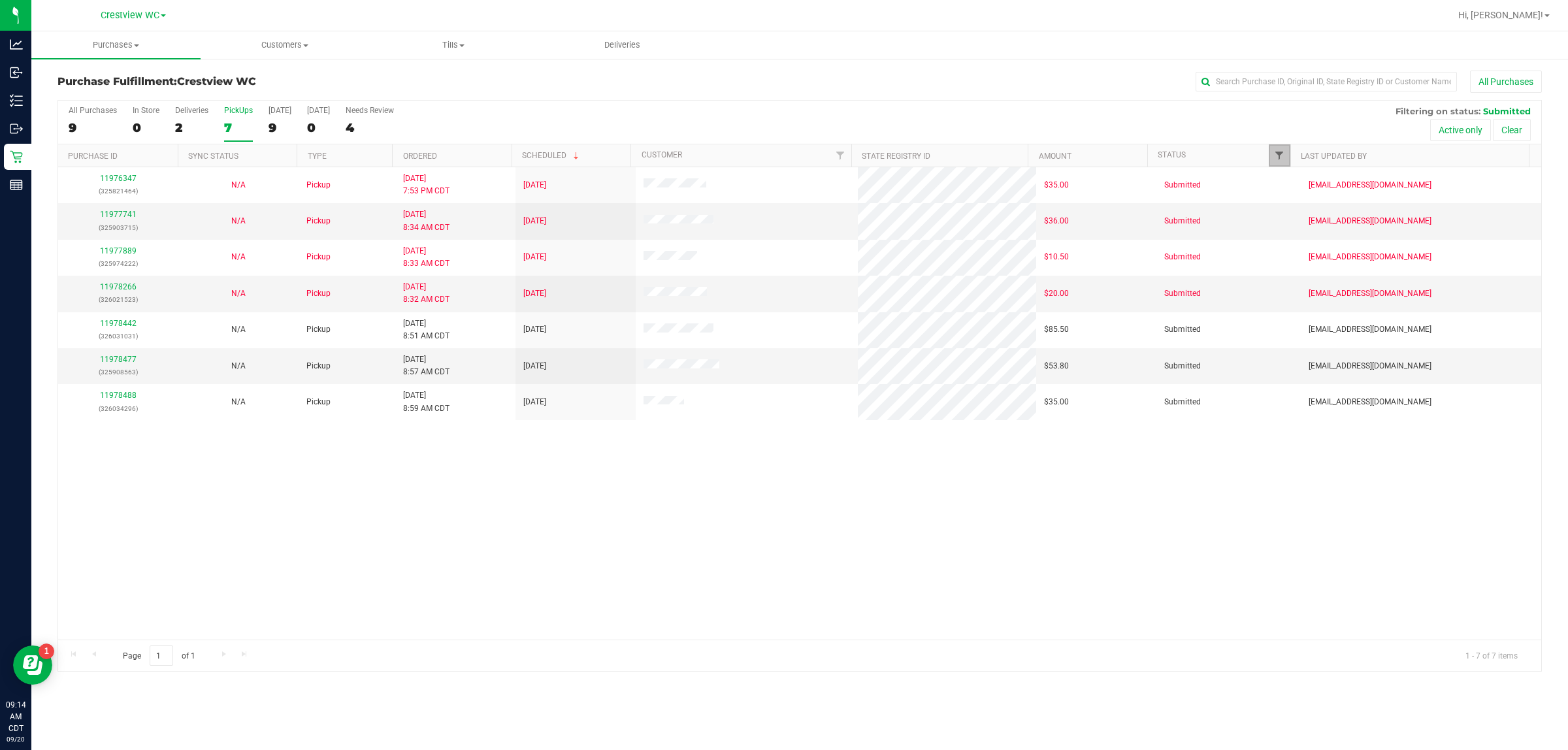
click at [782, 152] on span "Filter" at bounding box center [1280, 156] width 10 height 10
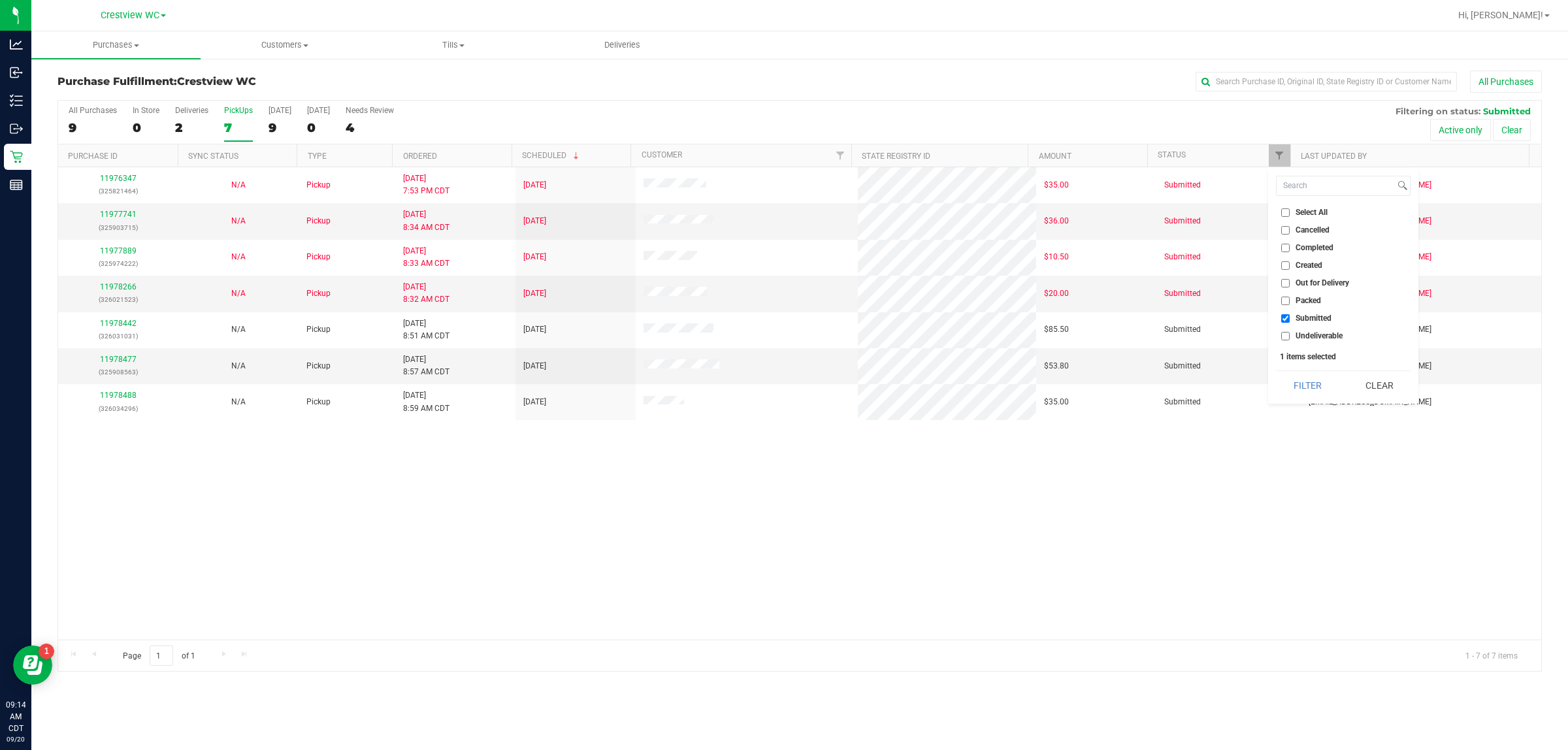
click at [782, 296] on label "Packed" at bounding box center [1302, 300] width 40 height 9
click at [782, 296] on input "Packed" at bounding box center [1286, 300] width 9 height 9
checkbox input "true"
click at [782, 314] on input "Submitted" at bounding box center [1286, 318] width 9 height 9
click at [782, 373] on button "Filter" at bounding box center [1307, 385] width 63 height 29
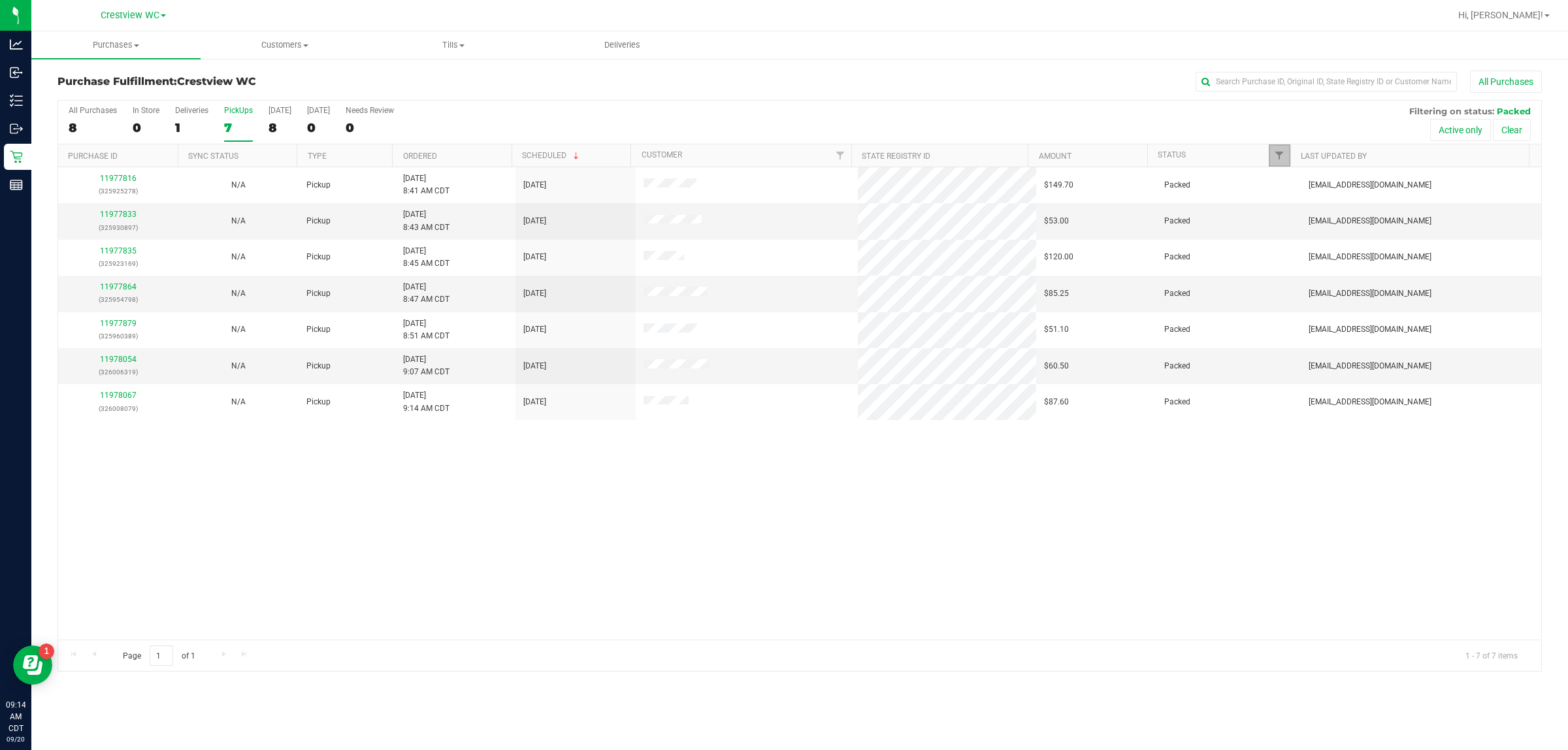
click at [782, 149] on link "Filter" at bounding box center [1280, 156] width 22 height 22
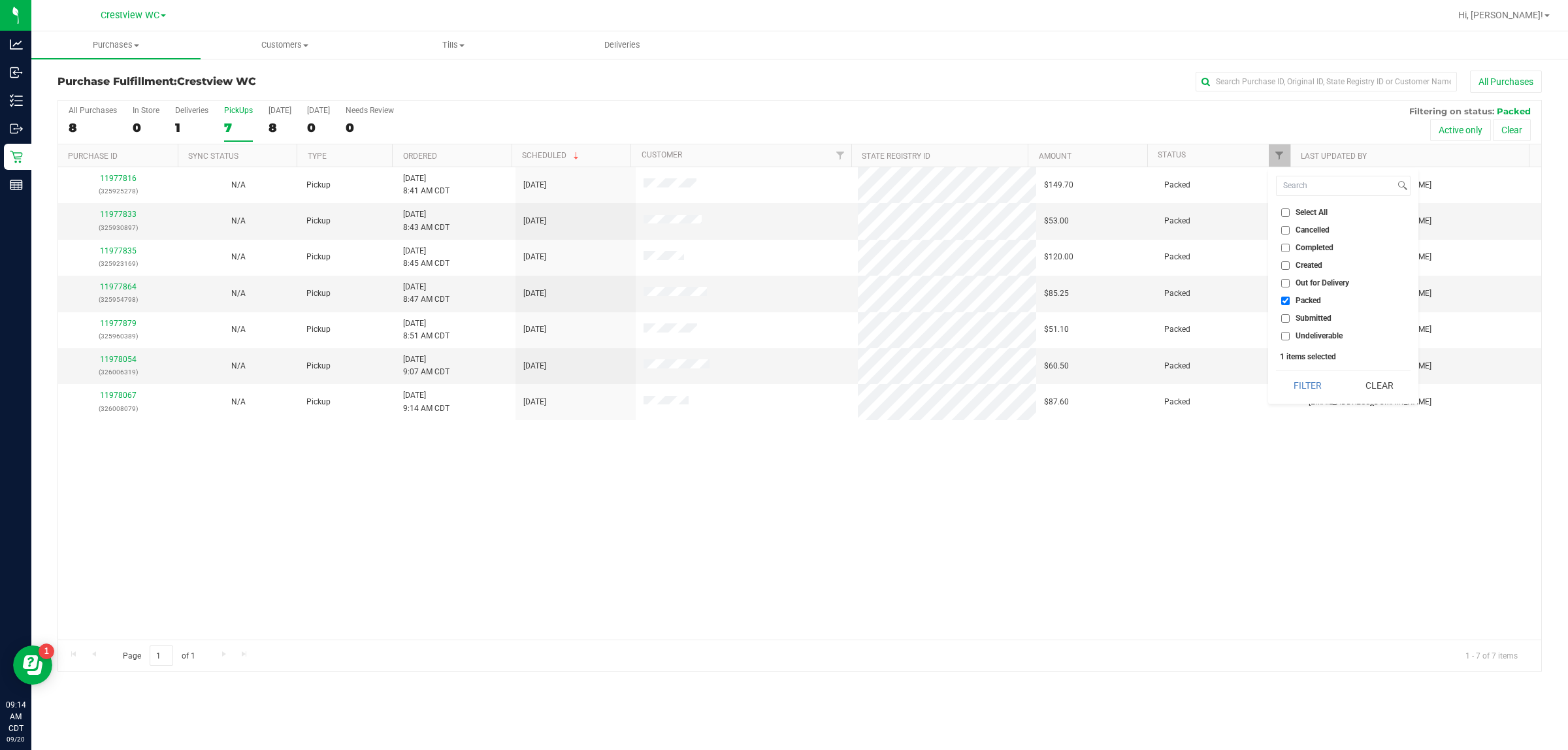
click at [782, 315] on span "Submitted" at bounding box center [1314, 318] width 36 height 8
click at [782, 315] on input "Submitted" at bounding box center [1286, 318] width 9 height 9
checkbox input "true"
click at [782, 299] on span "Packed" at bounding box center [1309, 300] width 26 height 8
click at [782, 299] on input "Packed" at bounding box center [1286, 300] width 9 height 9
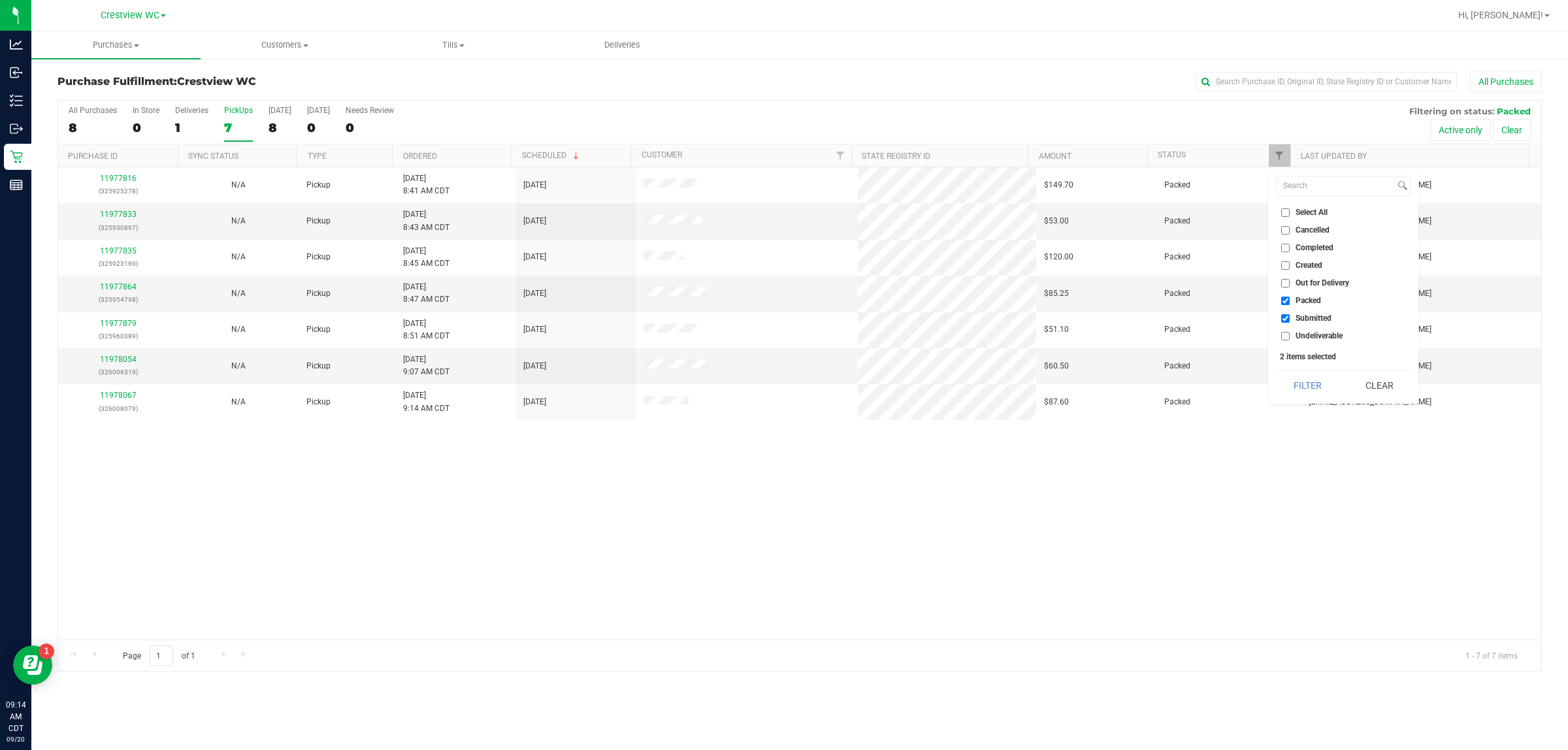
checkbox input "false"
click at [782, 376] on button "Filter" at bounding box center [1307, 385] width 63 height 29
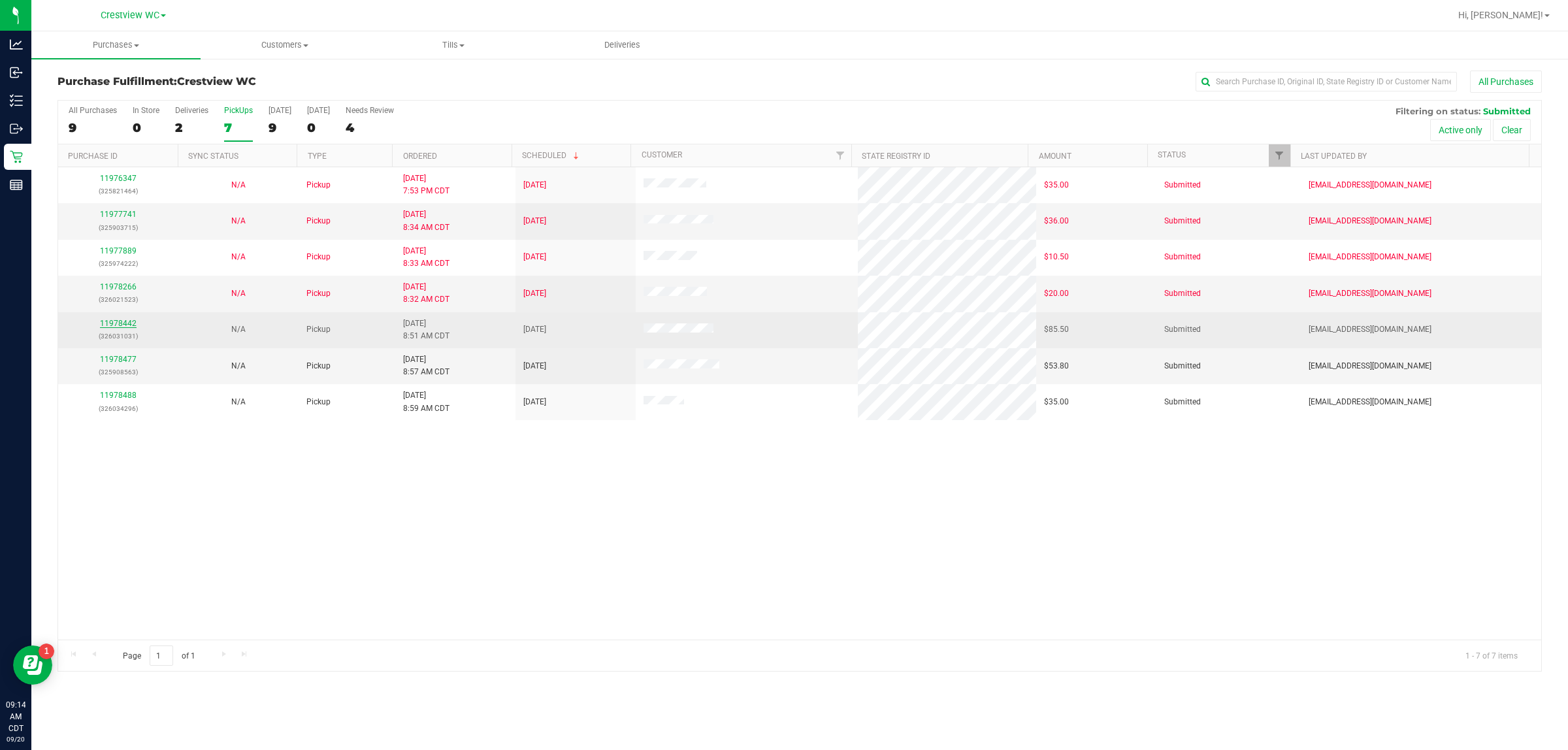
click at [111, 322] on link "11978442" at bounding box center [118, 323] width 37 height 9
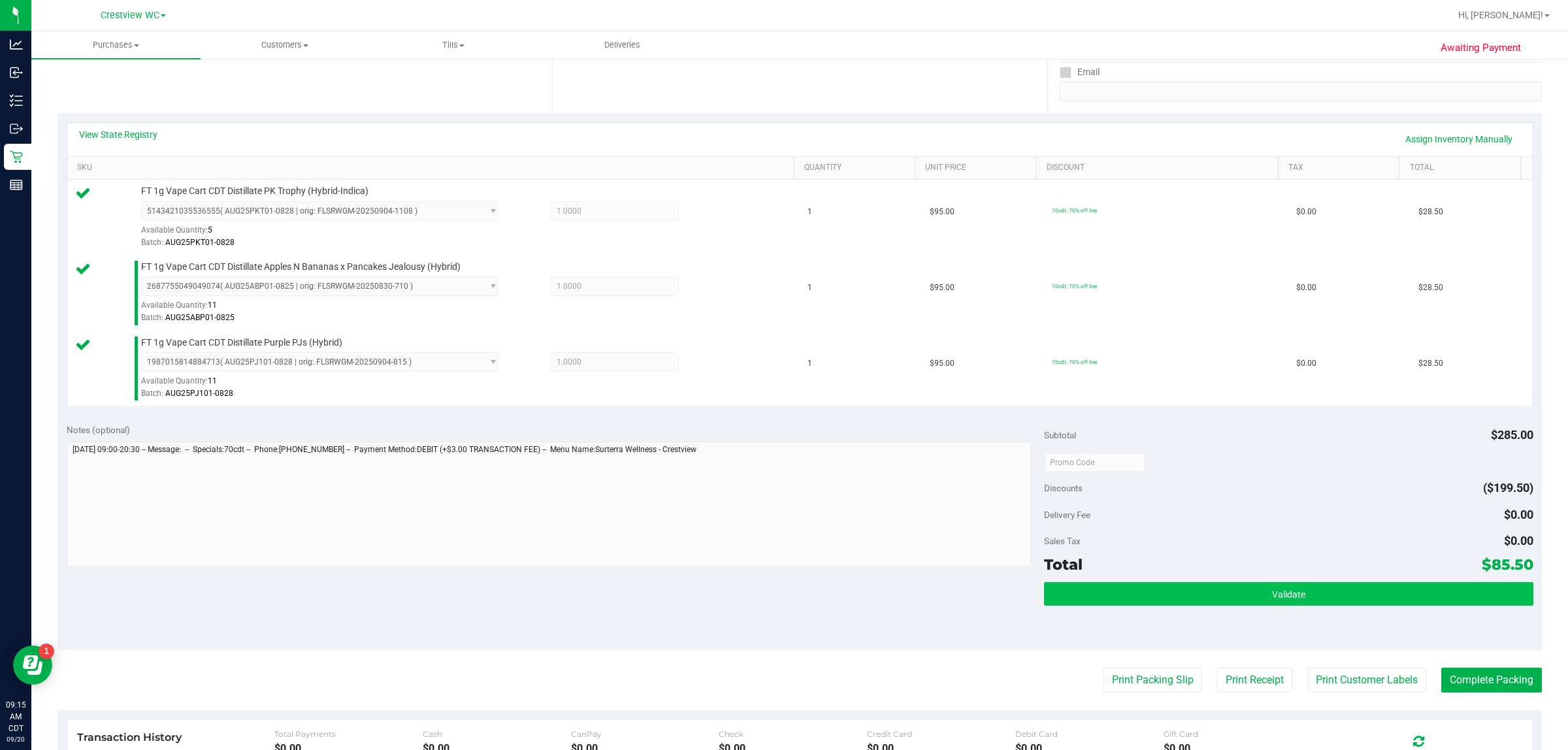
scroll to position [408, 0]
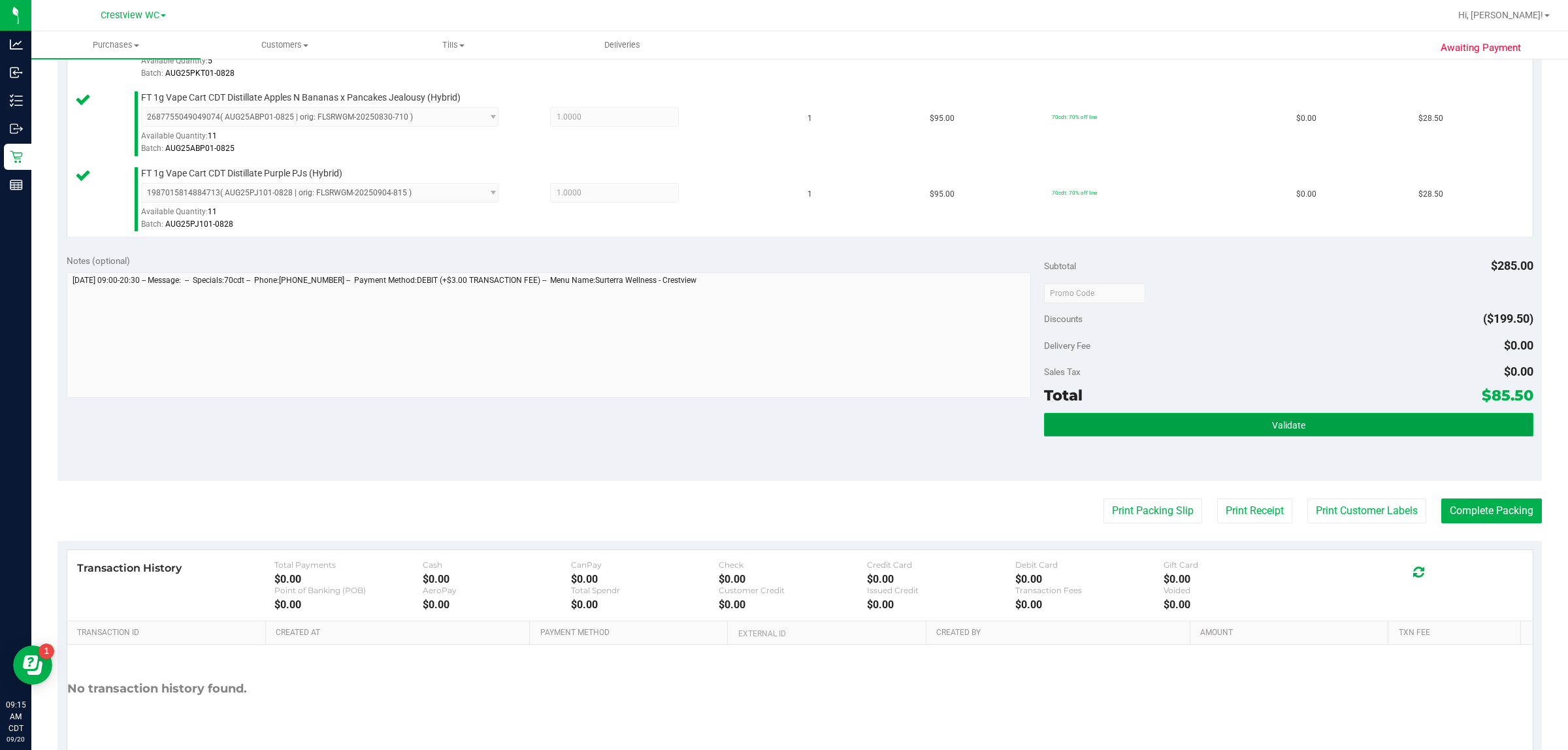
click at [782, 424] on button "Validate" at bounding box center [1289, 425] width 489 height 24
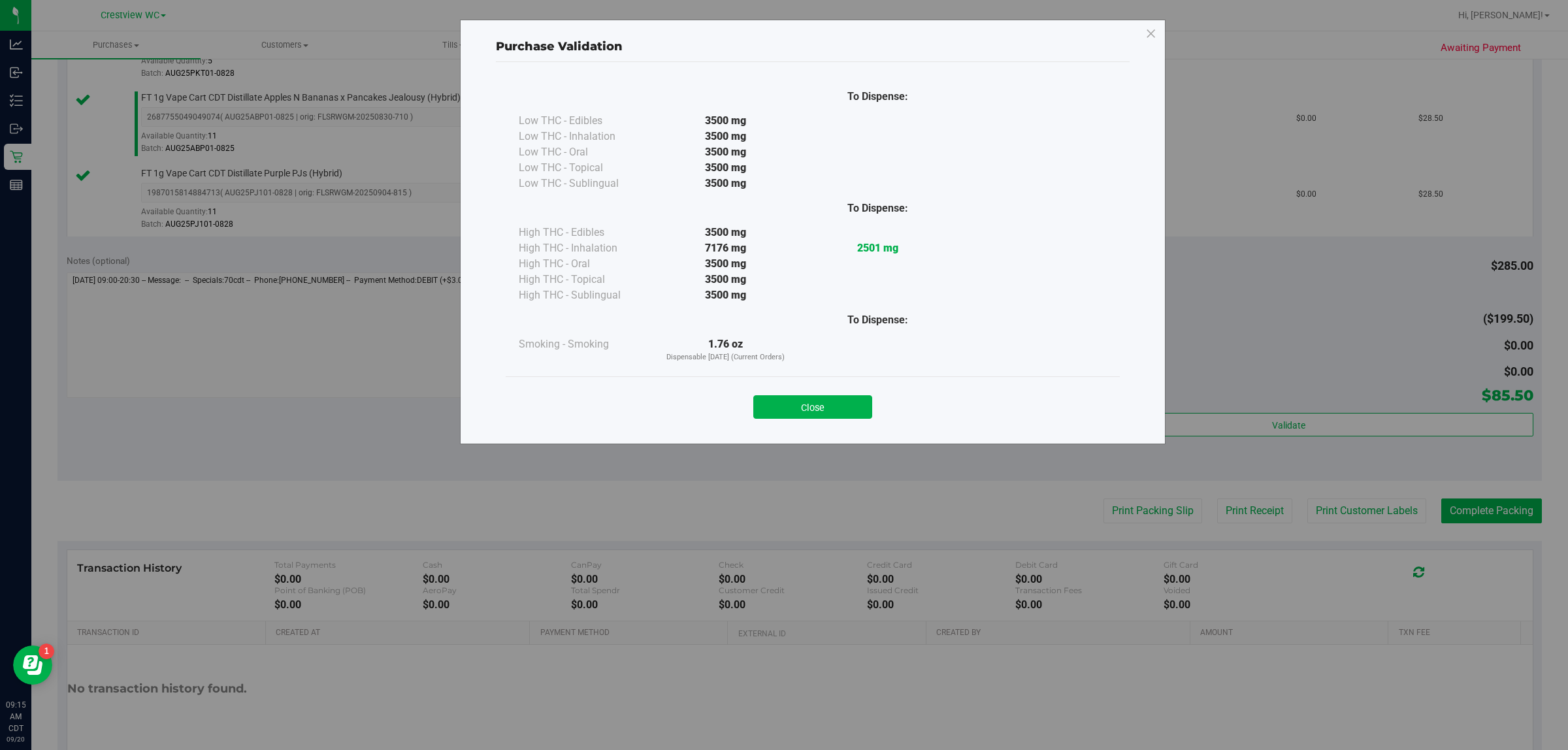
click at [782, 410] on button "Close" at bounding box center [812, 407] width 119 height 24
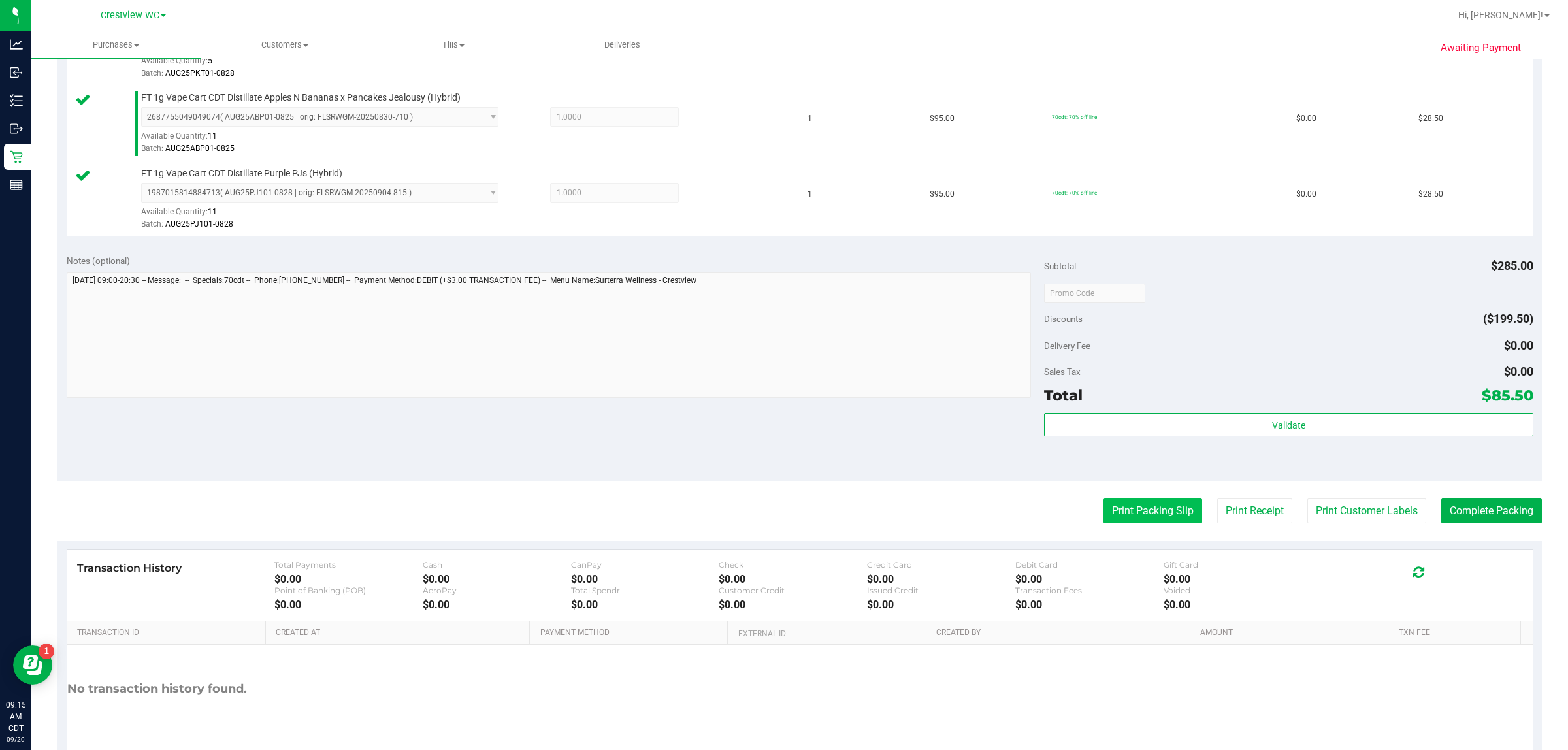
click at [782, 510] on button "Print Packing Slip" at bounding box center [1153, 511] width 99 height 25
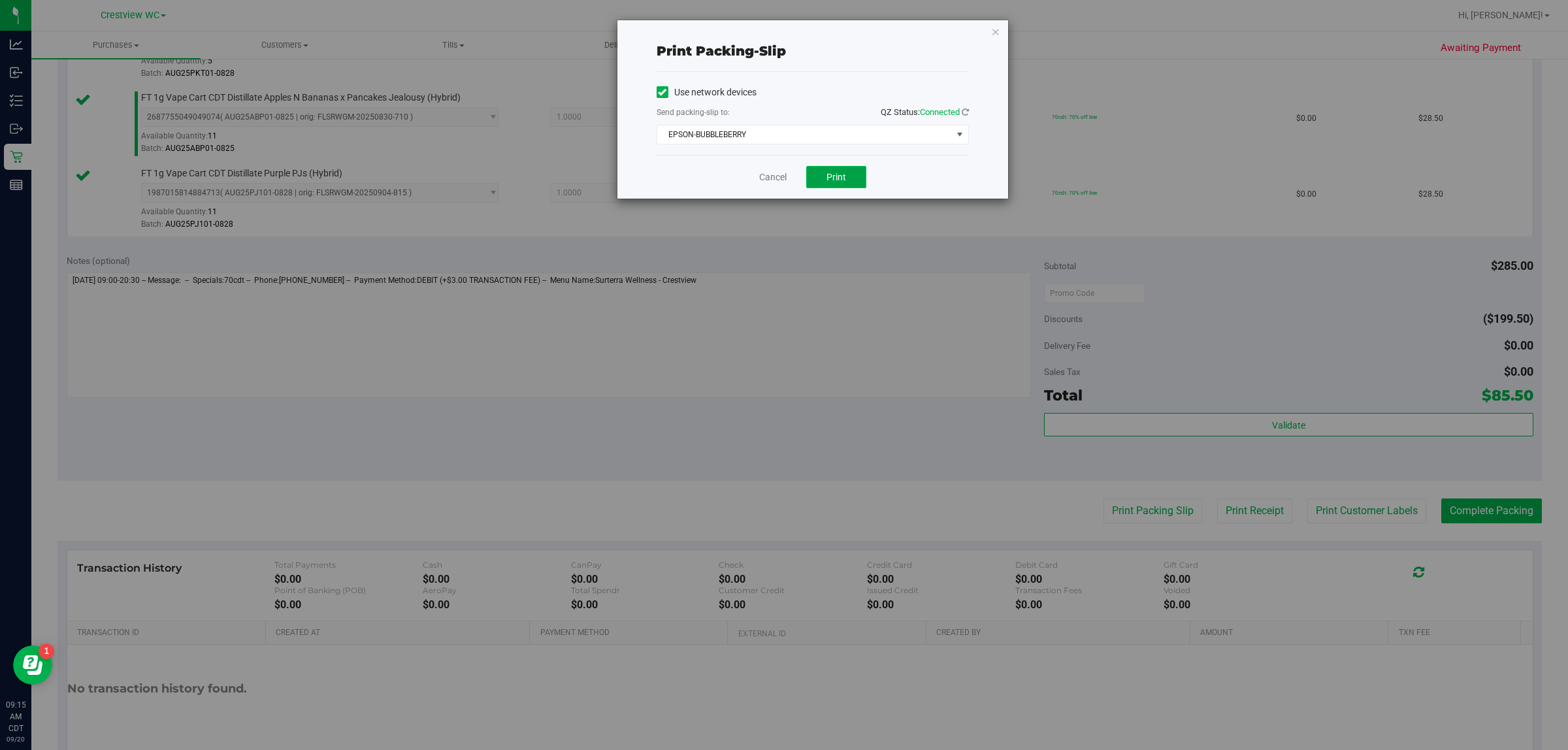
click at [782, 184] on button "Print" at bounding box center [836, 177] width 60 height 22
click at [768, 176] on link "Cancel" at bounding box center [773, 178] width 28 height 14
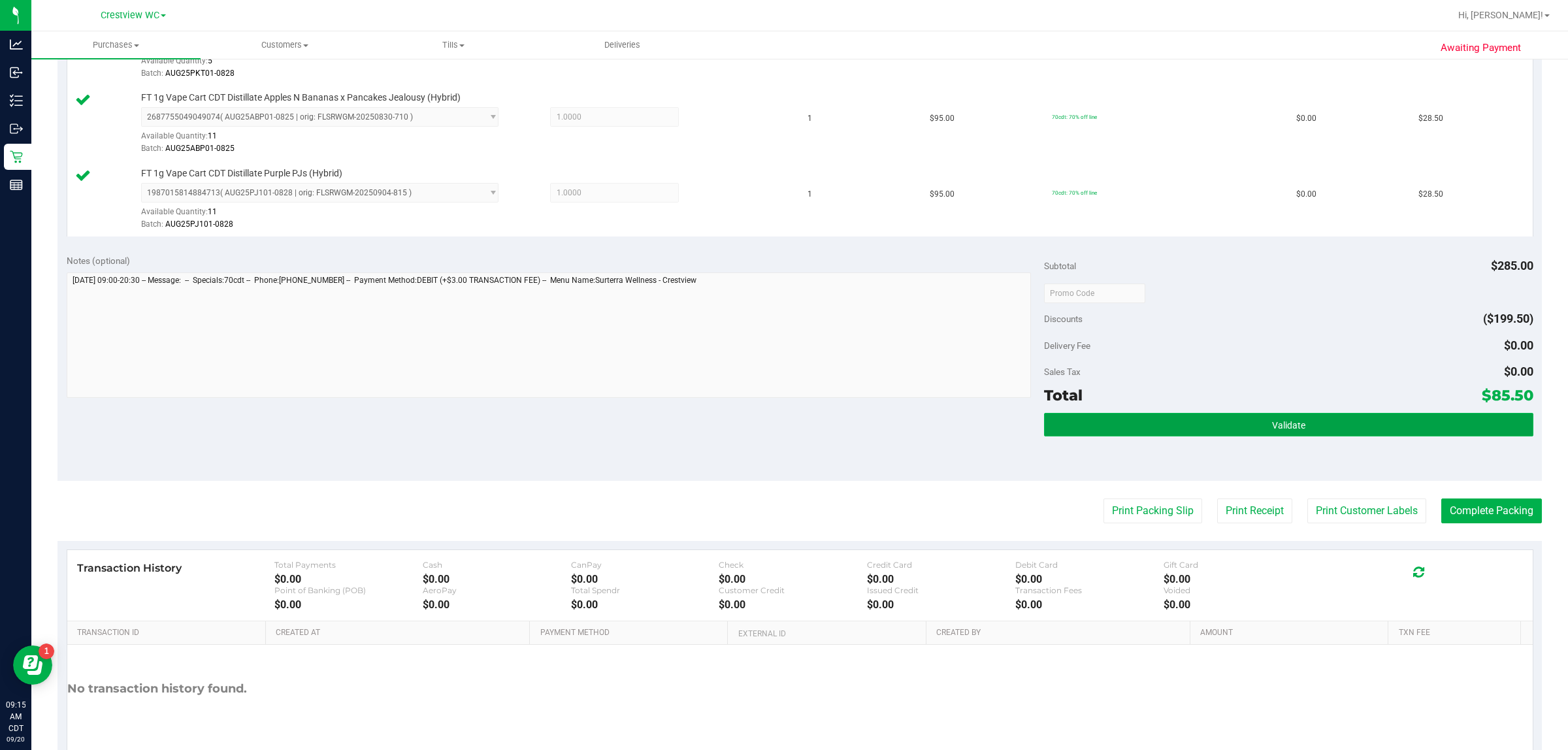
click at [782, 425] on button "Validate" at bounding box center [1289, 425] width 489 height 24
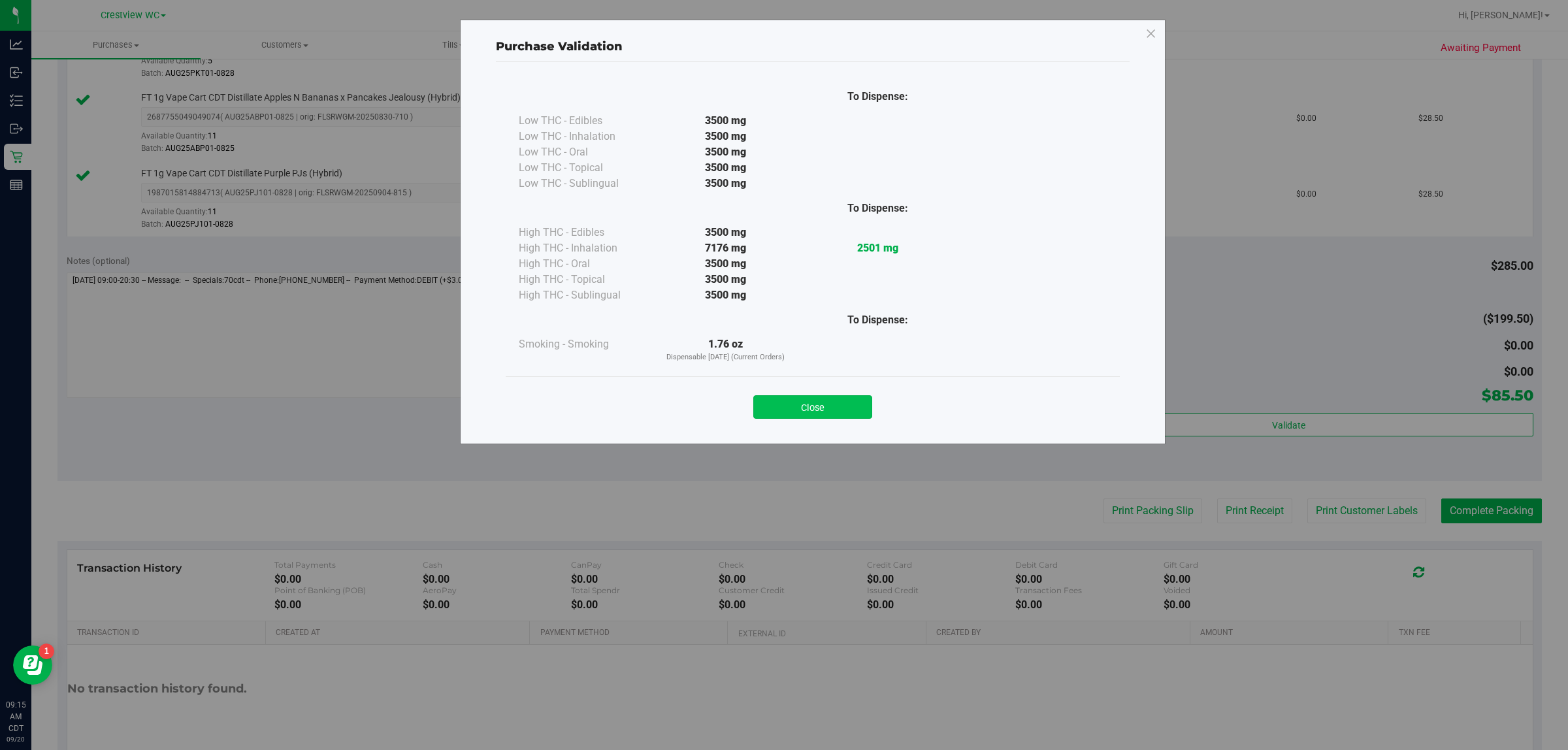
click at [782, 405] on button "Close" at bounding box center [812, 407] width 119 height 24
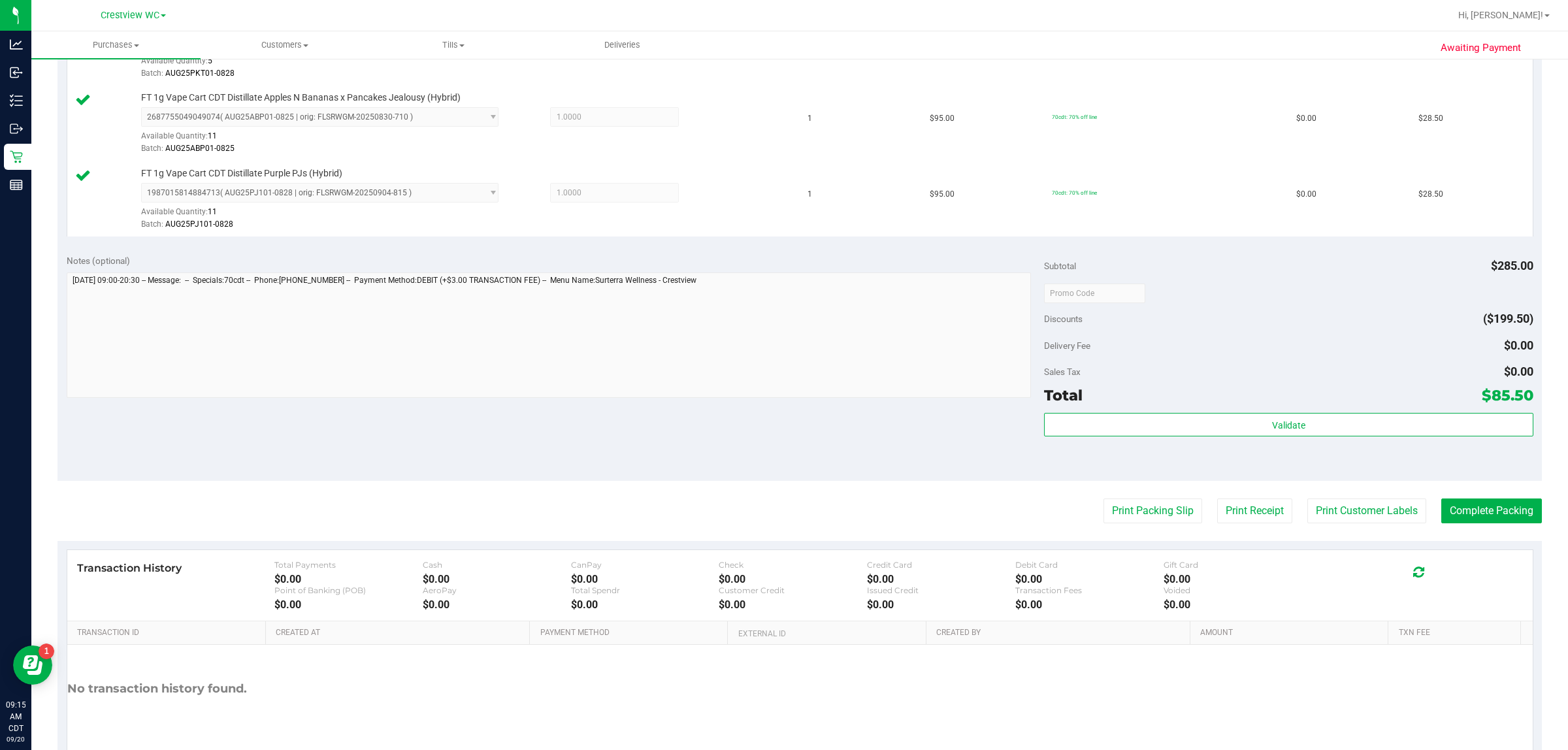
click at [782, 490] on purchase-details "Back Edit Purchase Cancel Purchase View Profile # 11978442 BioTrack ID: - Submi…" at bounding box center [800, 223] width 1484 height 1123
click at [782, 500] on button "Complete Packing" at bounding box center [1491, 511] width 101 height 25
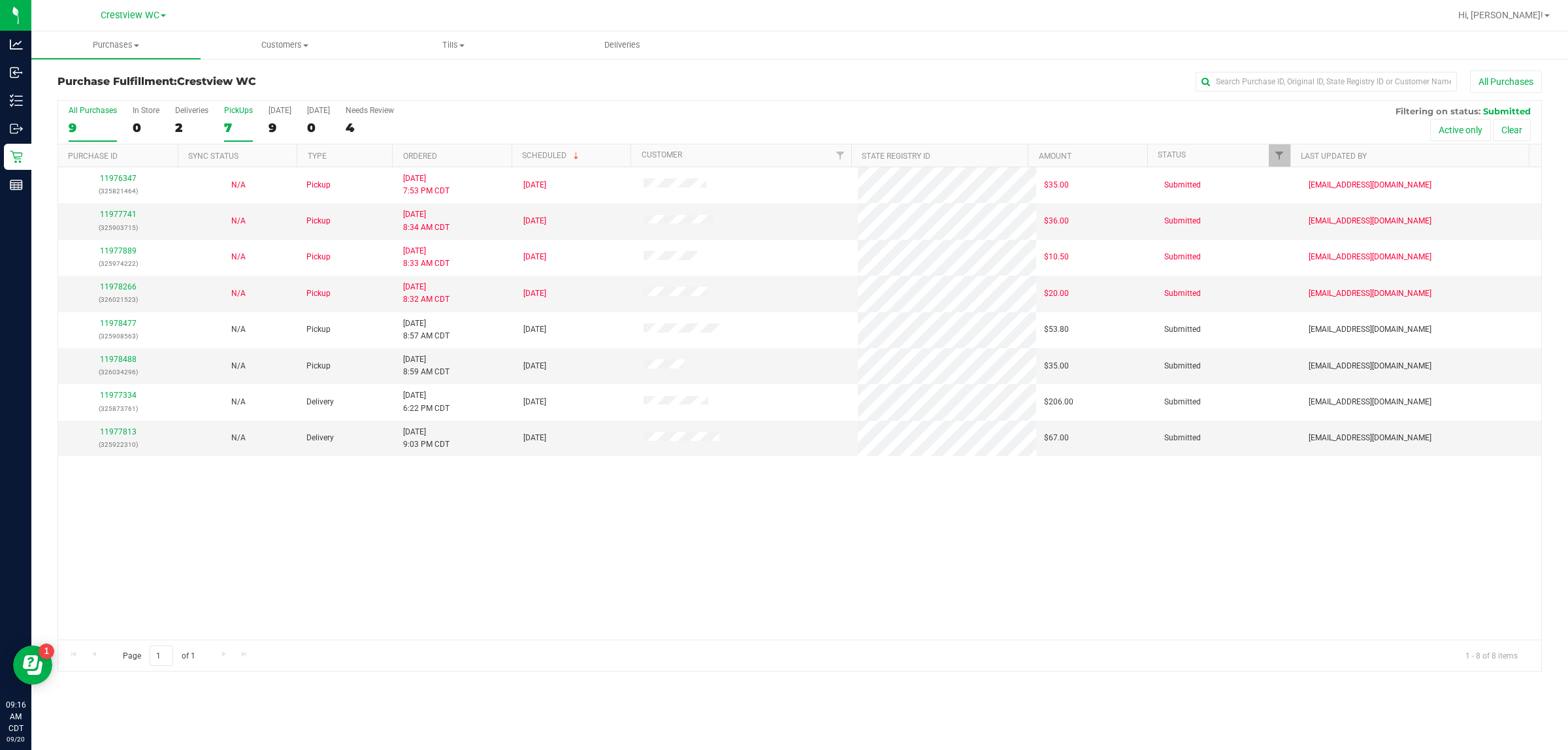
click at [233, 118] on label "PickUps 7" at bounding box center [238, 124] width 29 height 36
click at [0, 0] on input "PickUps 7" at bounding box center [0, 0] width 0 height 0
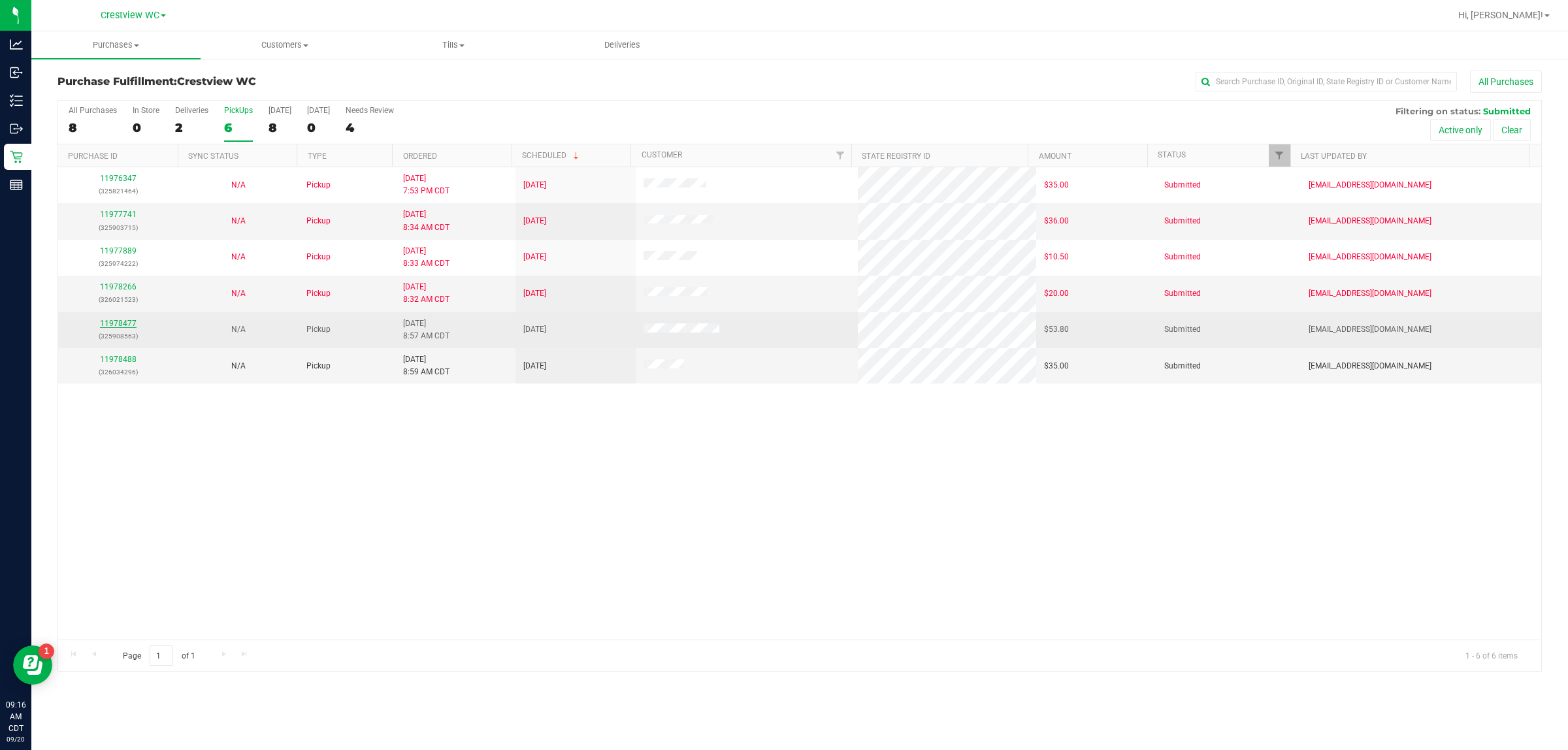
click at [117, 328] on link "11978477" at bounding box center [118, 323] width 37 height 9
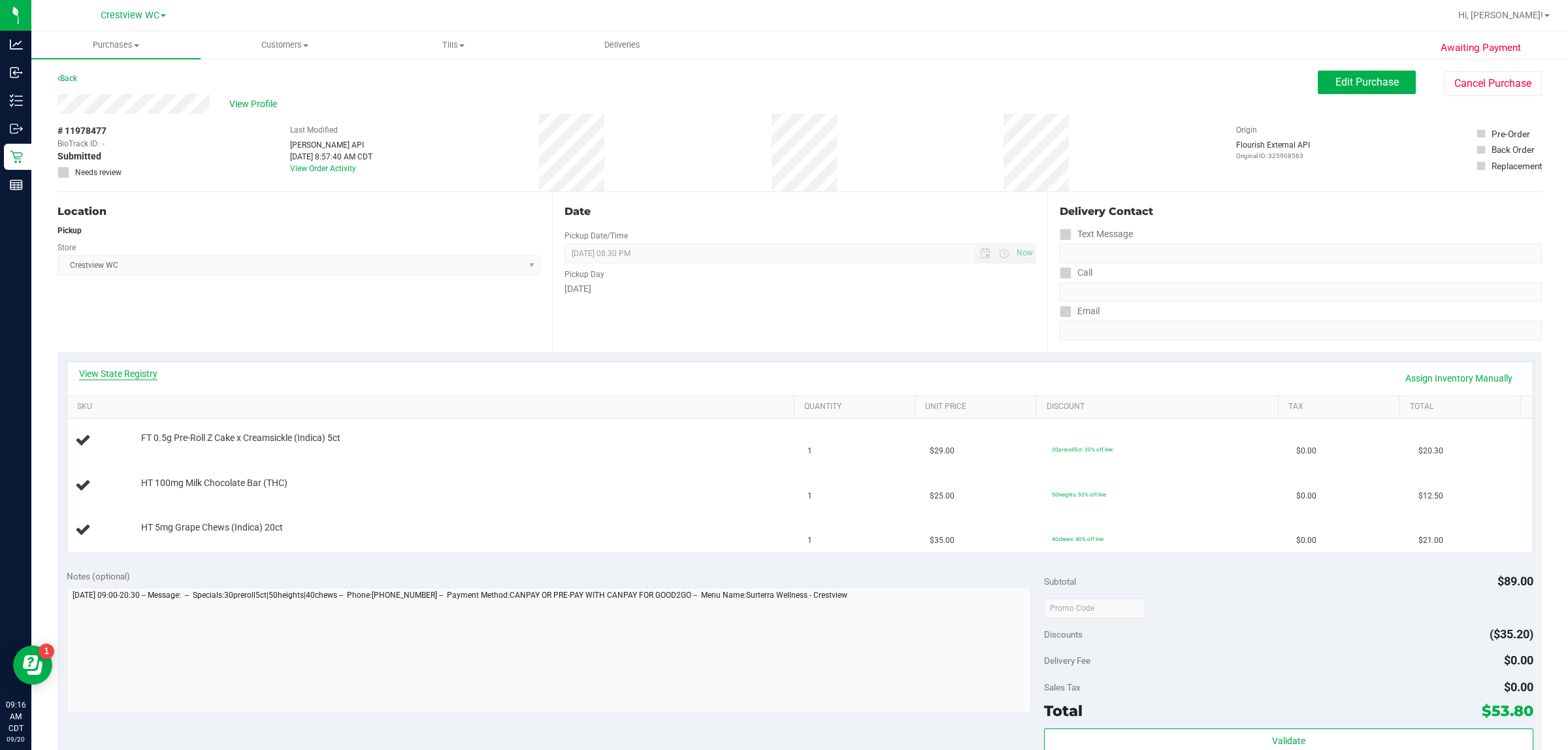
click at [135, 378] on link "View State Registry" at bounding box center [118, 373] width 79 height 13
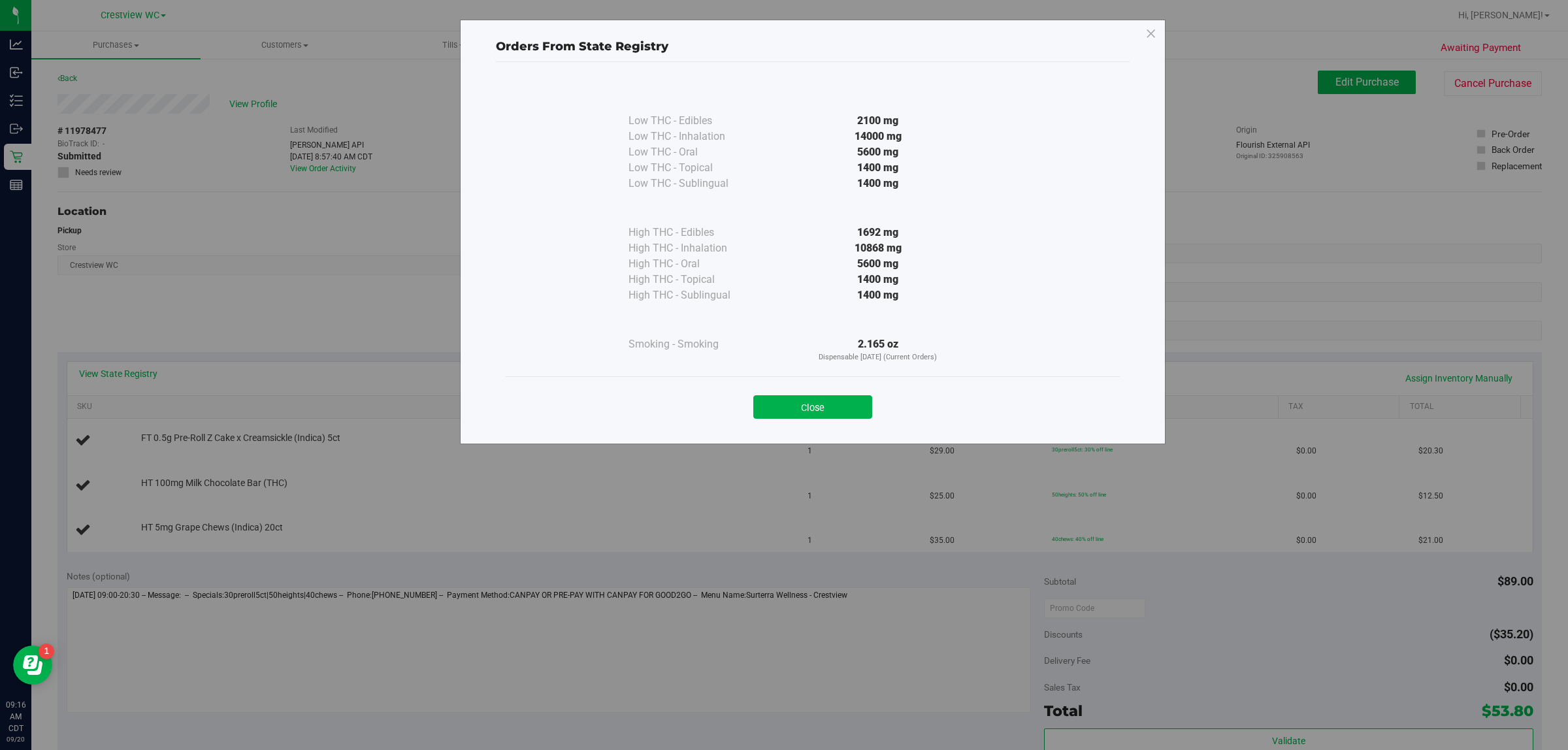
click at [782, 404] on button "Close" at bounding box center [812, 407] width 119 height 24
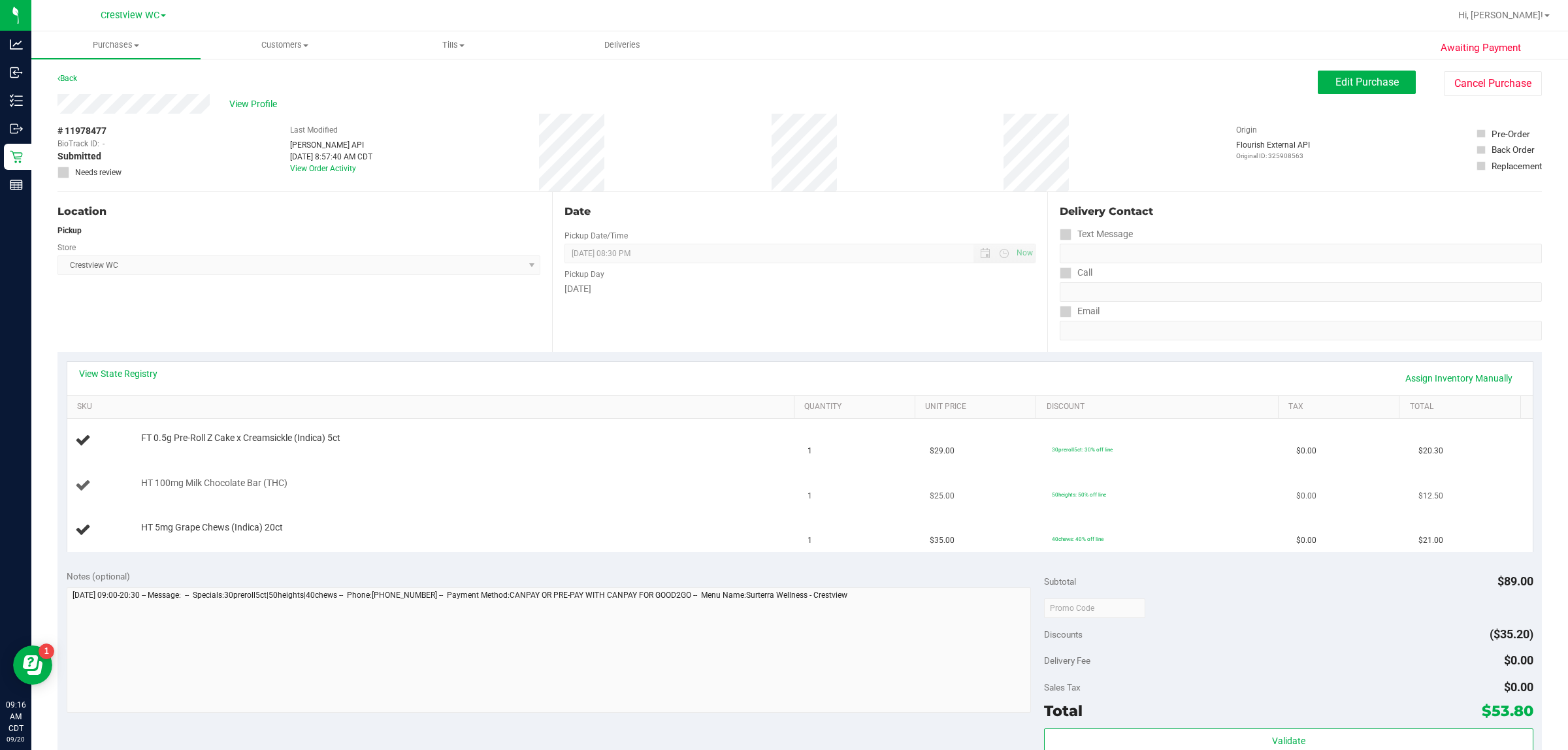
click at [584, 499] on td "HT 100mg Milk Chocolate Bar (THC)" at bounding box center [433, 486] width 733 height 45
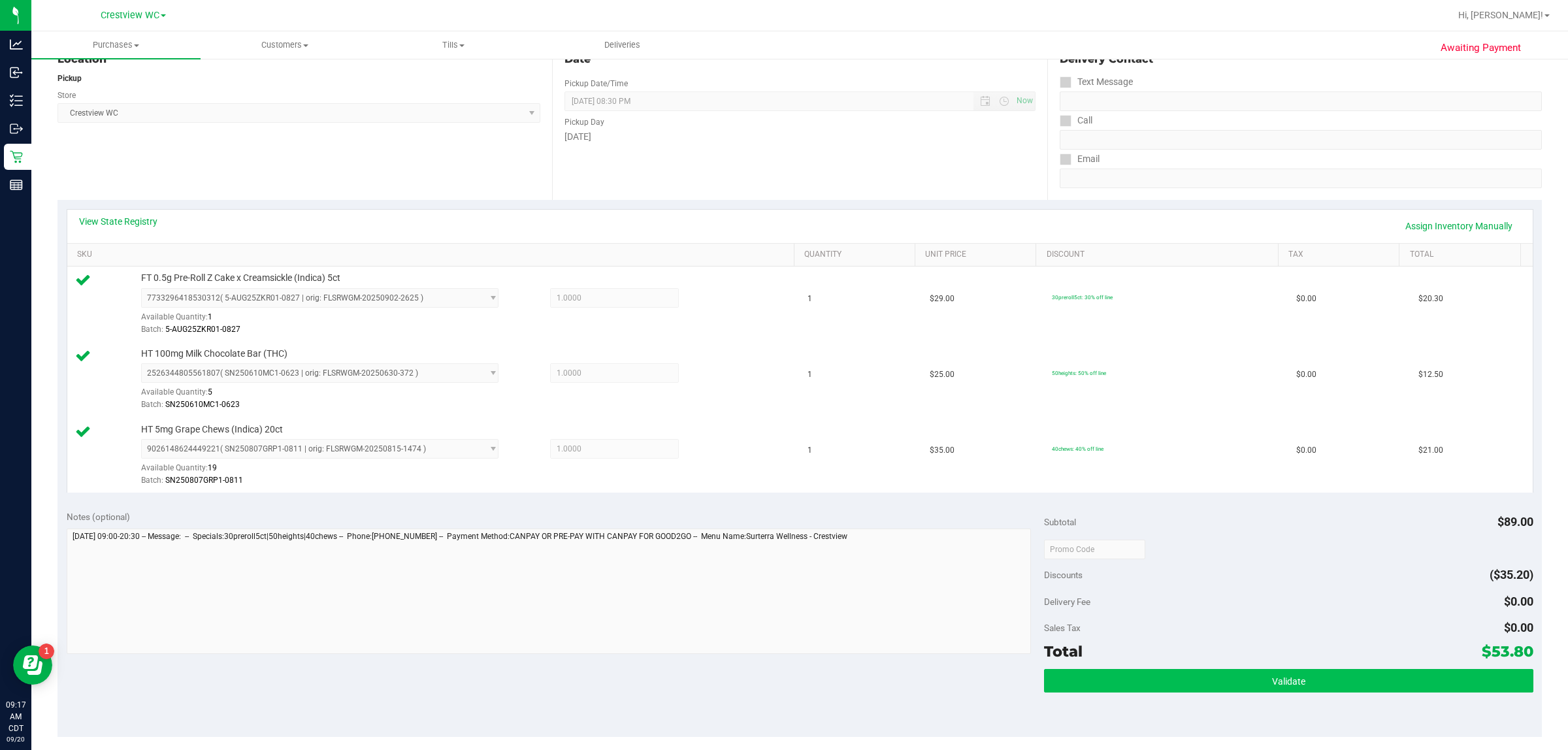
scroll to position [408, 0]
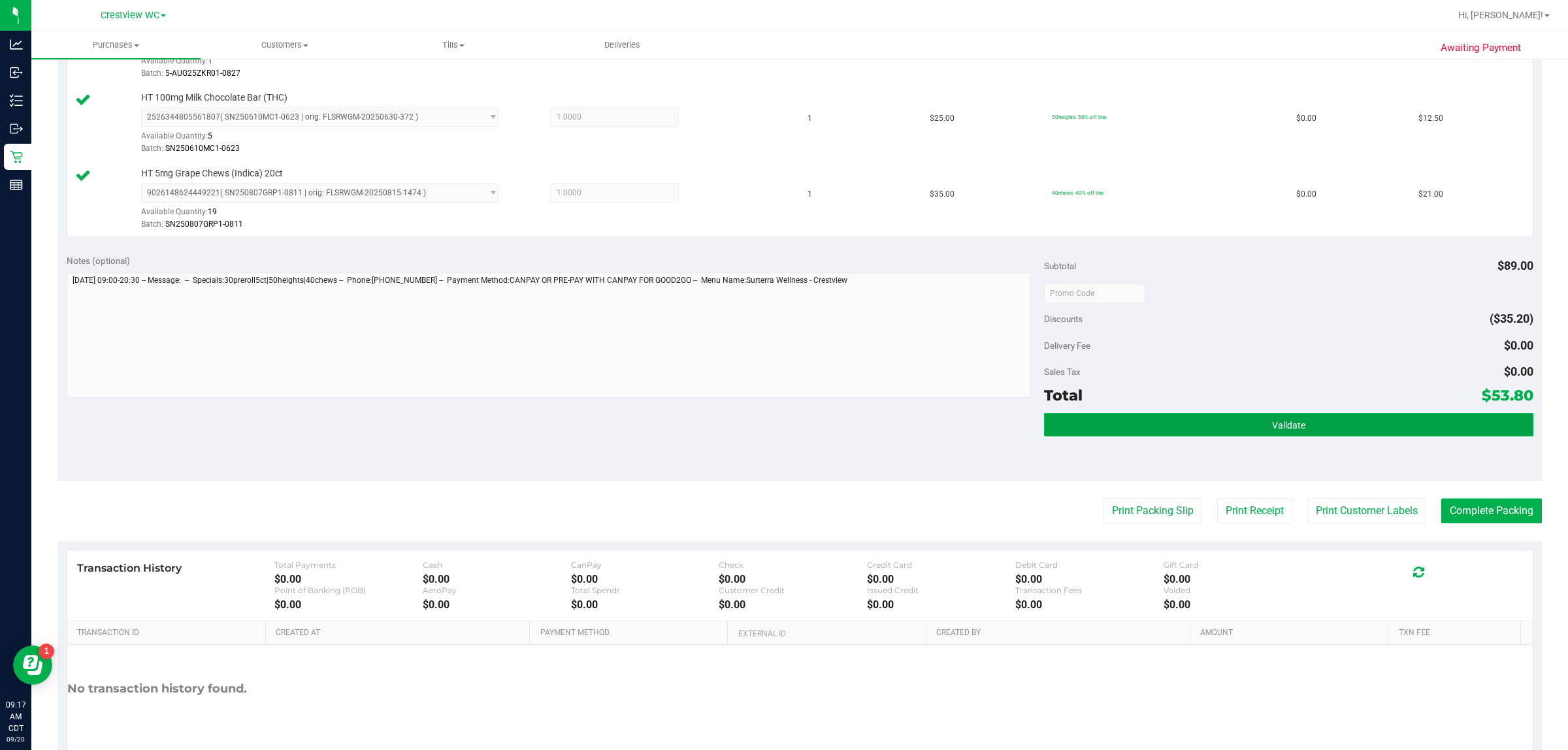
click at [782, 430] on span "Validate" at bounding box center [1289, 425] width 33 height 10
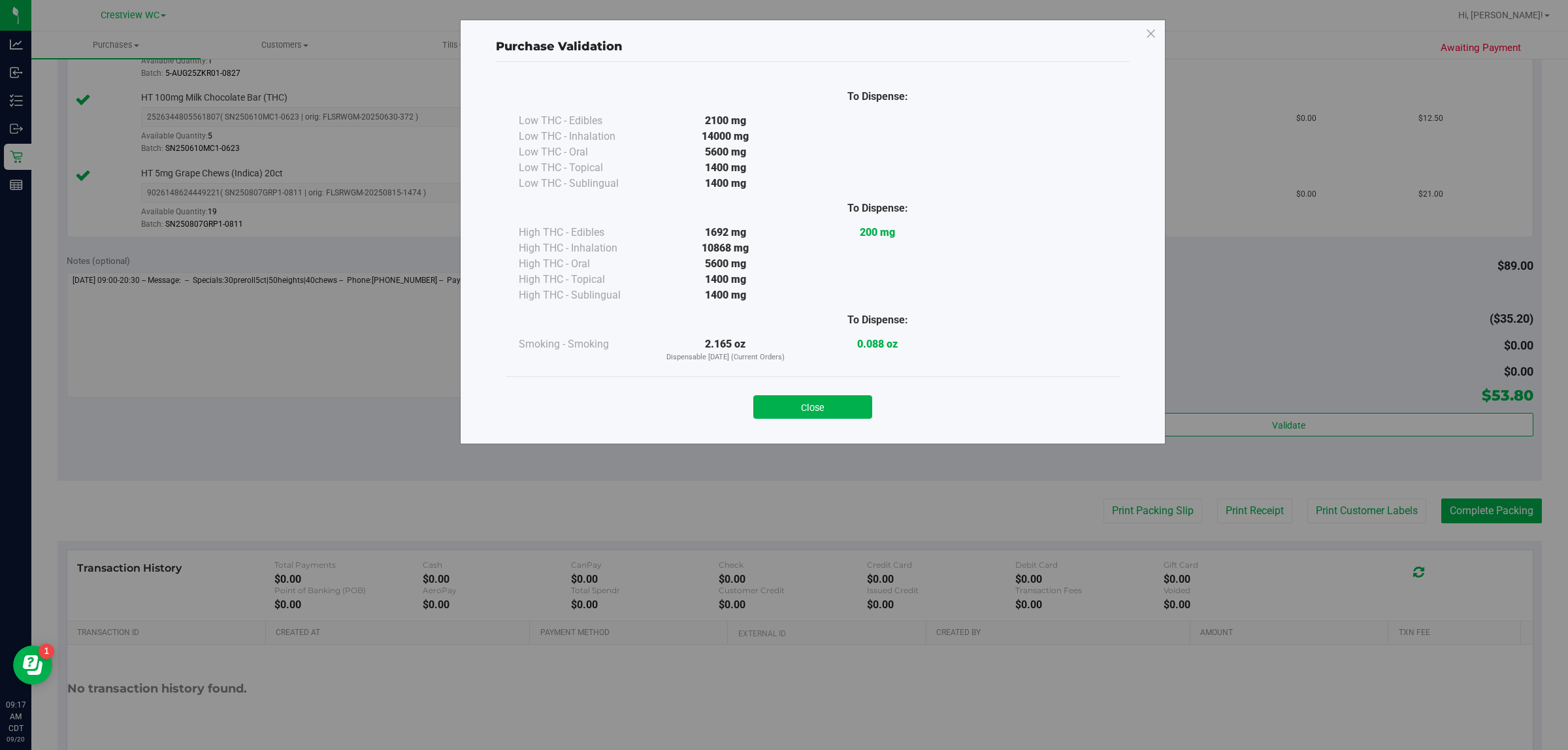
drag, startPoint x: 793, startPoint y: 406, endPoint x: 837, endPoint y: 412, distance: 44.4
click at [782, 406] on button "Close" at bounding box center [812, 407] width 119 height 24
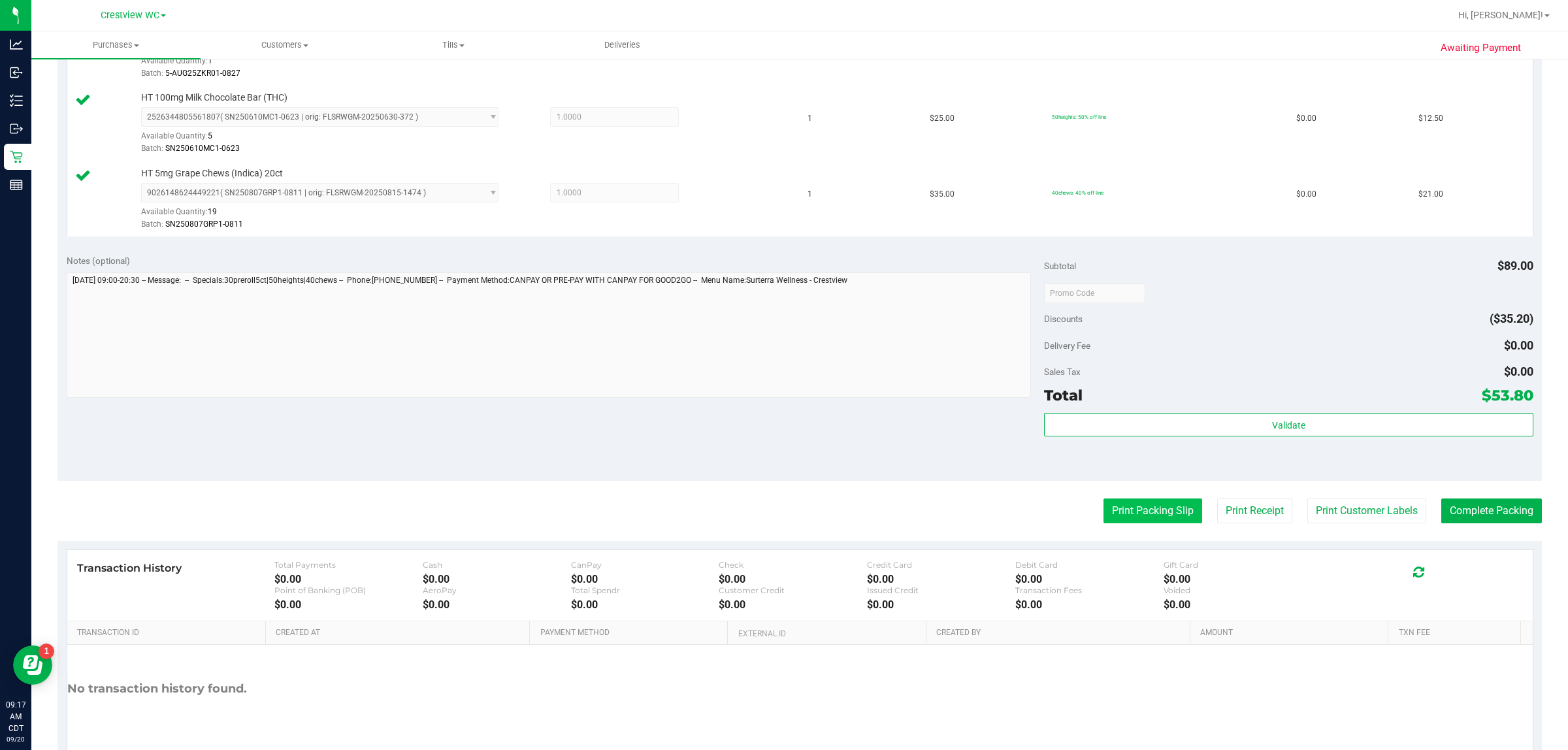
click at [782, 511] on button "Print Packing Slip" at bounding box center [1153, 511] width 99 height 25
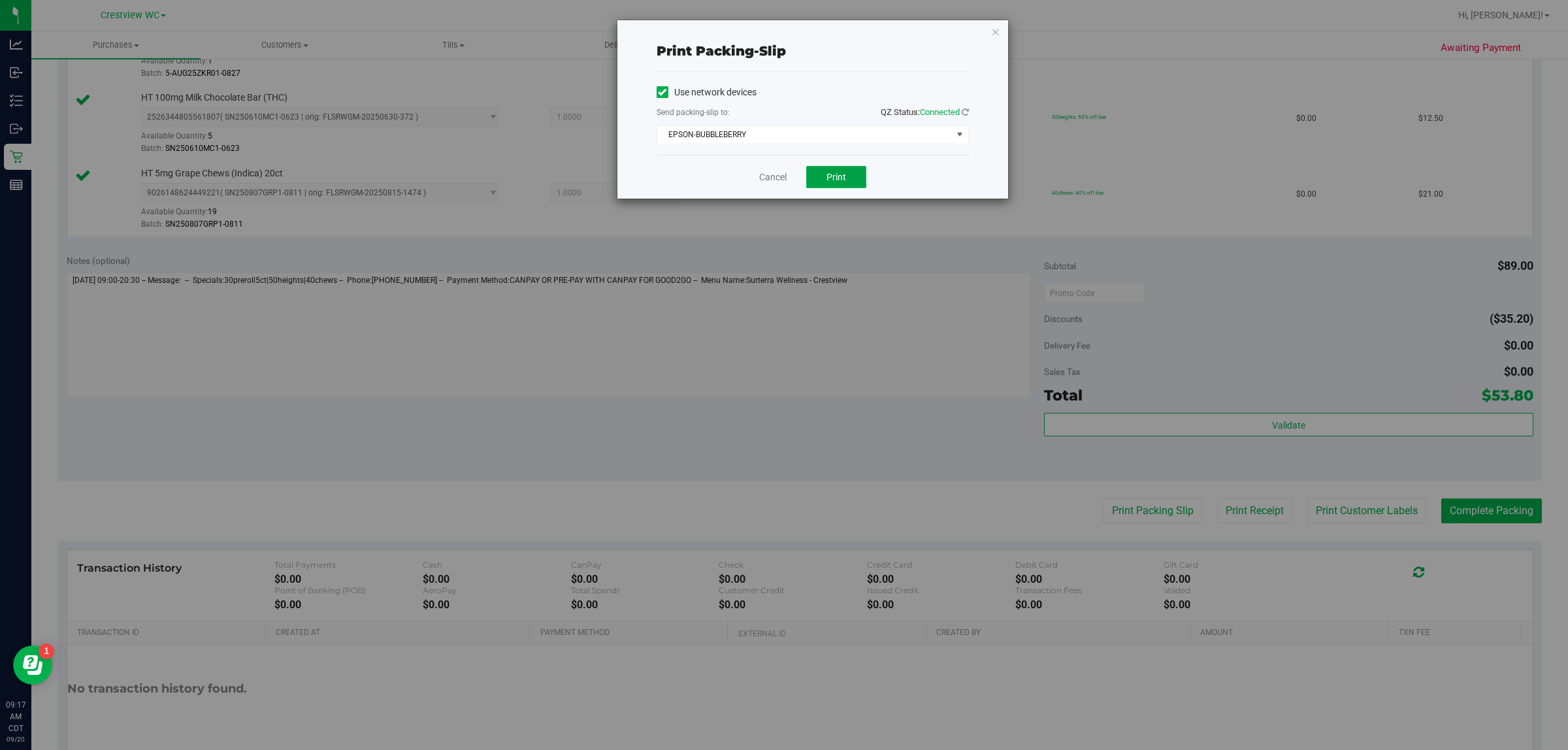
click at [782, 171] on button "Print" at bounding box center [836, 177] width 60 height 22
click at [773, 183] on link "Cancel" at bounding box center [773, 178] width 28 height 14
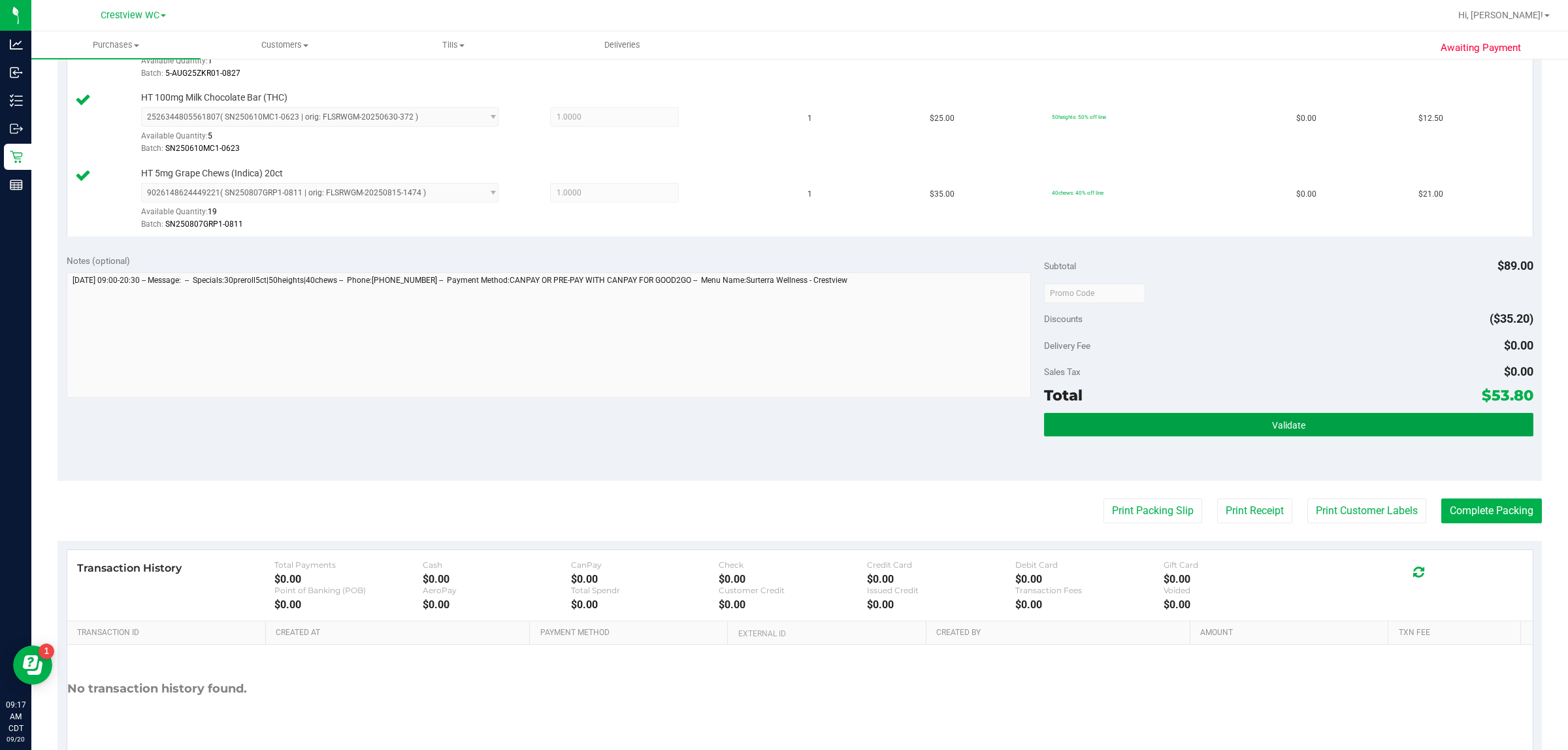
drag, startPoint x: 1268, startPoint y: 418, endPoint x: 1220, endPoint y: 401, distance: 50.9
click at [782, 417] on button "Validate" at bounding box center [1289, 425] width 489 height 24
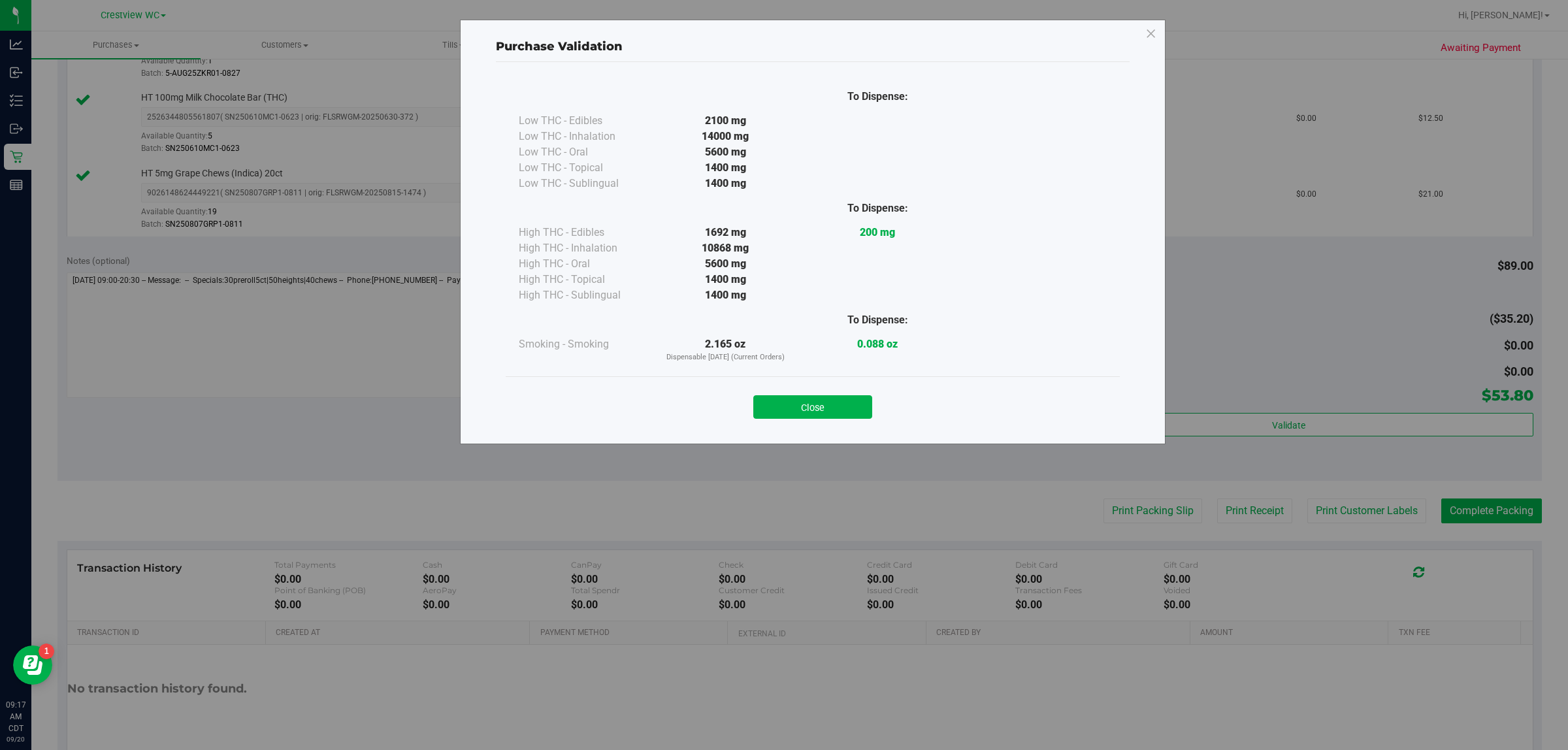
drag, startPoint x: 823, startPoint y: 405, endPoint x: 1553, endPoint y: 576, distance: 749.8
click at [782, 400] on button "Close" at bounding box center [812, 407] width 119 height 24
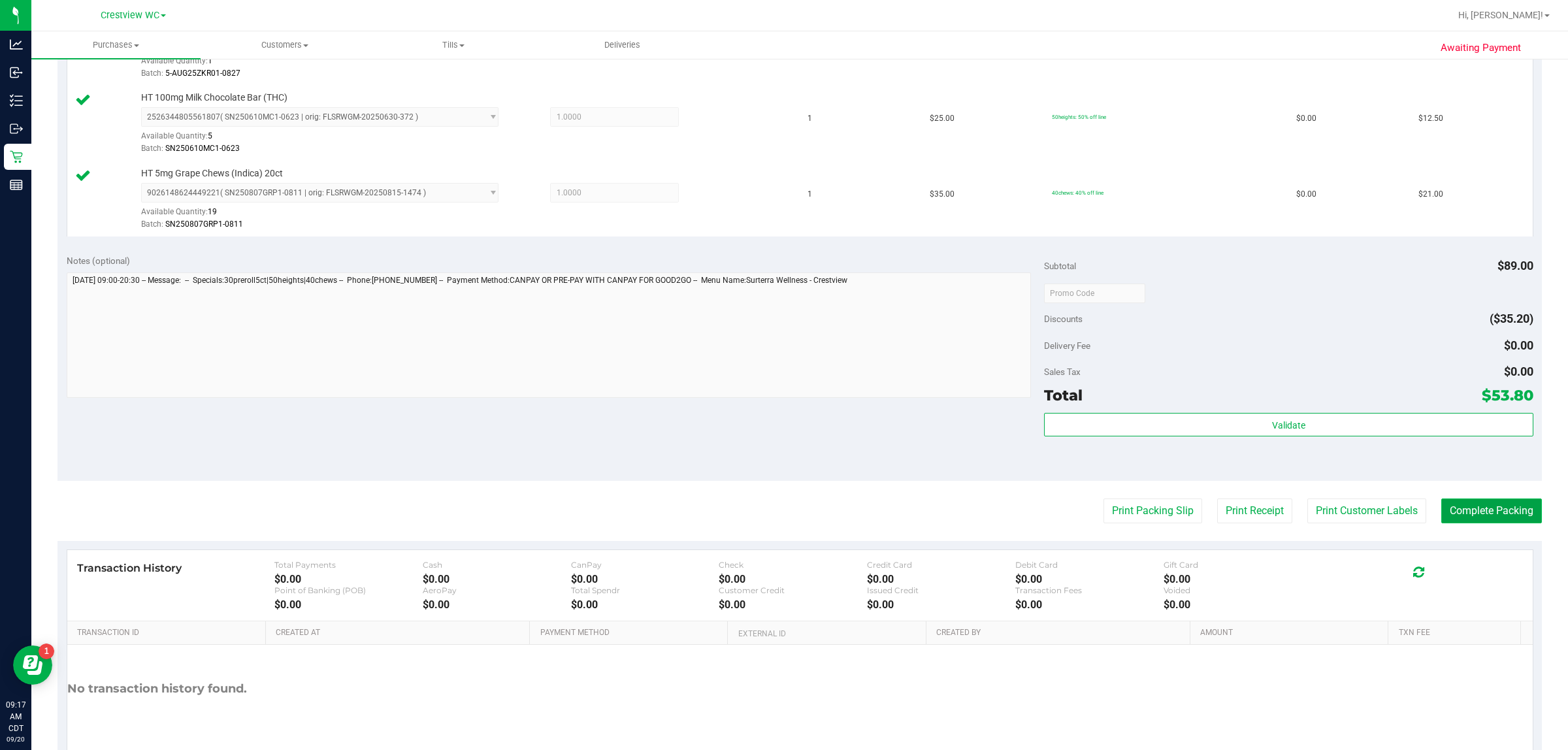
click at [782, 501] on button "Complete Packing" at bounding box center [1491, 511] width 101 height 25
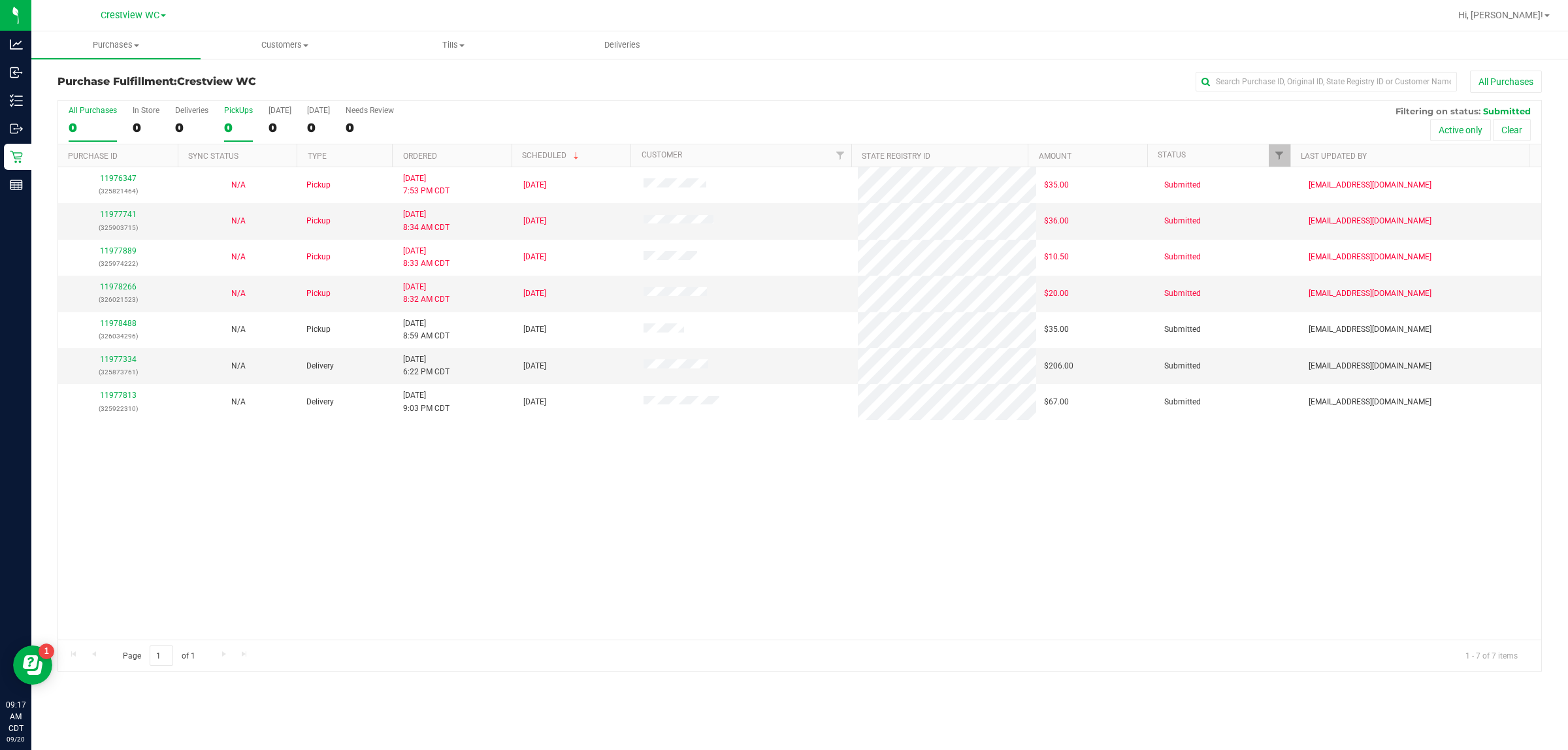
click at [224, 119] on label "PickUps 0" at bounding box center [238, 124] width 29 height 36
click at [0, 0] on input "PickUps 0" at bounding box center [0, 0] width 0 height 0
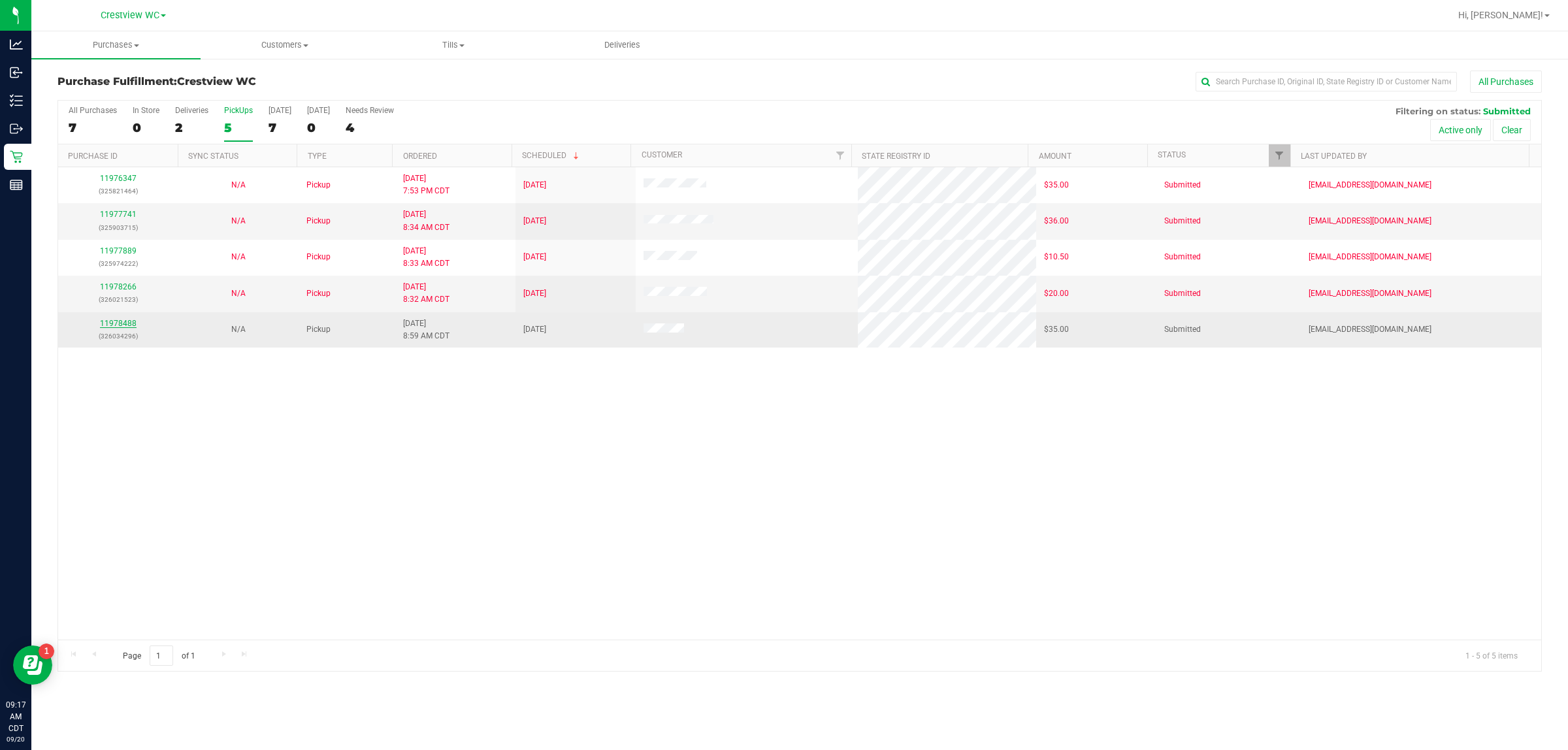
click at [129, 323] on link "11978488" at bounding box center [118, 323] width 37 height 9
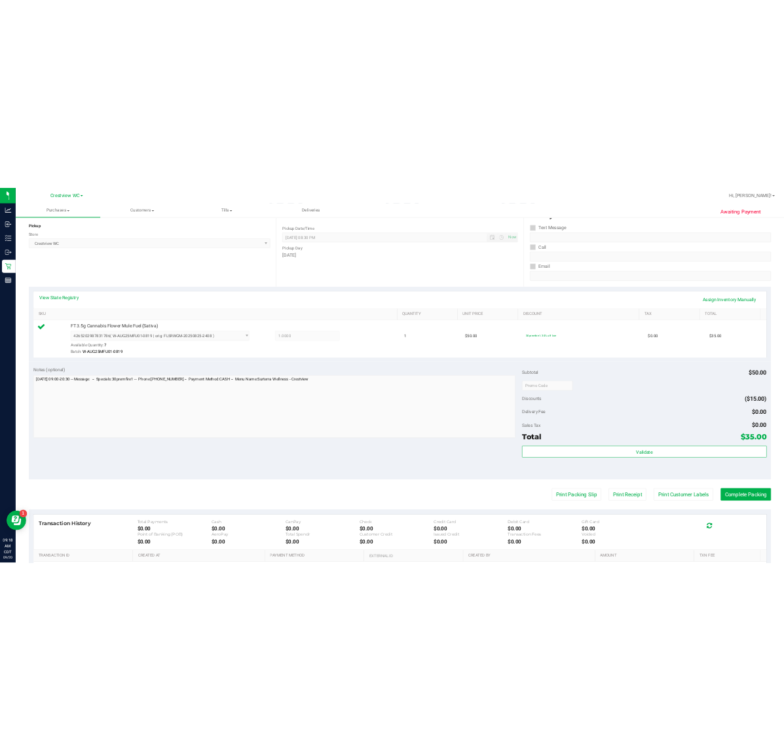
scroll to position [246, 0]
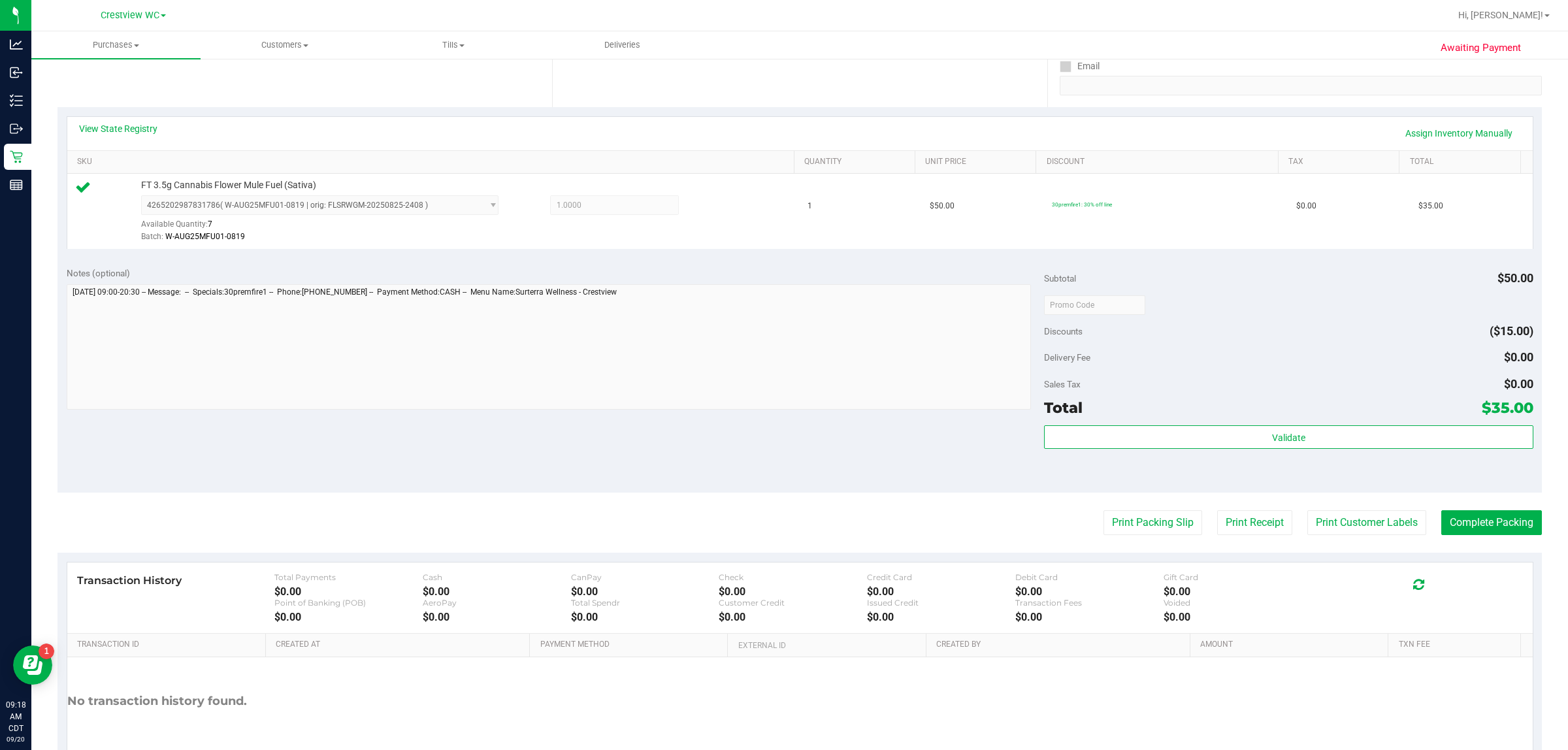
click at [782, 455] on div "Validate" at bounding box center [1289, 454] width 489 height 59
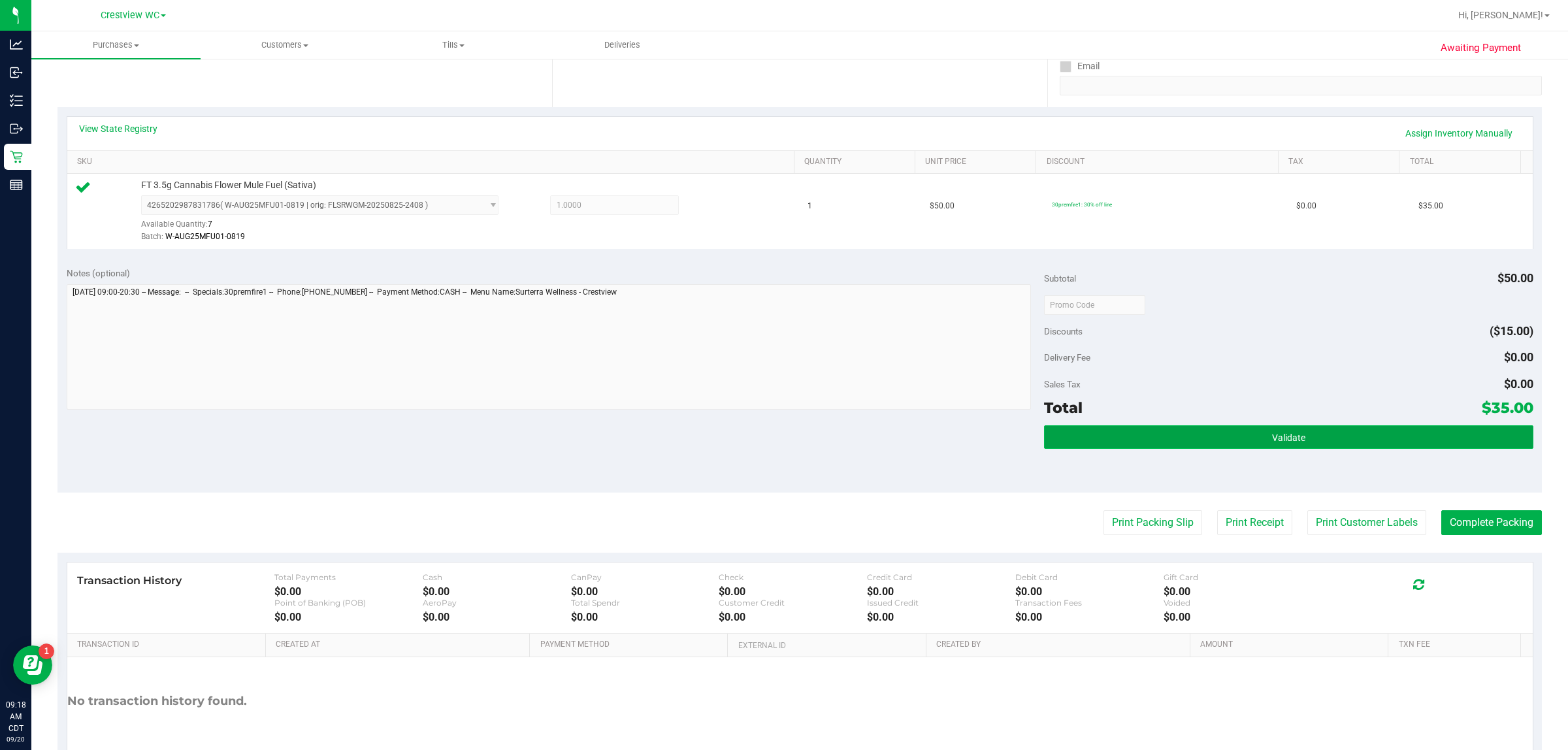
click at [782, 438] on button "Validate" at bounding box center [1289, 437] width 489 height 24
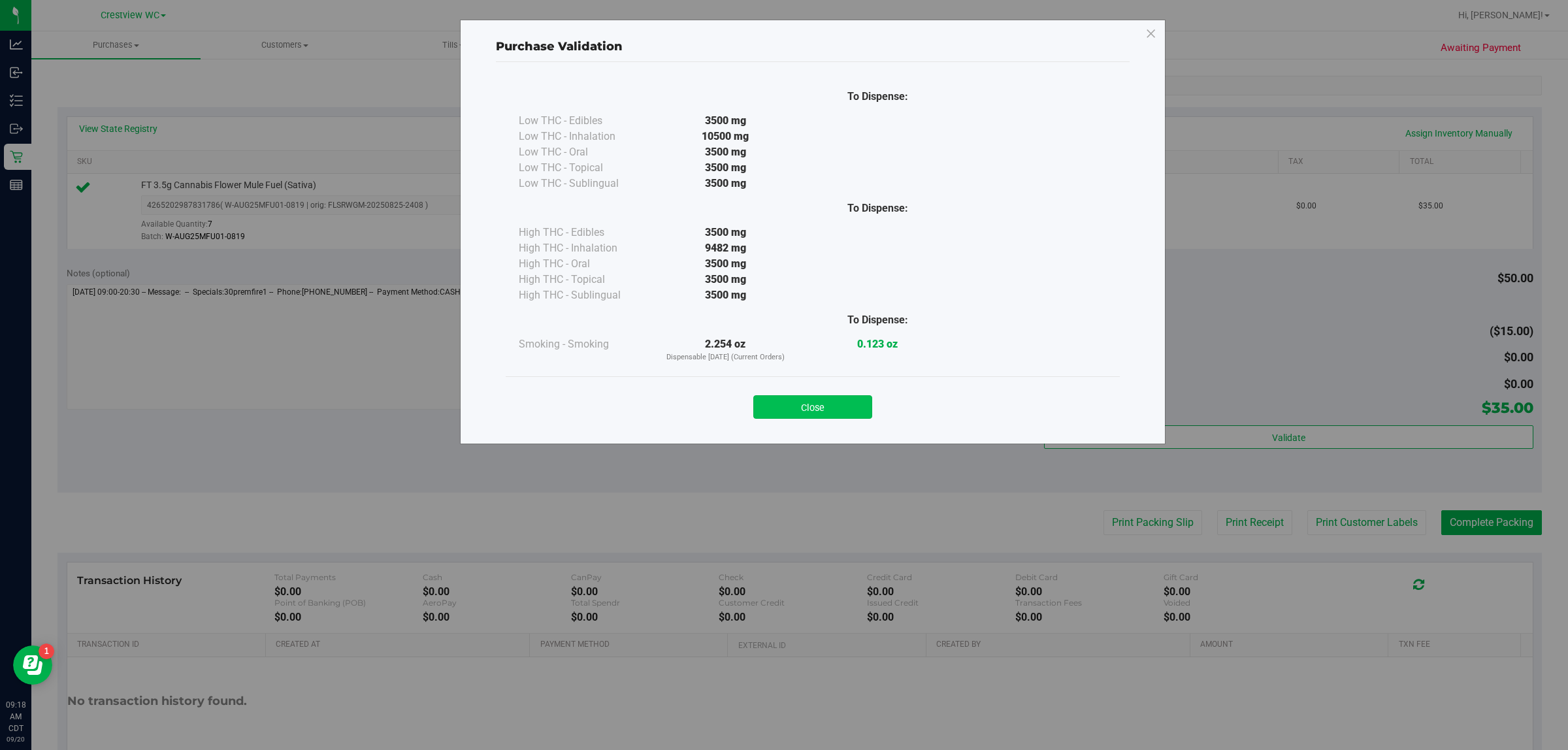
click at [782, 413] on button "Close" at bounding box center [812, 407] width 119 height 24
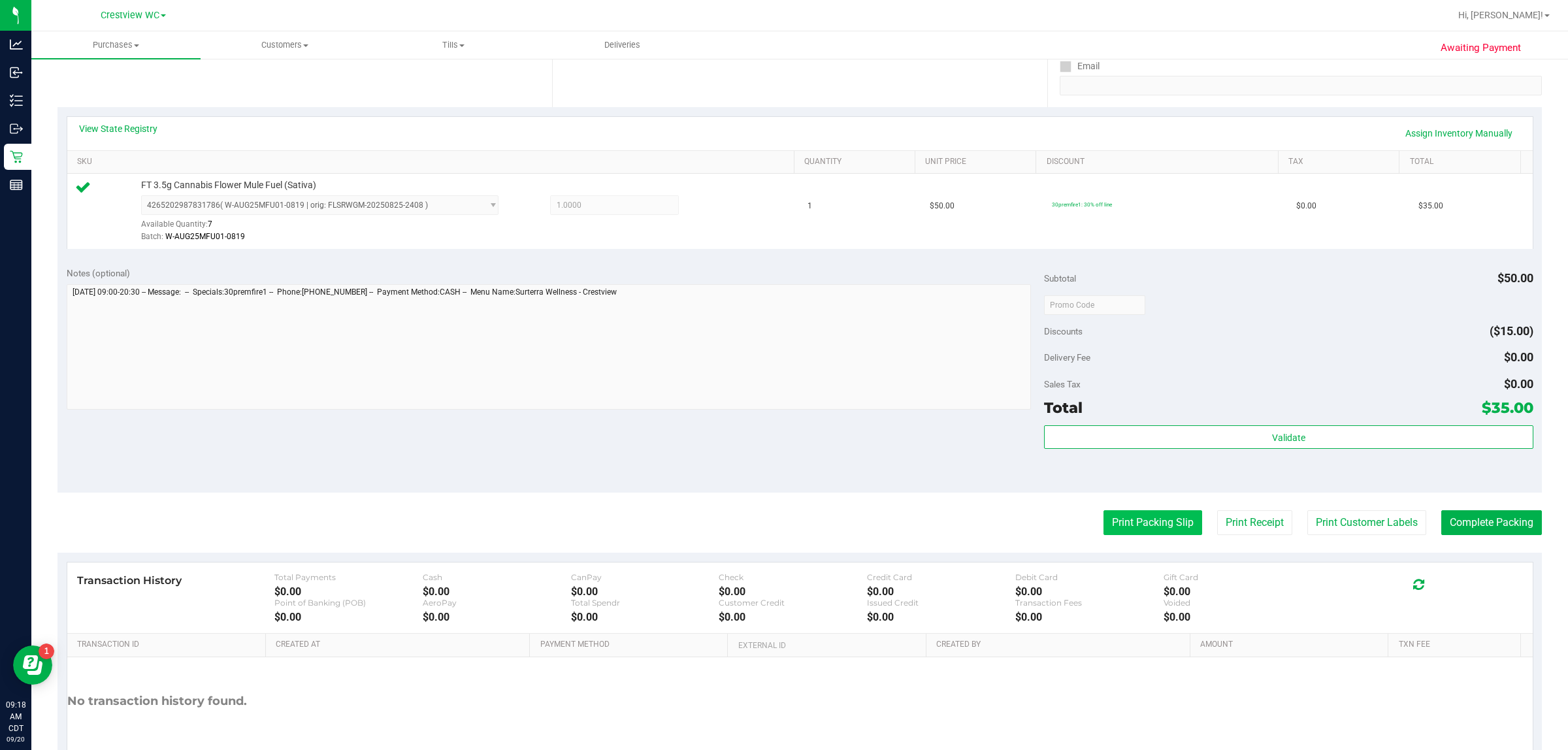
click at [782, 532] on button "Print Packing Slip" at bounding box center [1153, 523] width 99 height 25
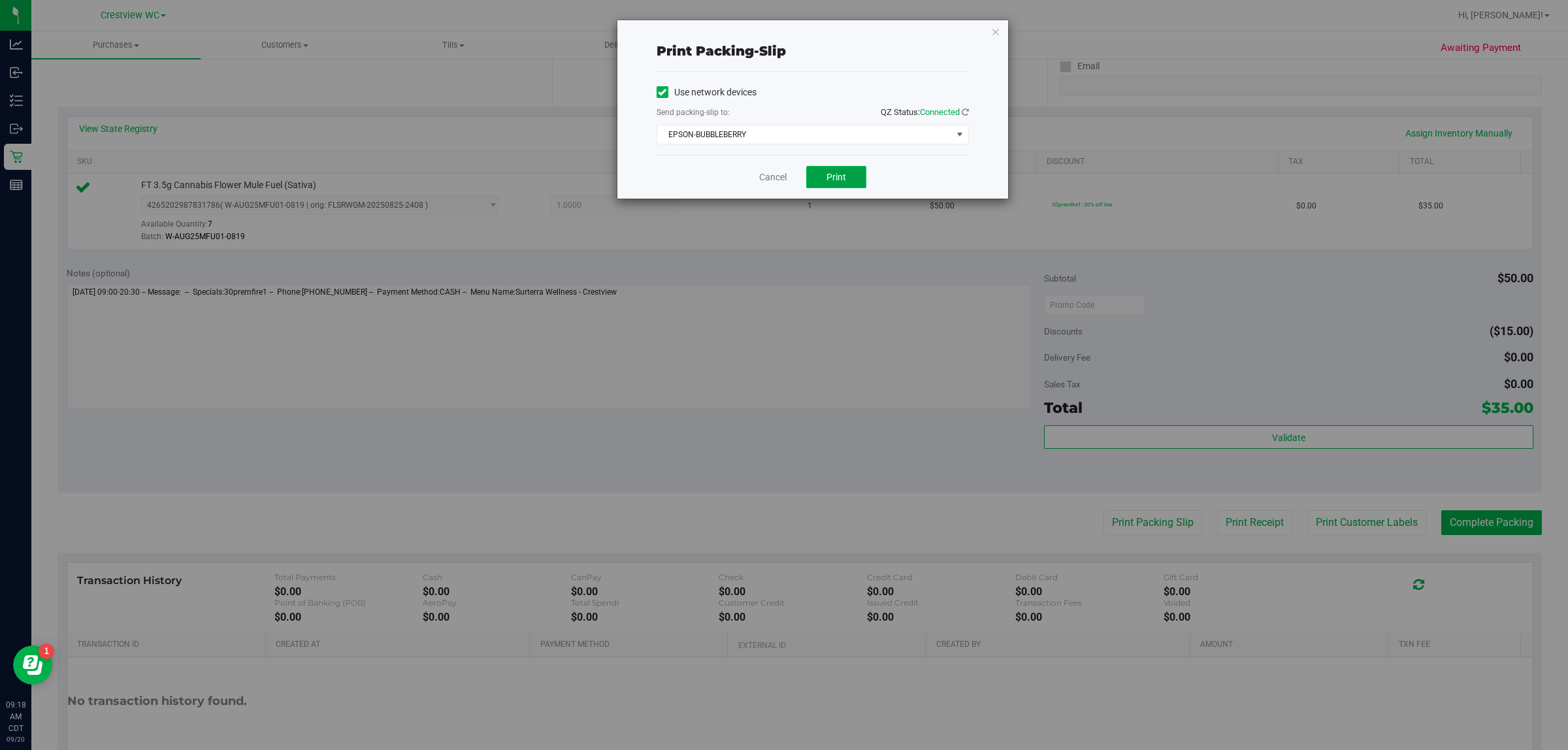
click at [782, 178] on button "Print" at bounding box center [836, 177] width 60 height 22
click at [768, 184] on link "Cancel" at bounding box center [773, 178] width 28 height 14
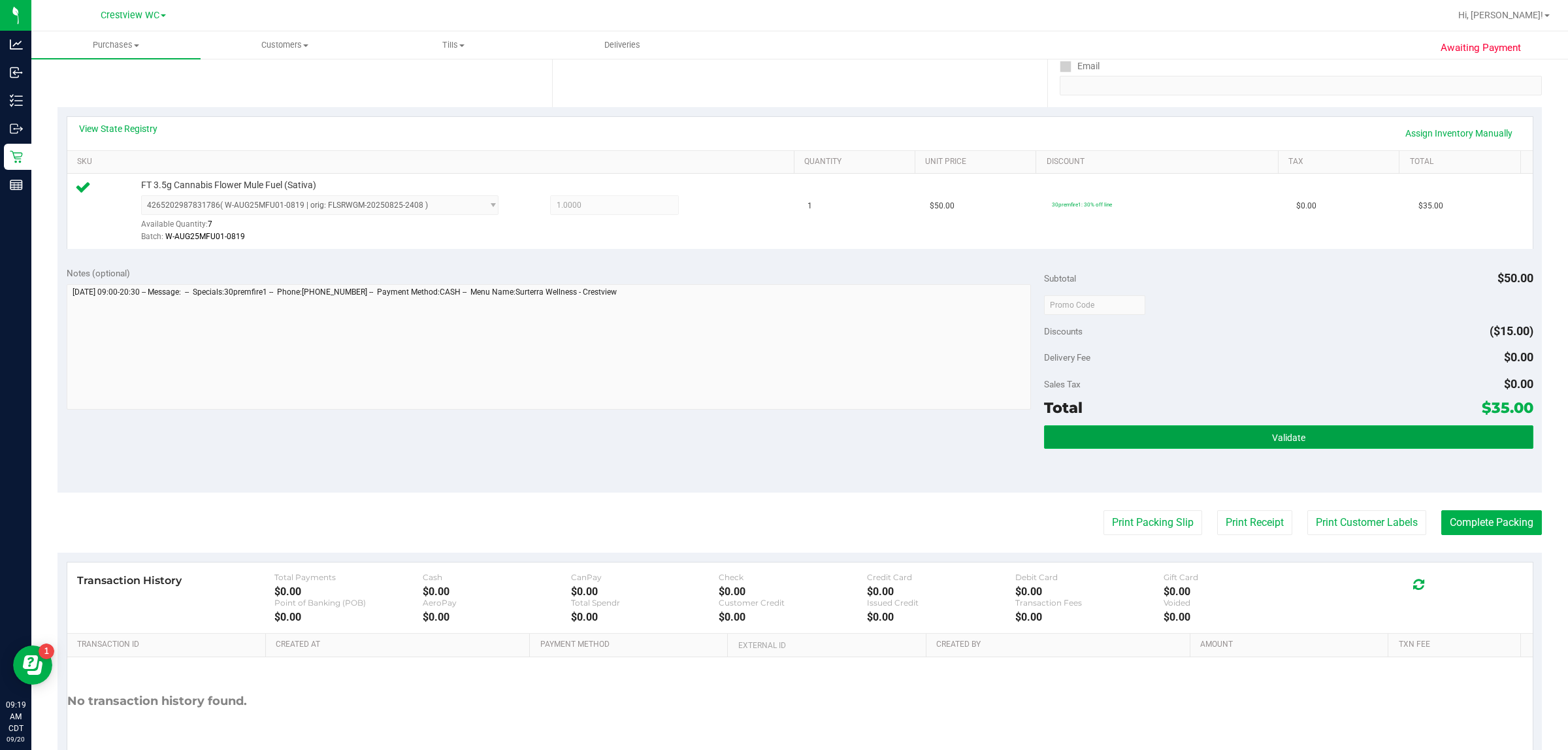
click at [782, 436] on button "Validate" at bounding box center [1289, 437] width 489 height 24
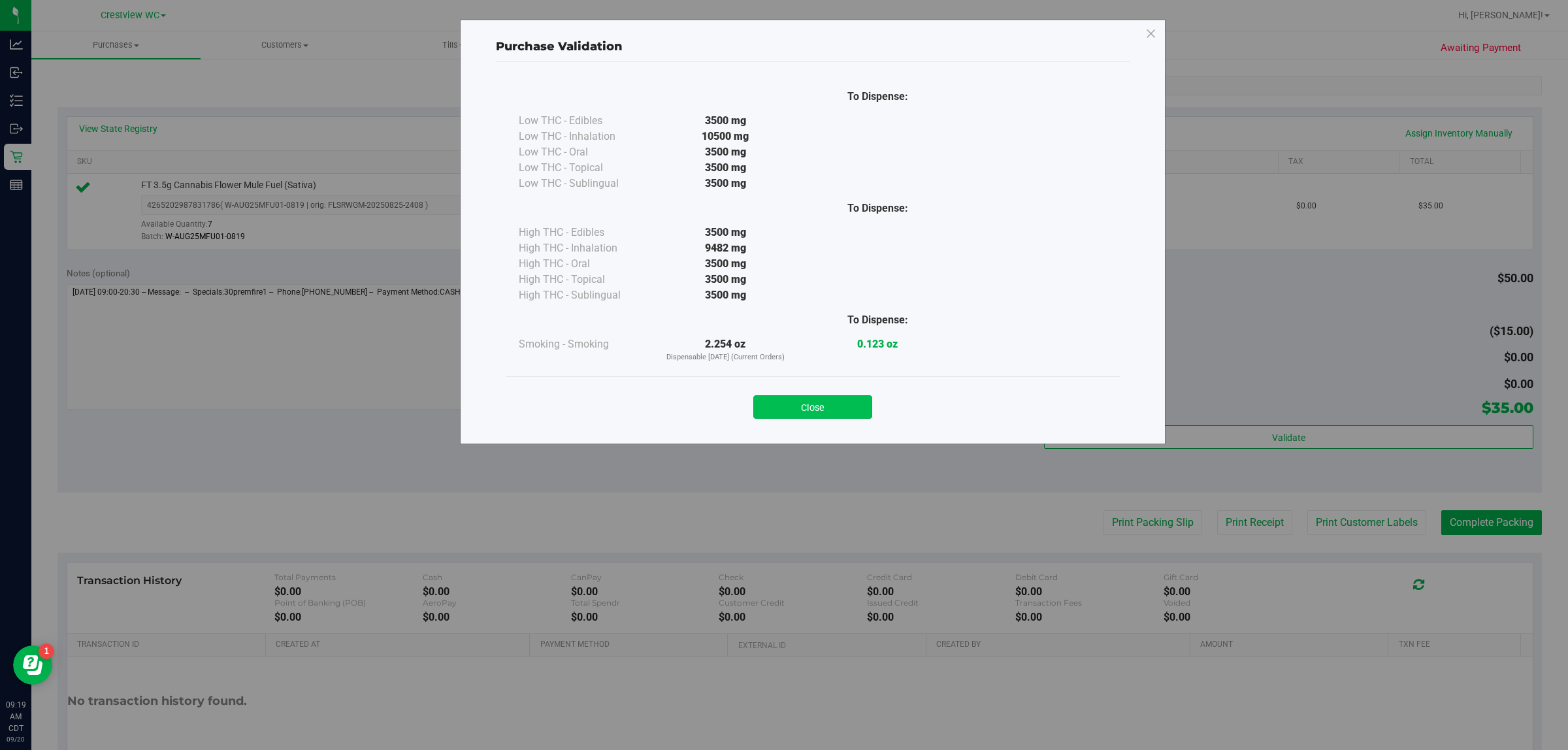
click at [782, 399] on button "Close" at bounding box center [812, 407] width 119 height 24
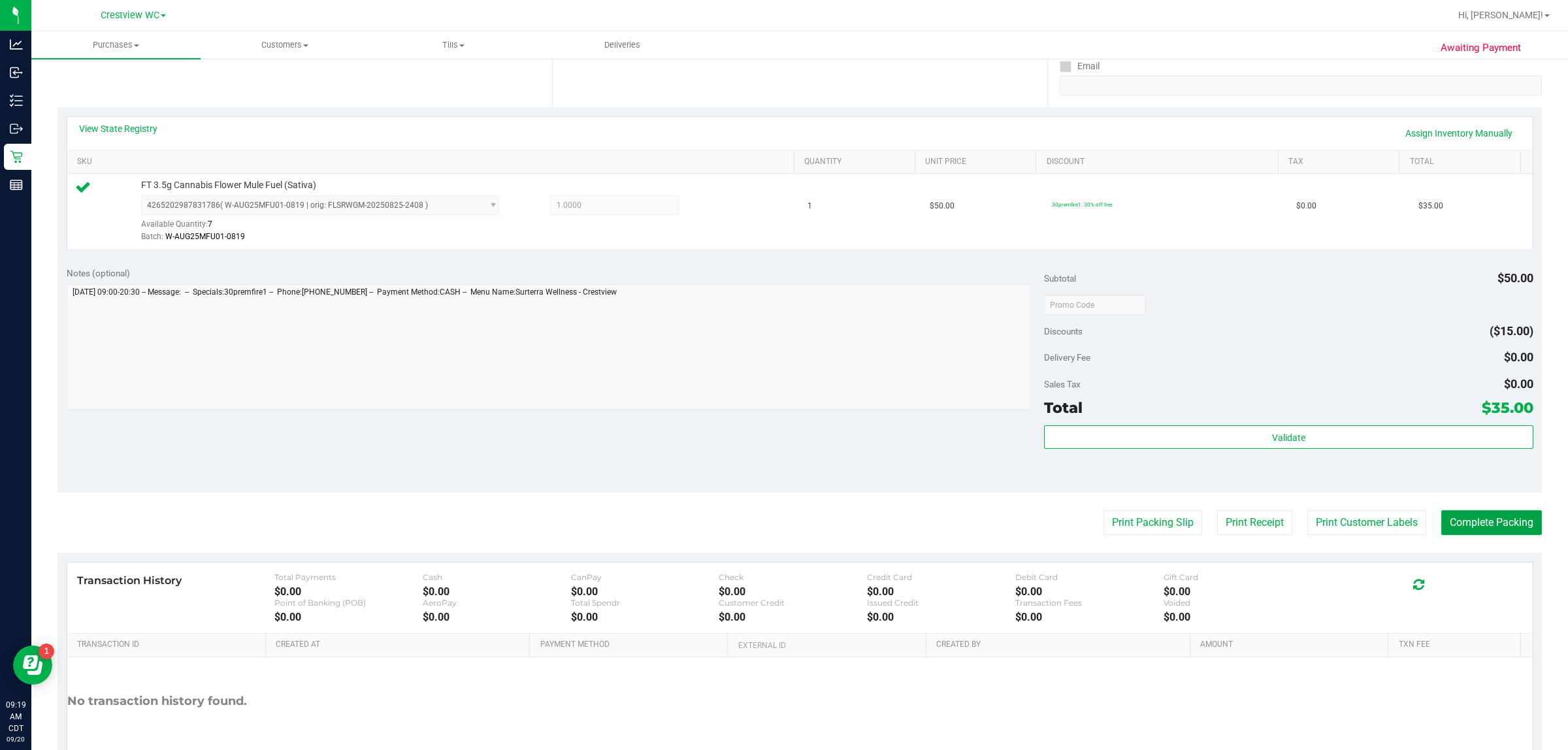
click at [782, 515] on button "Complete Packing" at bounding box center [1491, 523] width 101 height 25
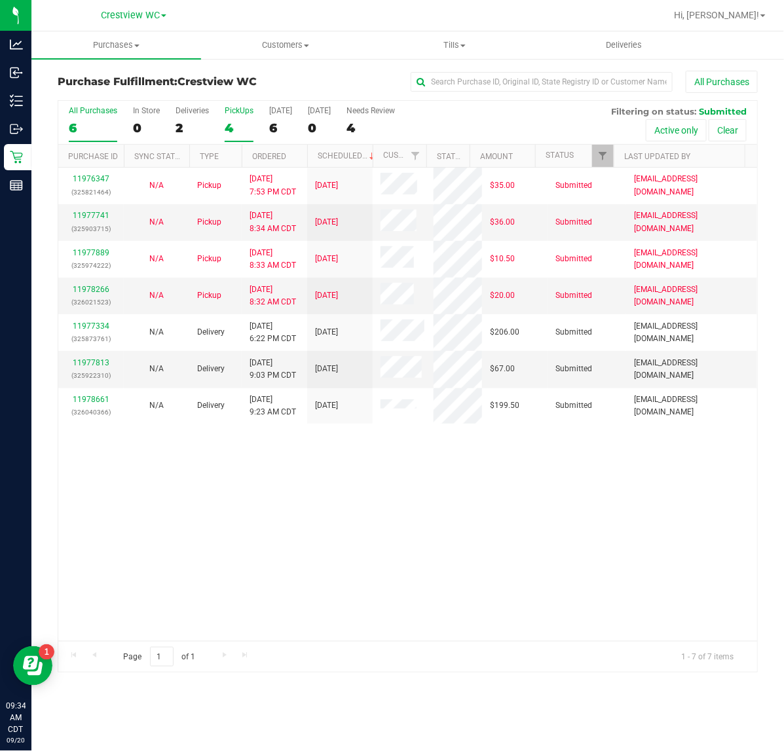
click at [225, 123] on div "4" at bounding box center [239, 128] width 29 height 15
click at [0, 0] on input "PickUps 4" at bounding box center [0, 0] width 0 height 0
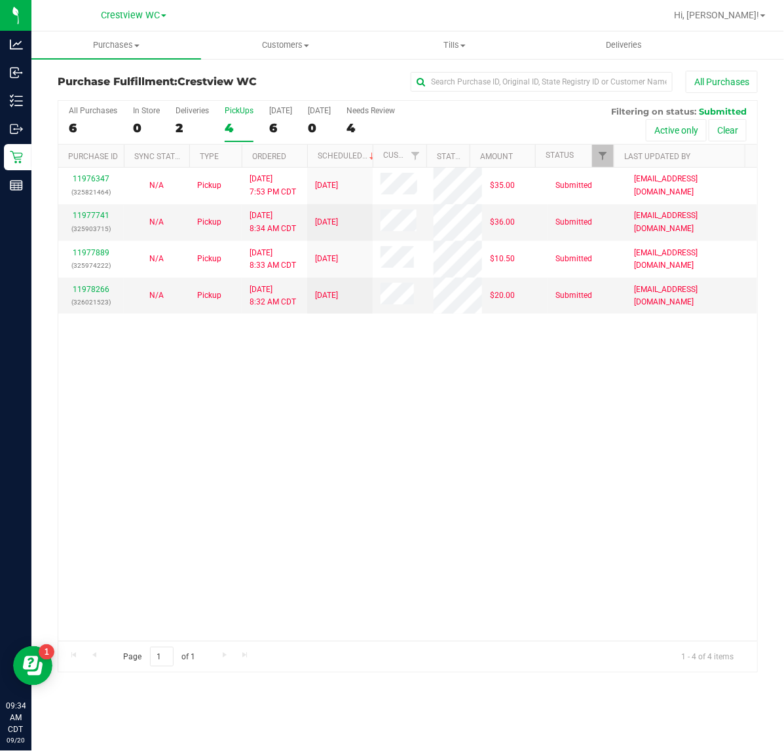
click at [233, 128] on div "4" at bounding box center [239, 128] width 29 height 15
click at [0, 0] on input "PickUps 4" at bounding box center [0, 0] width 0 height 0
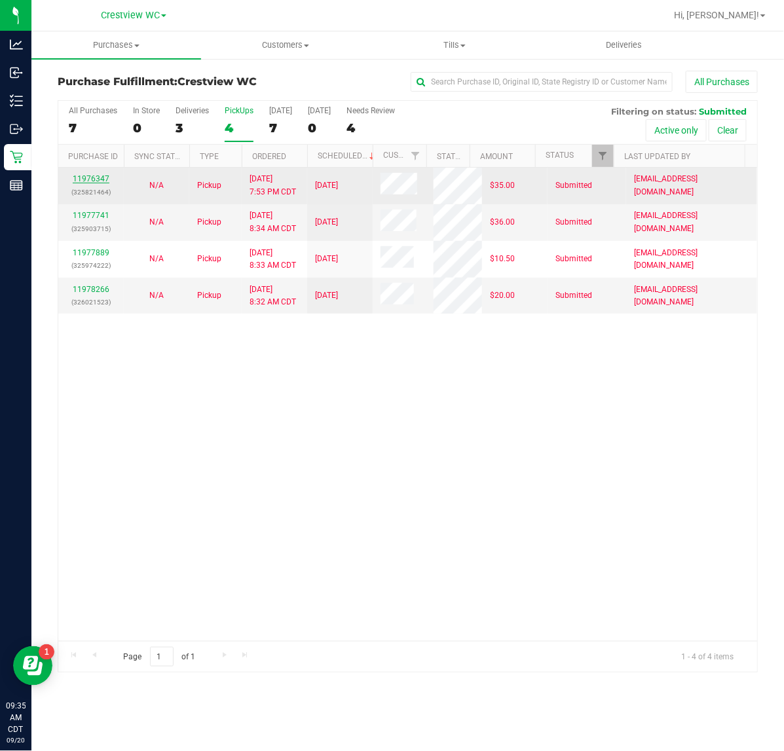
click at [95, 183] on link "11976347" at bounding box center [91, 178] width 37 height 9
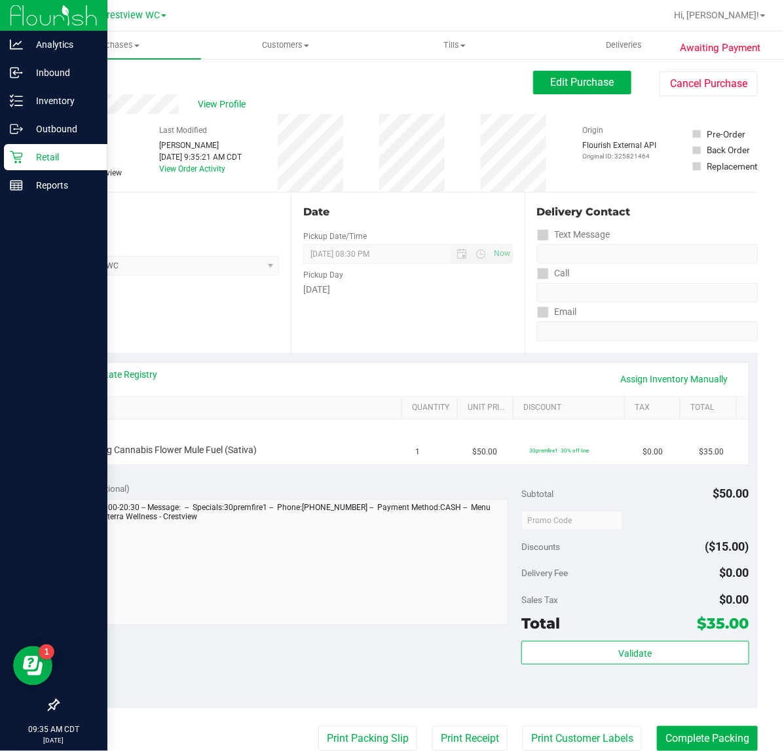
click at [35, 148] on div "Retail" at bounding box center [56, 157] width 104 height 26
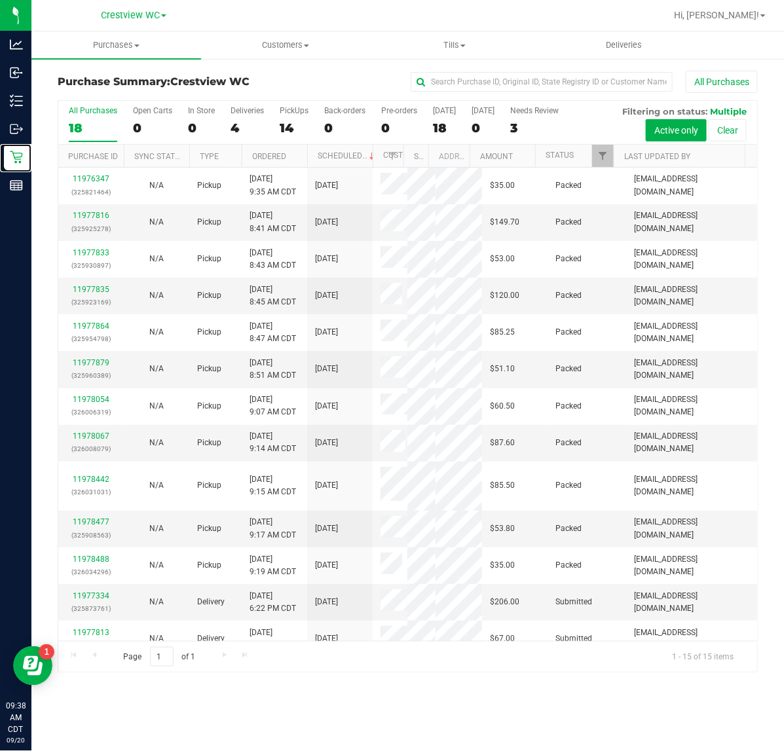
scroll to position [398, 0]
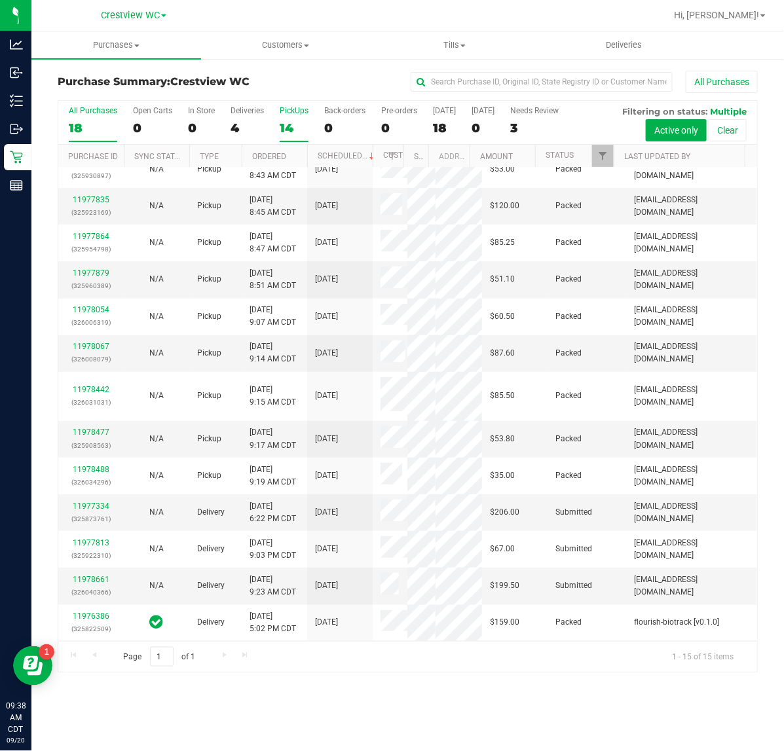
click at [285, 128] on div "14" at bounding box center [294, 128] width 29 height 15
click at [0, 0] on input "PickUps 14" at bounding box center [0, 0] width 0 height 0
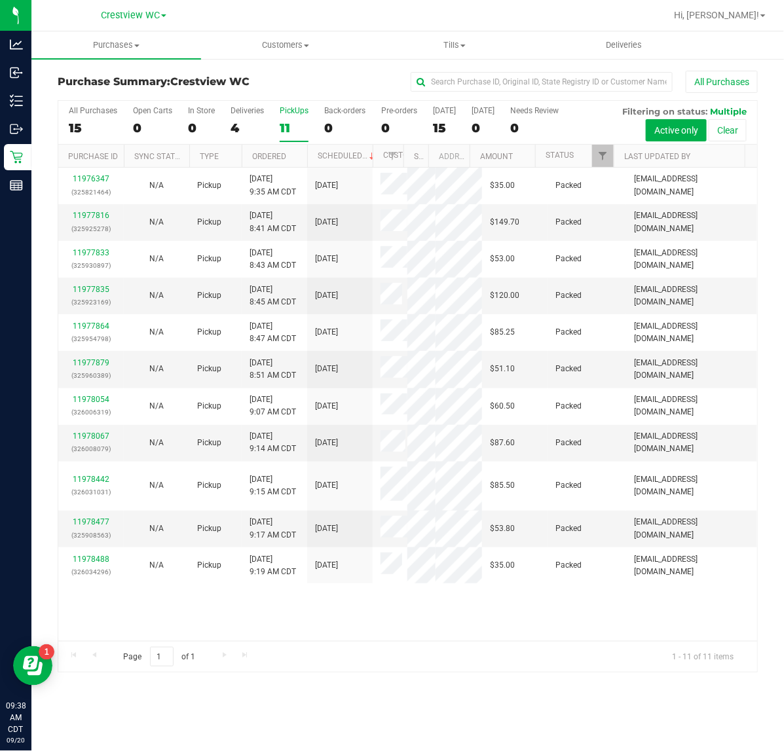
scroll to position [0, 0]
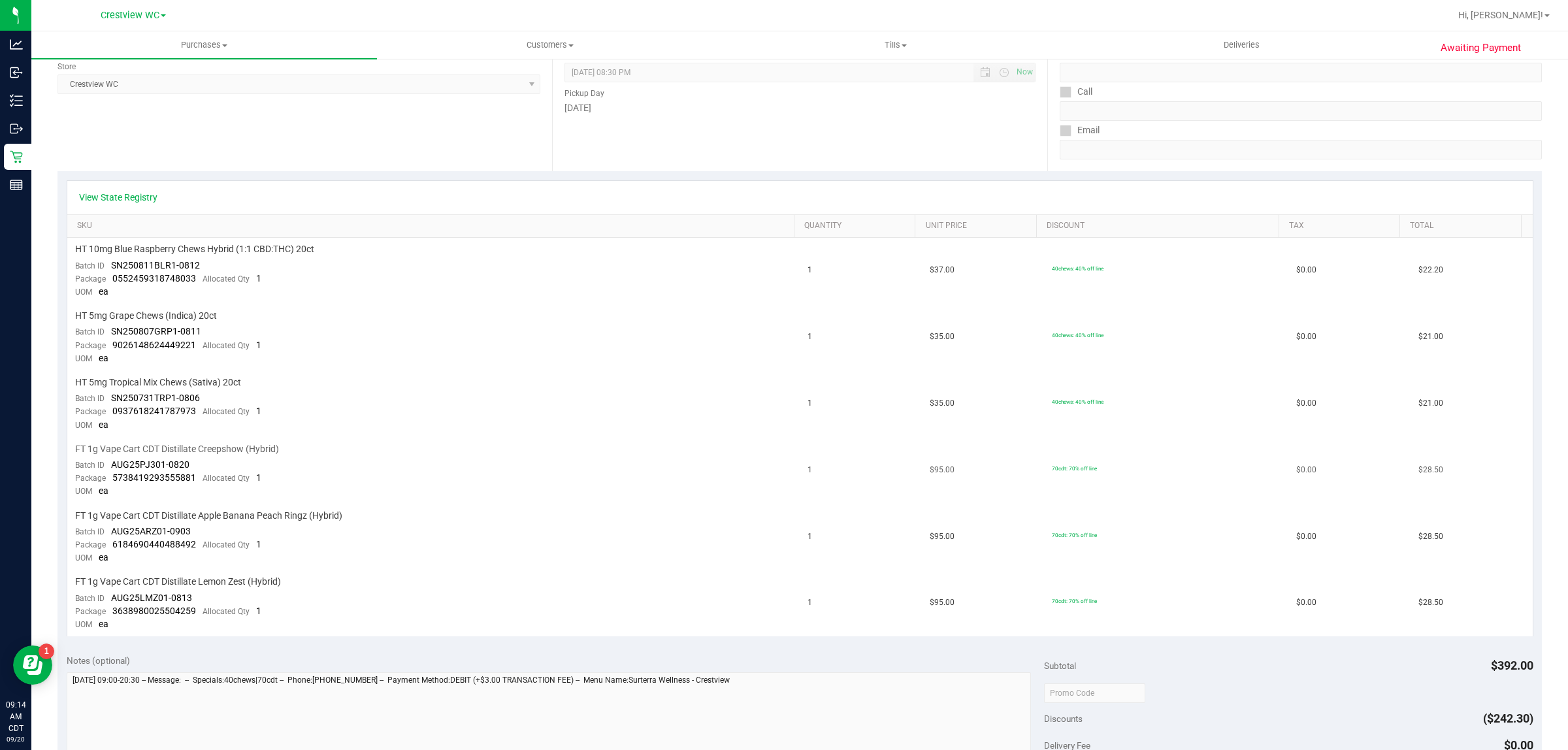
scroll to position [408, 0]
